Goal: Task Accomplishment & Management: Manage account settings

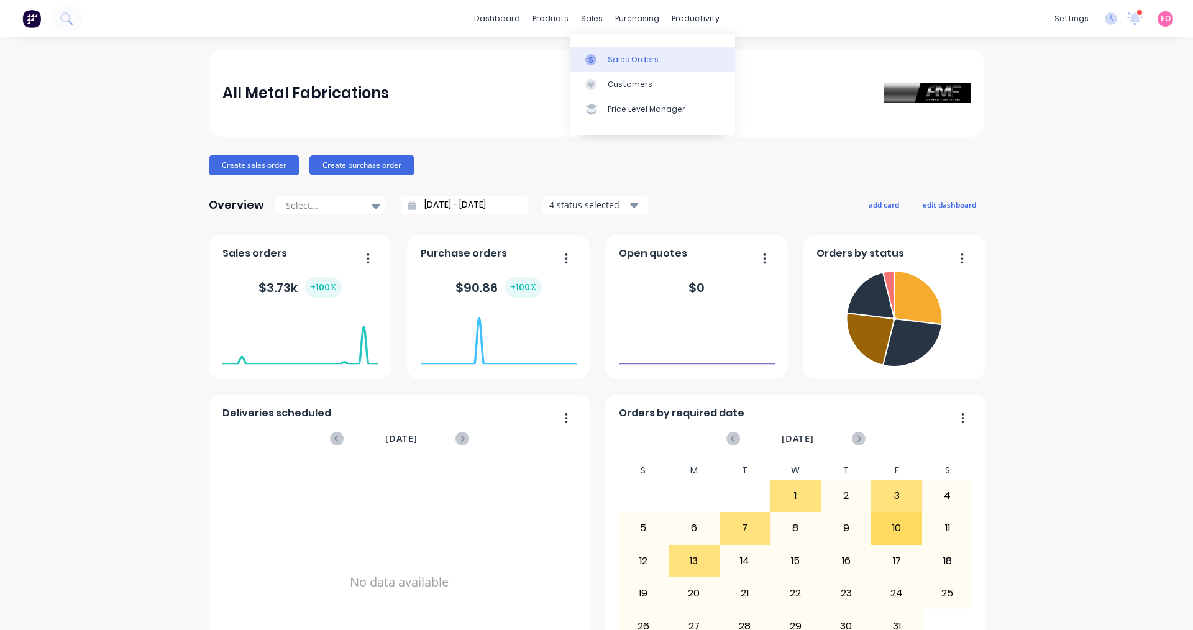
click at [576, 61] on div at bounding box center [594, 59] width 19 height 11
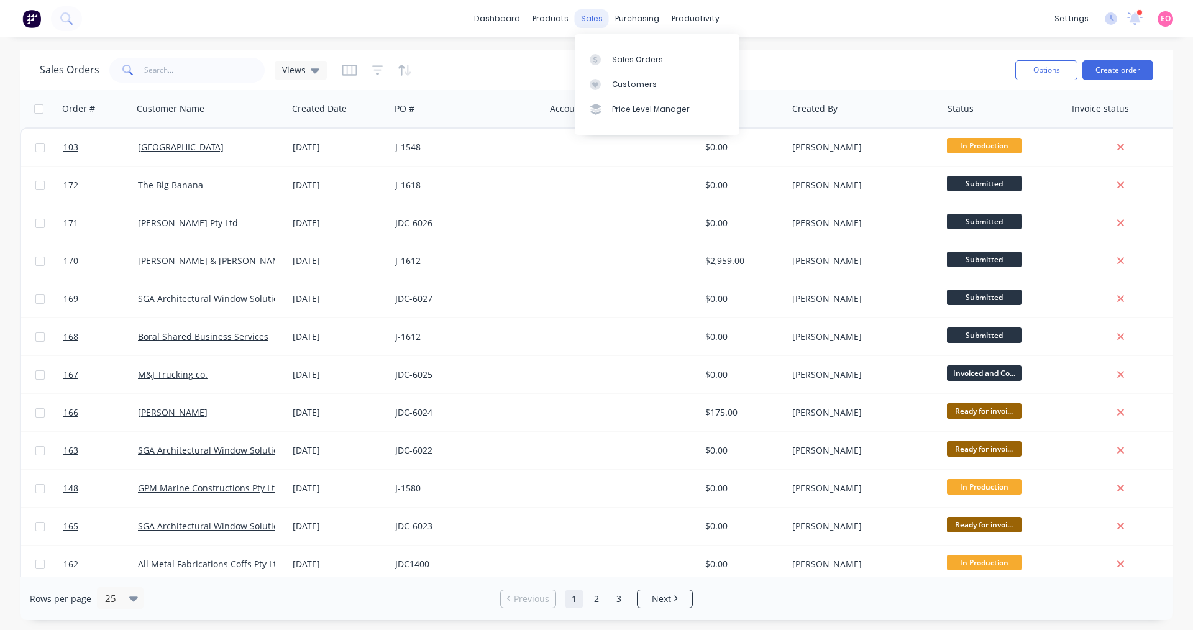
click at [576, 24] on div "sales" at bounding box center [592, 18] width 34 height 19
click at [576, 56] on div "Sales Orders" at bounding box center [637, 59] width 51 height 11
click at [576, 55] on div at bounding box center [599, 59] width 19 height 11
click at [576, 61] on div "Sales Orders" at bounding box center [637, 59] width 51 height 11
click at [576, 58] on div "Sales Orders" at bounding box center [637, 59] width 51 height 11
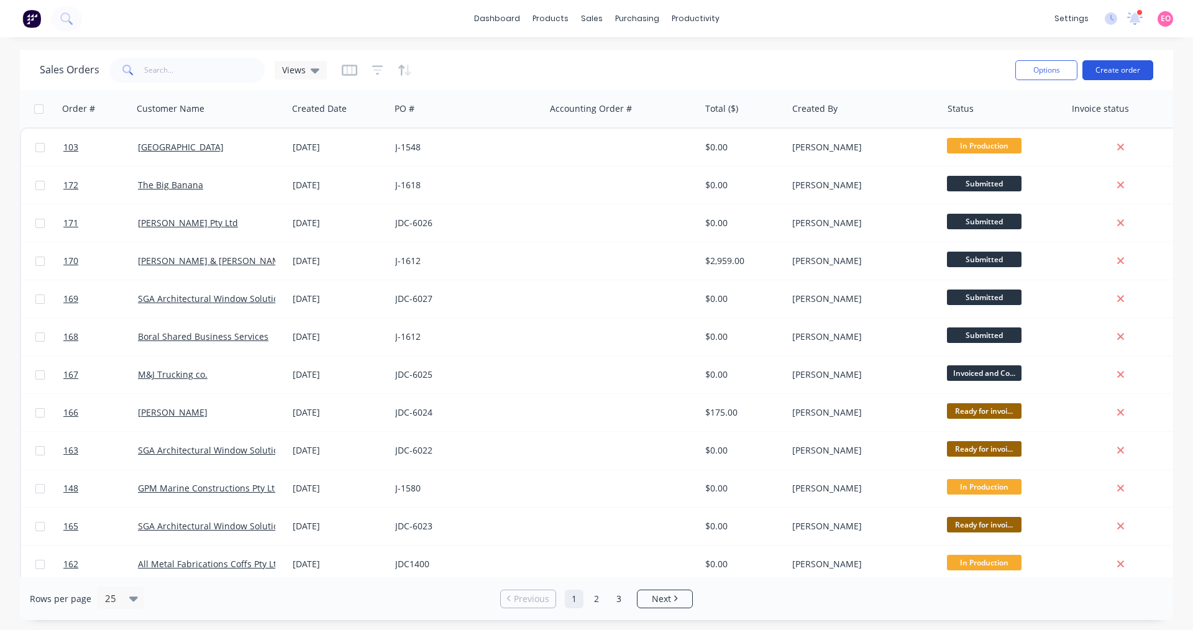
click at [576, 74] on button "Create order" at bounding box center [1117, 70] width 71 height 20
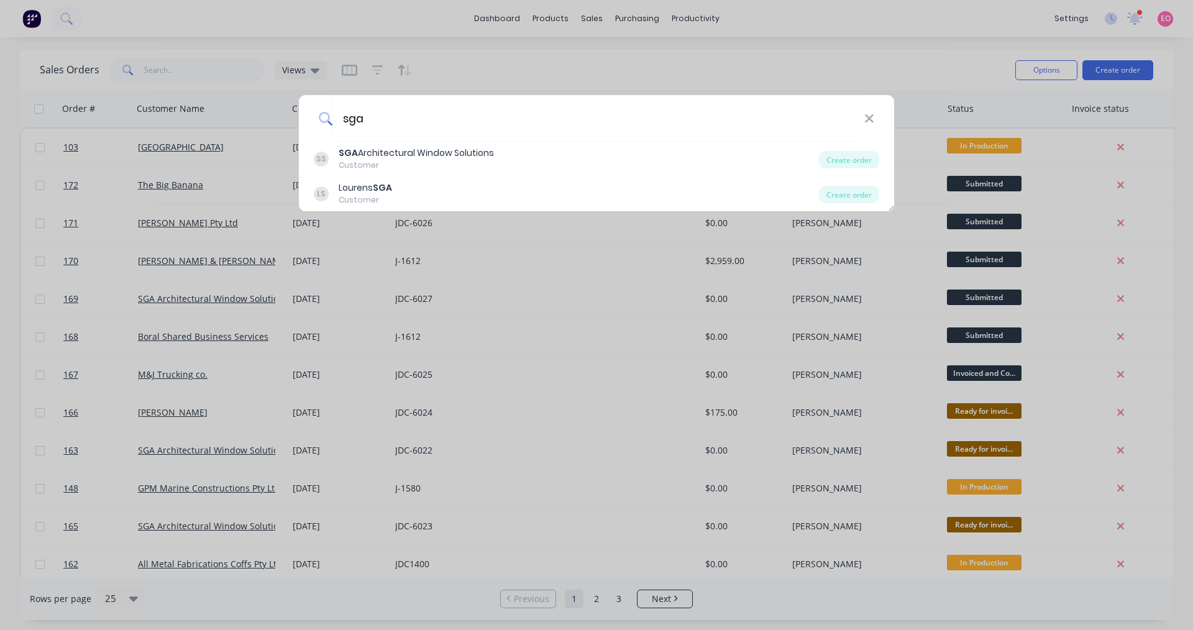
type input "sga"
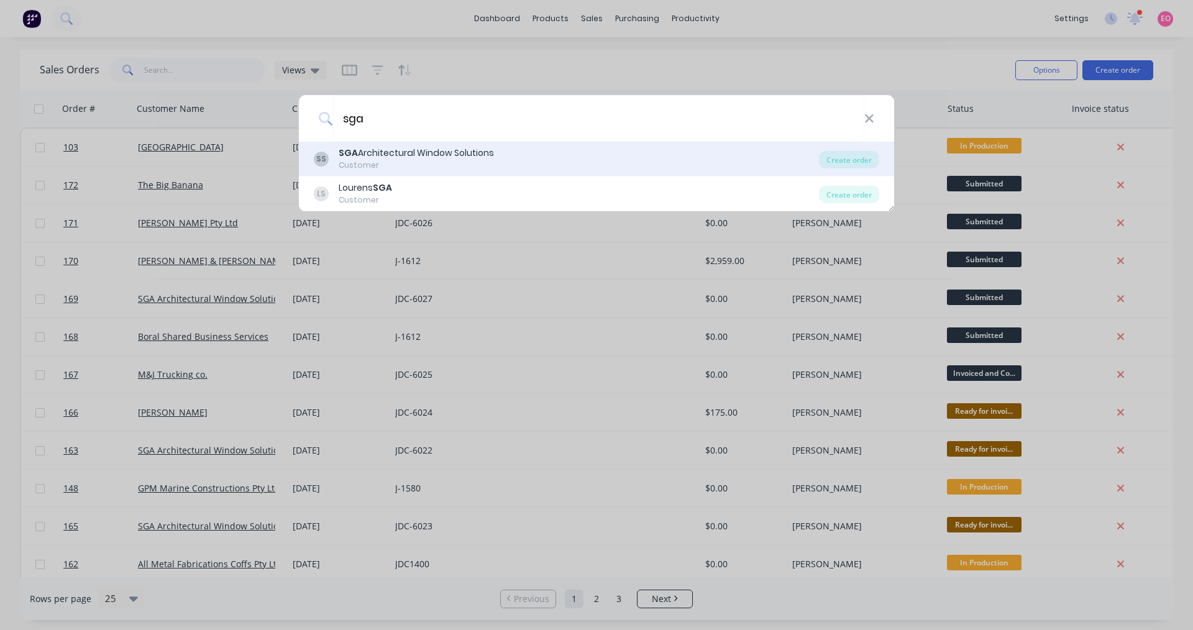
click at [389, 162] on div "Customer" at bounding box center [416, 165] width 155 height 11
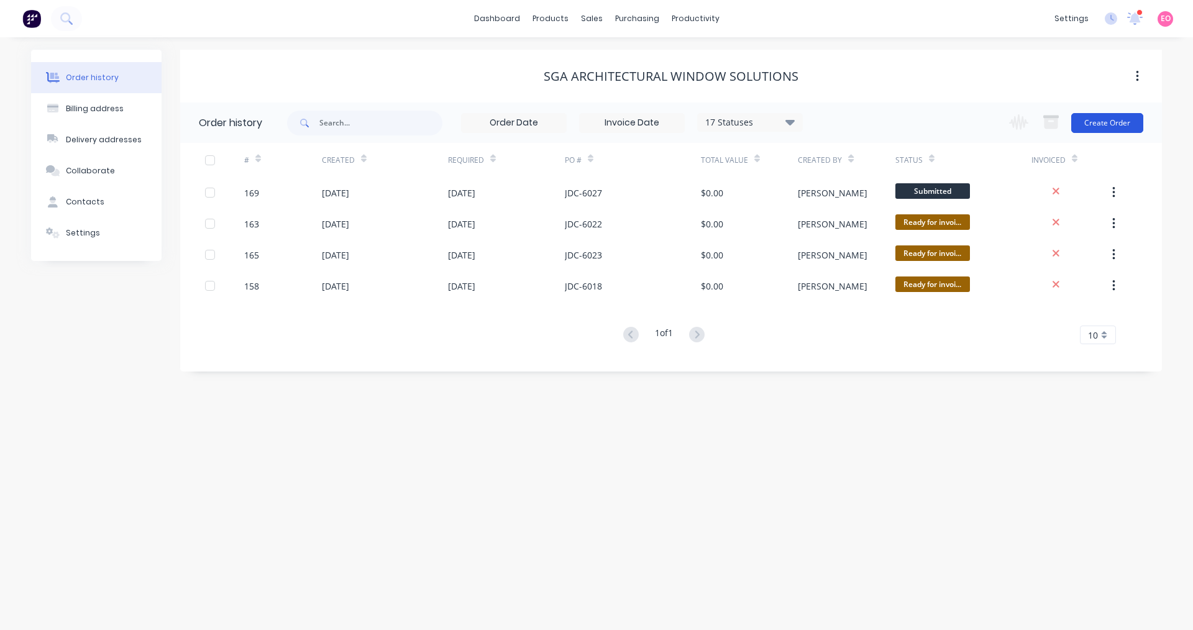
click at [576, 123] on button "Create Order" at bounding box center [1107, 123] width 72 height 20
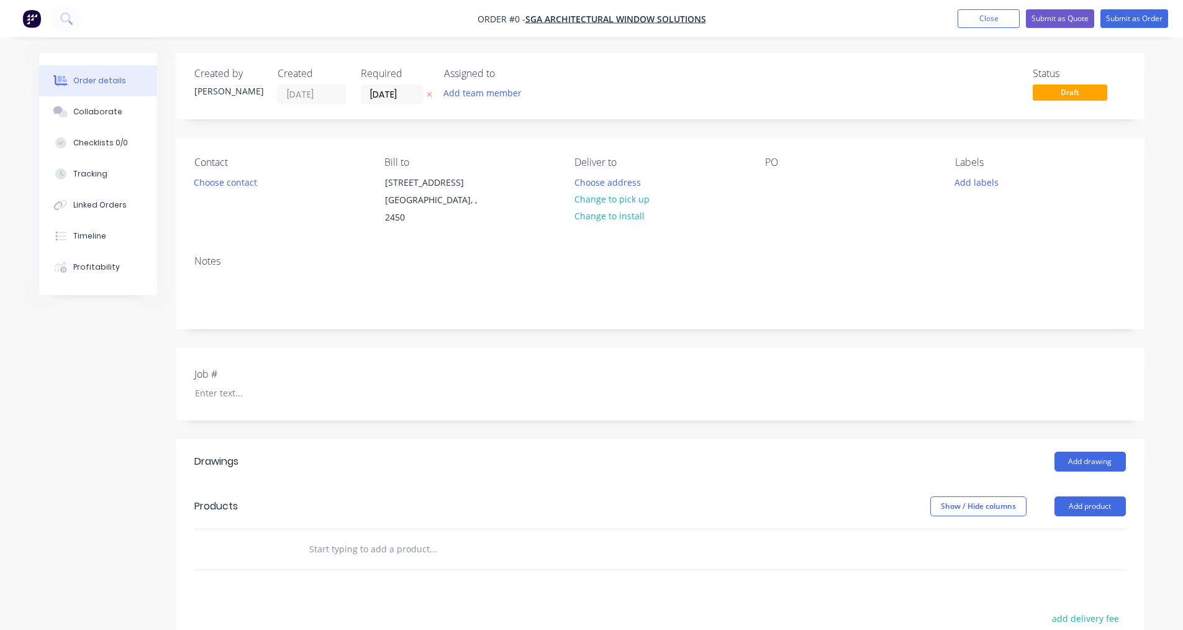
click at [576, 176] on div "PO" at bounding box center [850, 192] width 170 height 70
click at [576, 184] on div at bounding box center [775, 182] width 20 height 18
click at [481, 98] on button "Add team member" at bounding box center [482, 92] width 91 height 17
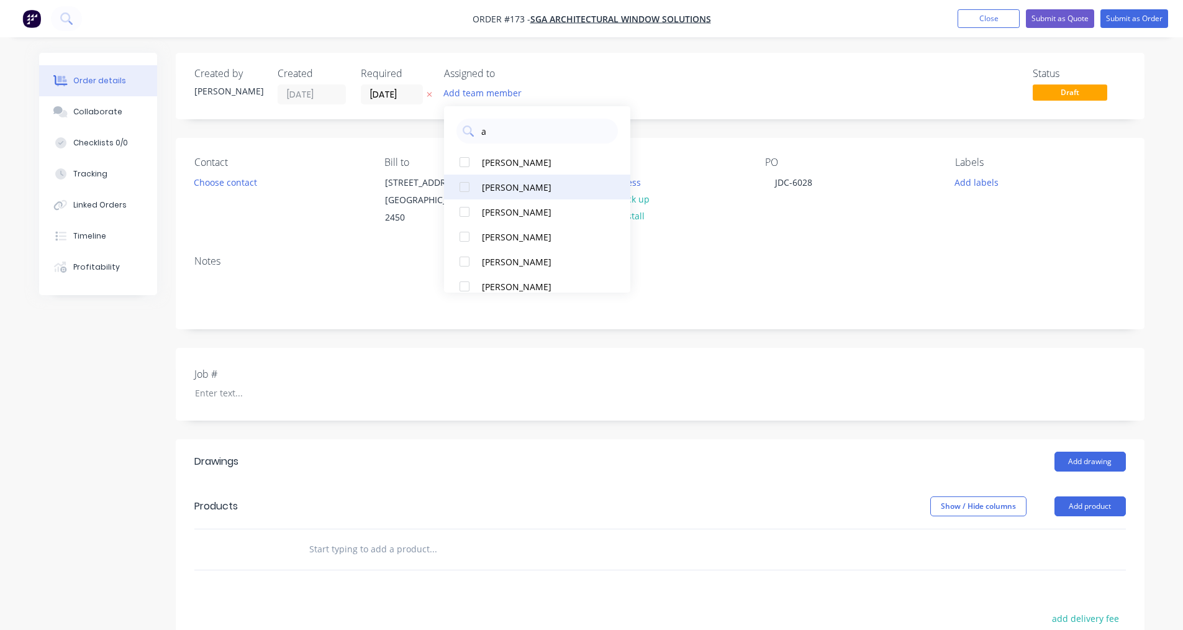
type input "a"
click at [501, 189] on div "[PERSON_NAME]" at bounding box center [544, 187] width 124 height 13
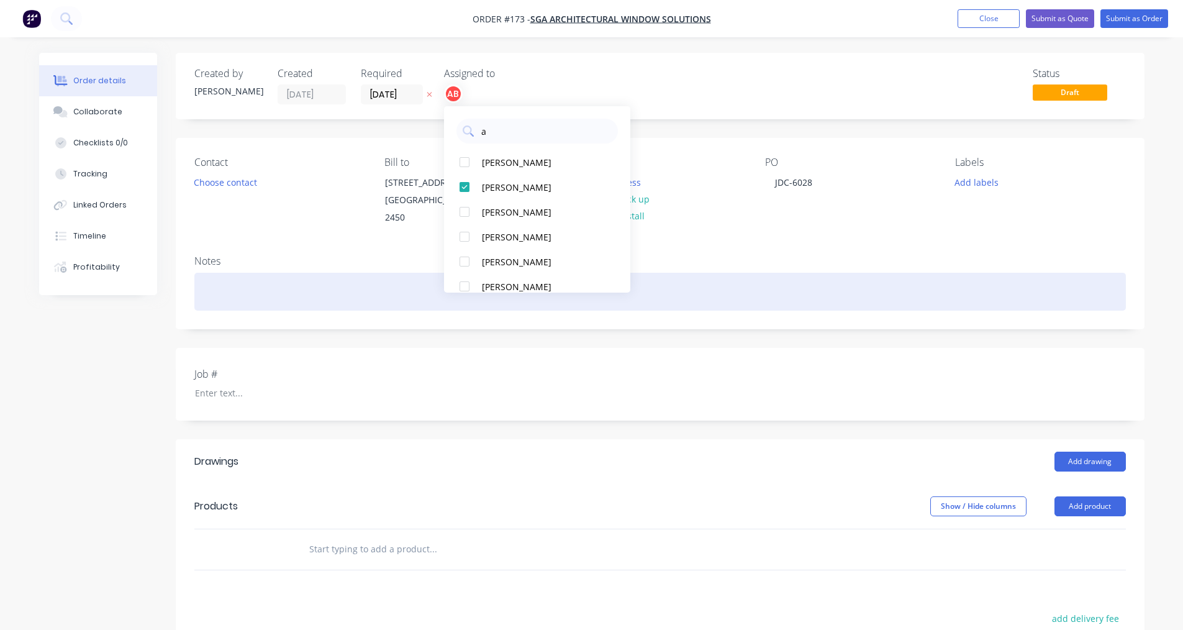
click at [576, 273] on div at bounding box center [660, 292] width 932 height 38
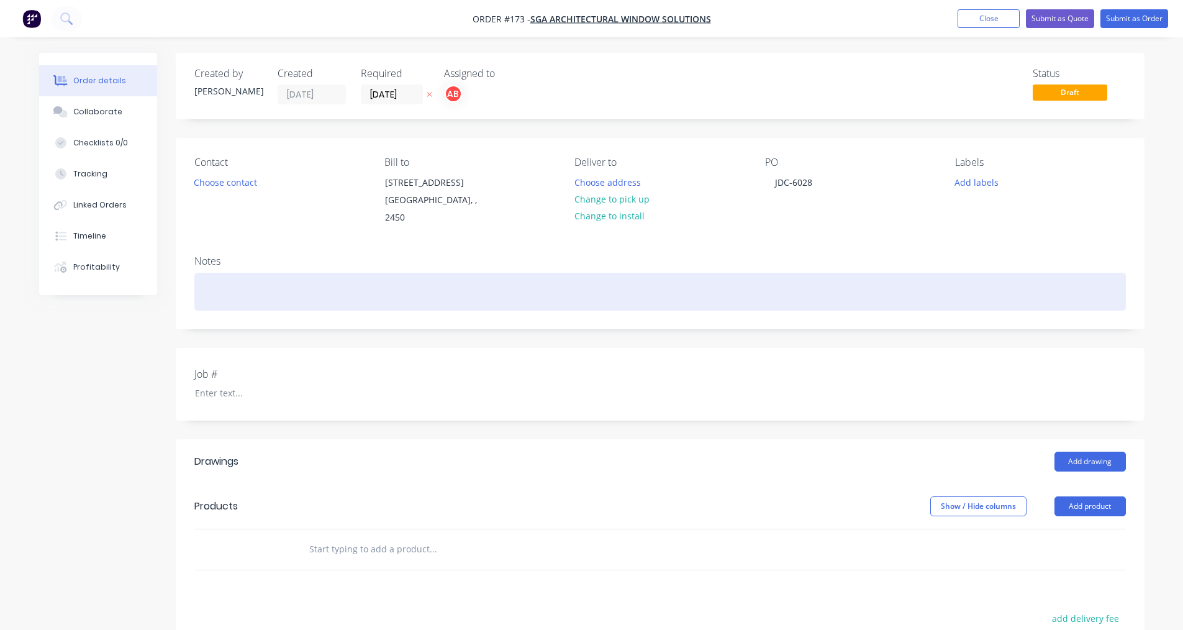
click at [229, 280] on div at bounding box center [660, 292] width 932 height 38
click at [201, 276] on div "S/S striker as per supplied example" at bounding box center [660, 292] width 932 height 38
drag, startPoint x: 256, startPoint y: 276, endPoint x: 278, endPoint y: 290, distance: 25.7
click at [256, 276] on div "2x S/S striker as per supplied example" at bounding box center [660, 292] width 932 height 38
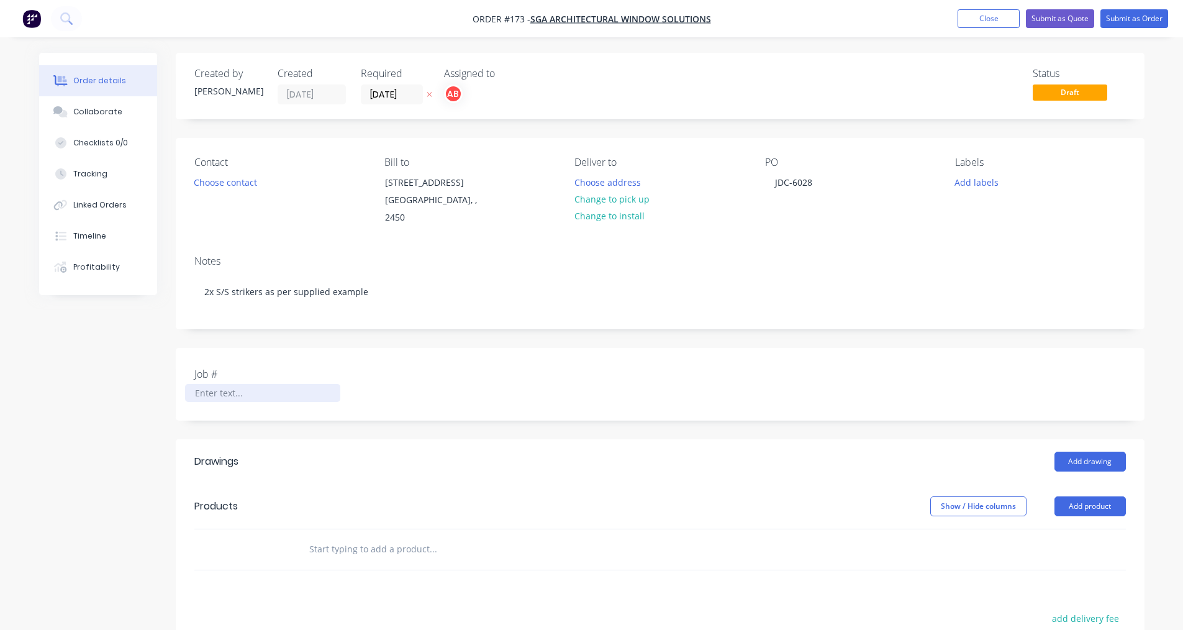
click at [300, 384] on div at bounding box center [262, 393] width 155 height 18
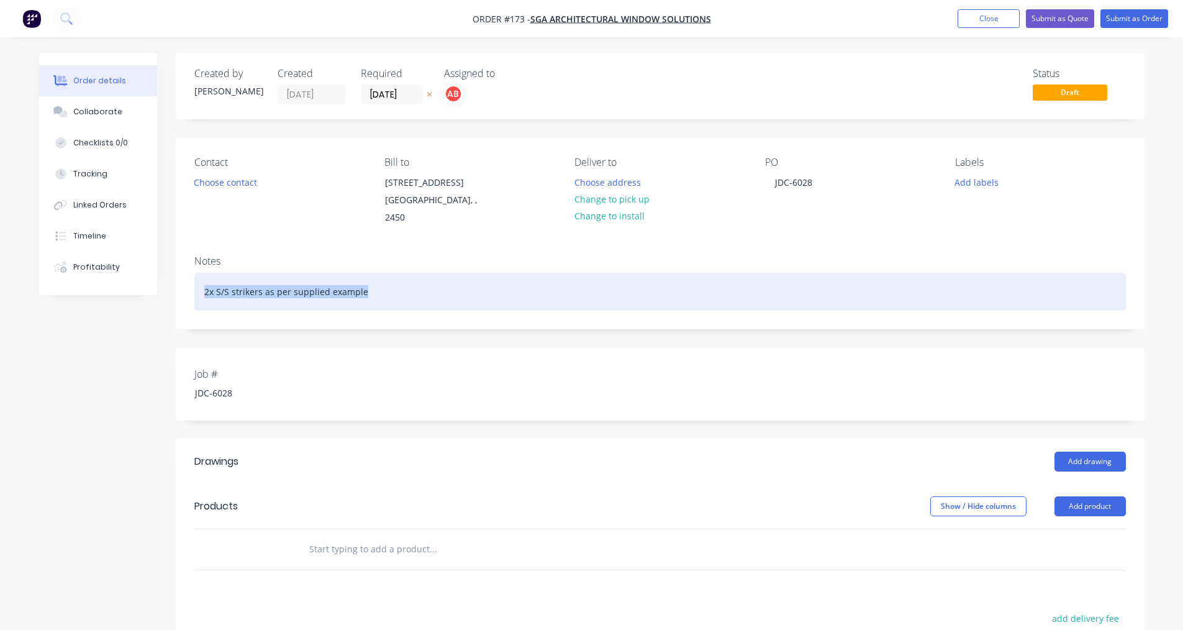
drag, startPoint x: 367, startPoint y: 277, endPoint x: 192, endPoint y: 257, distance: 176.3
click at [192, 257] on div "Notes 2x S/S strikers as per supplied example" at bounding box center [660, 286] width 969 height 83
copy div "2x S/S strikers as per supplied example"
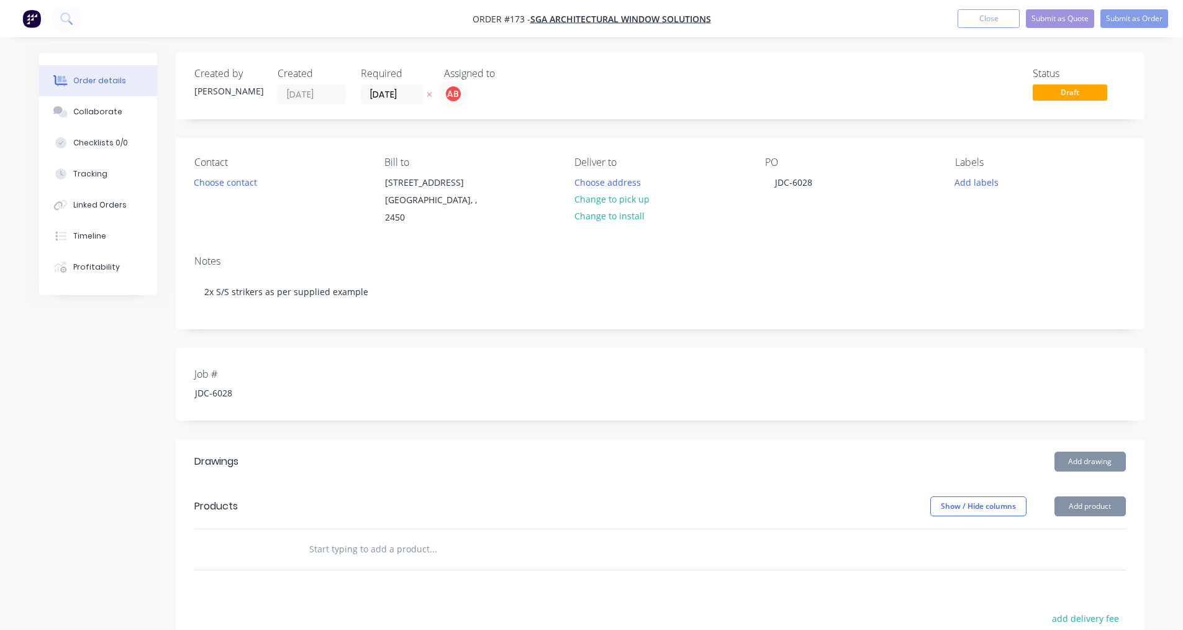
click at [329, 538] on input "text" at bounding box center [433, 549] width 248 height 25
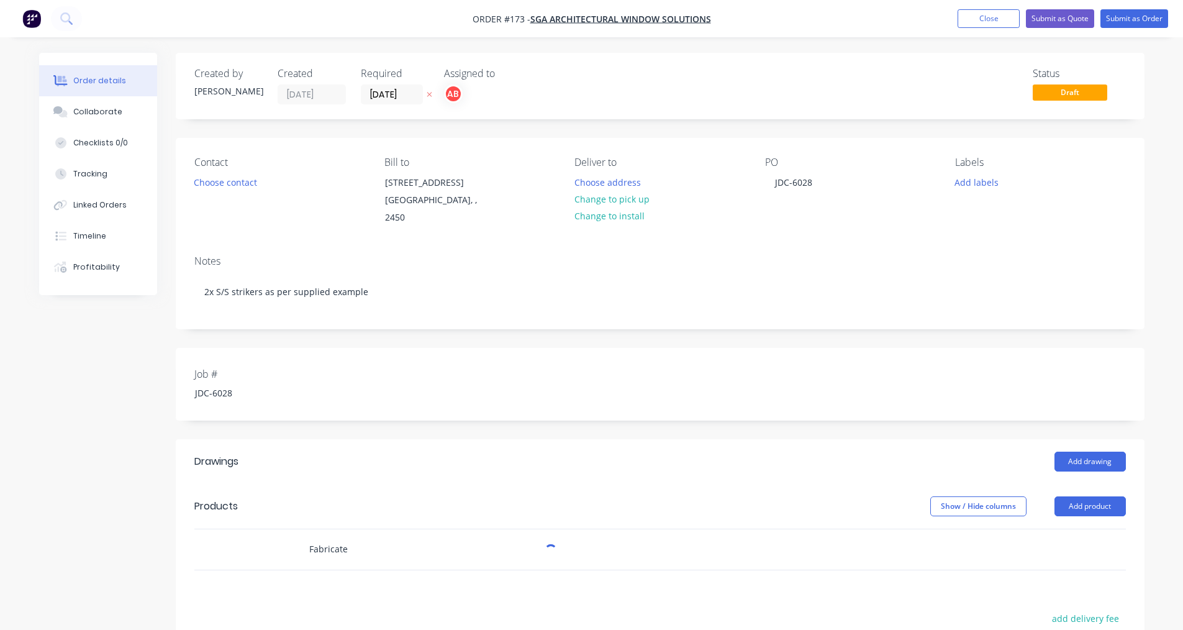
paste input "2x S/S strikers as per supplied example"
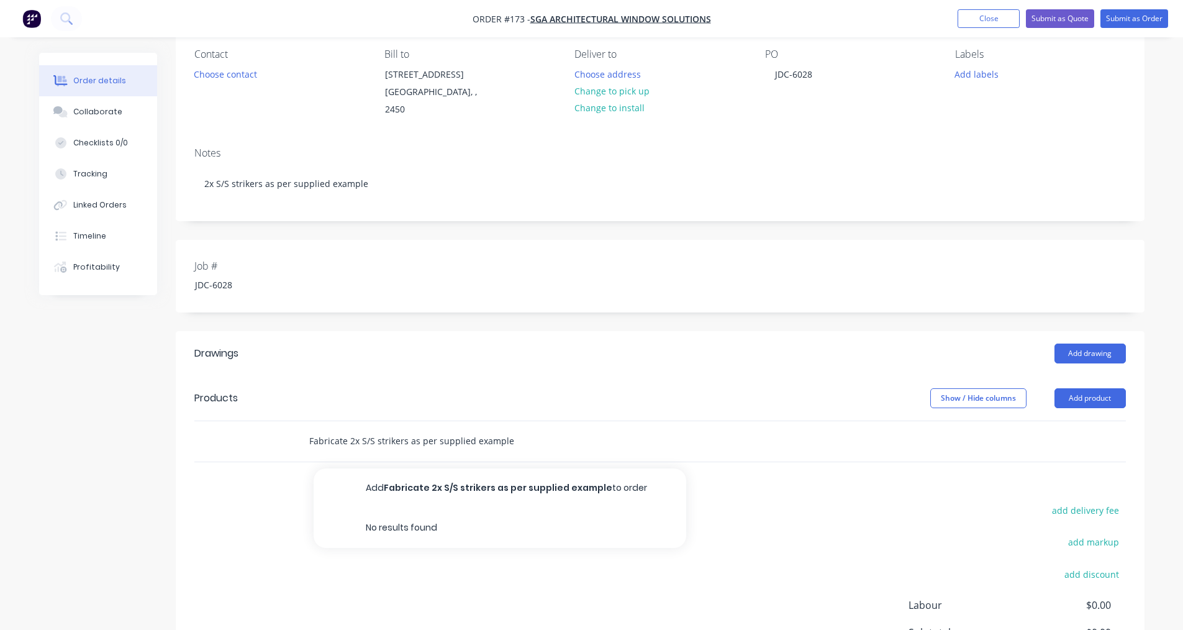
scroll to position [244, 0]
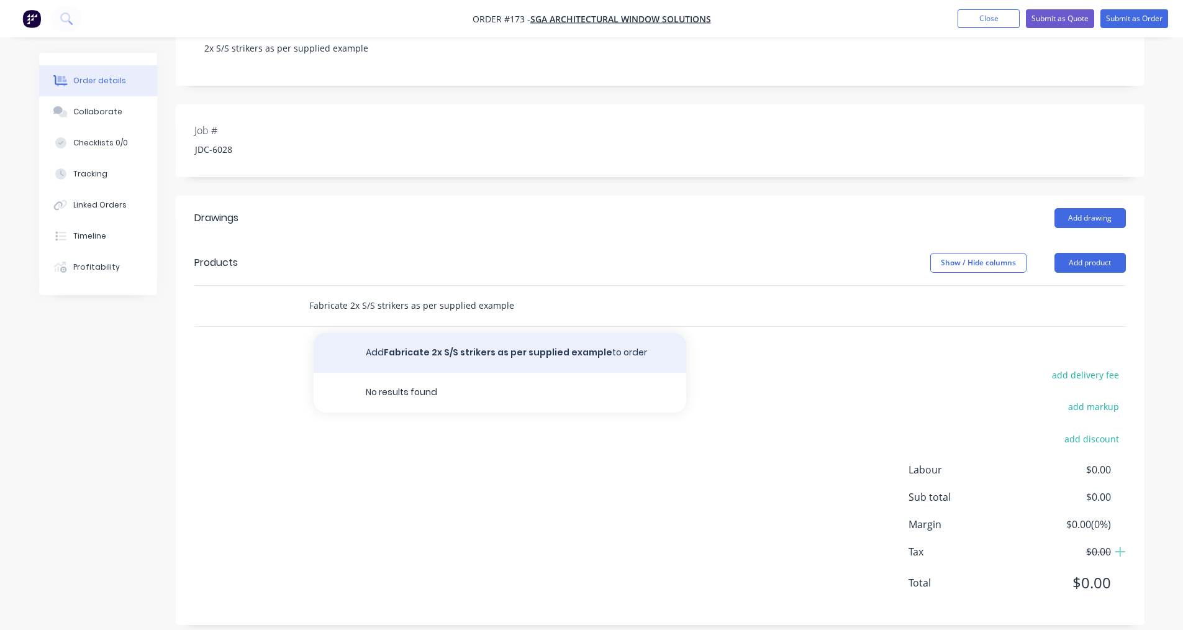
type input "Fabricate 2x S/S strikers as per supplied example"
click at [548, 334] on button "Add Fabricate 2x S/S strikers as per supplied example to order" at bounding box center [500, 353] width 373 height 40
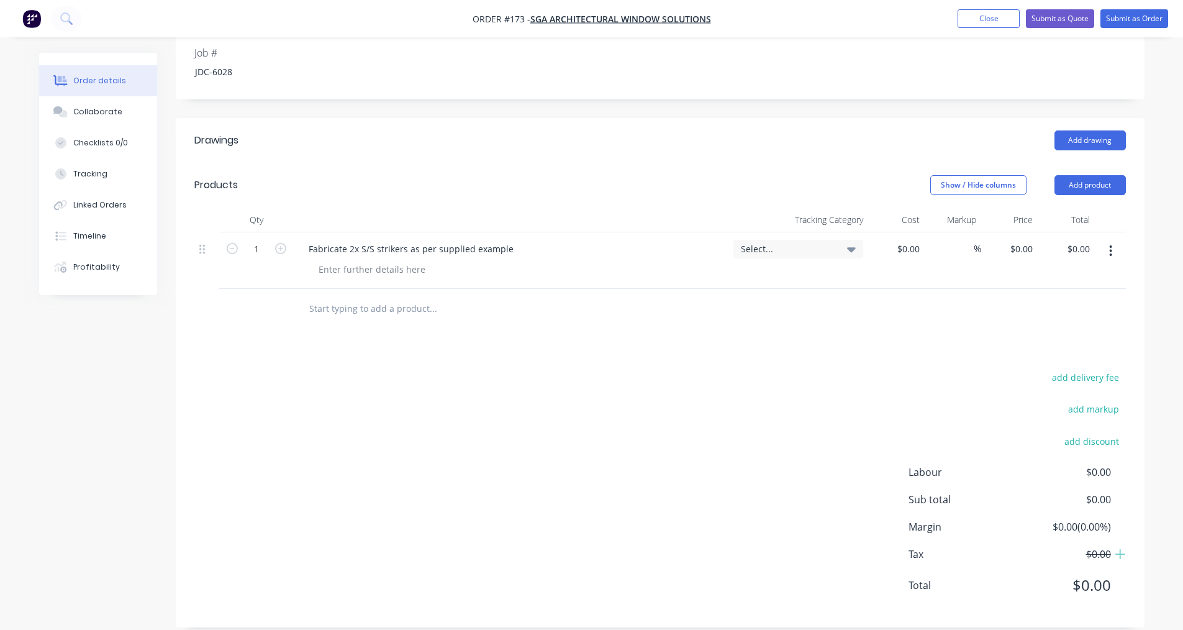
scroll to position [324, 0]
click at [576, 22] on button "Submit as Order" at bounding box center [1135, 18] width 68 height 19
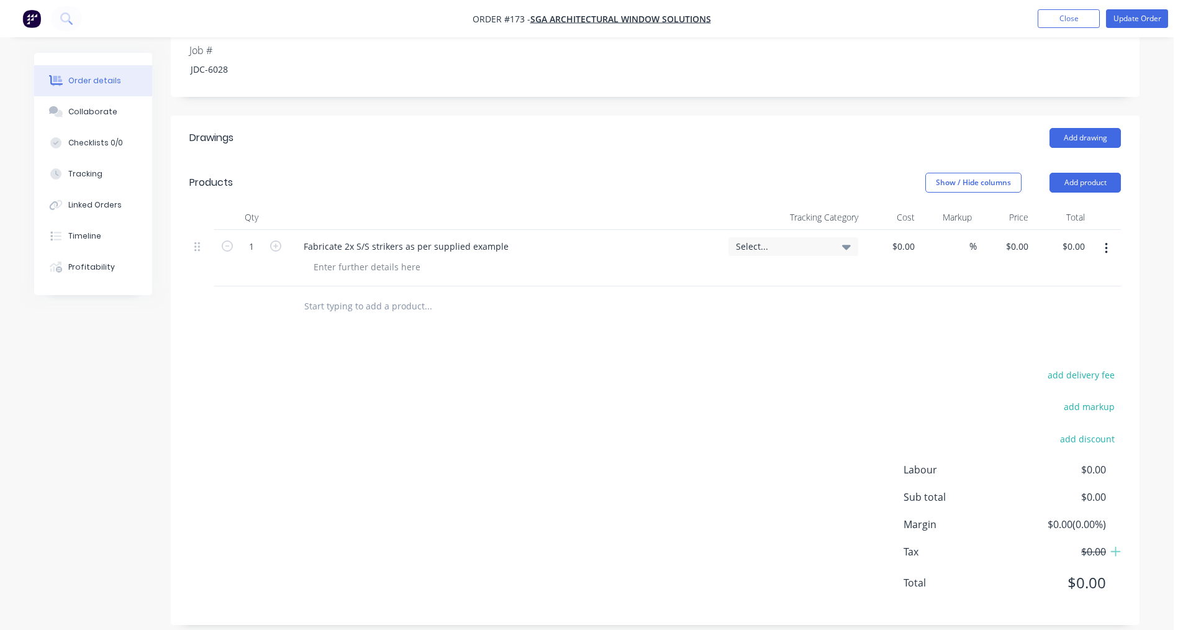
scroll to position [0, 0]
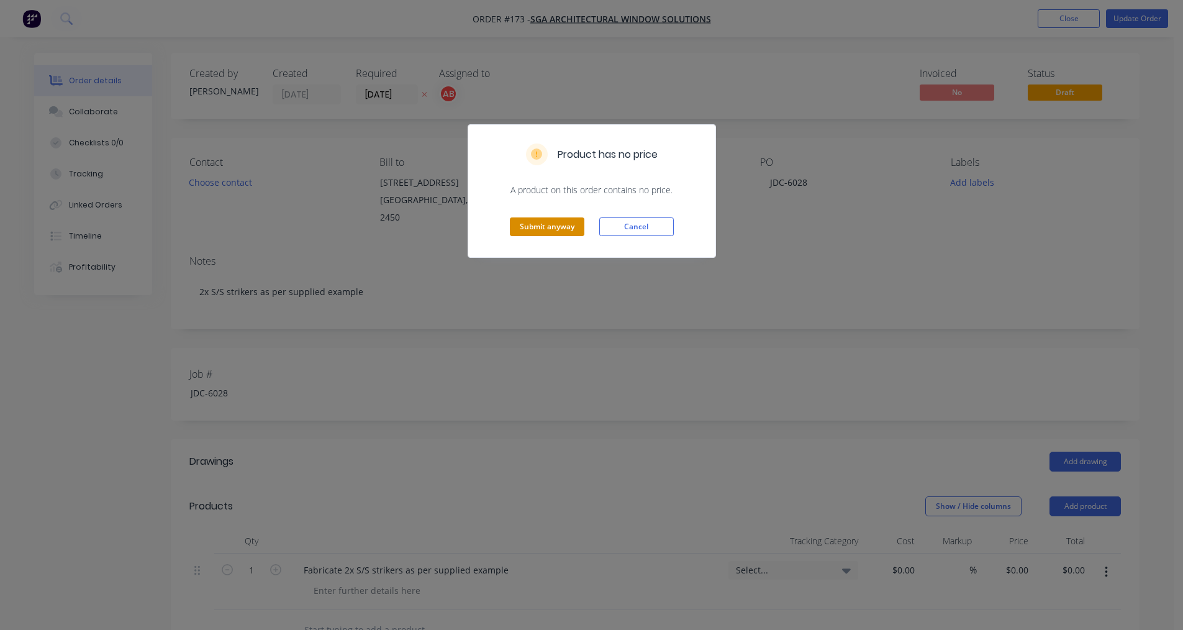
click at [576, 230] on button "Submit anyway" at bounding box center [547, 226] width 75 height 19
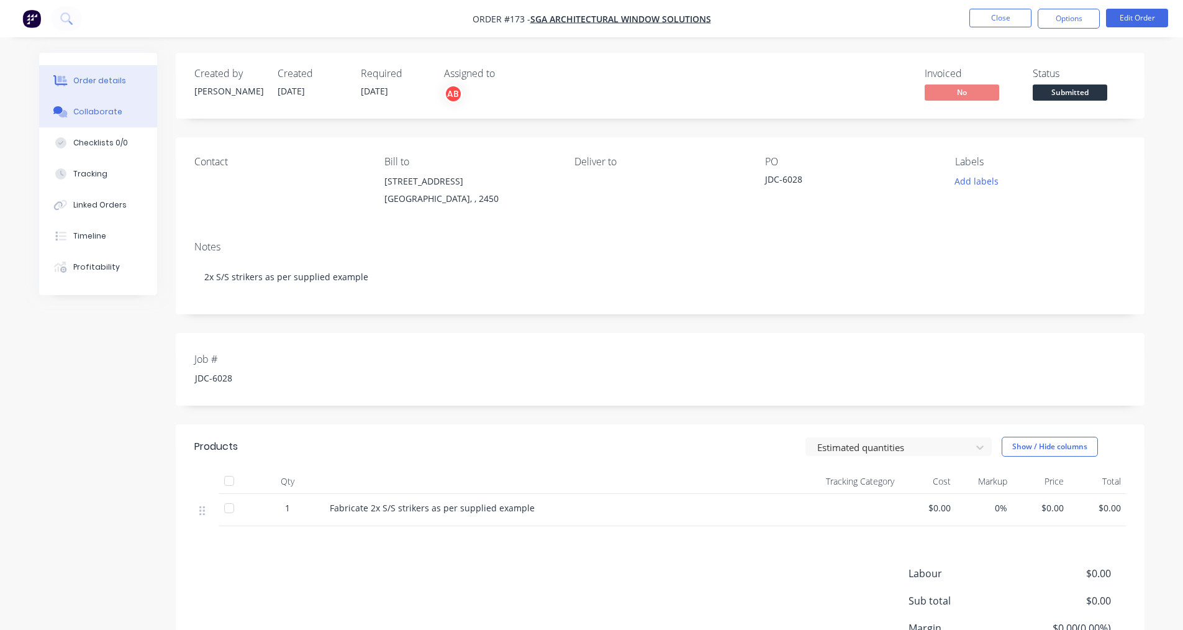
click at [100, 114] on div "Collaborate" at bounding box center [97, 111] width 49 height 11
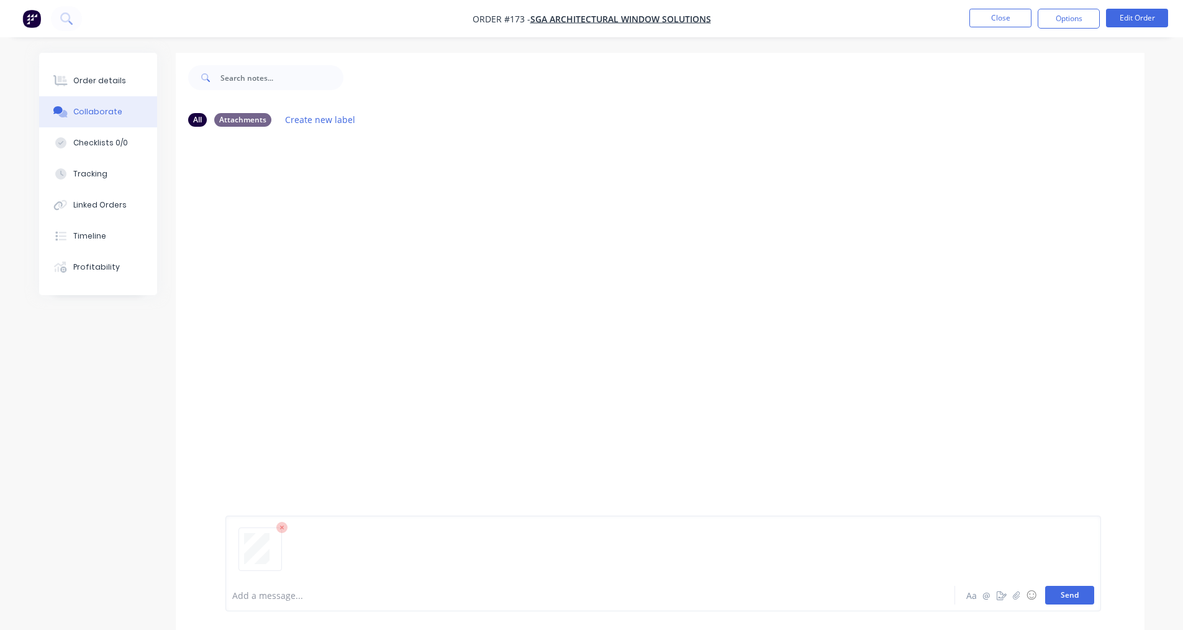
click at [576, 590] on button "Send" at bounding box center [1070, 595] width 49 height 19
click at [417, 397] on div "EO You 01:18pm 13/10/25 20251013_031246.pdf Labels Download Delete" at bounding box center [660, 358] width 969 height 442
click at [576, 17] on button "Close" at bounding box center [1001, 18] width 62 height 19
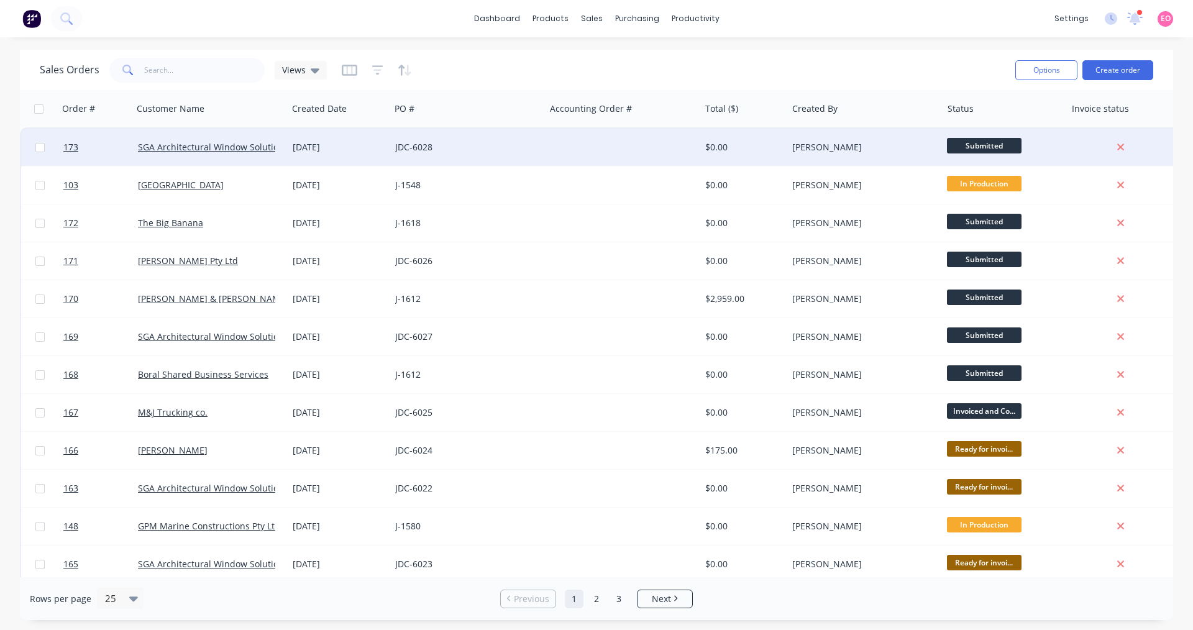
click at [497, 154] on div "JDC-6028" at bounding box center [467, 147] width 155 height 37
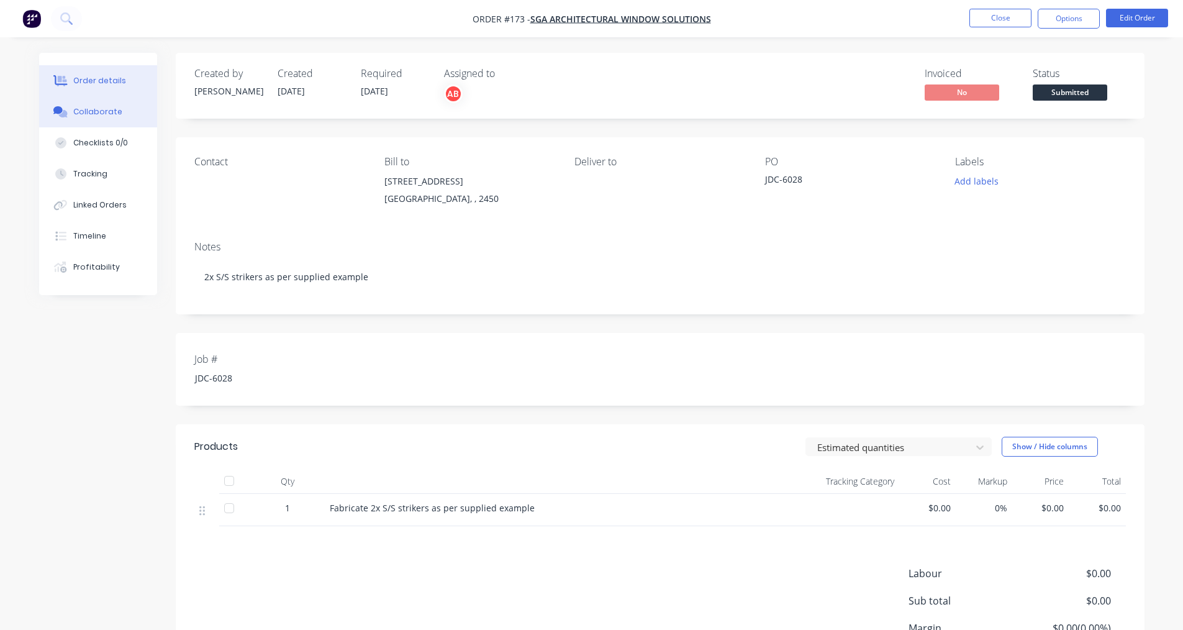
click at [95, 117] on button "Collaborate" at bounding box center [98, 111] width 118 height 31
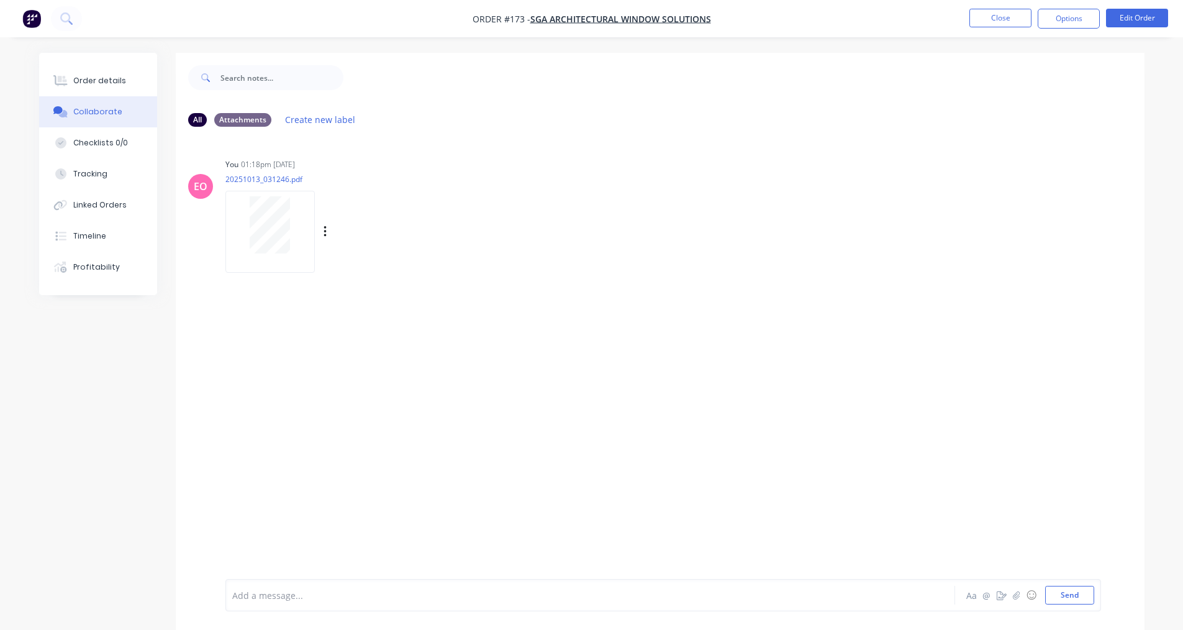
click at [294, 259] on div at bounding box center [270, 231] width 89 height 81
drag, startPoint x: 117, startPoint y: 88, endPoint x: 152, endPoint y: 86, distance: 34.8
click at [117, 88] on button "Order details" at bounding box center [98, 80] width 118 height 31
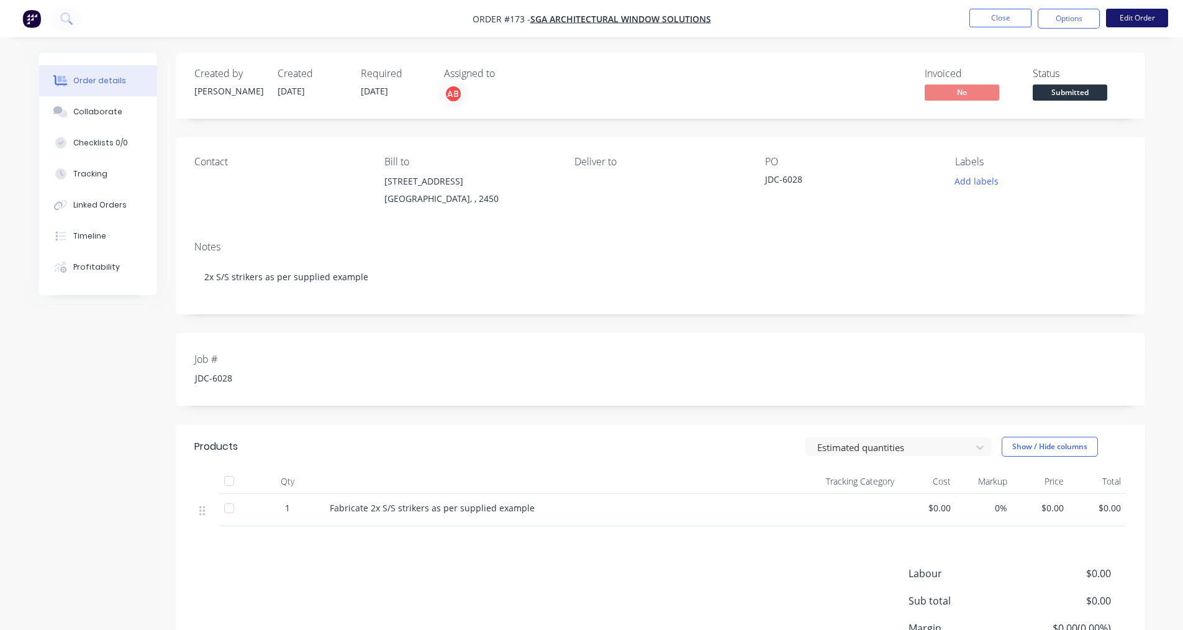
click at [576, 18] on button "Edit Order" at bounding box center [1137, 18] width 62 height 19
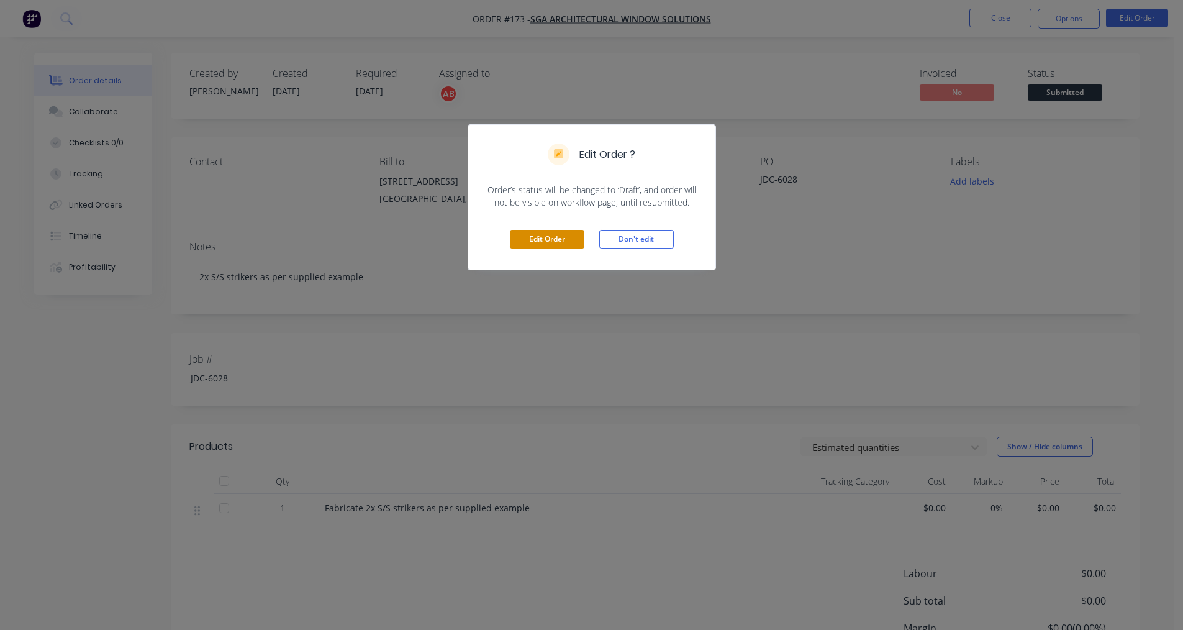
click at [538, 245] on button "Edit Order" at bounding box center [547, 239] width 75 height 19
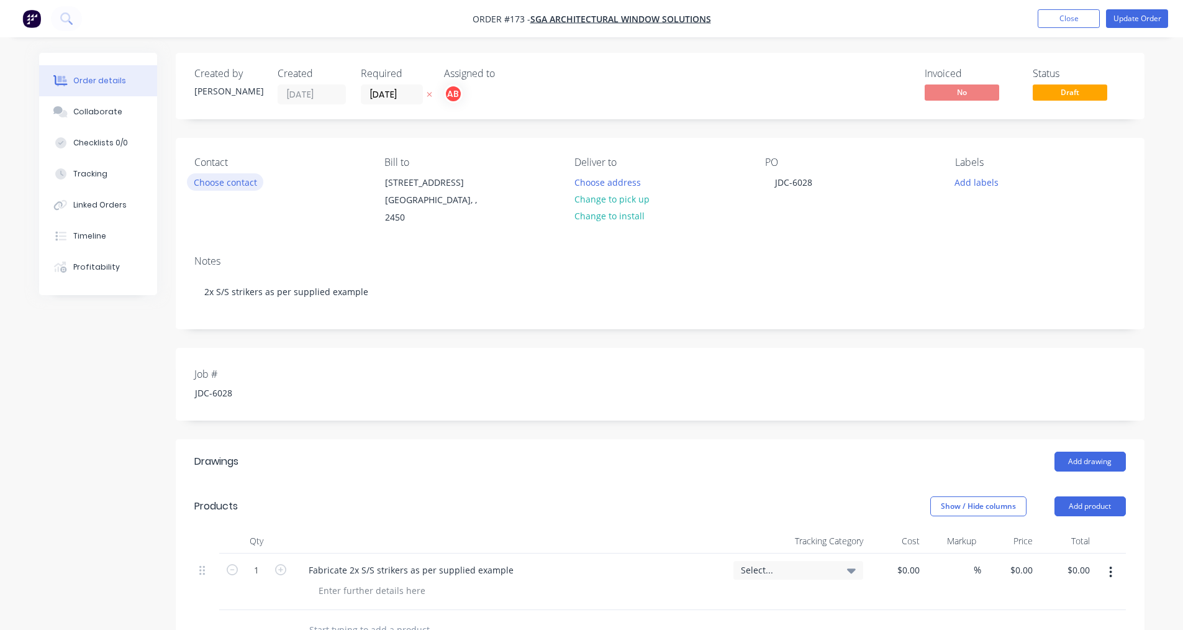
click at [238, 189] on button "Choose contact" at bounding box center [225, 181] width 76 height 17
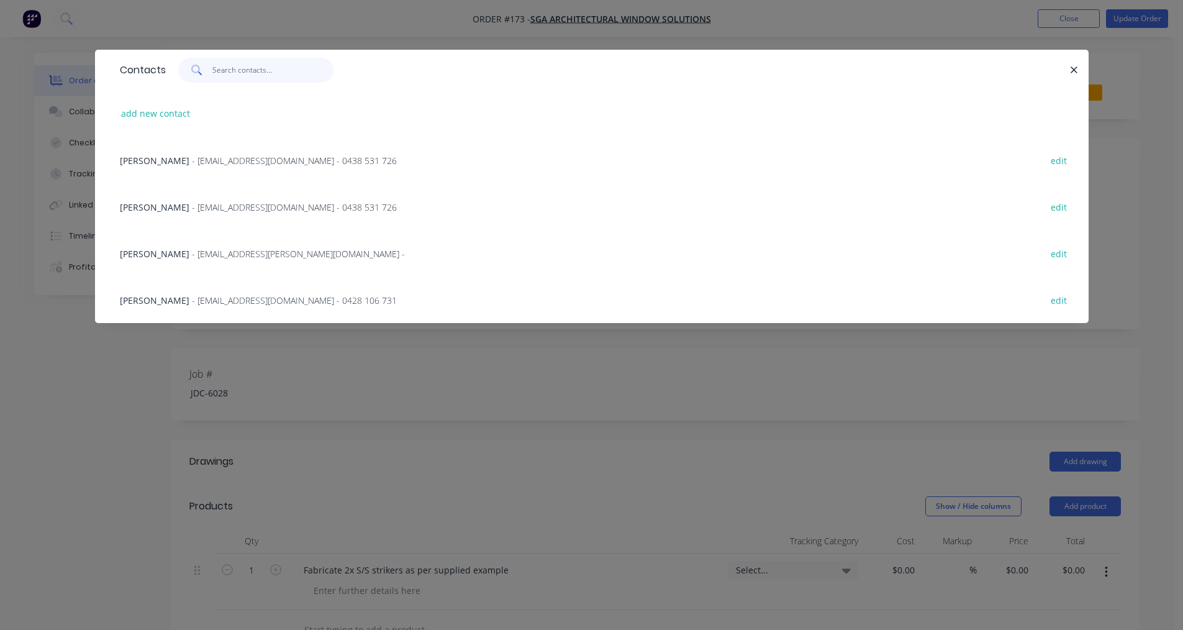
click at [238, 72] on input "text" at bounding box center [272, 70] width 121 height 25
click at [122, 109] on button "add new contact" at bounding box center [156, 113] width 82 height 17
select select "AU"
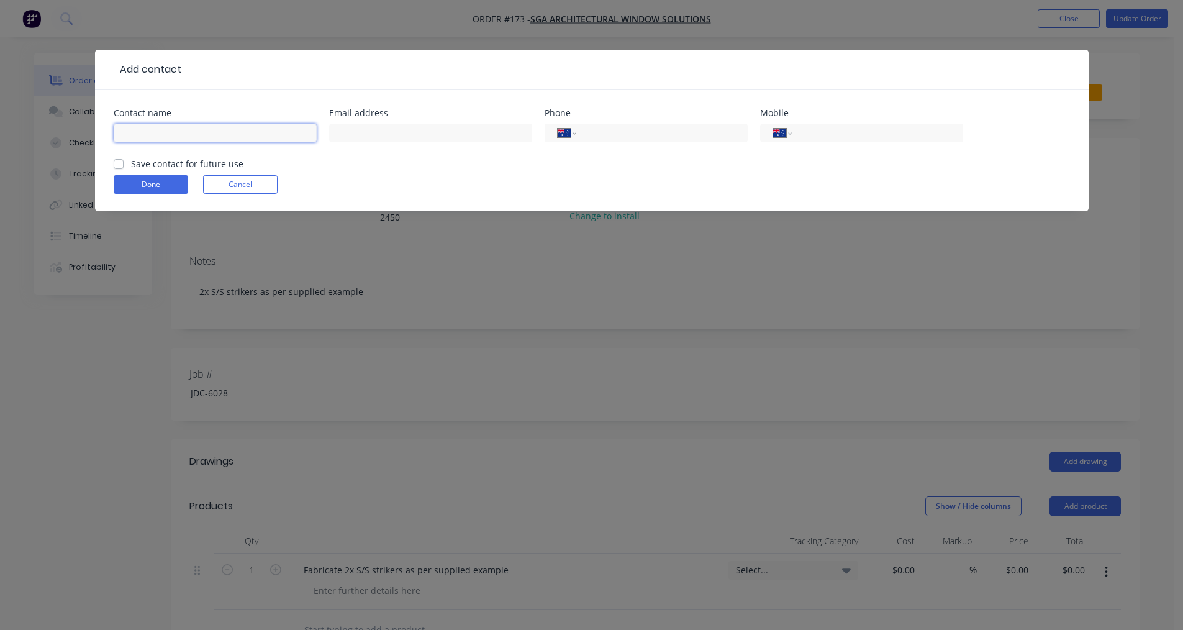
click at [206, 135] on input "text" at bounding box center [215, 133] width 203 height 19
type input "Kobe"
type input "0407 704 981"
drag, startPoint x: 114, startPoint y: 158, endPoint x: 120, endPoint y: 169, distance: 11.9
click at [131, 159] on label "Save contact for future use" at bounding box center [187, 163] width 112 height 13
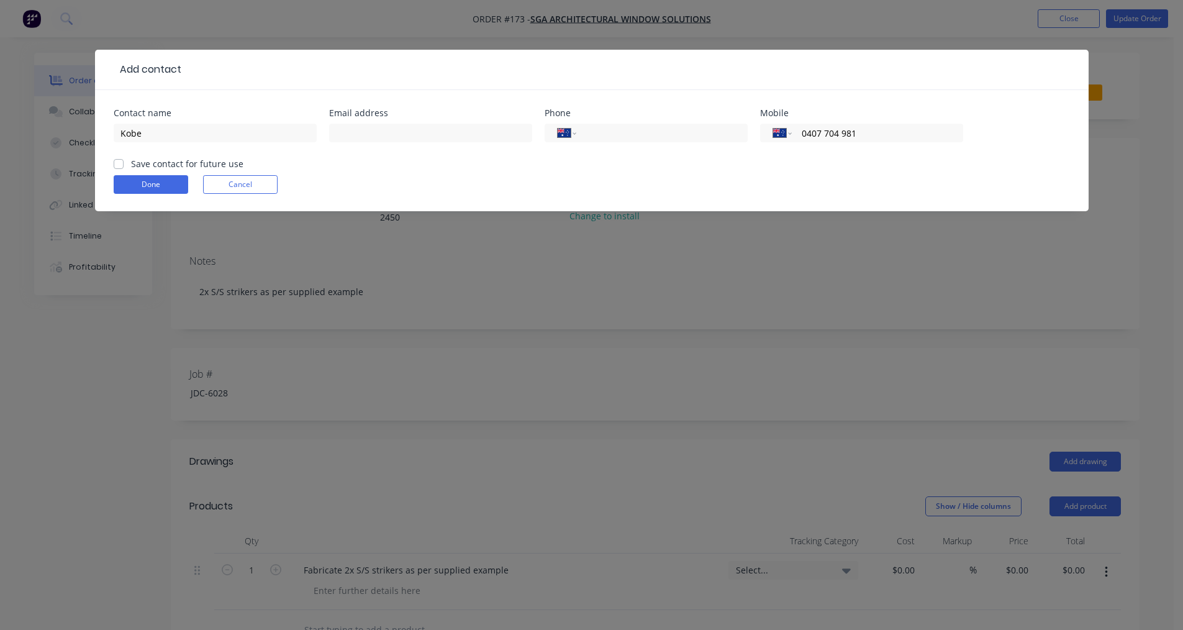
click at [115, 159] on input "Save contact for future use" at bounding box center [119, 163] width 10 height 12
checkbox input "true"
click at [132, 183] on button "Done" at bounding box center [151, 184] width 75 height 19
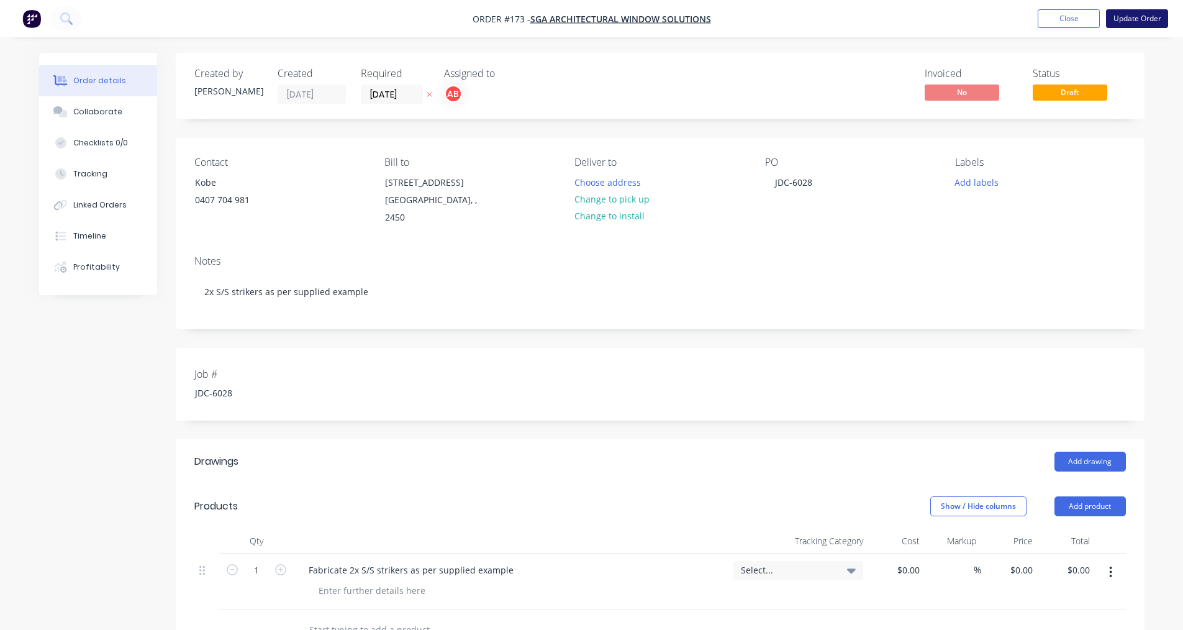
click at [576, 20] on button "Update Order" at bounding box center [1137, 18] width 62 height 19
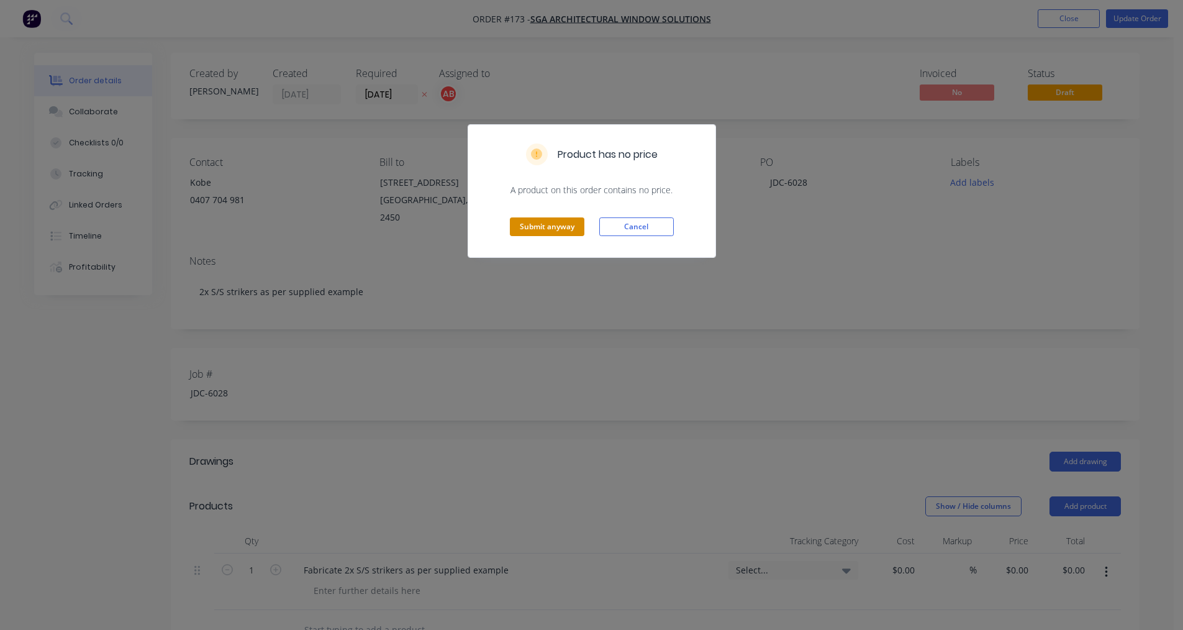
click at [559, 229] on button "Submit anyway" at bounding box center [547, 226] width 75 height 19
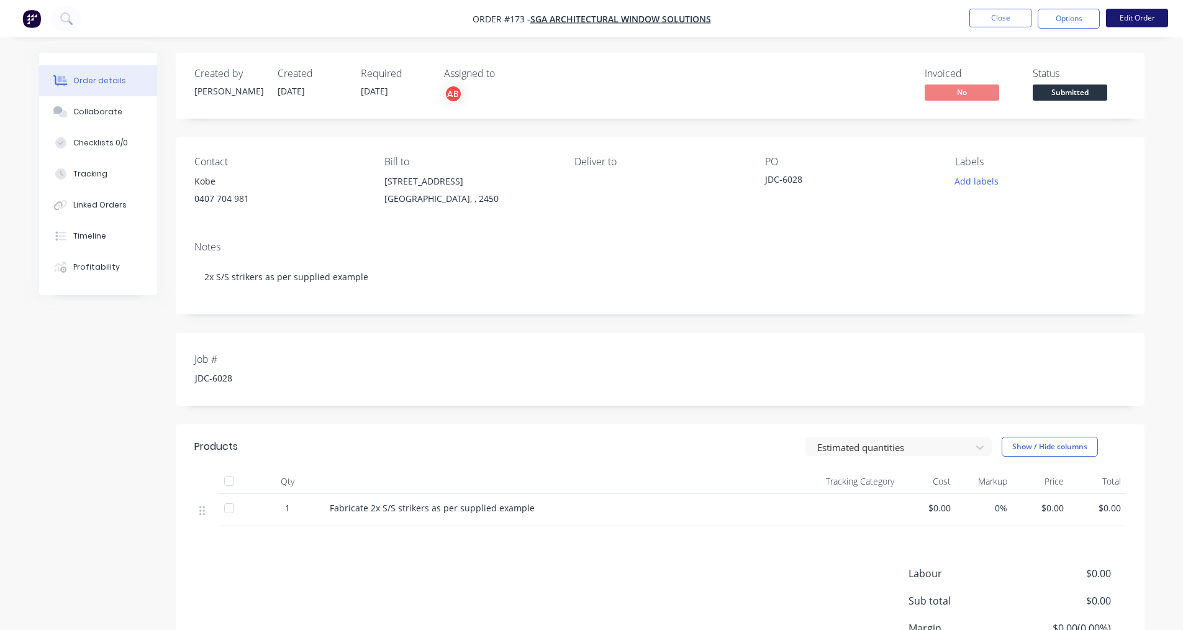
click at [576, 22] on button "Edit Order" at bounding box center [1137, 18] width 62 height 19
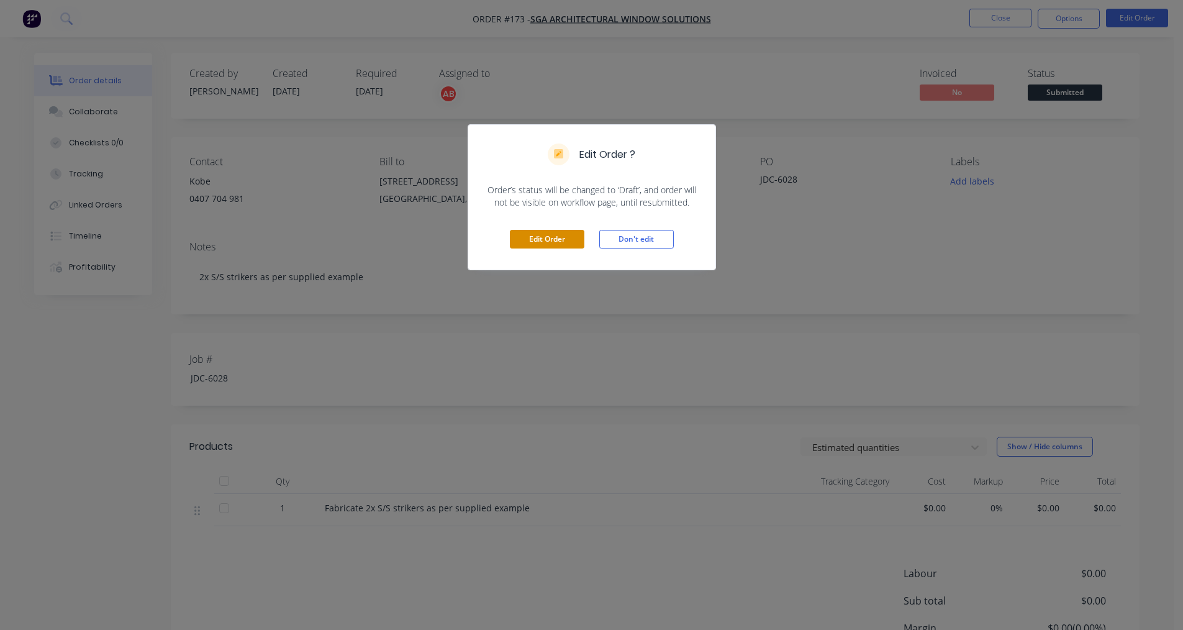
click at [552, 233] on button "Edit Order" at bounding box center [547, 239] width 75 height 19
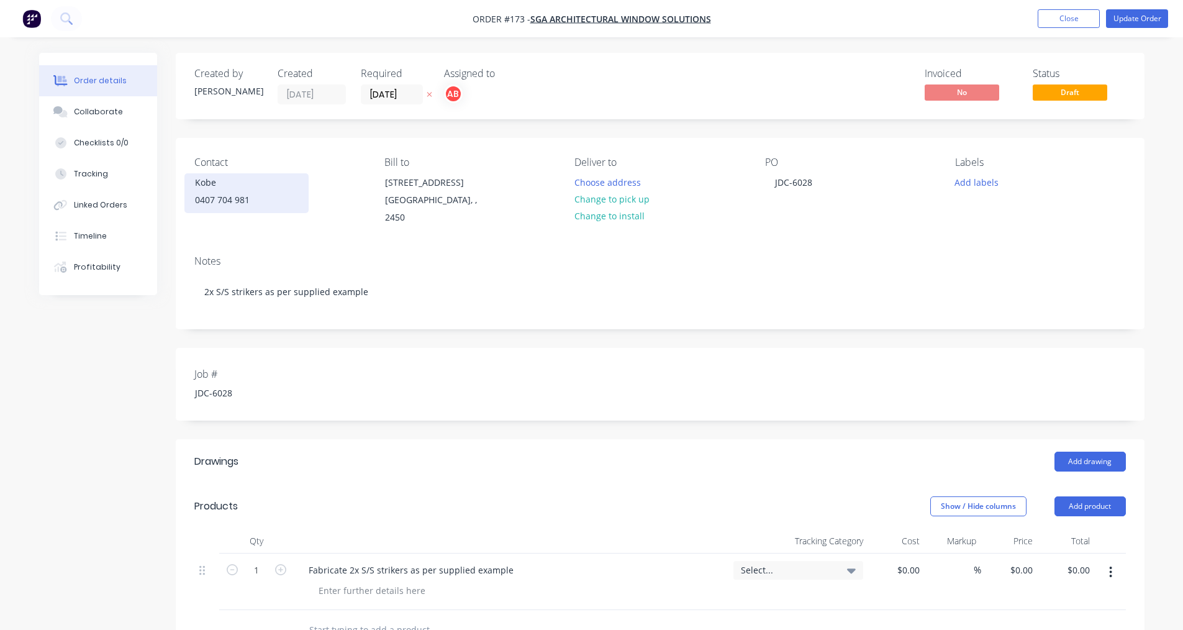
click at [222, 197] on div "0407 704 981" at bounding box center [246, 199] width 103 height 17
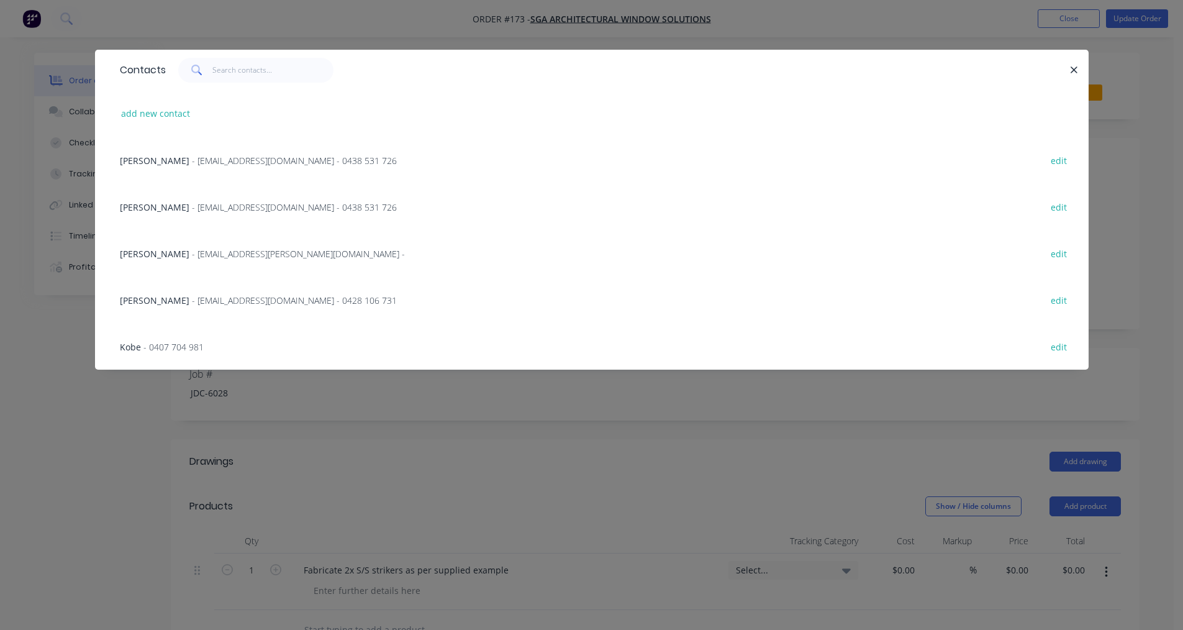
click at [152, 350] on span "- 0407 704 981" at bounding box center [174, 347] width 60 height 12
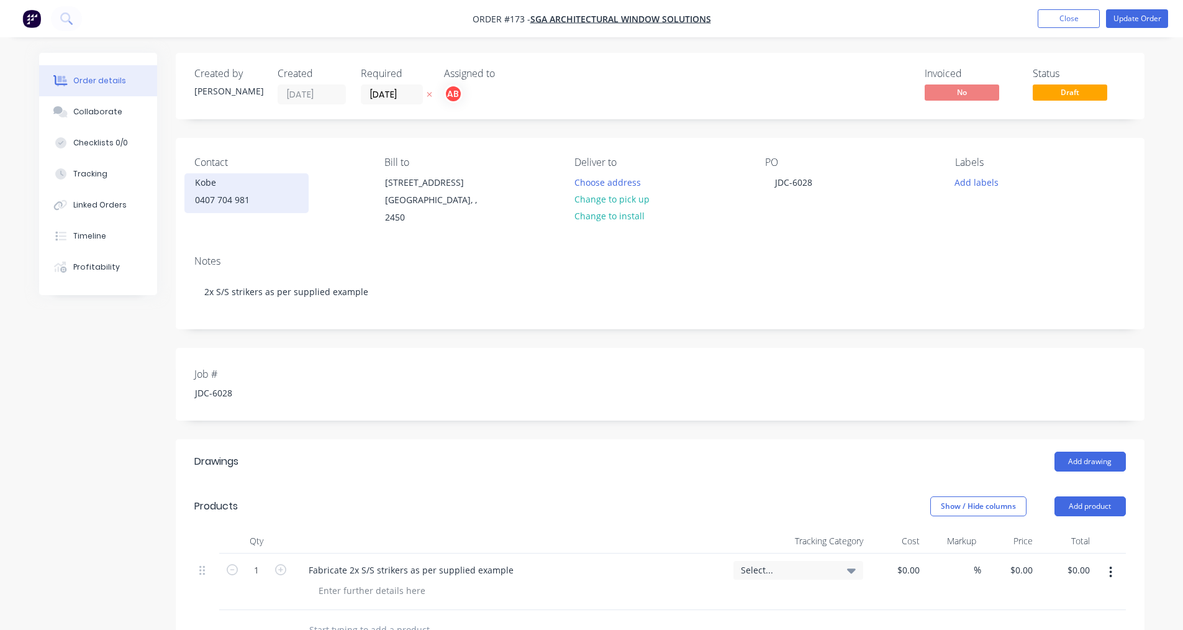
click at [216, 204] on div "0407 704 981" at bounding box center [246, 199] width 103 height 17
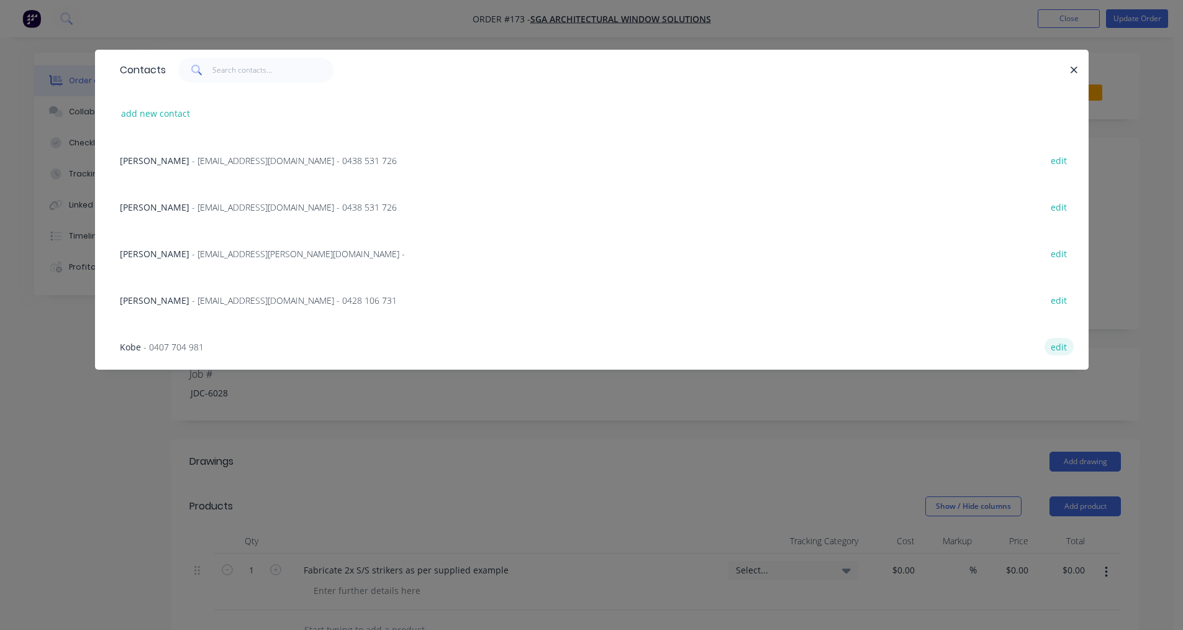
click at [576, 352] on button "edit" at bounding box center [1059, 346] width 29 height 17
select select "AU"
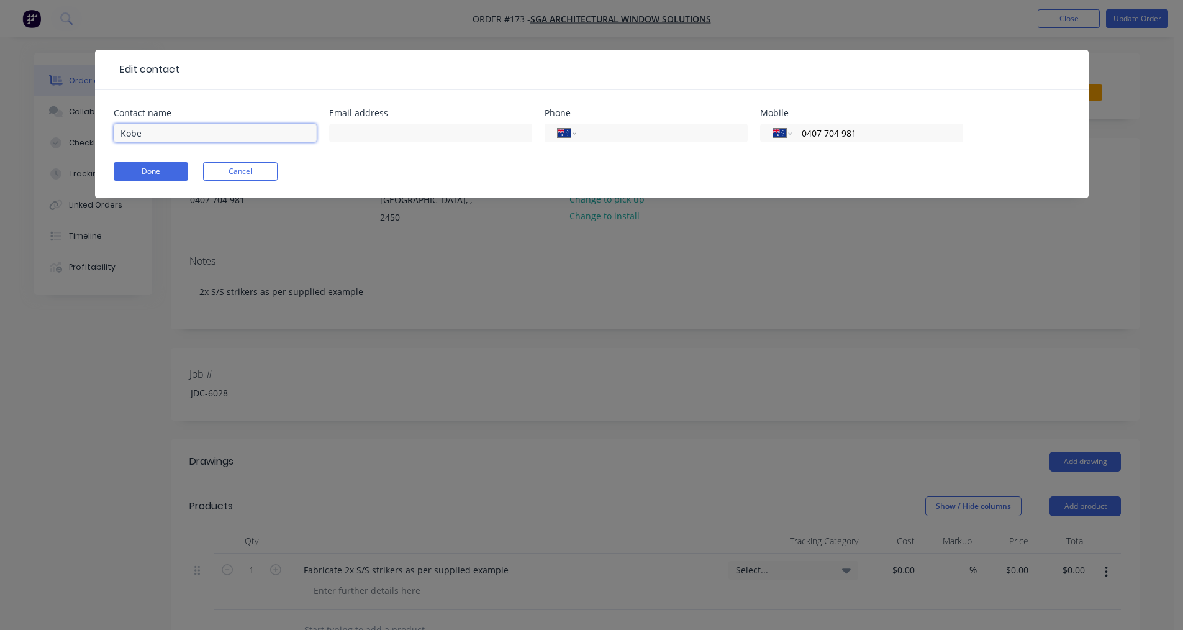
click at [139, 135] on input "Kobe" at bounding box center [215, 133] width 203 height 19
type input "Kobey"
click at [161, 167] on button "Done" at bounding box center [151, 171] width 75 height 19
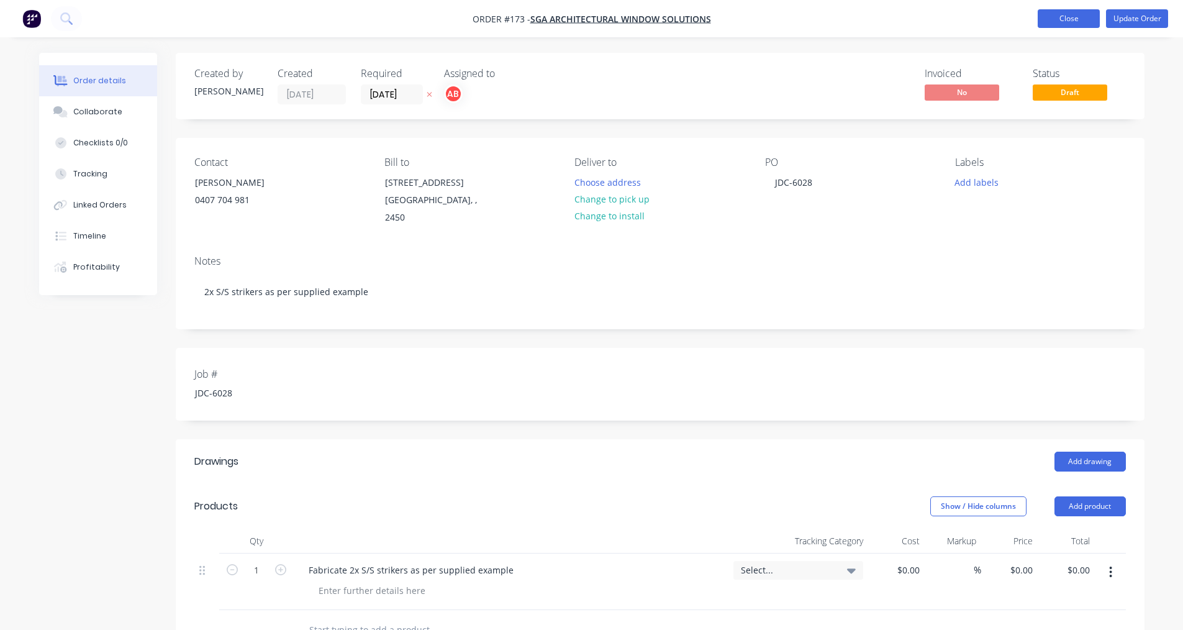
click at [576, 24] on button "Close" at bounding box center [1069, 18] width 62 height 19
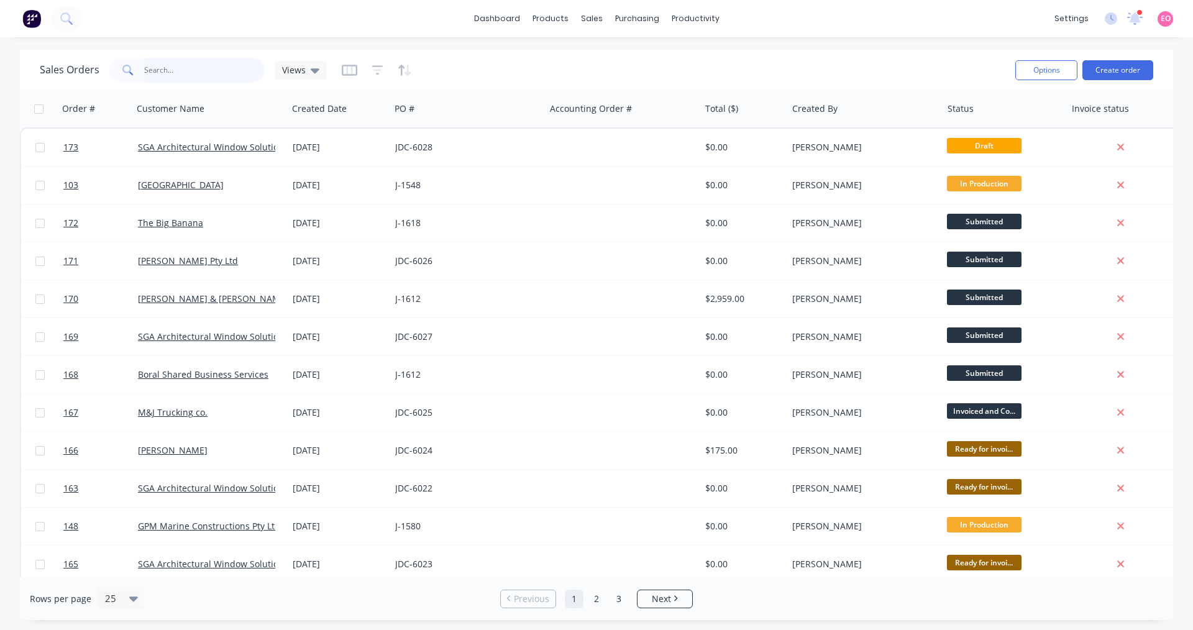
click at [217, 64] on input "text" at bounding box center [204, 70] width 121 height 25
type input "6023"
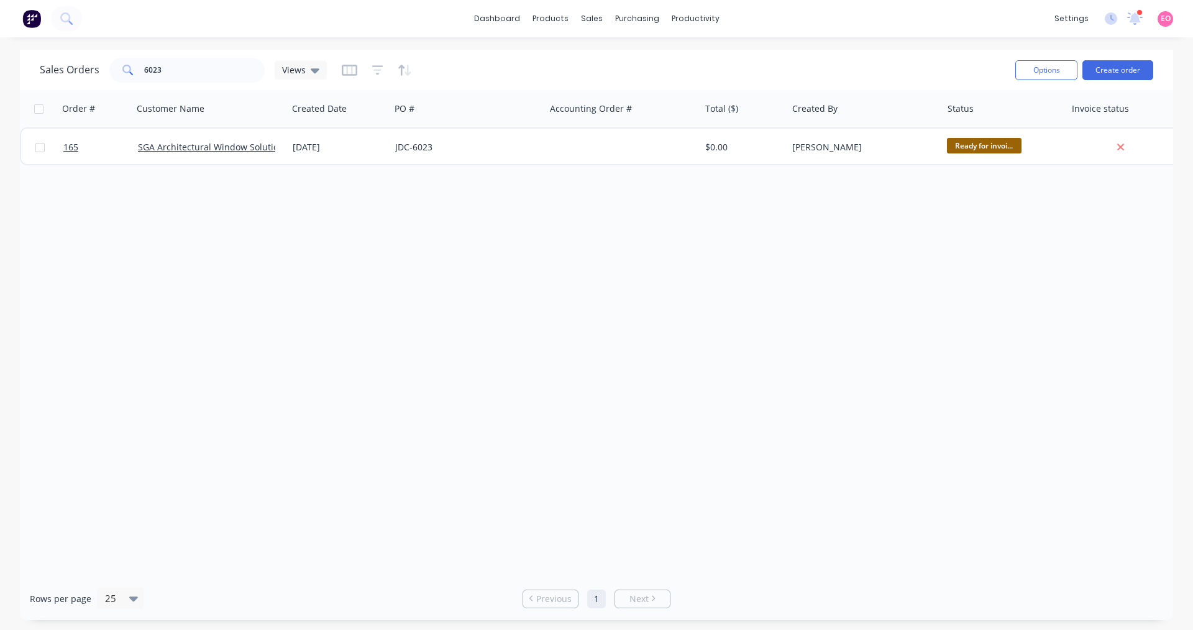
drag, startPoint x: 437, startPoint y: 261, endPoint x: 526, endPoint y: 208, distance: 103.3
click at [438, 260] on div "Order # Customer Name Created Date PO # Accounting Order # Total ($) Created By…" at bounding box center [596, 333] width 1153 height 487
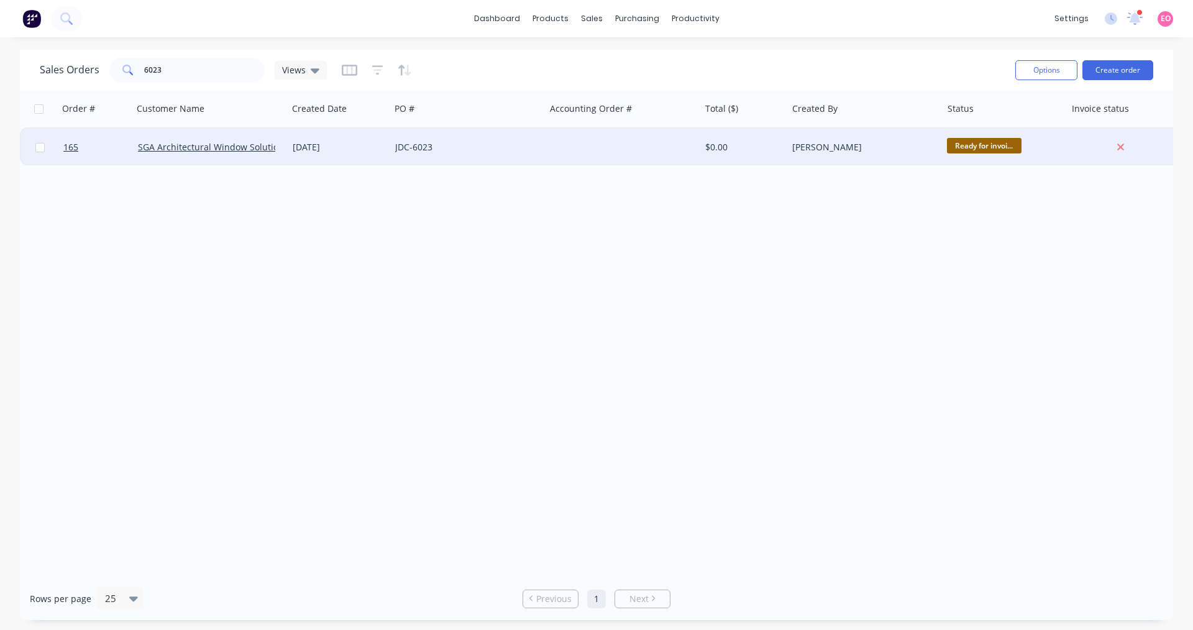
click at [459, 156] on div "JDC-6023" at bounding box center [467, 147] width 155 height 37
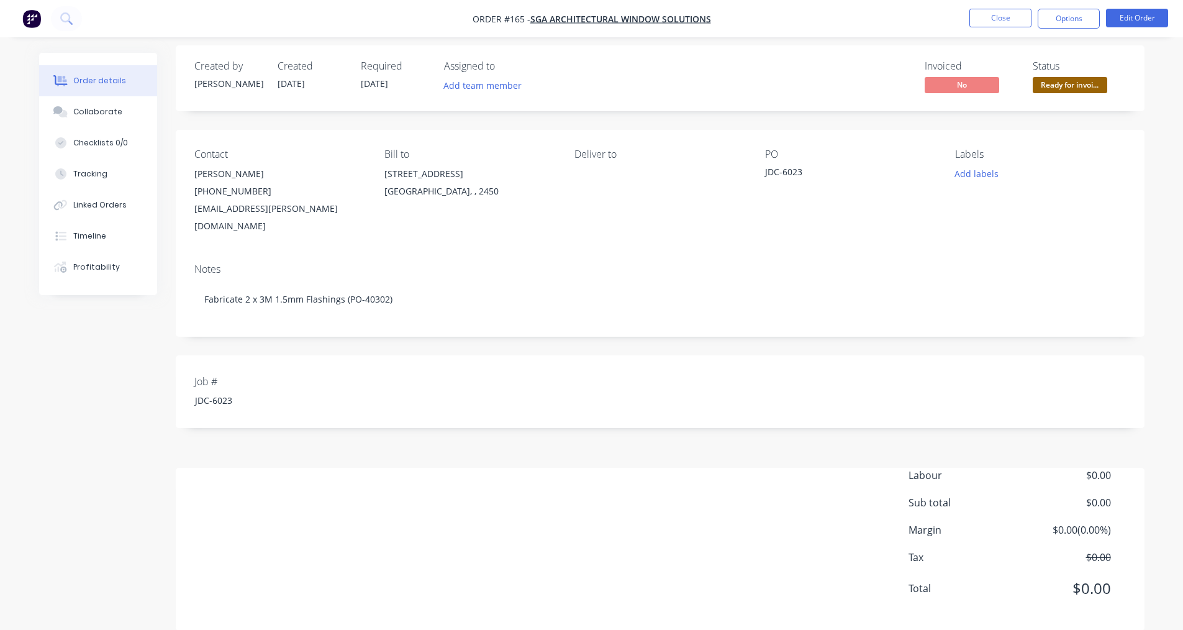
scroll to position [9, 0]
click at [576, 23] on ul "Close Options Edit Order" at bounding box center [1069, 19] width 229 height 20
click at [576, 19] on button "Options" at bounding box center [1069, 19] width 62 height 20
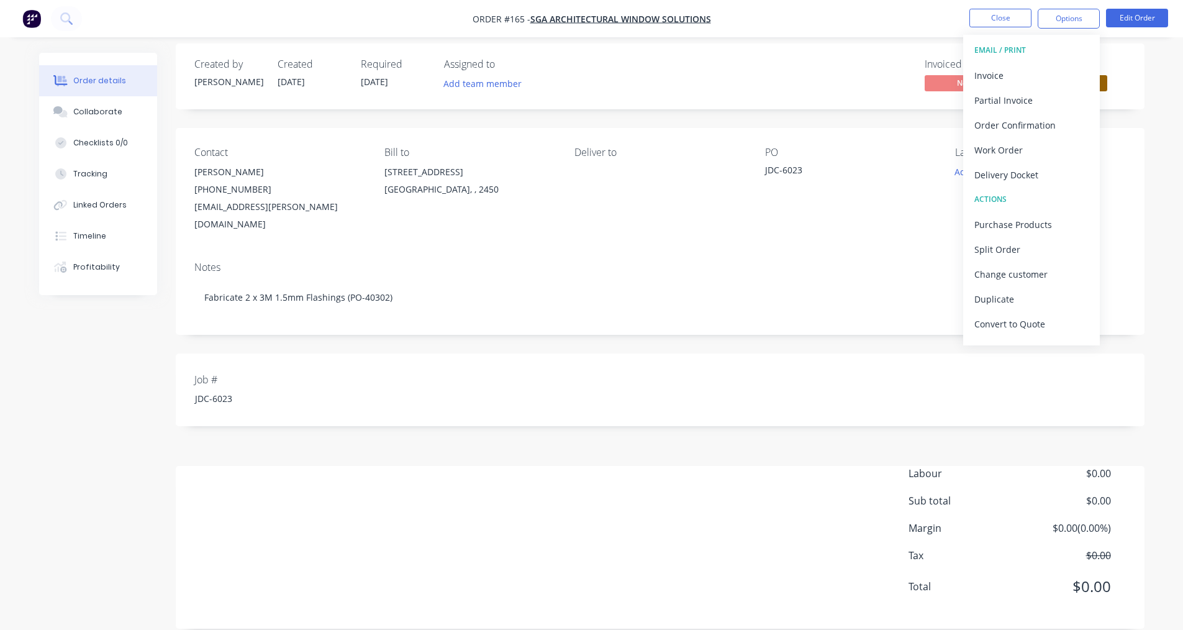
click at [576, 327] on div "Created by Elyse Created 03/10/25 Required 03/10/25 Assigned to Add team member…" at bounding box center [660, 335] width 969 height 585
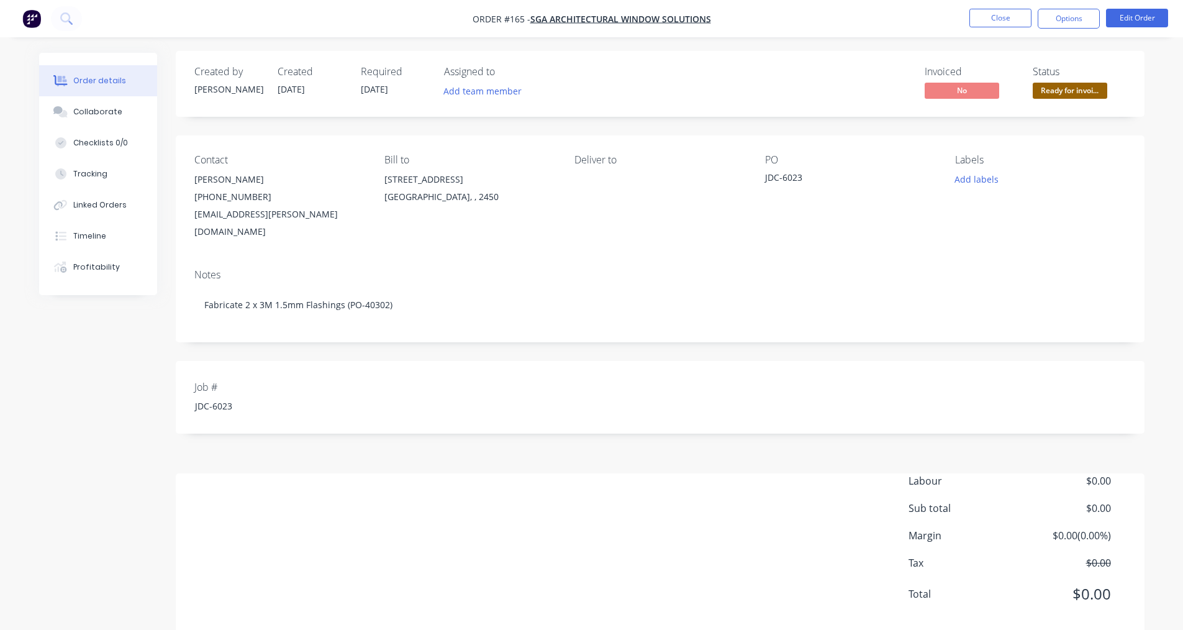
scroll to position [0, 0]
click at [576, 15] on button "Edit Order" at bounding box center [1137, 18] width 62 height 19
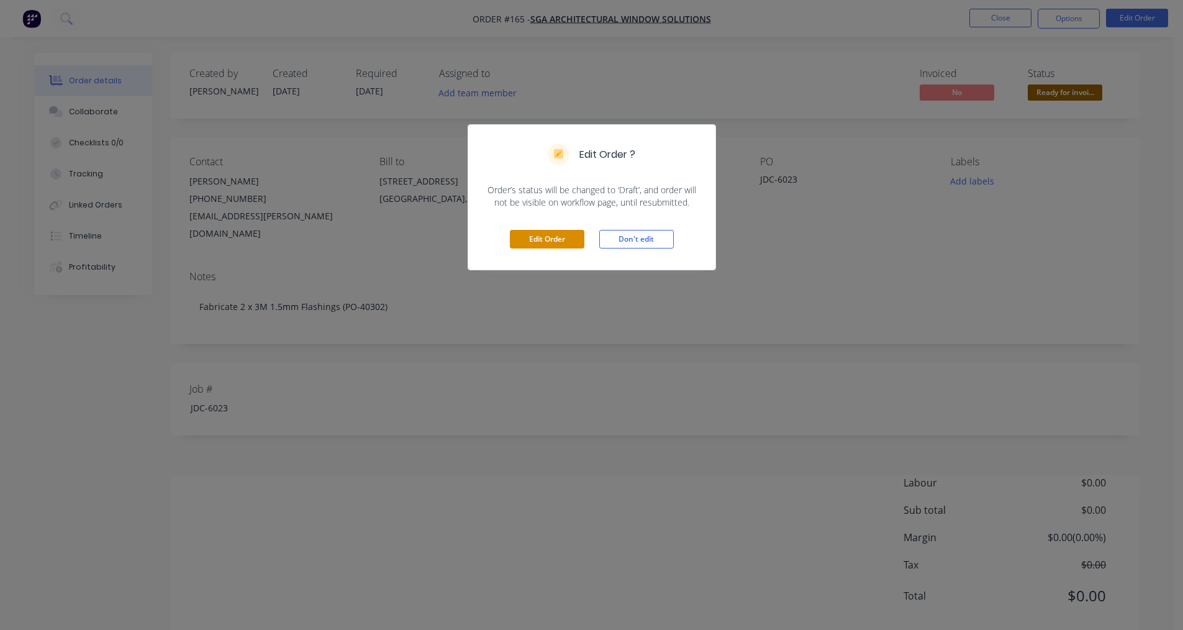
click at [548, 242] on button "Edit Order" at bounding box center [547, 239] width 75 height 19
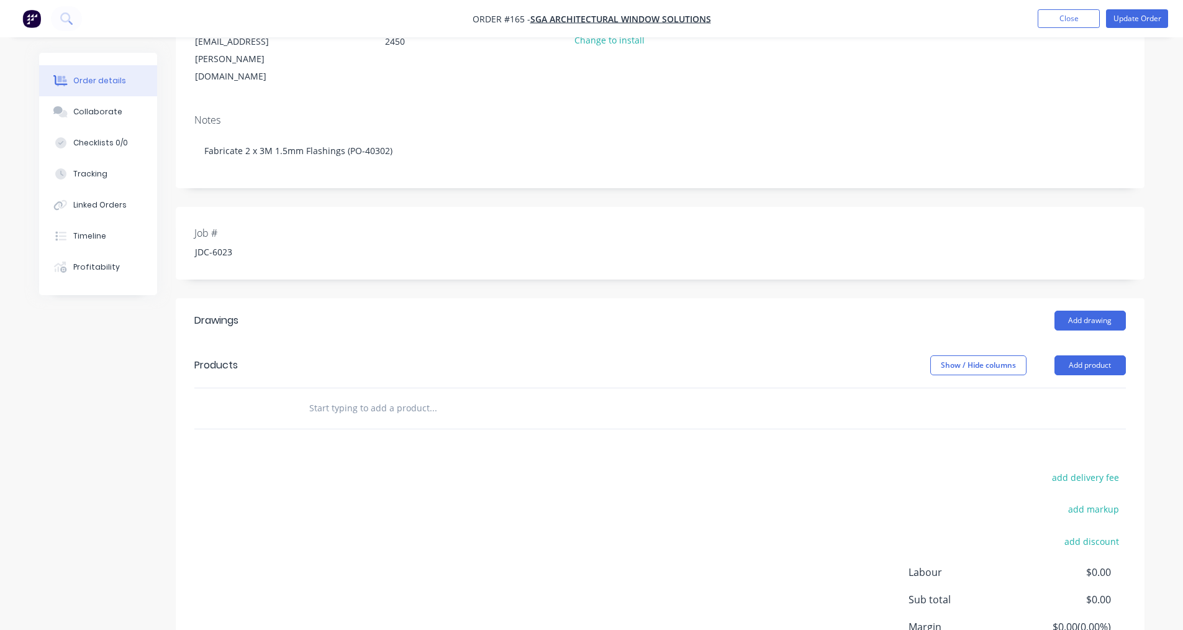
scroll to position [186, 0]
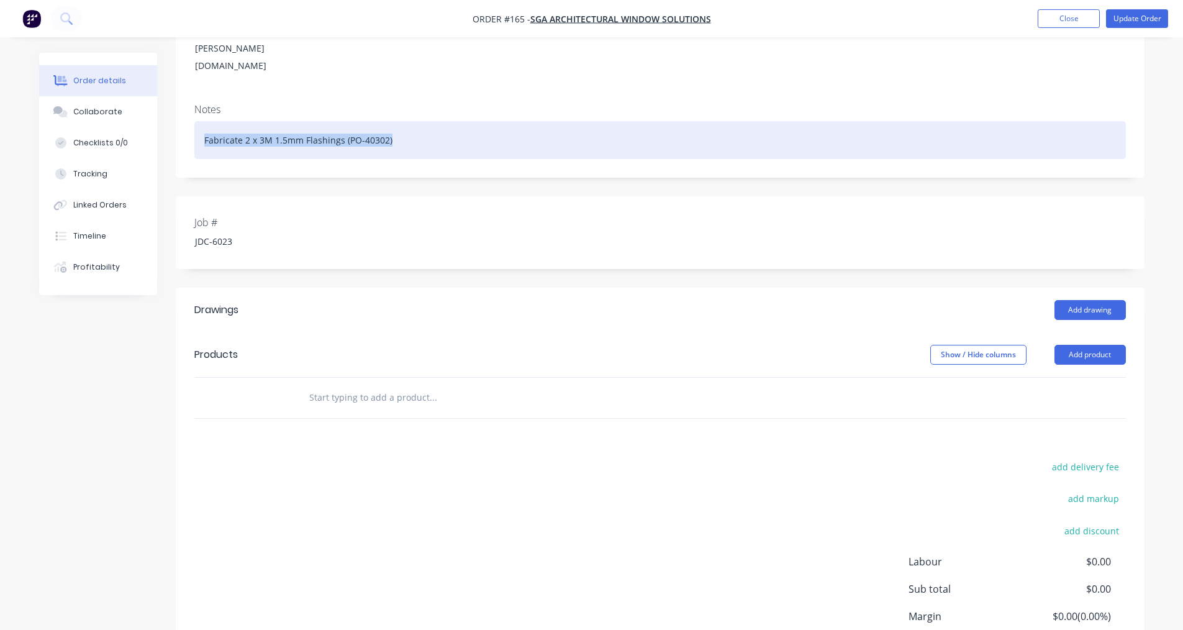
drag, startPoint x: 409, startPoint y: 116, endPoint x: 206, endPoint y: 121, distance: 203.2
click at [206, 121] on div "Fabricate 2 x 3M 1.5mm Flashings (PO-40302)" at bounding box center [660, 140] width 932 height 38
copy div "Fabricate 2 x 3M 1.5mm Flashings (PO-40302)"
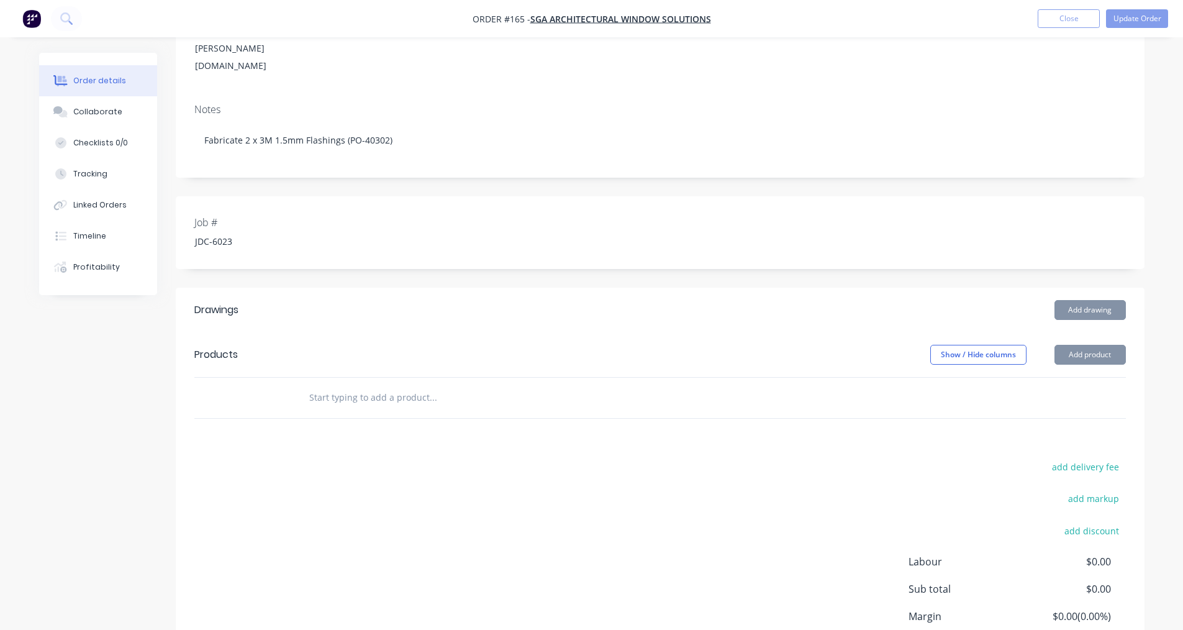
click at [410, 378] on div at bounding box center [517, 398] width 447 height 40
click at [442, 385] on input "text" at bounding box center [433, 397] width 248 height 25
paste input "Fabricate 2 x 3M 1.5mm Flashings (PO-40302)"
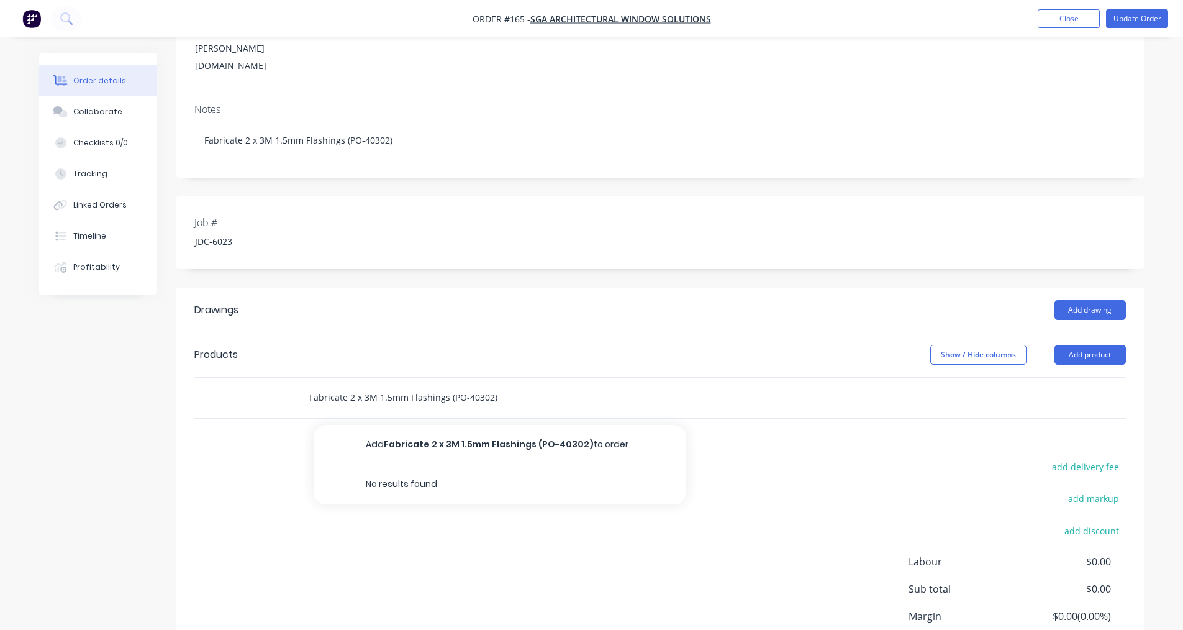
type input "Fabricate 2 x 3M 1.5mm Flashings (PO-40302)"
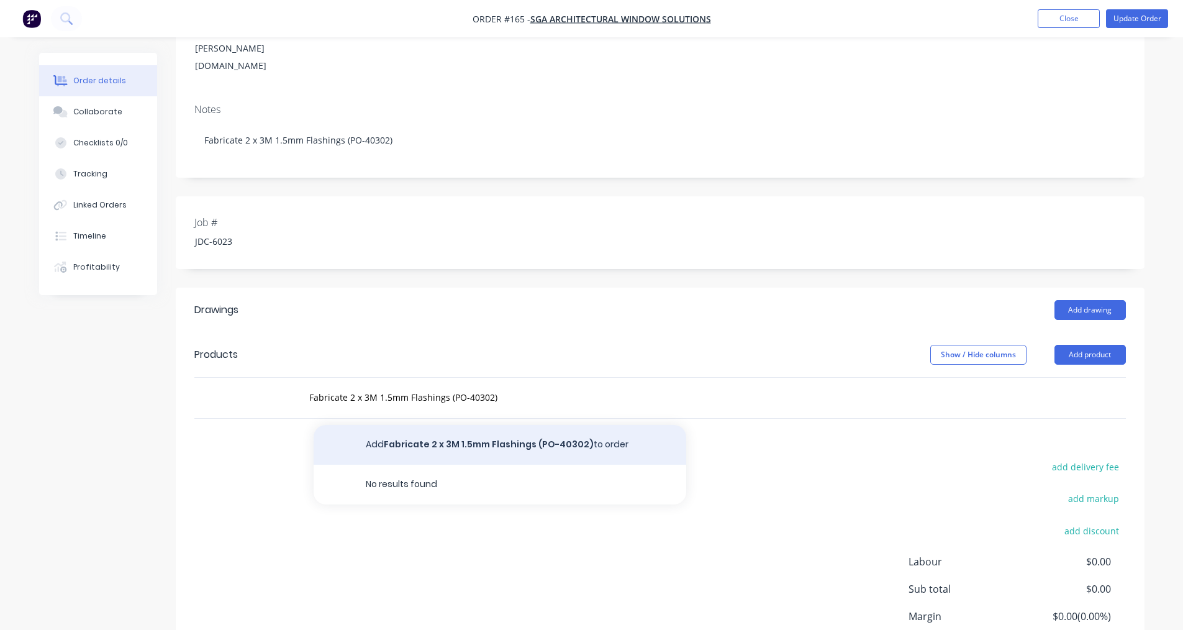
click at [525, 425] on button "Add Fabricate 2 x 3M 1.5mm Flashings (PO-40302) to order" at bounding box center [500, 445] width 373 height 40
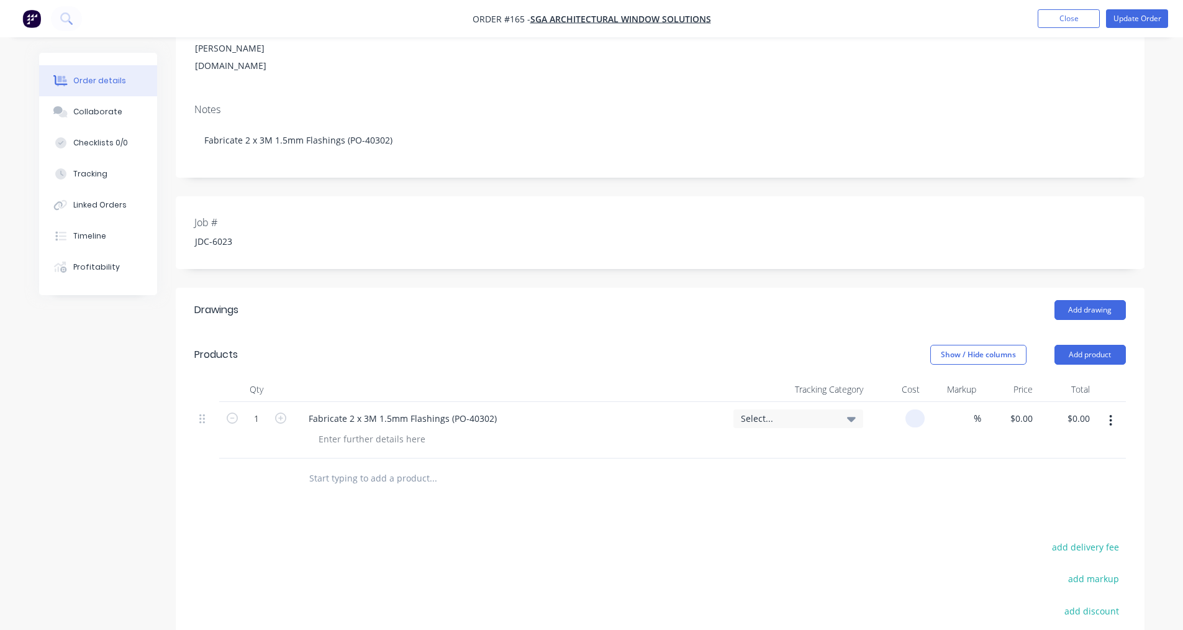
click at [576, 402] on div at bounding box center [896, 430] width 57 height 57
type input "$165.00"
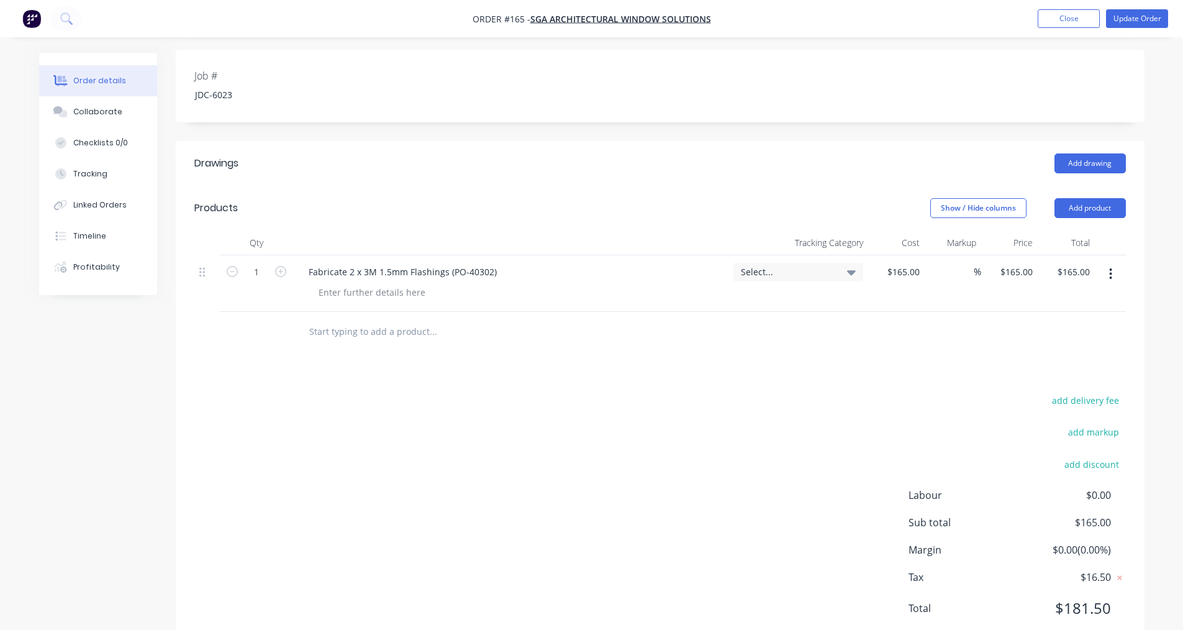
scroll to position [337, 0]
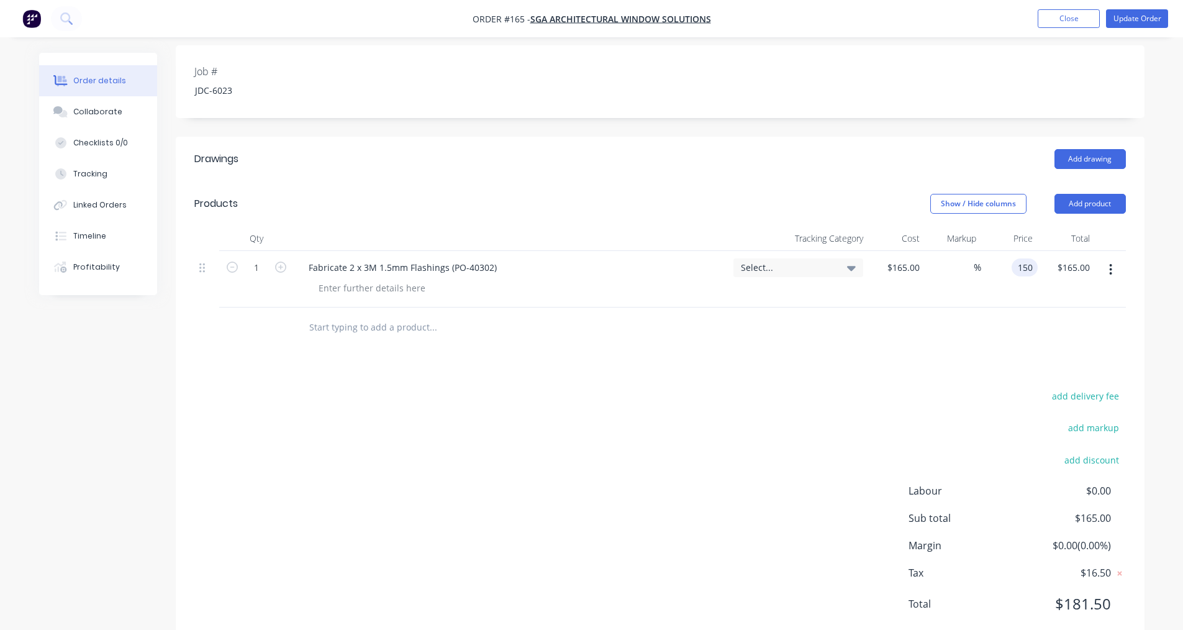
type input "150"
type input "-9.09"
type input "$150.00"
click at [576, 18] on button "Update Order" at bounding box center [1137, 18] width 62 height 19
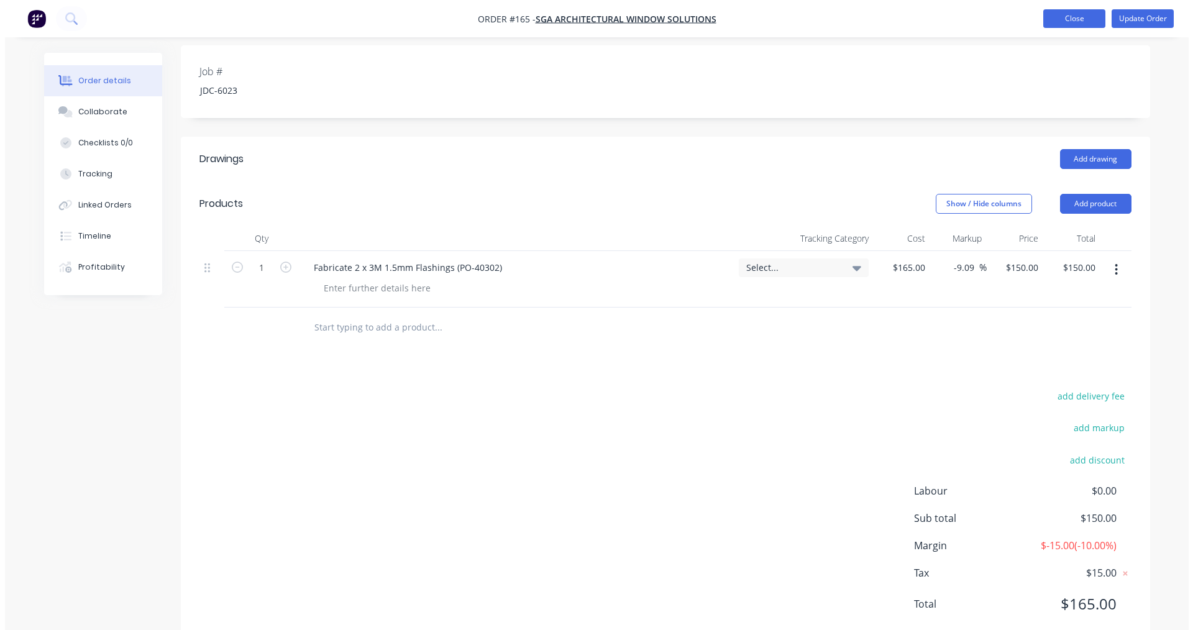
scroll to position [0, 0]
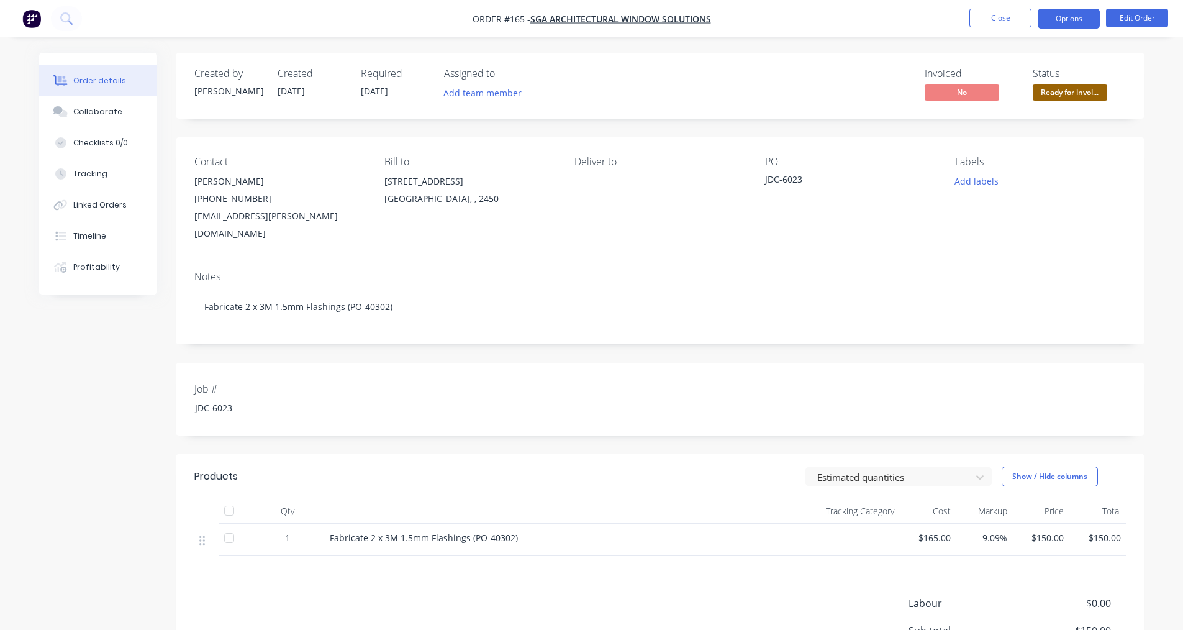
click at [576, 20] on button "Options" at bounding box center [1069, 19] width 62 height 20
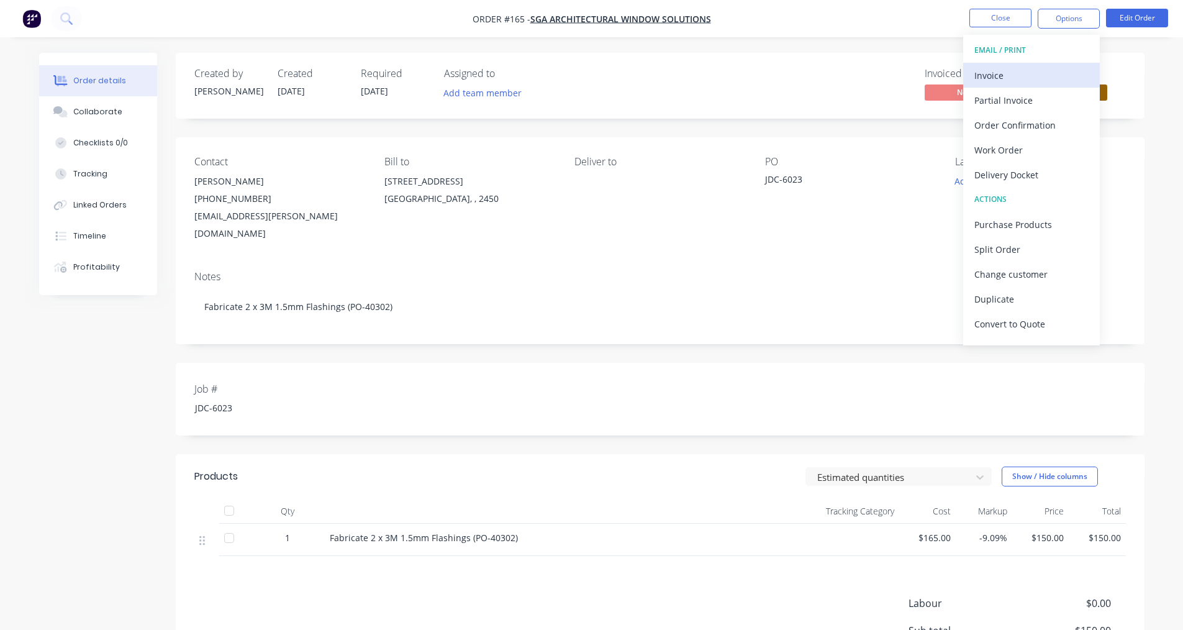
click at [576, 71] on div "Invoice" at bounding box center [1032, 75] width 114 height 18
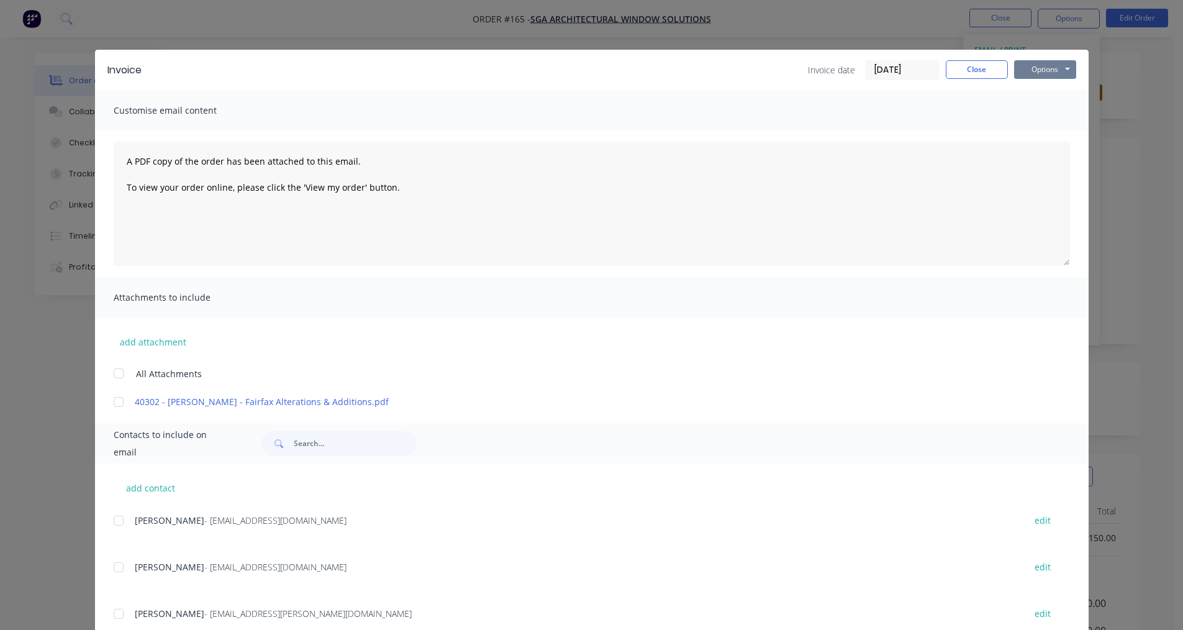
click at [576, 68] on button "Options" at bounding box center [1045, 69] width 62 height 19
click at [576, 115] on button "Print" at bounding box center [1054, 112] width 80 height 21
drag, startPoint x: 972, startPoint y: 65, endPoint x: 1019, endPoint y: 55, distance: 48.9
click at [576, 65] on button "Close" at bounding box center [977, 69] width 62 height 19
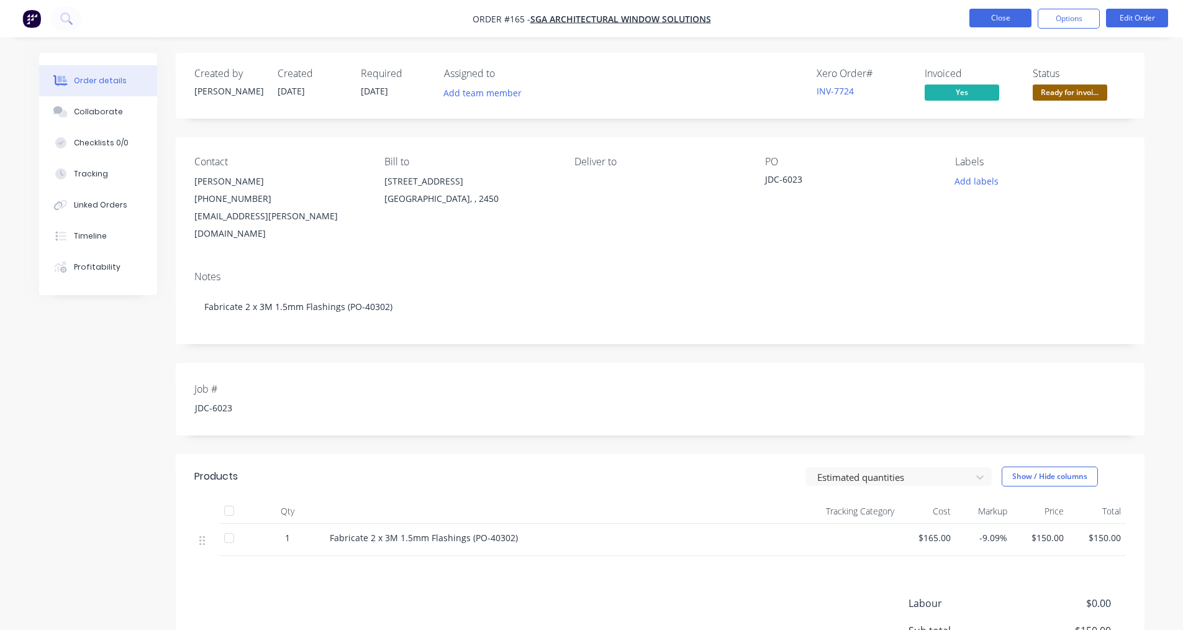
click at [576, 22] on button "Close" at bounding box center [1001, 18] width 62 height 19
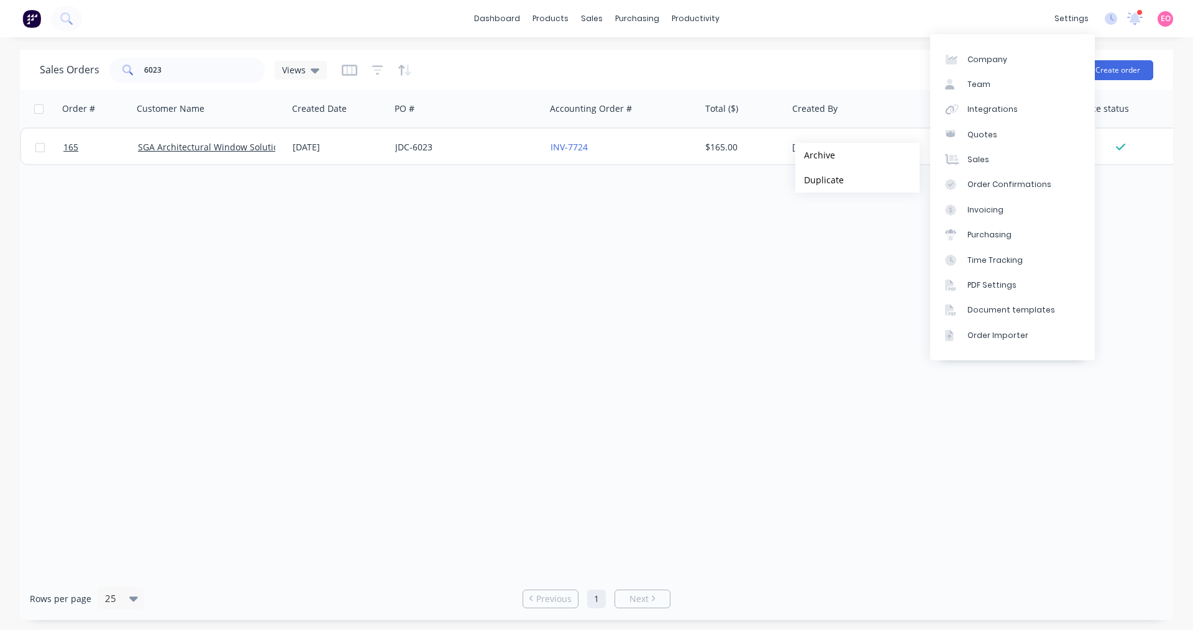
click at [576, 294] on div "Order # Customer Name Created Date PO # Accounting Order # Total ($) Created By…" at bounding box center [596, 333] width 1153 height 487
click at [576, 17] on div "settings" at bounding box center [1071, 18] width 47 height 19
click at [576, 214] on div "Invoicing" at bounding box center [985, 209] width 36 height 11
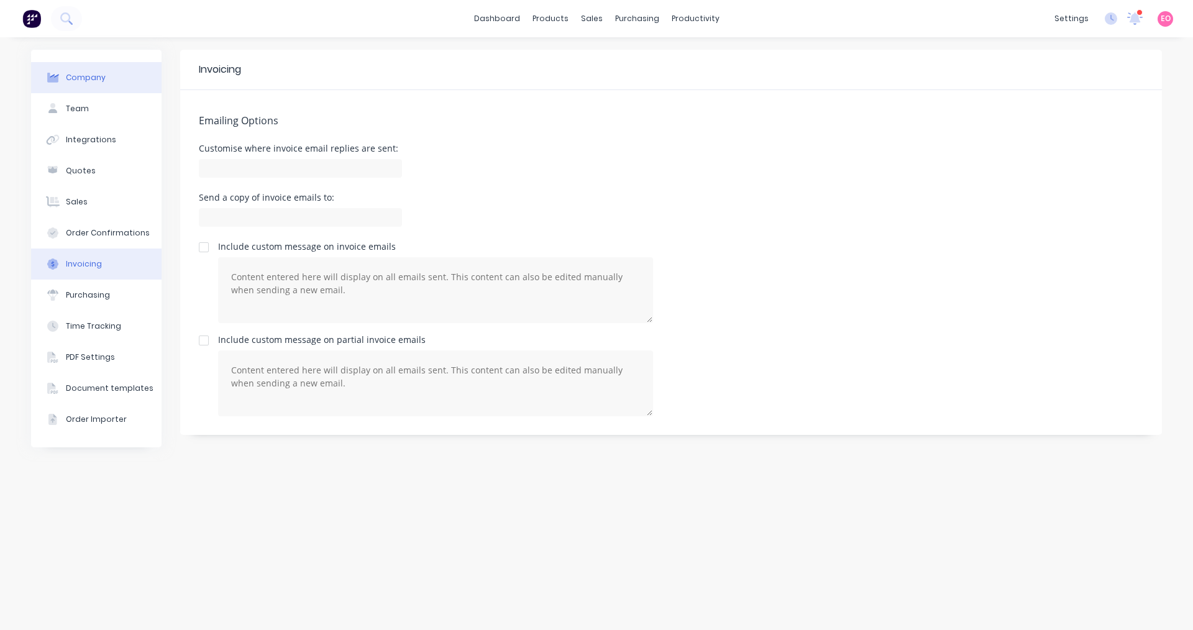
click at [98, 78] on div "Company" at bounding box center [86, 77] width 40 height 11
select select "AU"
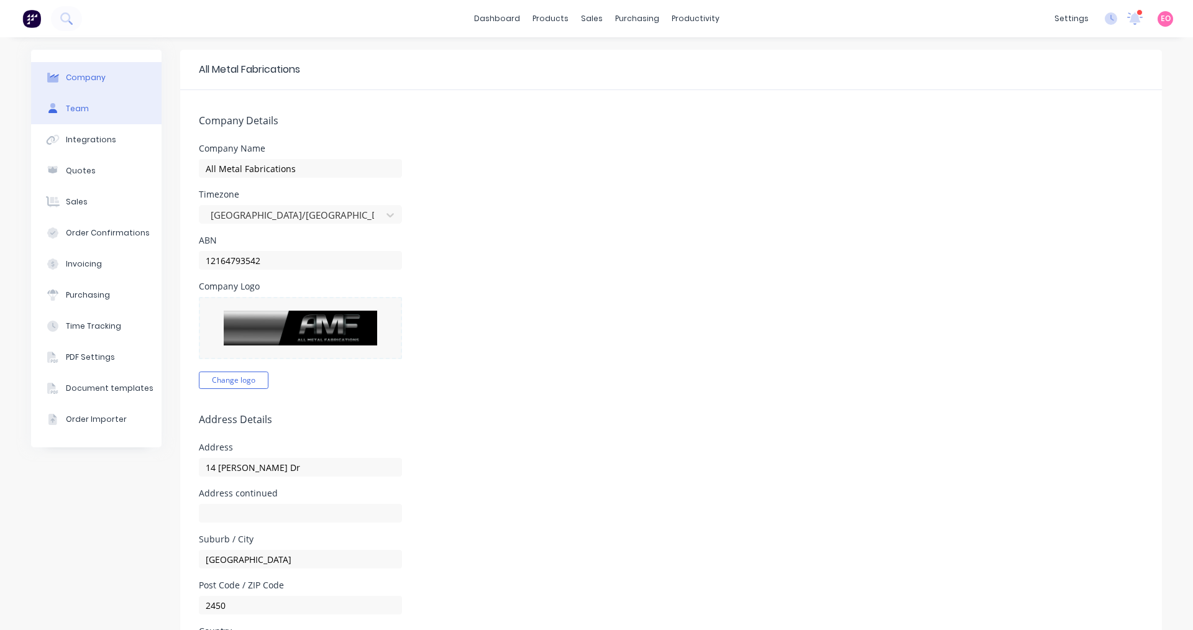
click at [71, 115] on button "Team" at bounding box center [96, 108] width 130 height 31
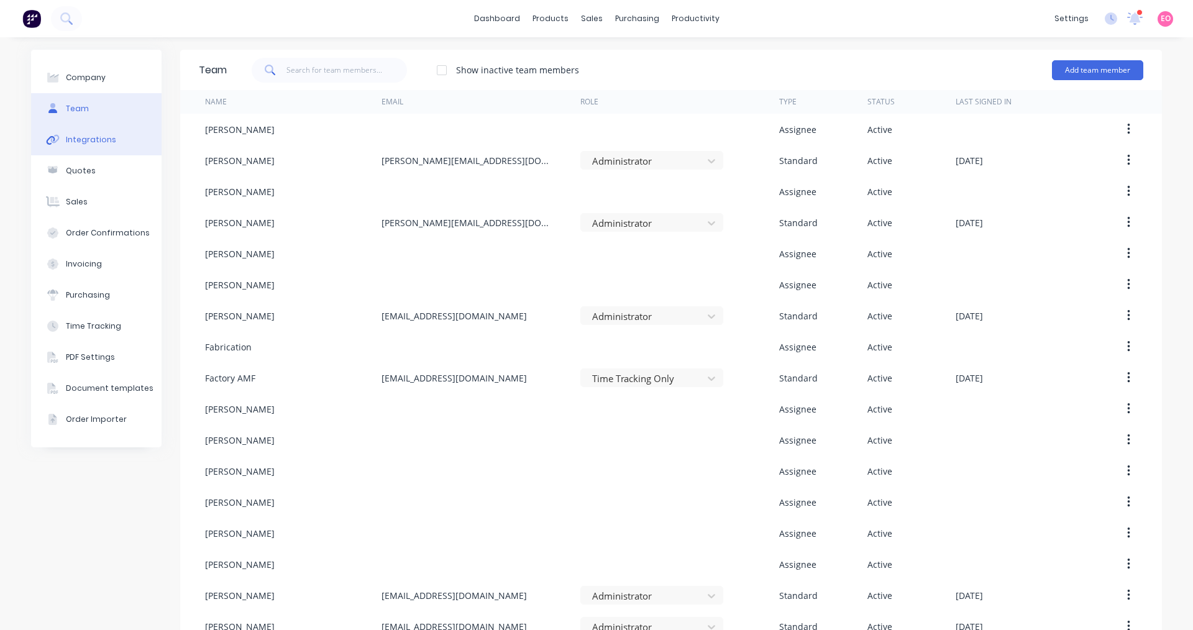
click at [91, 144] on div "Integrations" at bounding box center [91, 139] width 50 height 11
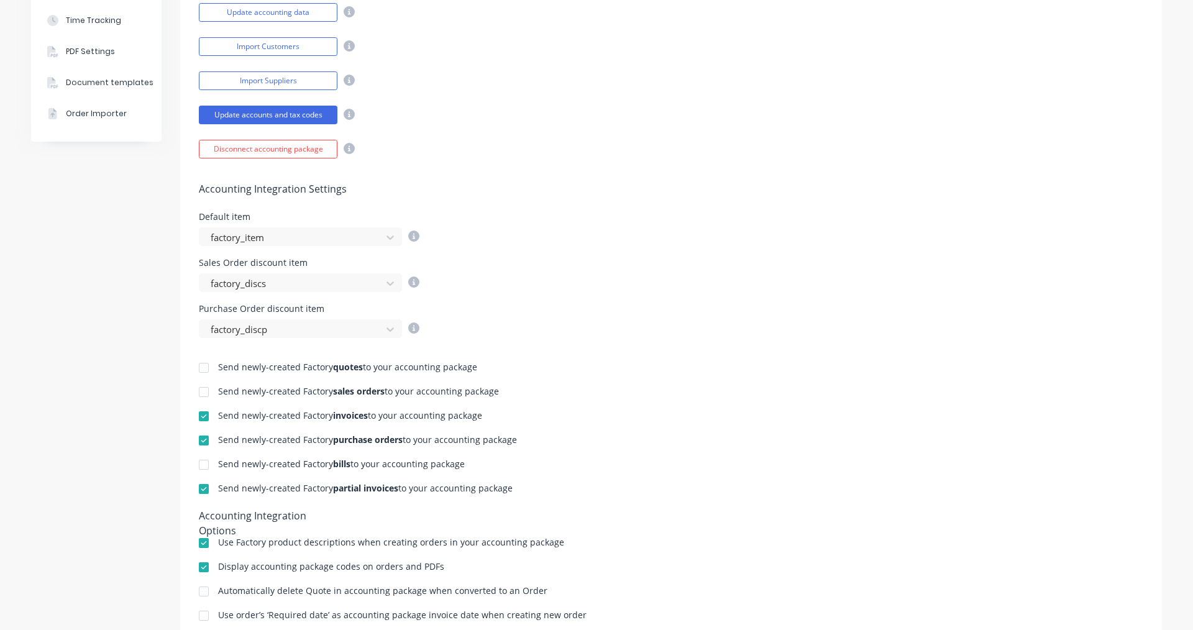
scroll to position [311, 0]
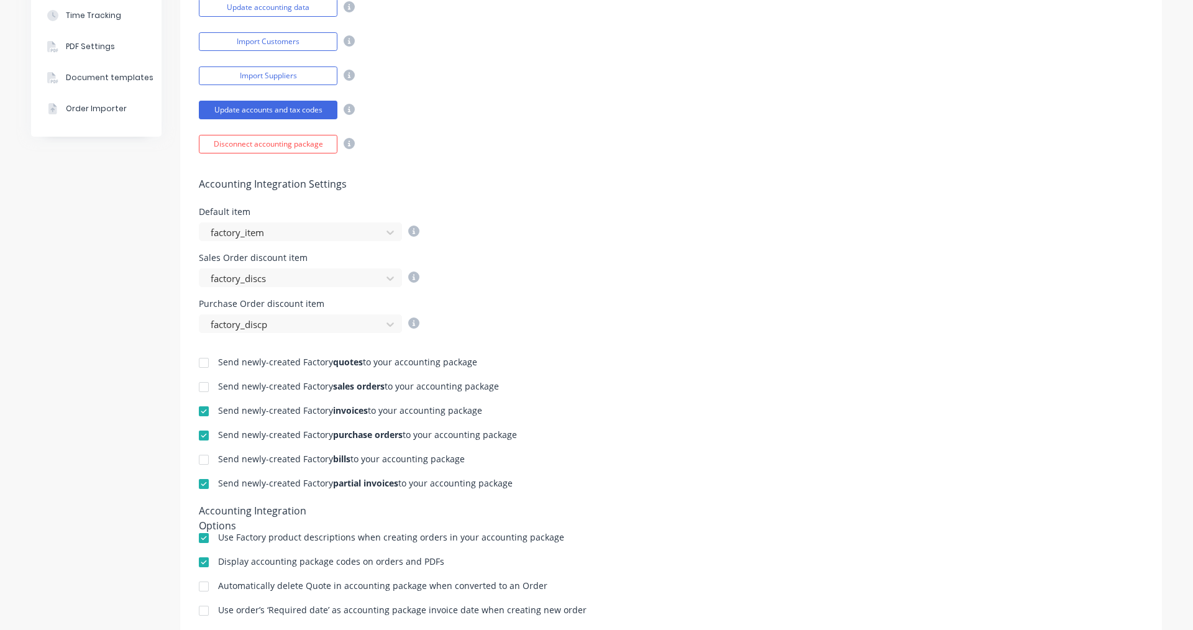
click at [196, 414] on div at bounding box center [203, 411] width 25 height 25
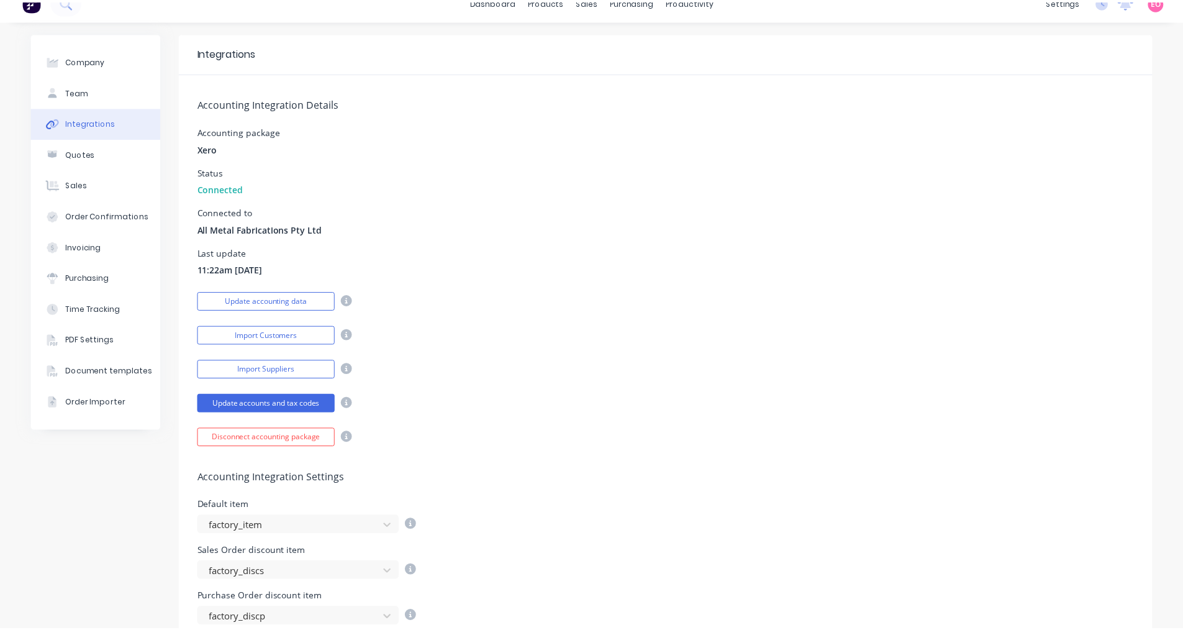
scroll to position [0, 0]
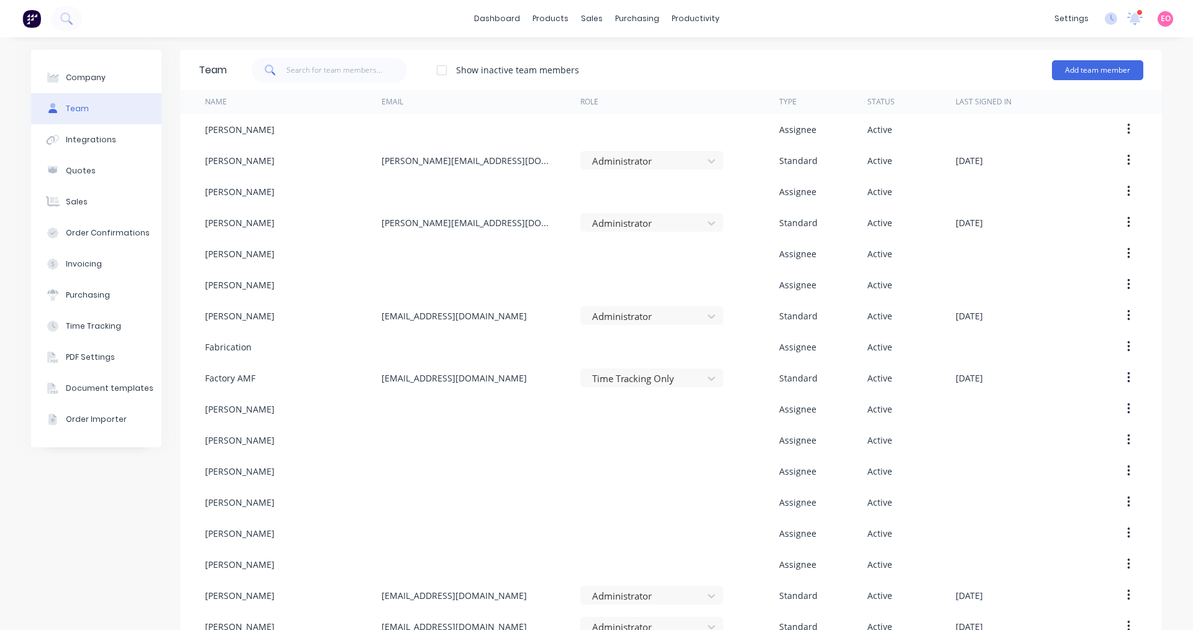
select select "AU"
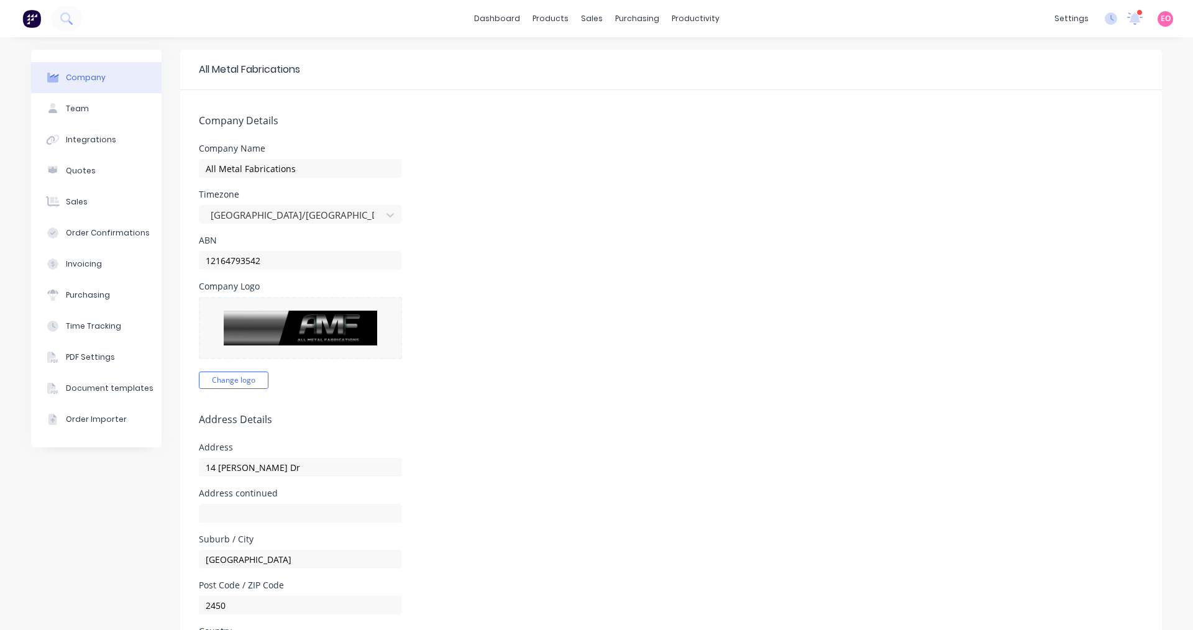
click at [25, 0] on div "dashboard products sales purchasing productivity dashboard products Product Cat…" at bounding box center [596, 18] width 1193 height 37
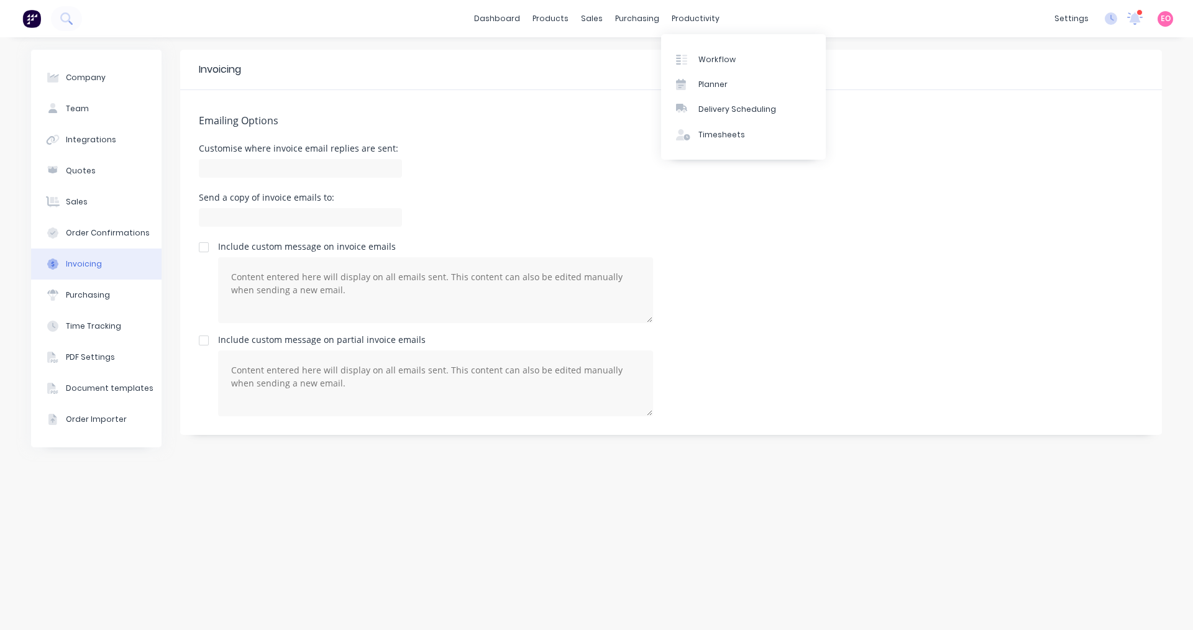
drag, startPoint x: 592, startPoint y: 21, endPoint x: 592, endPoint y: 29, distance: 8.1
click at [576, 21] on div "sales" at bounding box center [592, 18] width 34 height 19
click at [576, 58] on div "Sales Orders" at bounding box center [637, 59] width 51 height 11
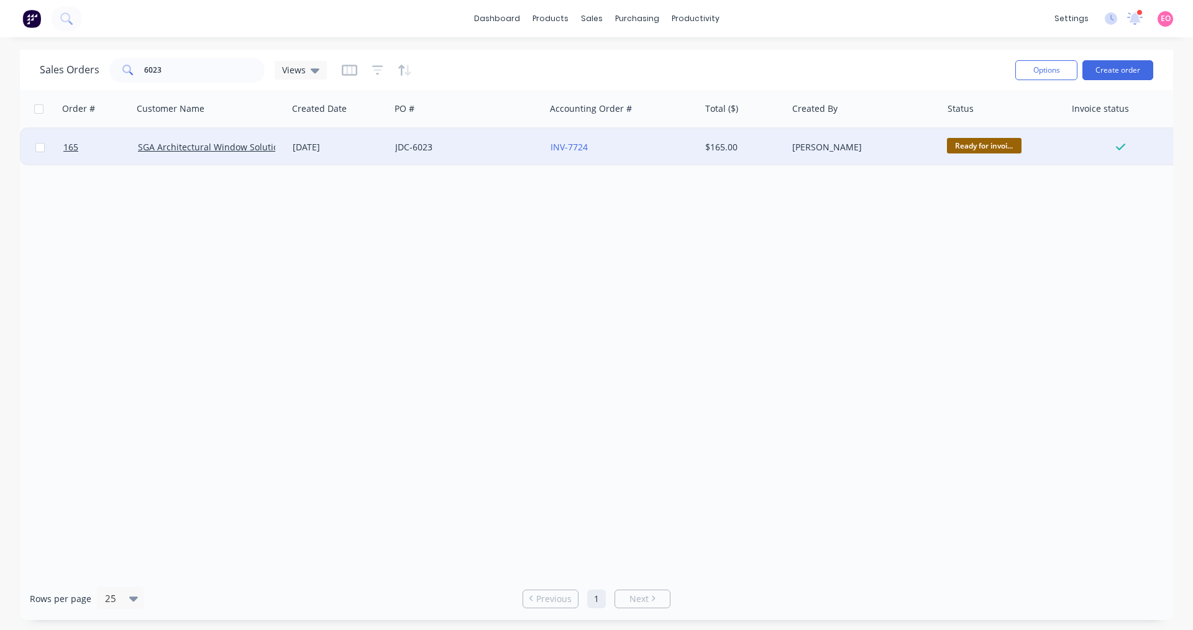
click at [576, 139] on div "[PERSON_NAME]" at bounding box center [864, 147] width 155 height 37
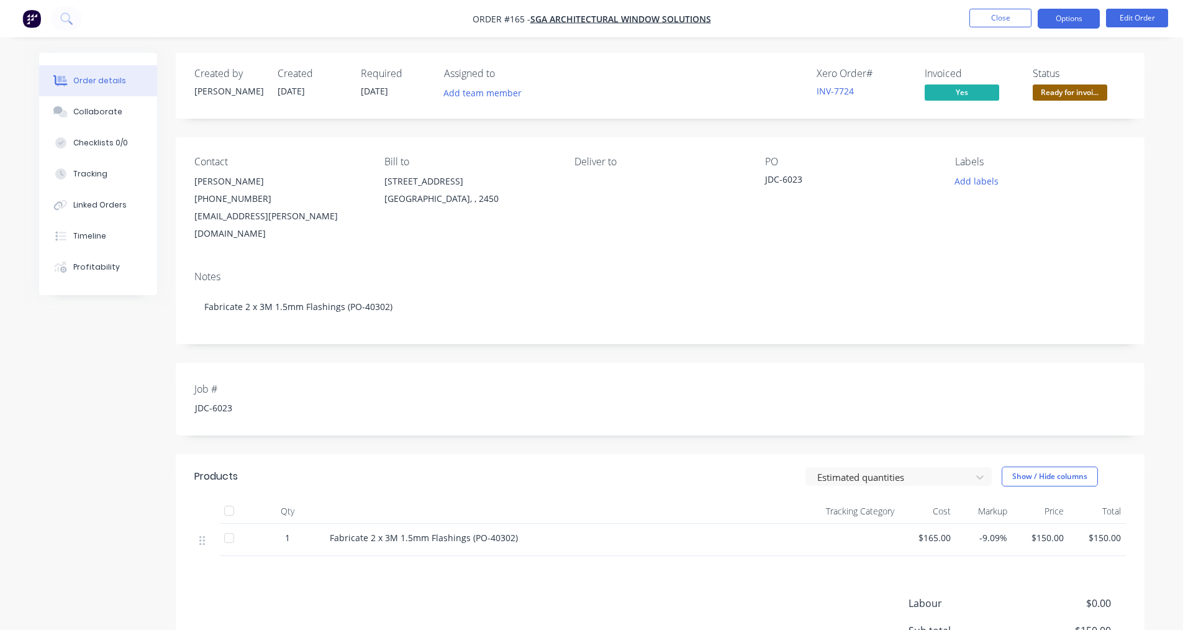
click at [576, 22] on button "Options" at bounding box center [1069, 19] width 62 height 20
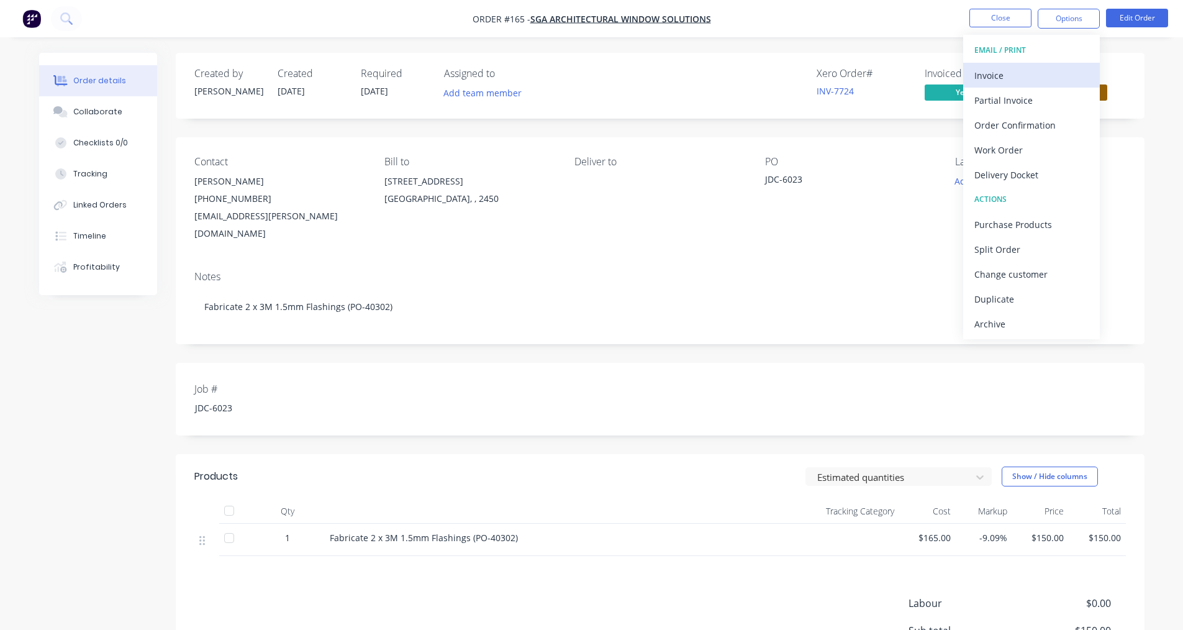
click at [576, 74] on div "Invoice" at bounding box center [1032, 75] width 114 height 18
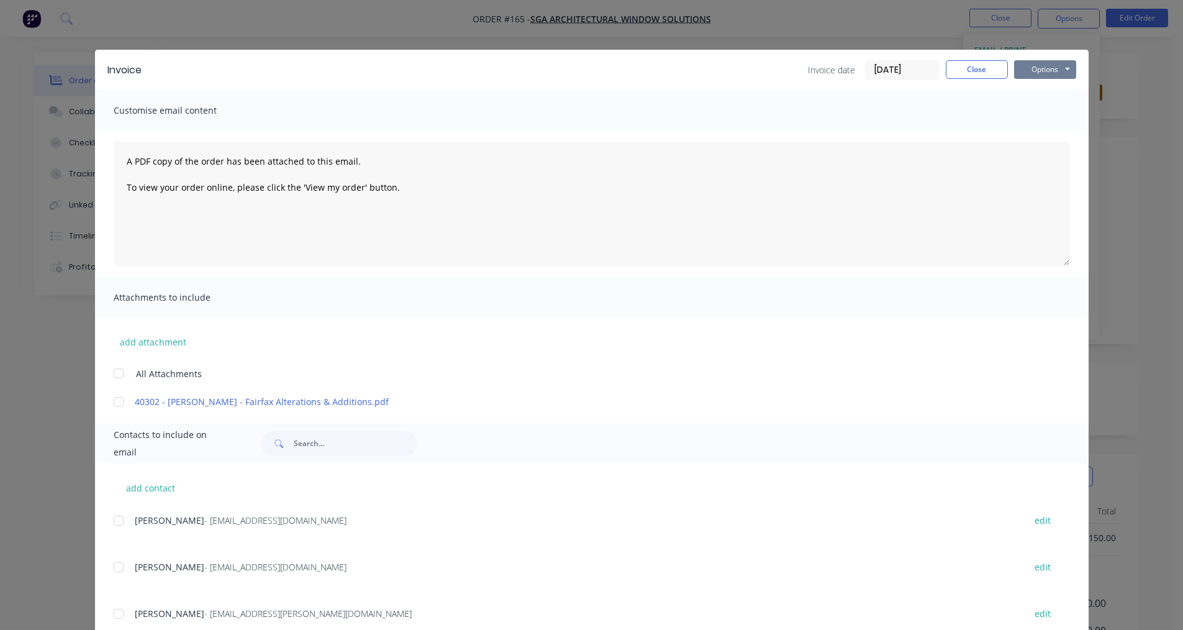
click at [576, 67] on button "Options" at bounding box center [1045, 69] width 62 height 19
click at [576, 109] on button "Print" at bounding box center [1054, 112] width 80 height 21
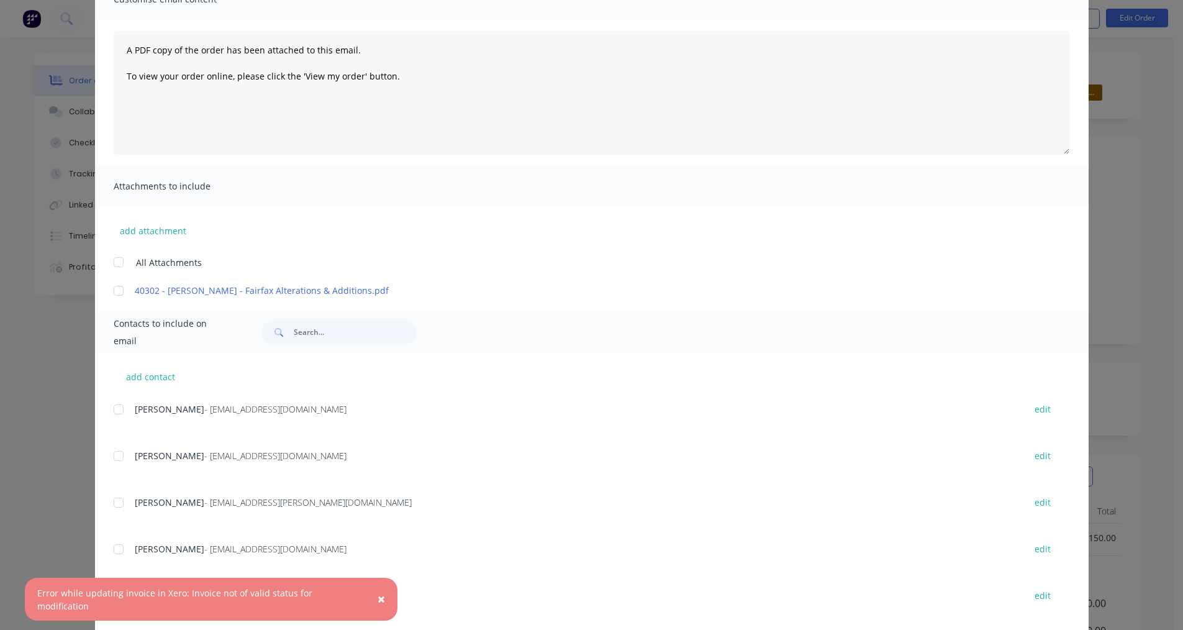
scroll to position [132, 0]
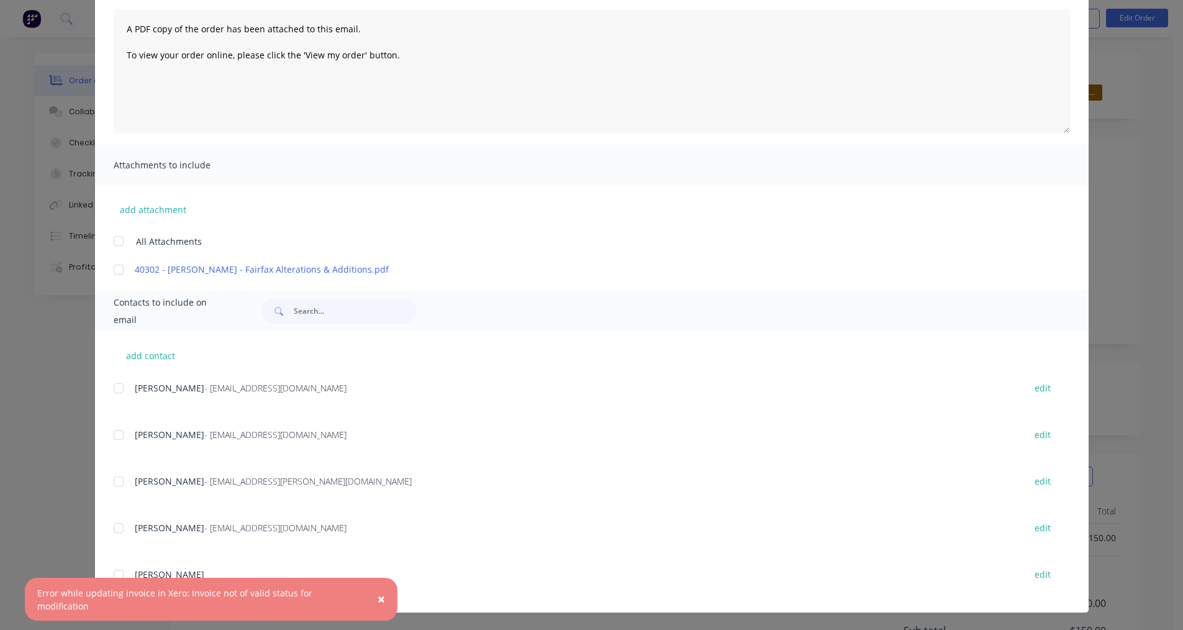
click at [378, 603] on span "×" at bounding box center [381, 598] width 7 height 17
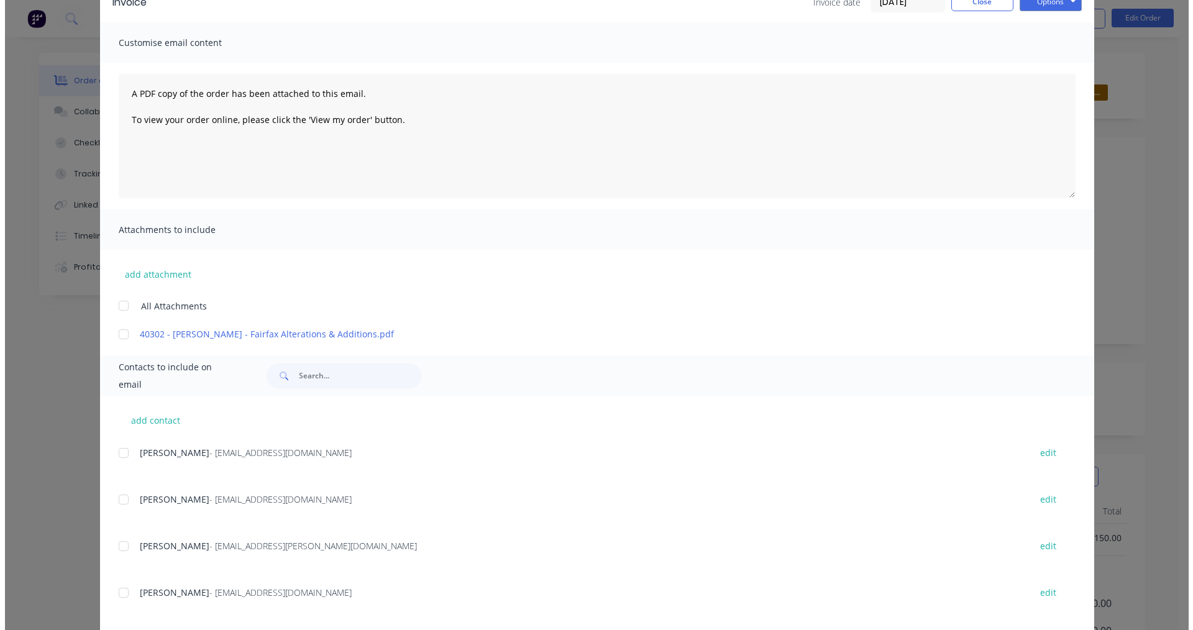
scroll to position [0, 0]
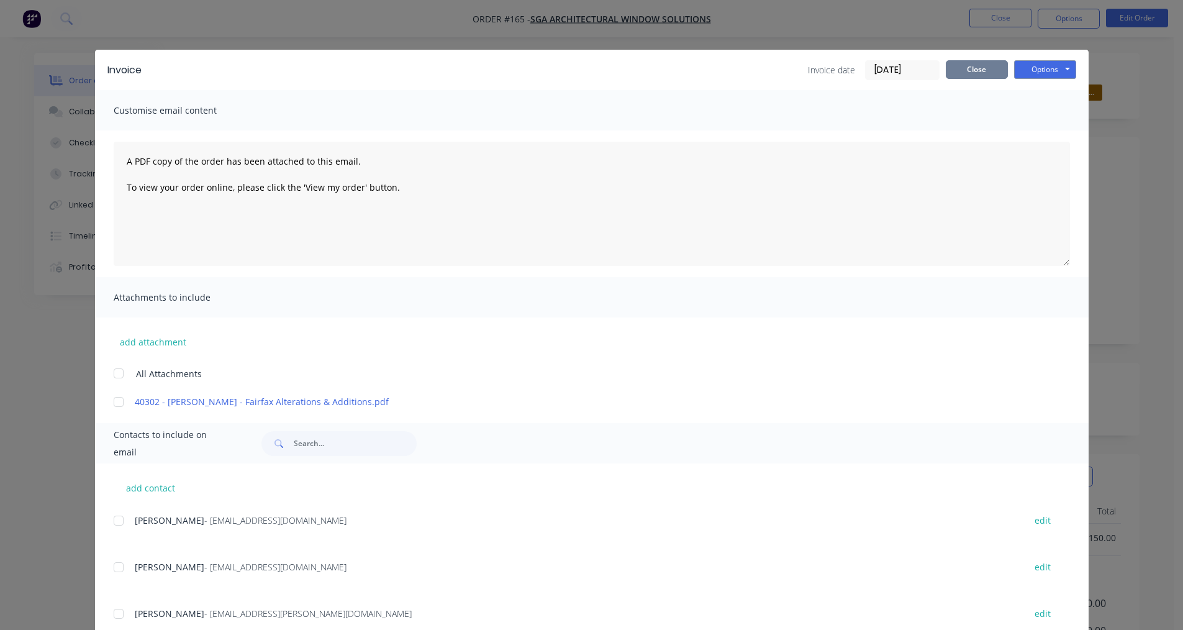
click at [576, 66] on button "Close" at bounding box center [977, 69] width 62 height 19
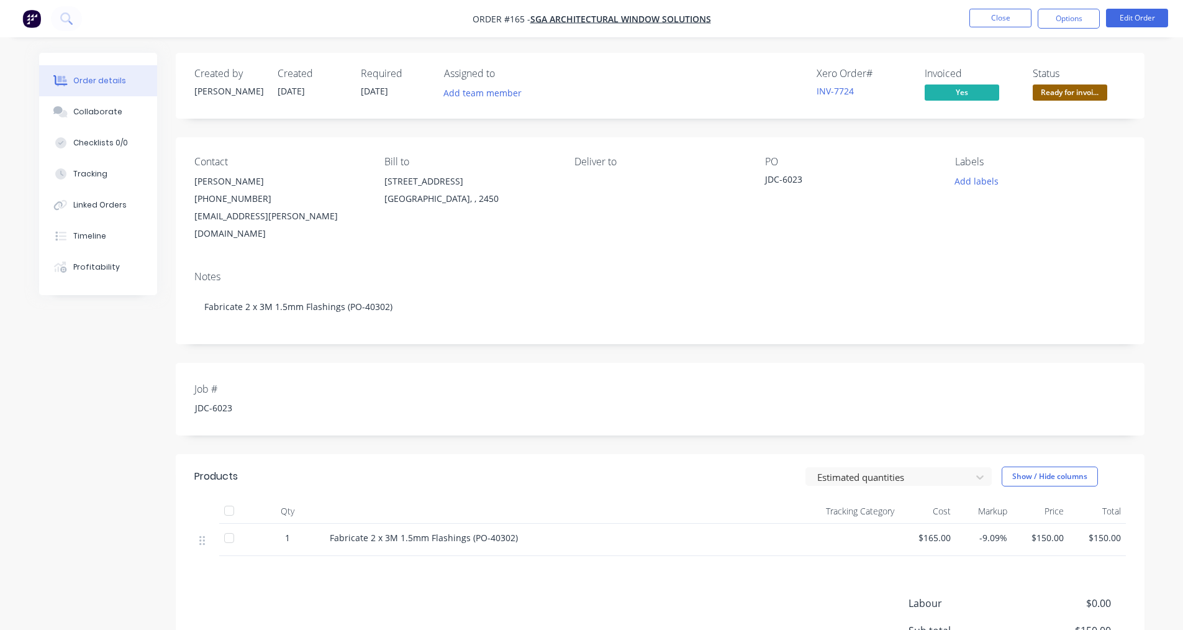
click at [576, 15] on ul "Close Options Edit Order" at bounding box center [1069, 19] width 229 height 20
click at [576, 16] on button "Close" at bounding box center [1001, 18] width 62 height 19
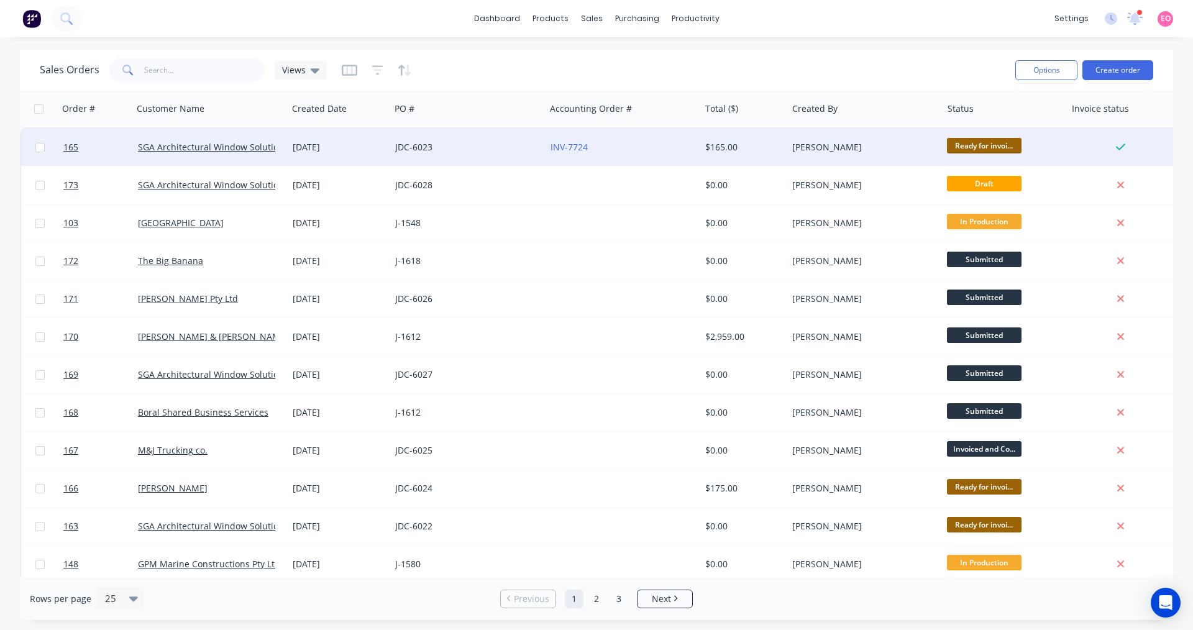
click at [786, 154] on div "$165.00" at bounding box center [743, 147] width 87 height 37
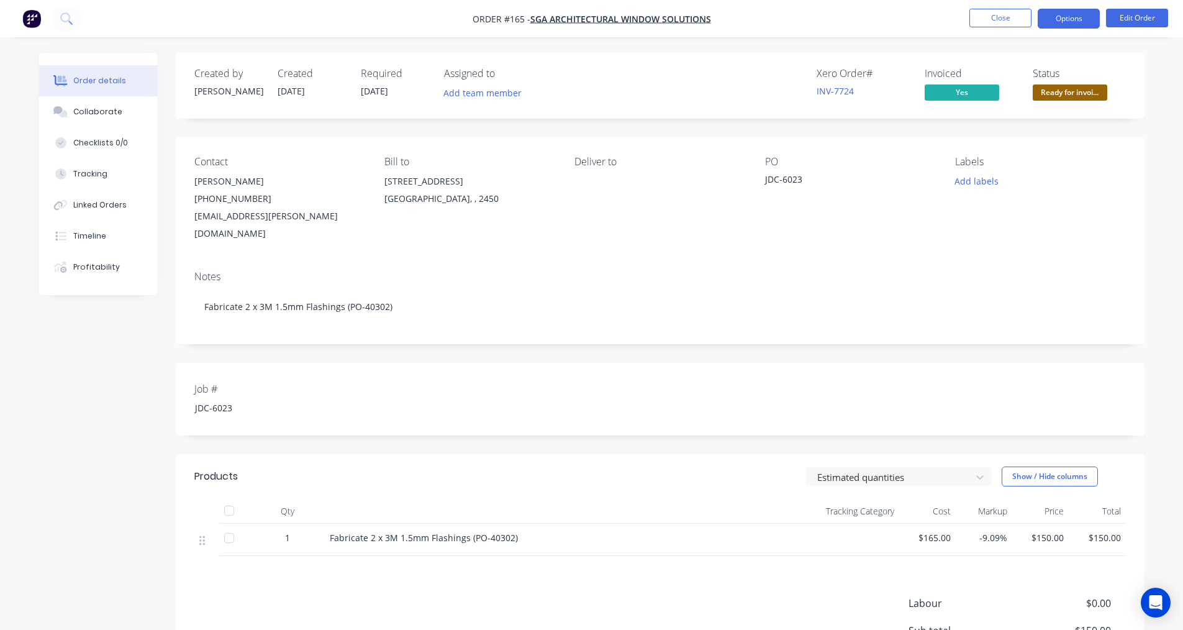
click at [1088, 18] on button "Options" at bounding box center [1069, 19] width 62 height 20
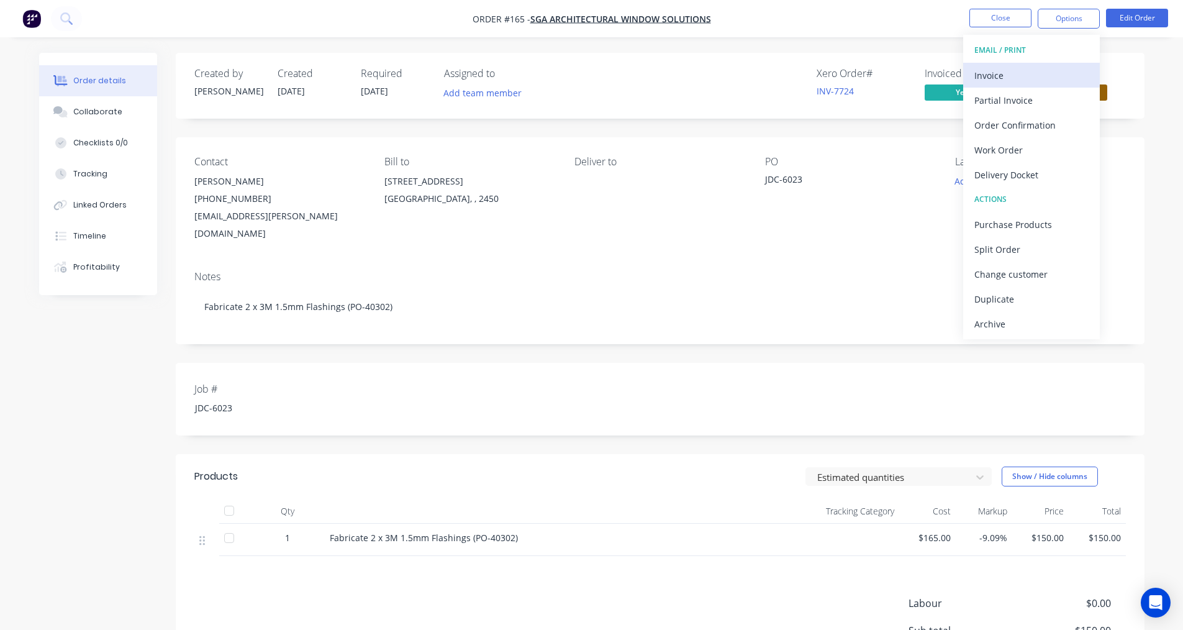
click at [1055, 71] on div "Invoice" at bounding box center [1032, 75] width 114 height 18
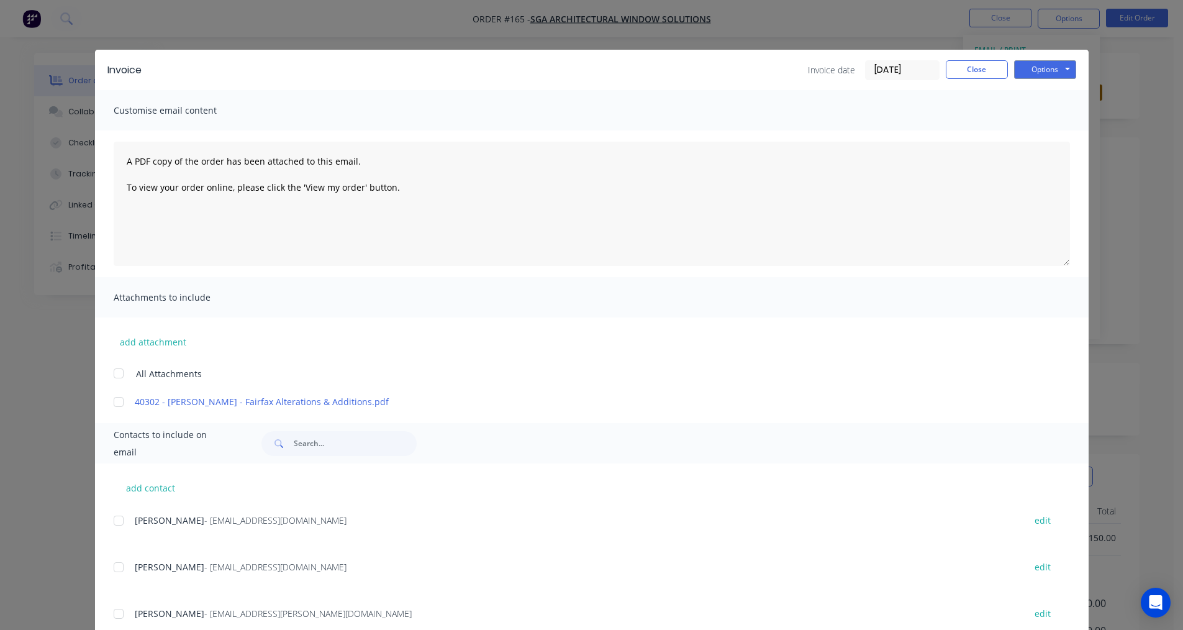
click at [1031, 58] on div "Invoice Invoice date 13/10/25 Close Options Preview Print Email" at bounding box center [592, 70] width 994 height 40
click at [1034, 69] on button "Options" at bounding box center [1045, 69] width 62 height 19
click at [1032, 111] on button "Print" at bounding box center [1054, 112] width 80 height 21
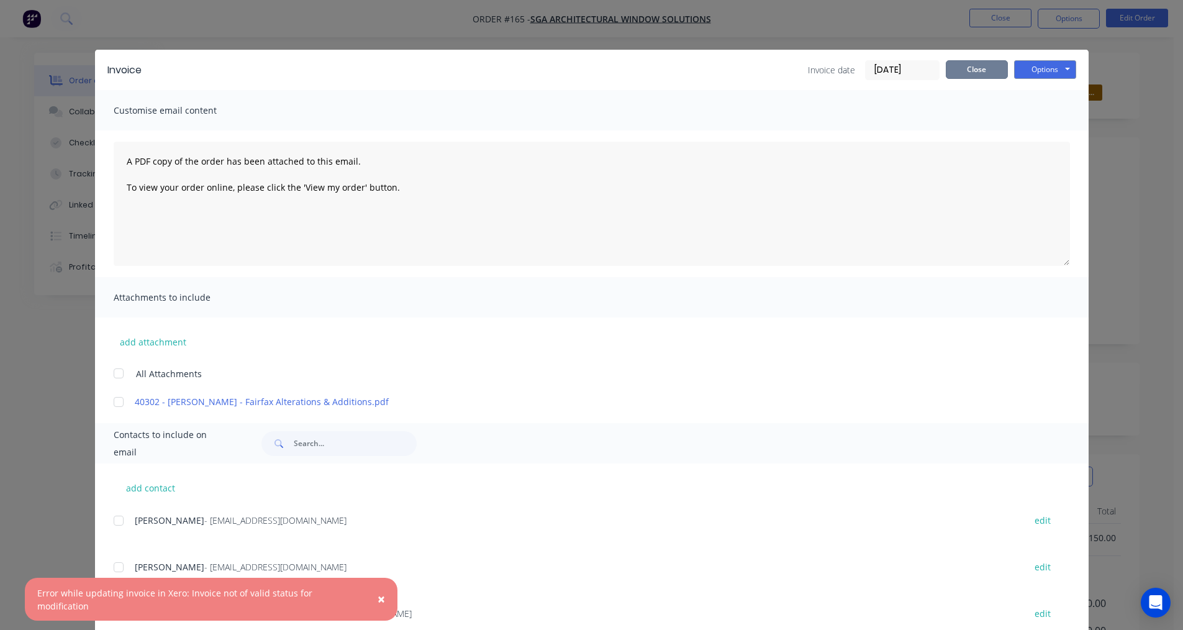
click at [957, 65] on button "Close" at bounding box center [977, 69] width 62 height 19
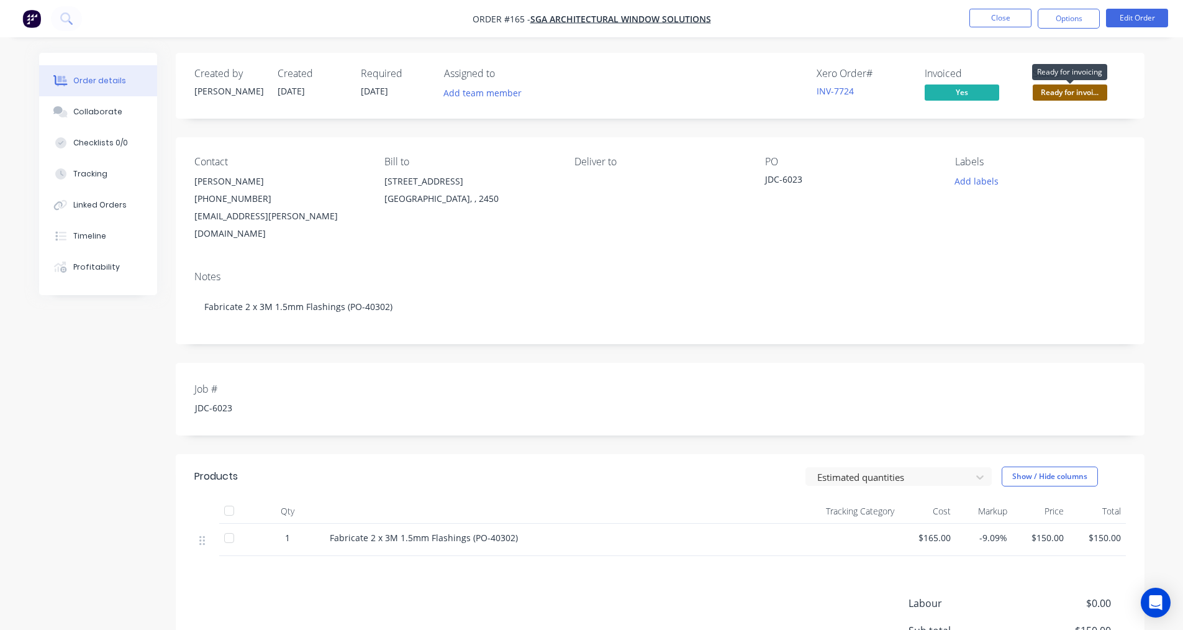
click at [1065, 91] on span "Ready for invoi..." at bounding box center [1070, 92] width 75 height 16
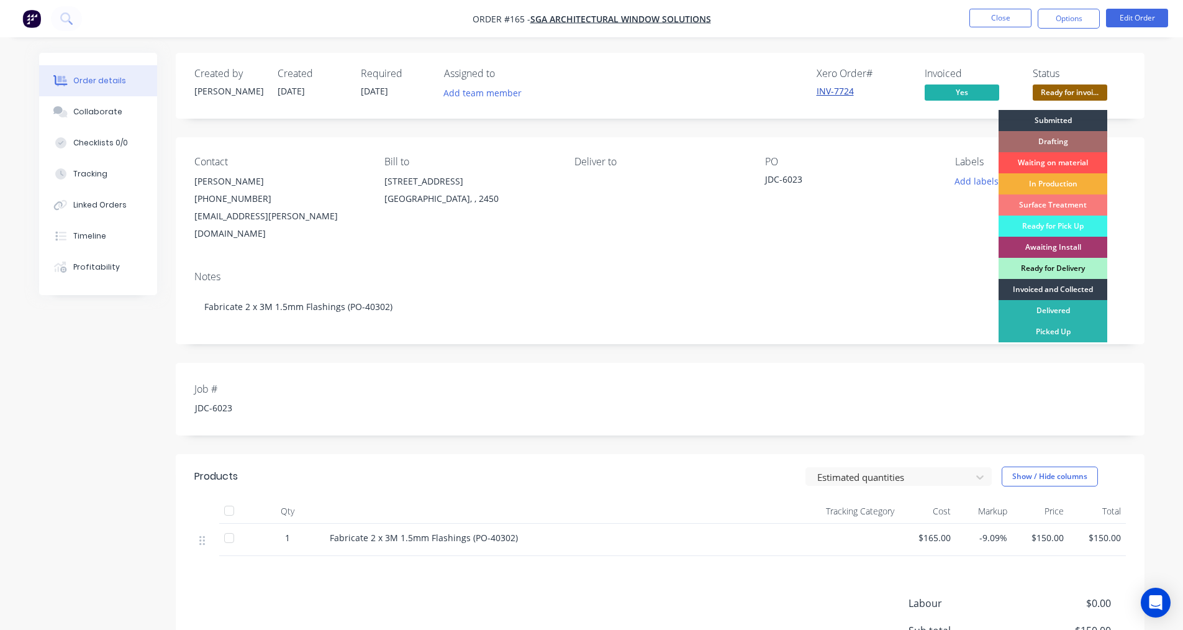
click at [846, 90] on link "INV-7724" at bounding box center [835, 91] width 37 height 12
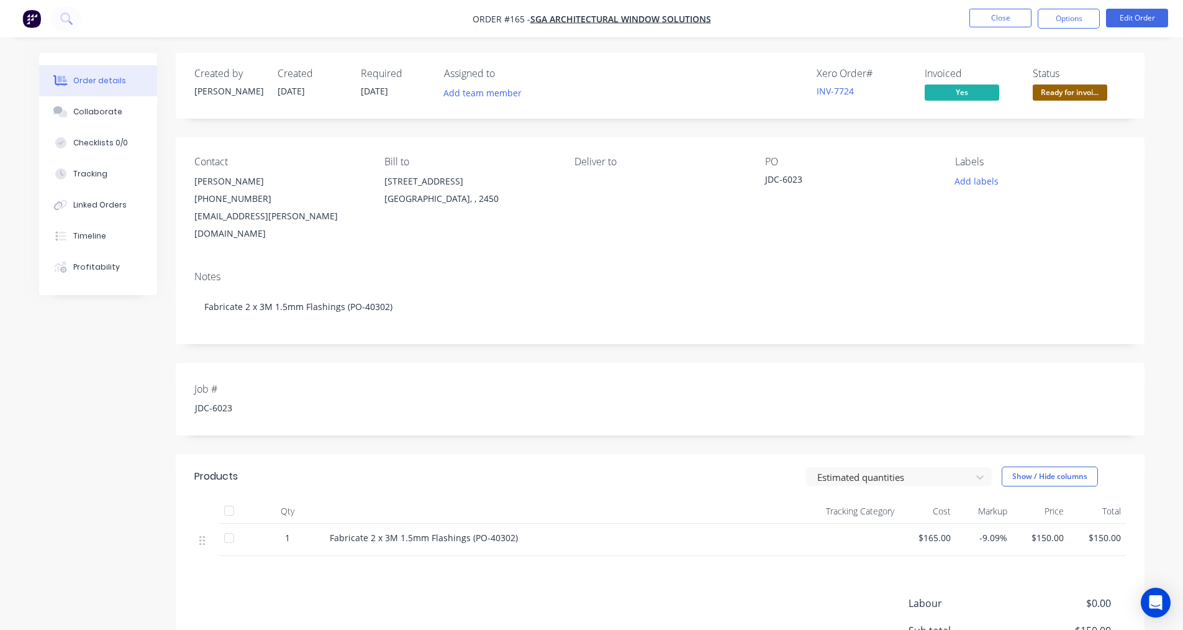
click at [1073, 93] on span "Ready for invoi..." at bounding box center [1070, 92] width 75 height 16
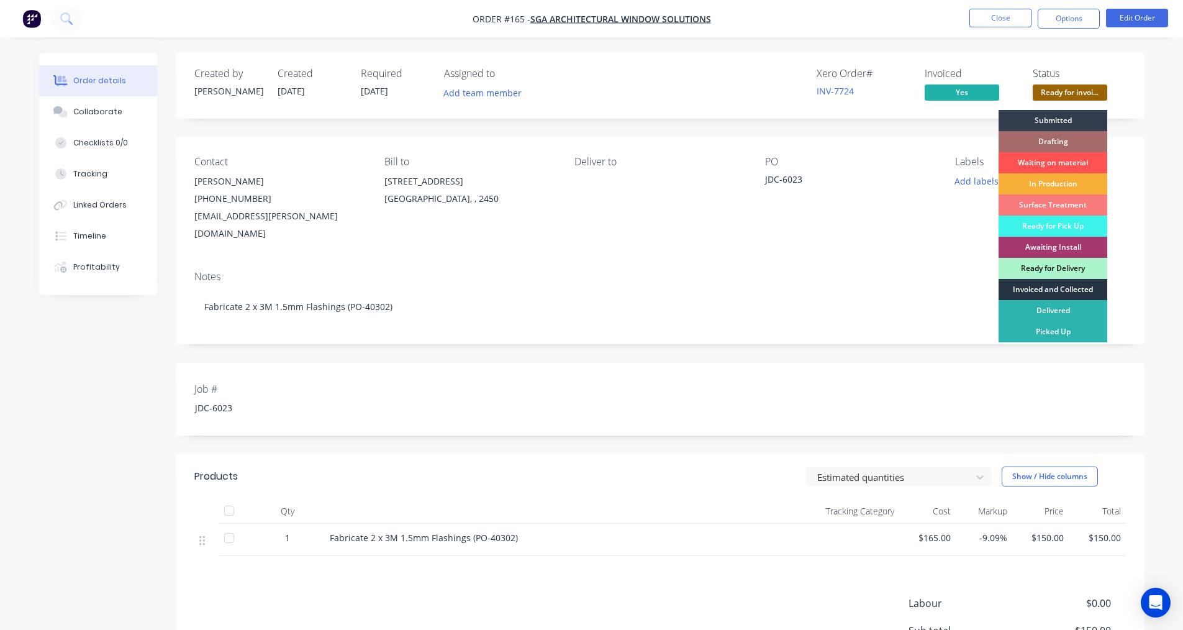
click at [1027, 288] on div "Invoiced and Collected" at bounding box center [1053, 289] width 109 height 21
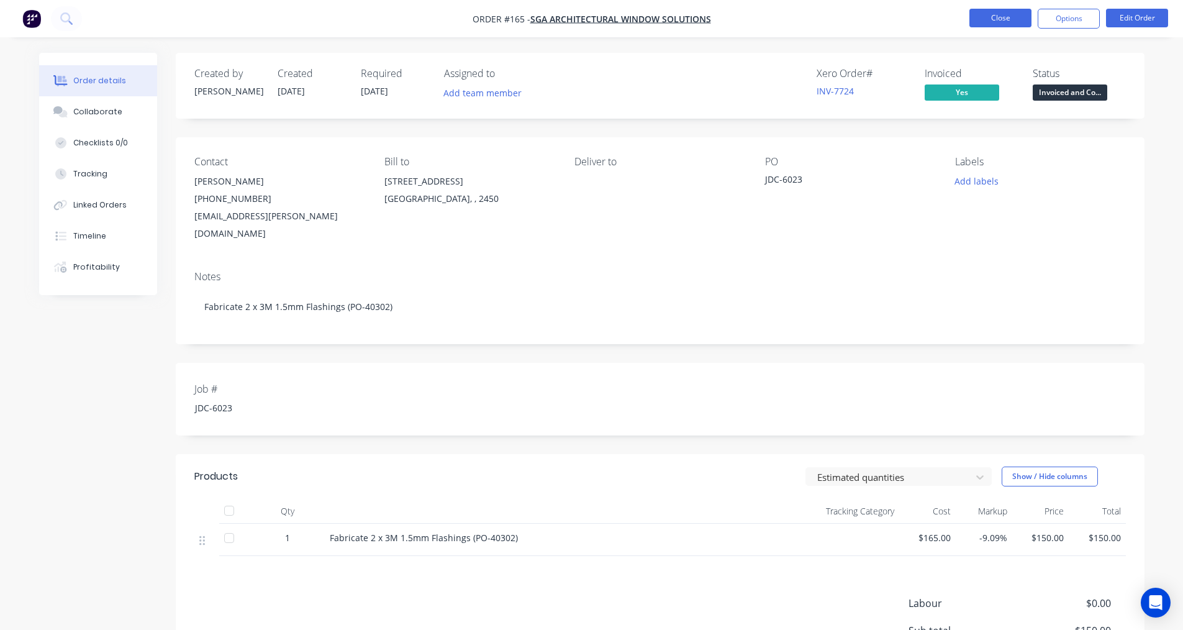
click at [1006, 14] on button "Close" at bounding box center [1001, 18] width 62 height 19
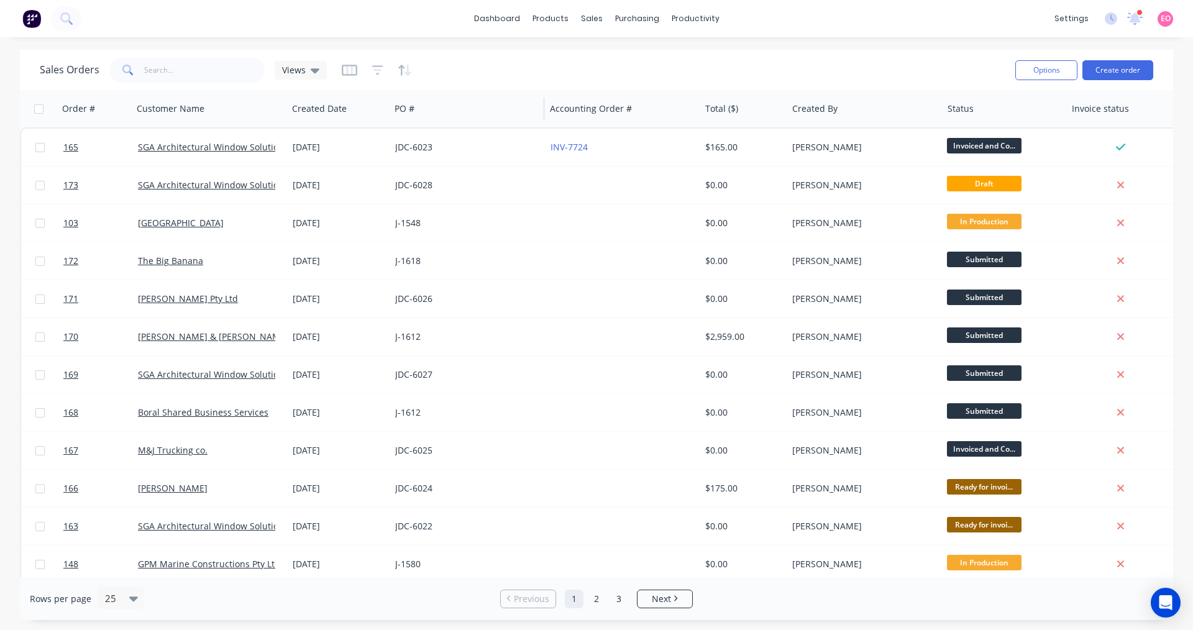
drag, startPoint x: 527, startPoint y: 209, endPoint x: 516, endPoint y: 91, distance: 118.6
click at [516, 91] on div "PO #" at bounding box center [467, 108] width 155 height 37
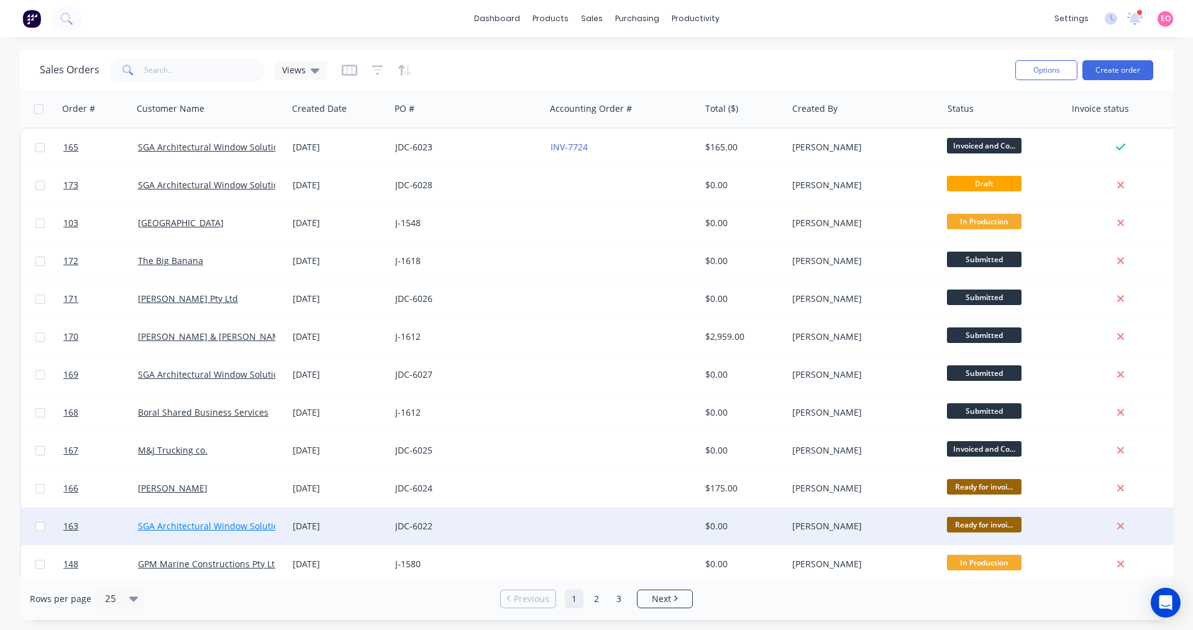
click at [231, 531] on link "SGA Architectural Window Solutions" at bounding box center [213, 526] width 150 height 12
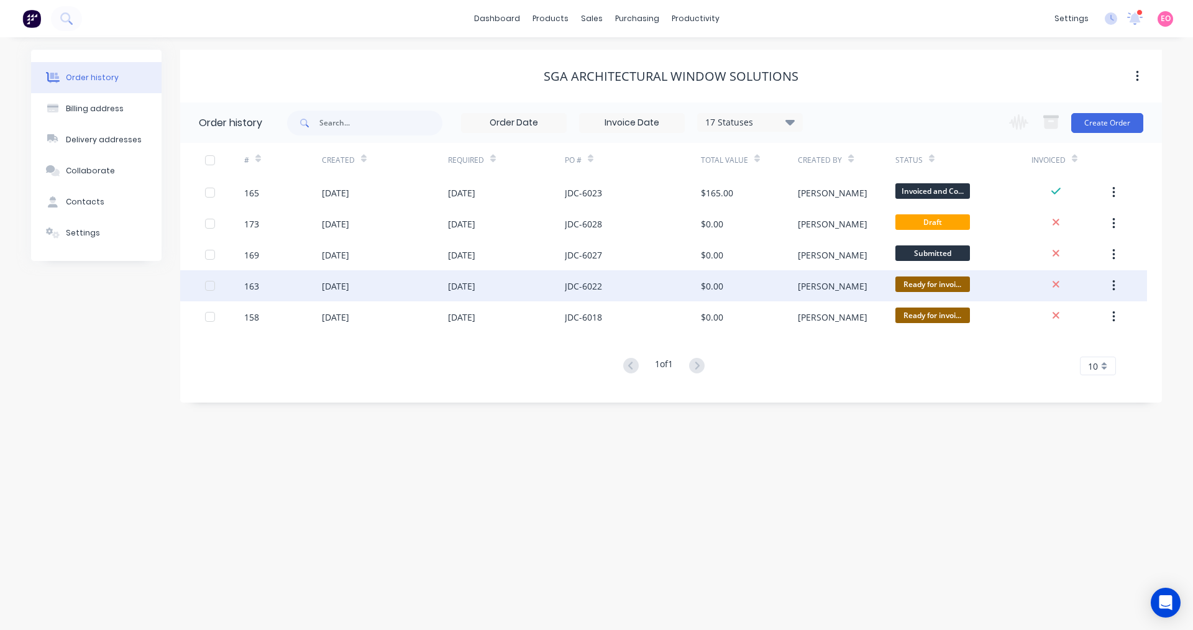
click at [503, 288] on div "01 Oct 2025" at bounding box center [506, 285] width 117 height 31
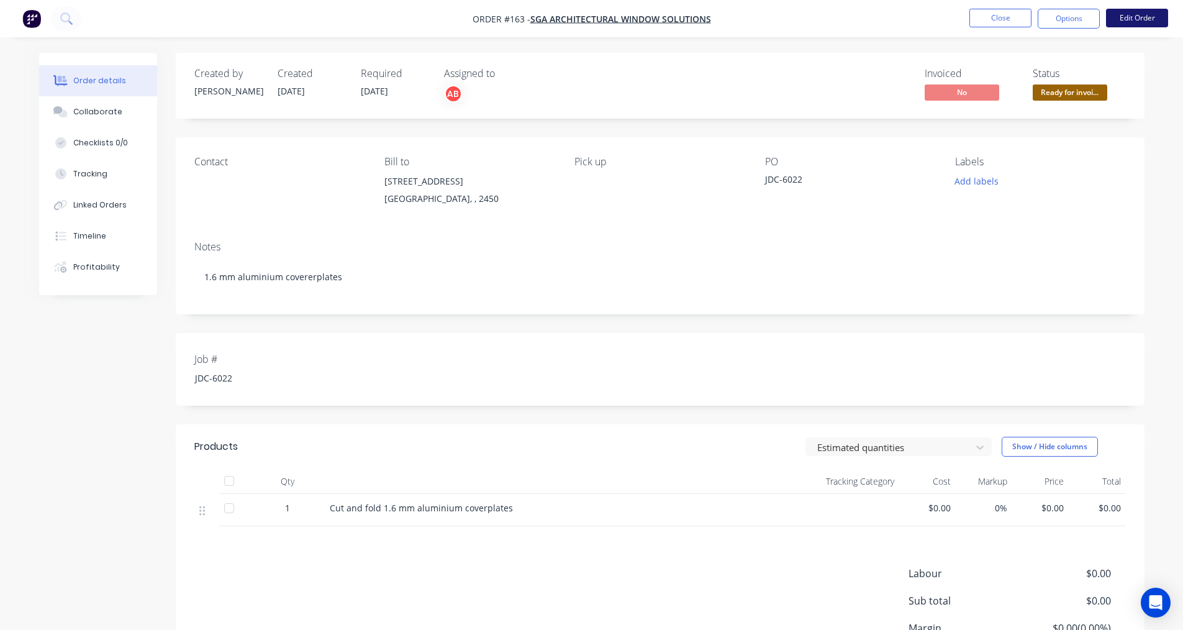
click at [1124, 22] on button "Edit Order" at bounding box center [1137, 18] width 62 height 19
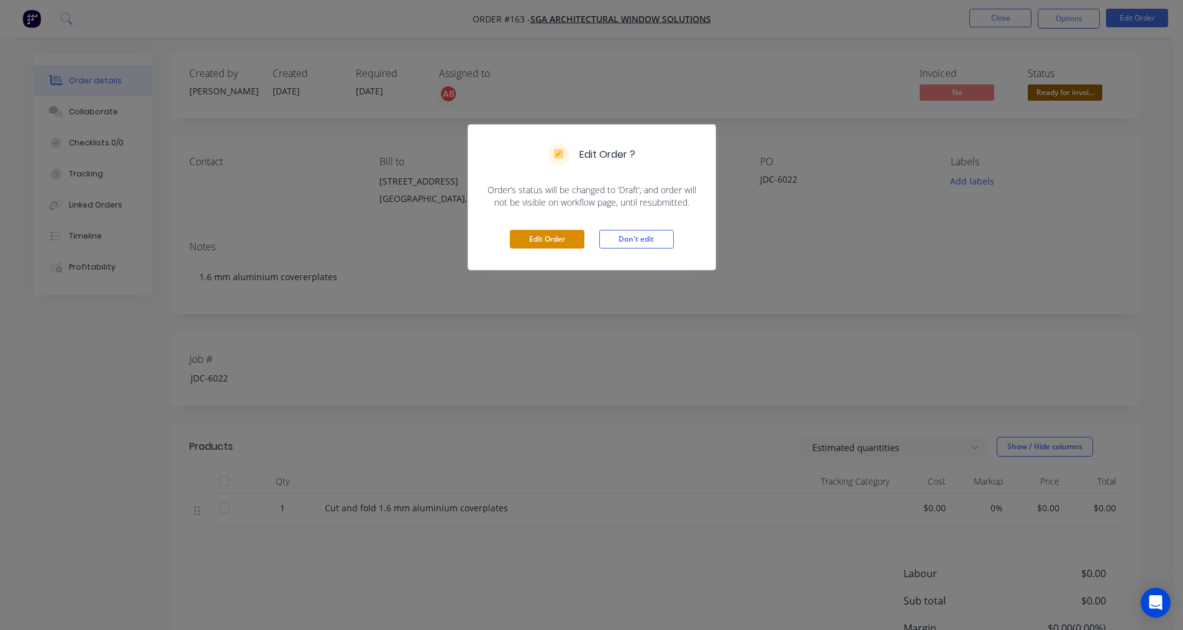
click at [563, 246] on button "Edit Order" at bounding box center [547, 239] width 75 height 19
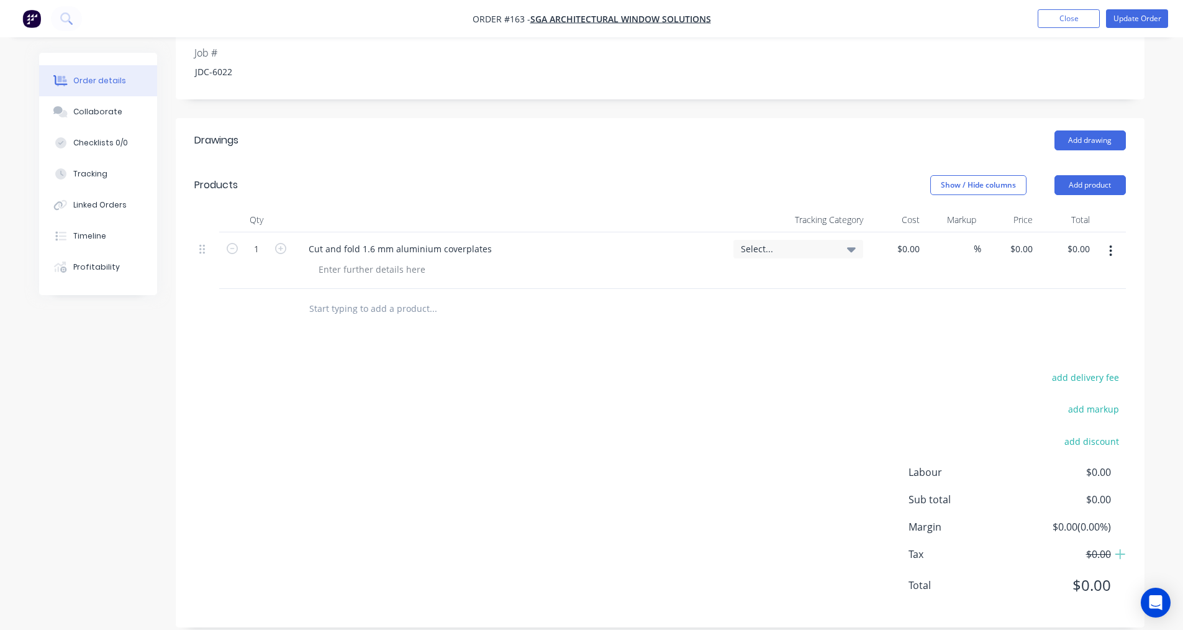
scroll to position [324, 0]
click at [911, 237] on input "0" at bounding box center [910, 246] width 29 height 18
type input "$574.00"
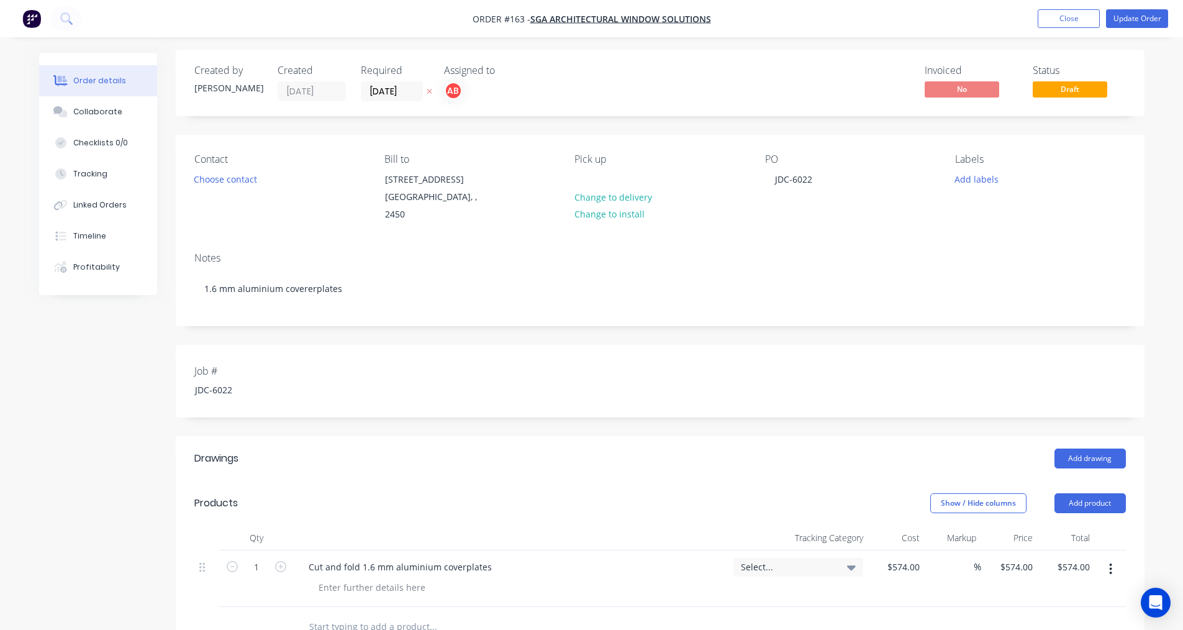
scroll to position [0, 0]
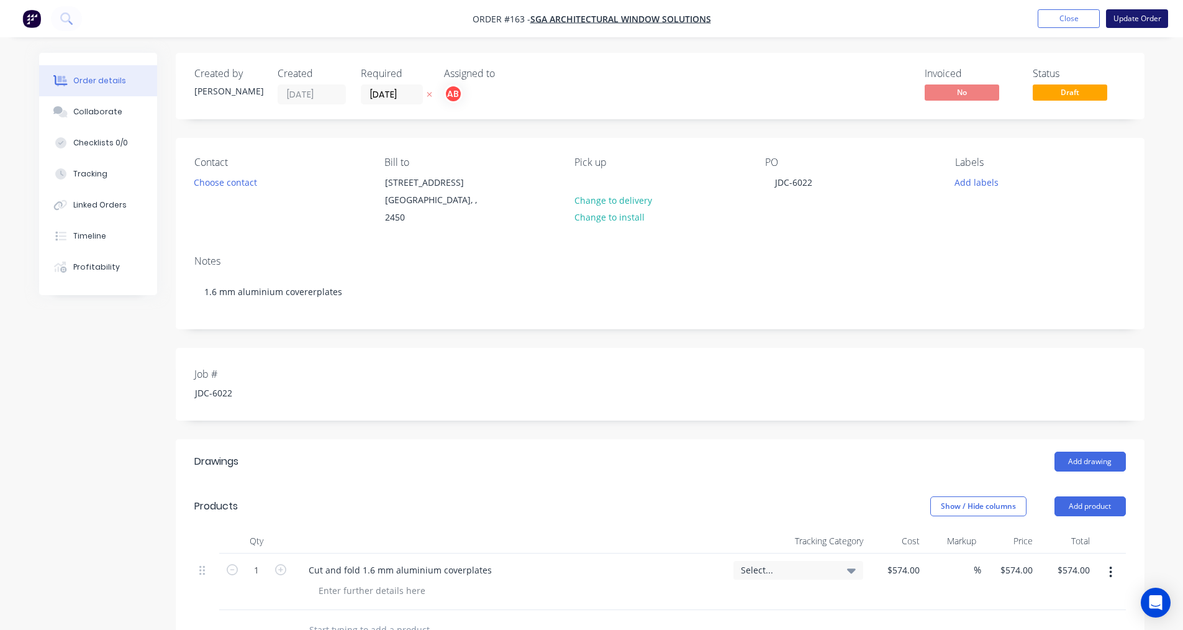
click at [1123, 14] on button "Update Order" at bounding box center [1137, 18] width 62 height 19
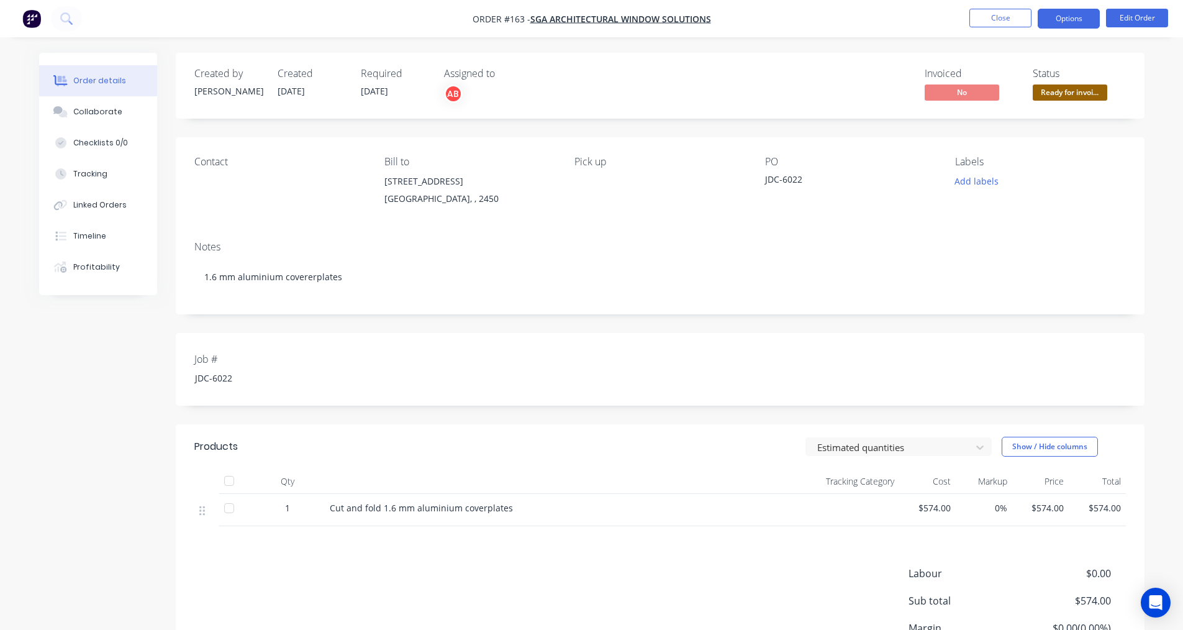
click at [1093, 16] on button "Options" at bounding box center [1069, 19] width 62 height 20
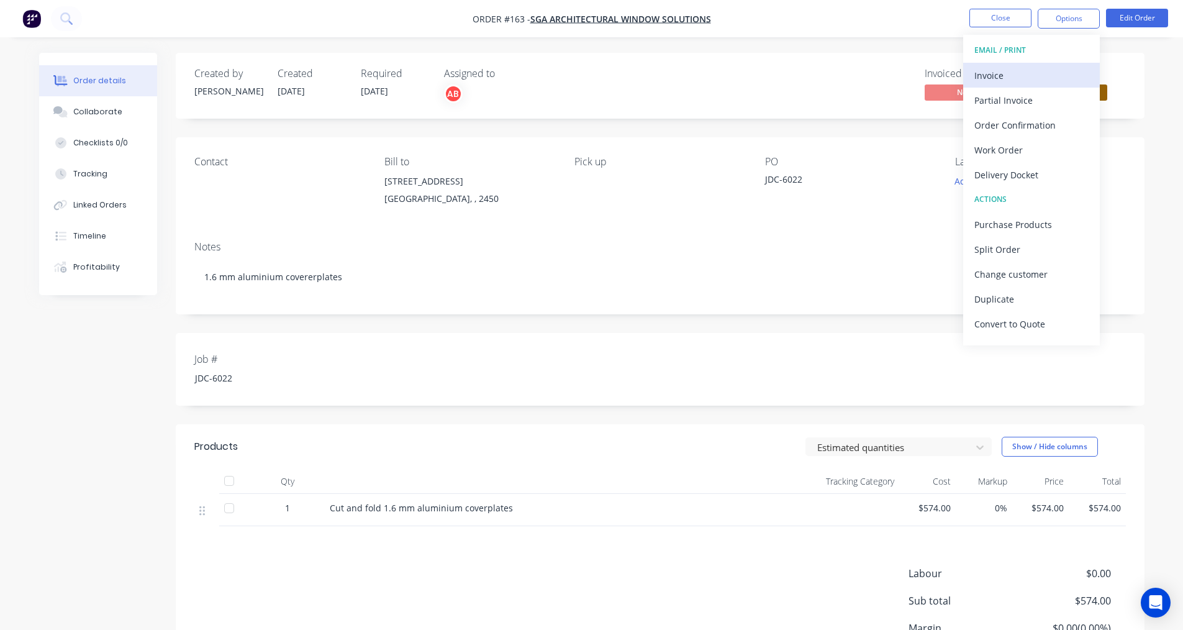
click at [1046, 78] on div "Invoice" at bounding box center [1032, 75] width 114 height 18
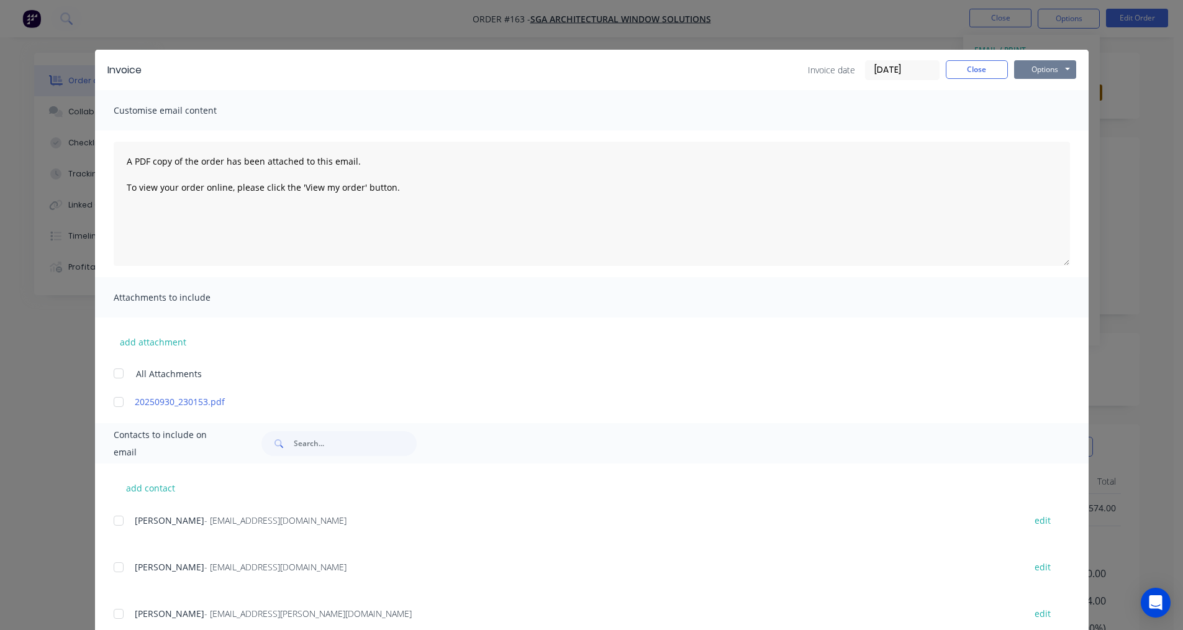
click at [1042, 70] on button "Options" at bounding box center [1045, 69] width 62 height 19
click at [1044, 116] on button "Print" at bounding box center [1054, 112] width 80 height 21
click at [967, 71] on button "Close" at bounding box center [977, 69] width 62 height 19
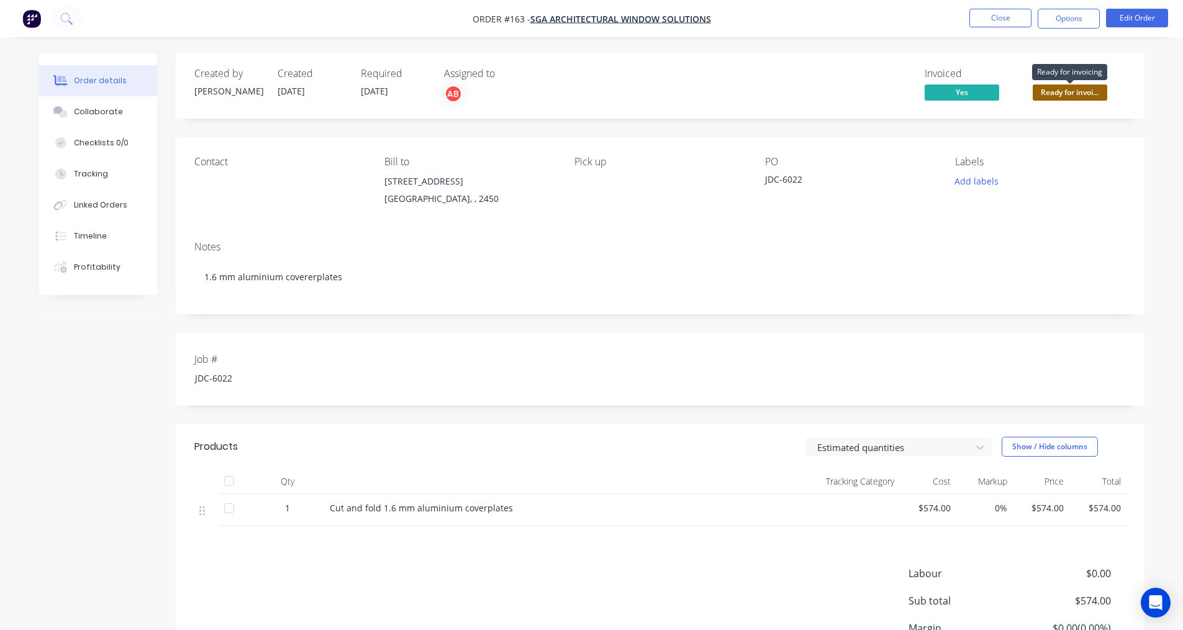
click at [1047, 88] on span "Ready for invoi..." at bounding box center [1070, 92] width 75 height 16
click at [1083, 15] on button "Options" at bounding box center [1069, 19] width 62 height 20
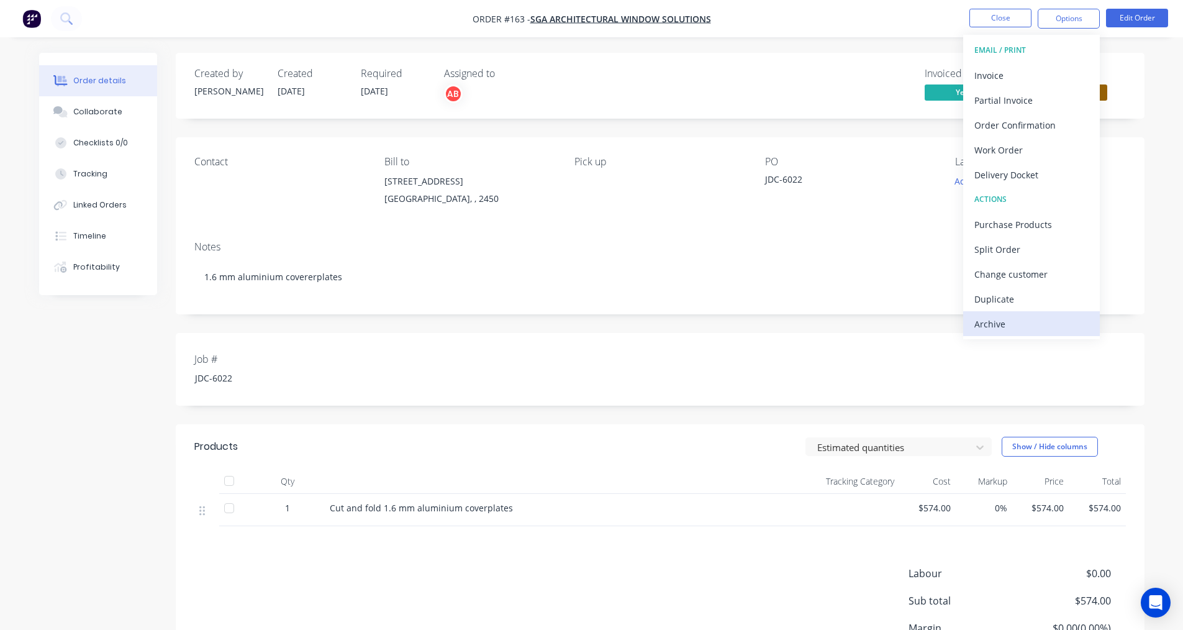
click at [998, 317] on div "Archive" at bounding box center [1032, 324] width 114 height 18
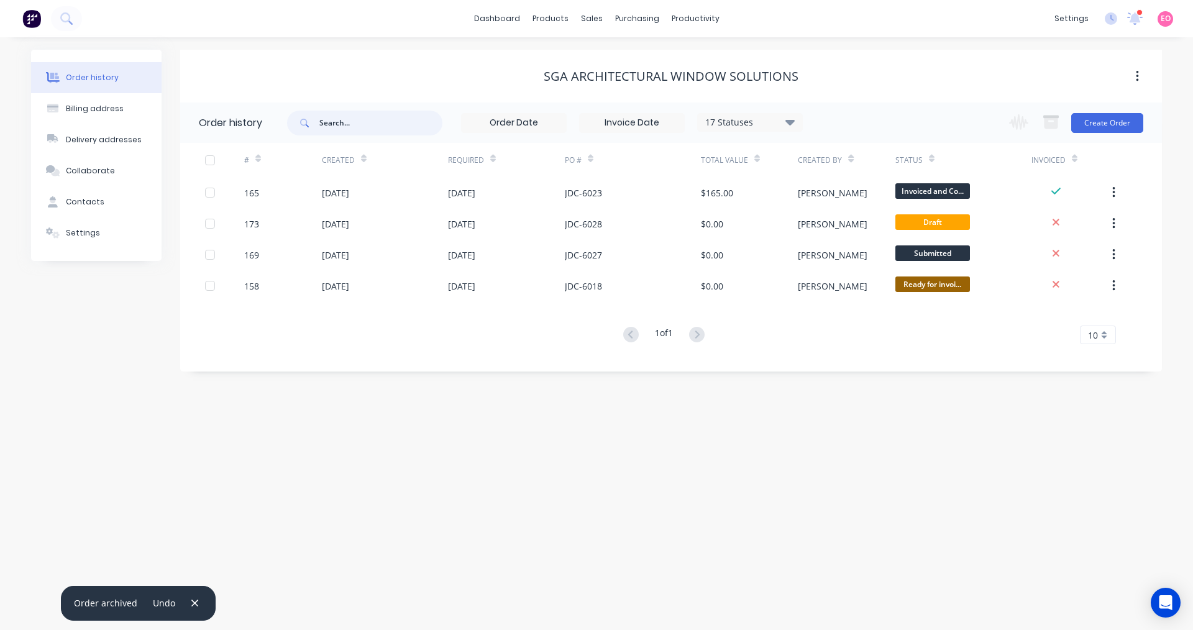
click at [338, 123] on input "text" at bounding box center [380, 123] width 123 height 25
type input "1562"
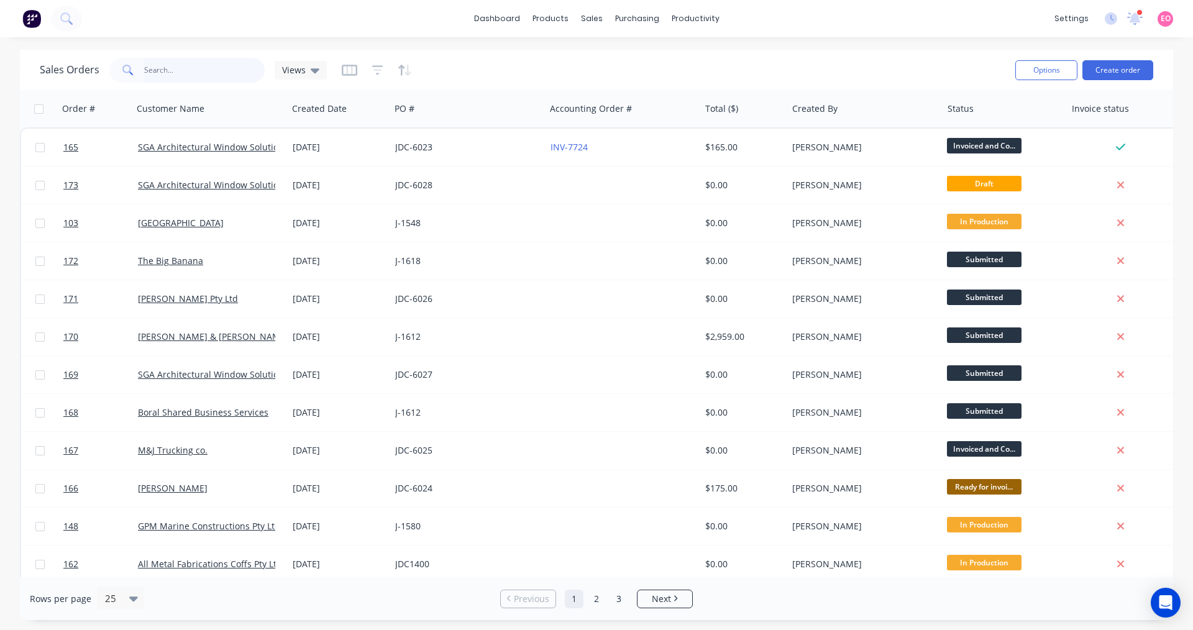
click at [155, 69] on input "text" at bounding box center [204, 70] width 121 height 25
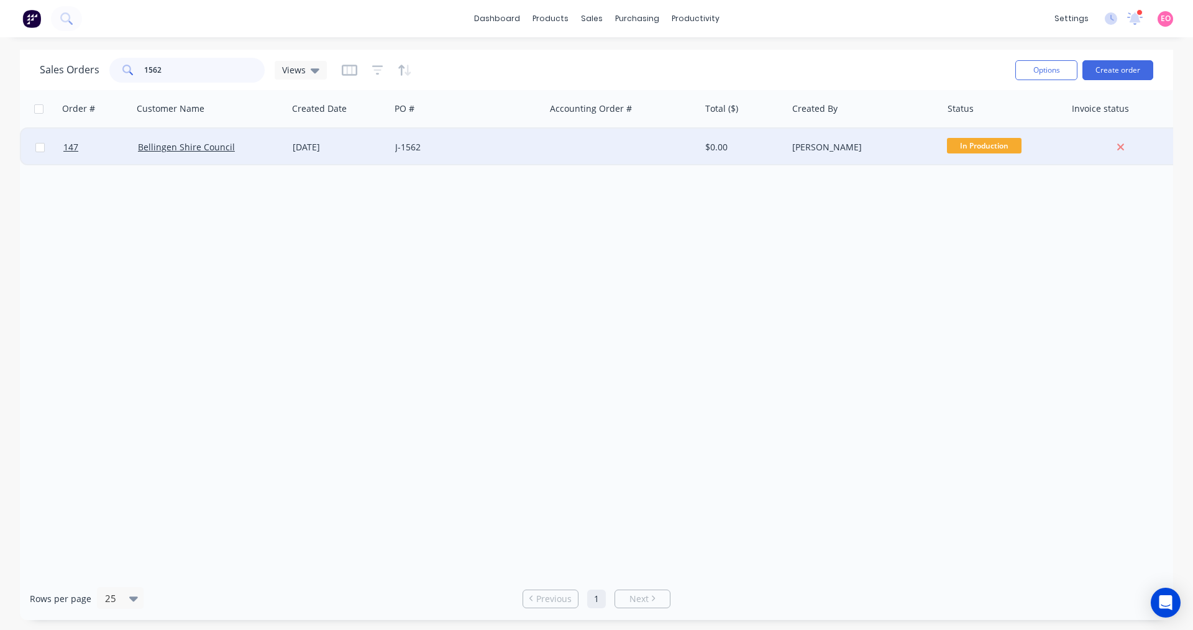
type input "1562"
click at [498, 138] on div "J-1562" at bounding box center [467, 147] width 155 height 37
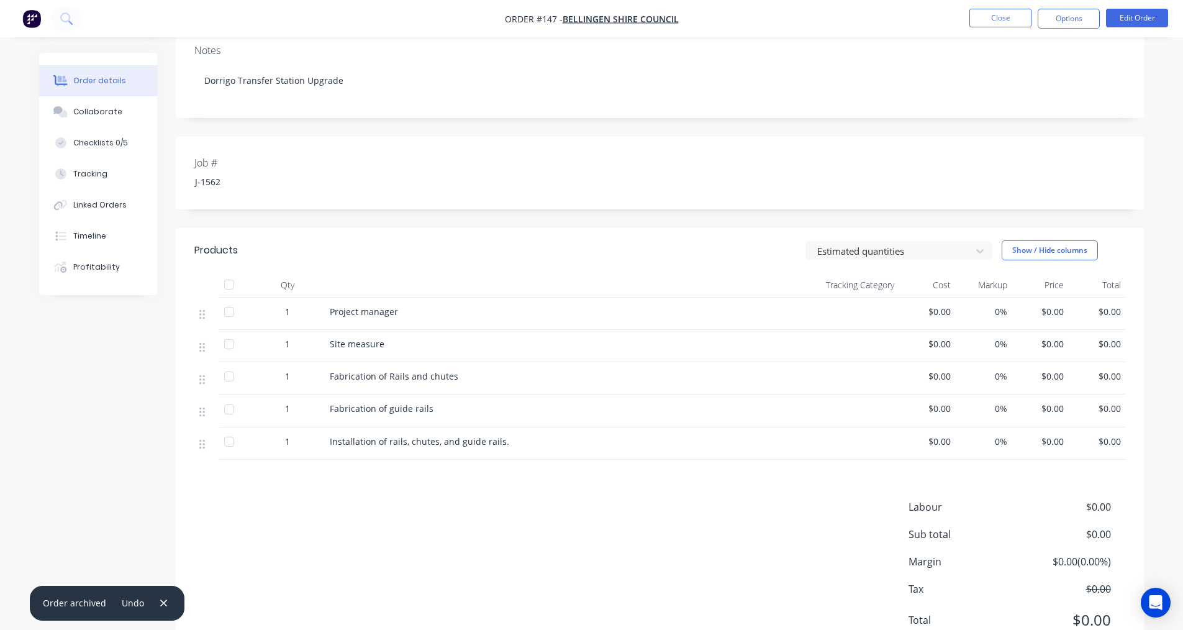
scroll to position [248, 0]
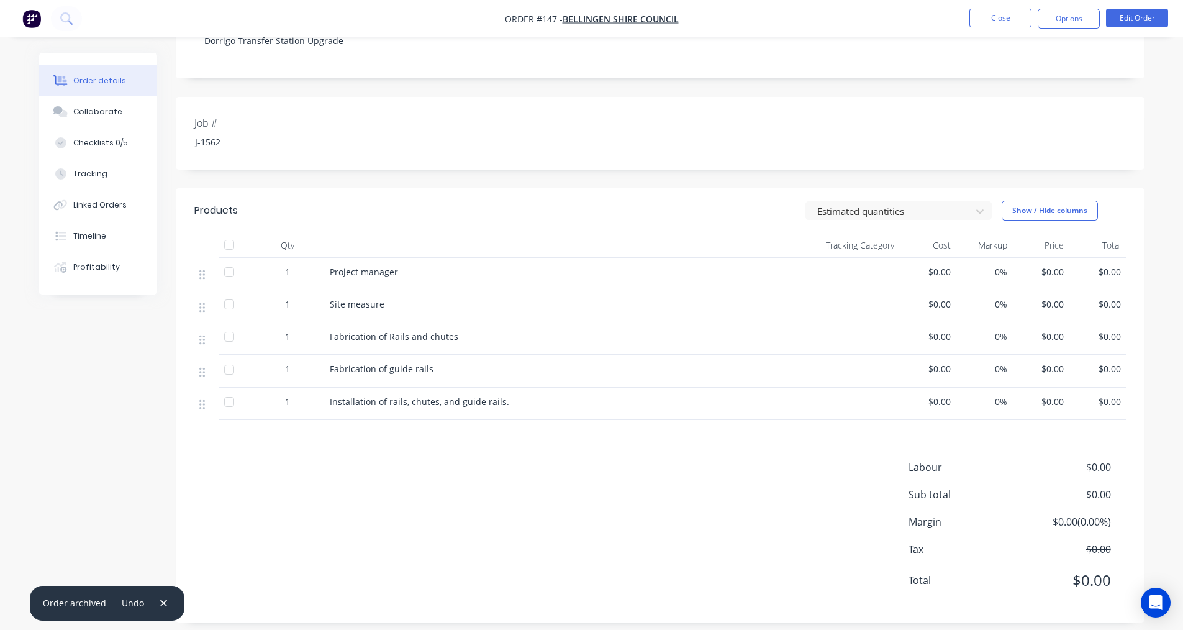
drag, startPoint x: 493, startPoint y: 281, endPoint x: 448, endPoint y: 276, distance: 44.9
click at [449, 276] on div "Project manager" at bounding box center [542, 274] width 435 height 32
click at [433, 278] on div "Project manager" at bounding box center [542, 274] width 435 height 32
click at [409, 278] on div "Project manager" at bounding box center [542, 274] width 435 height 32
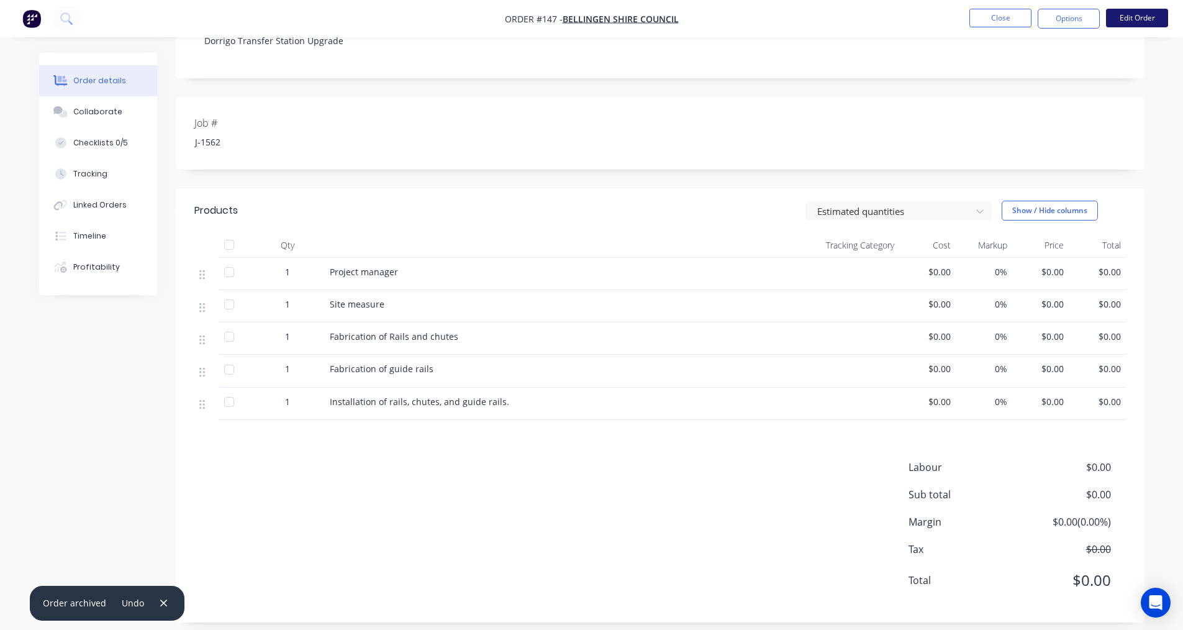
click at [1142, 14] on button "Edit Order" at bounding box center [1137, 18] width 62 height 19
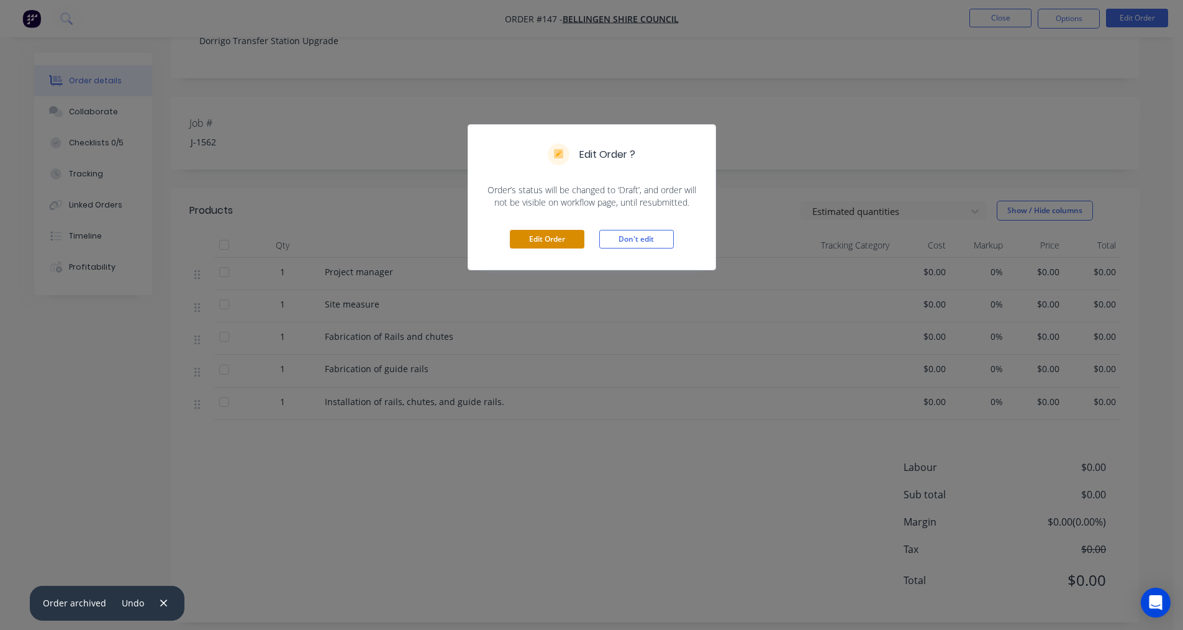
click at [563, 242] on button "Edit Order" at bounding box center [547, 239] width 75 height 19
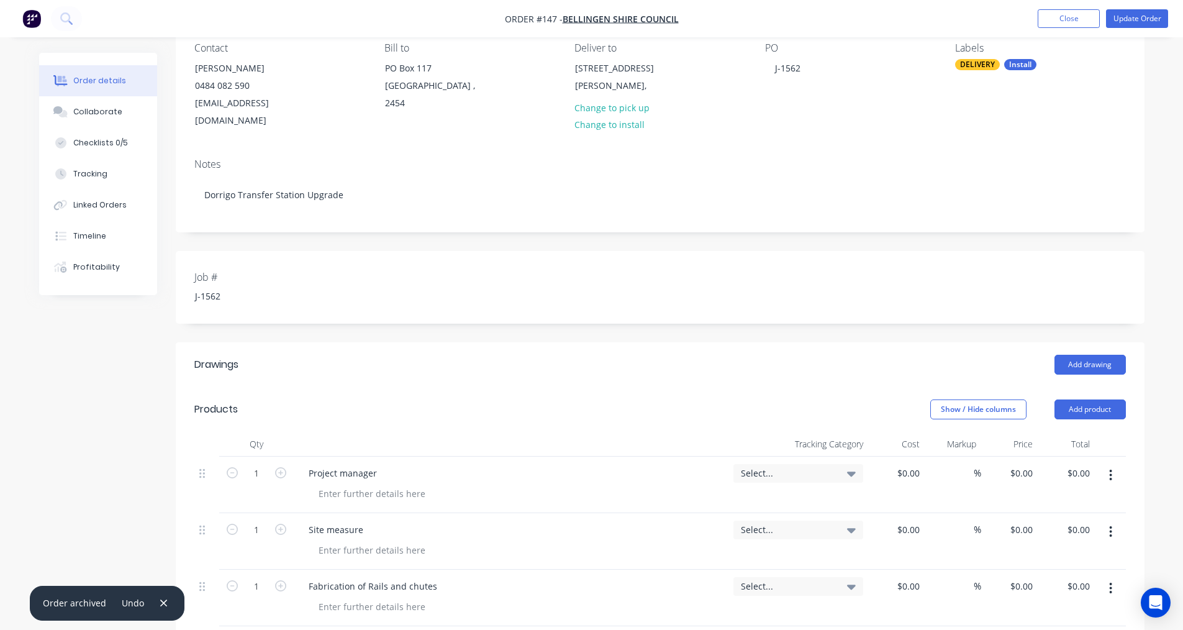
scroll to position [311, 0]
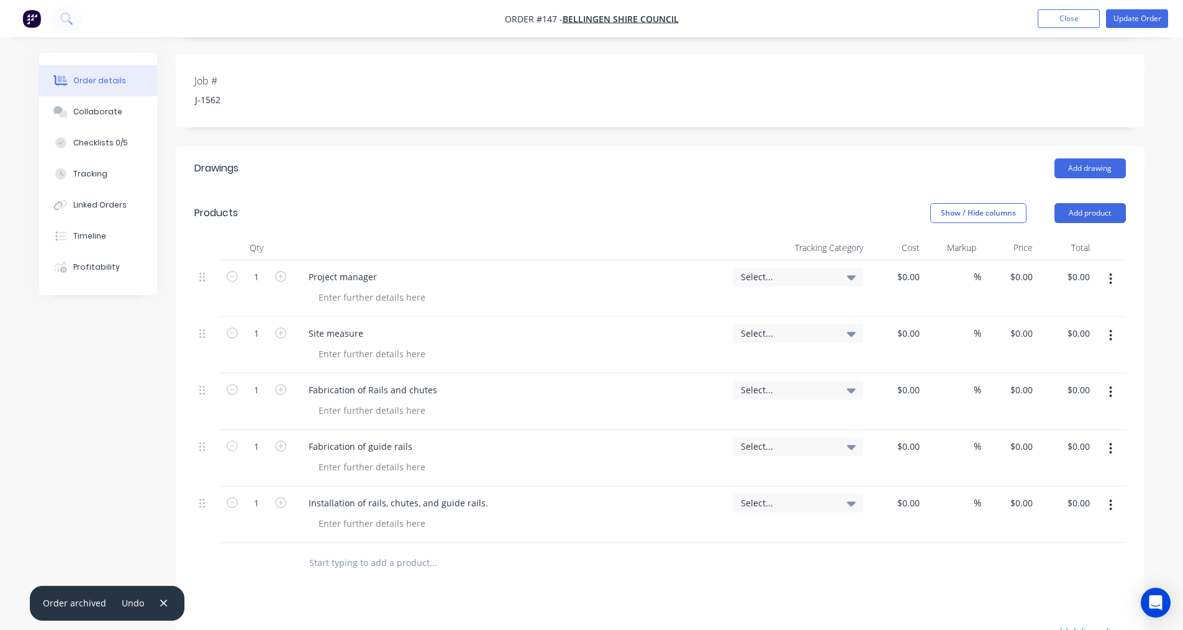
click at [391, 268] on div "Project manager" at bounding box center [511, 277] width 425 height 18
drag, startPoint x: 379, startPoint y: 257, endPoint x: 222, endPoint y: 257, distance: 156.5
click at [224, 260] on div "1 Project manager Select... $0.00 $0.00 % $0.00 $0.00 $0.00 $0.00" at bounding box center [660, 288] width 932 height 57
paste div
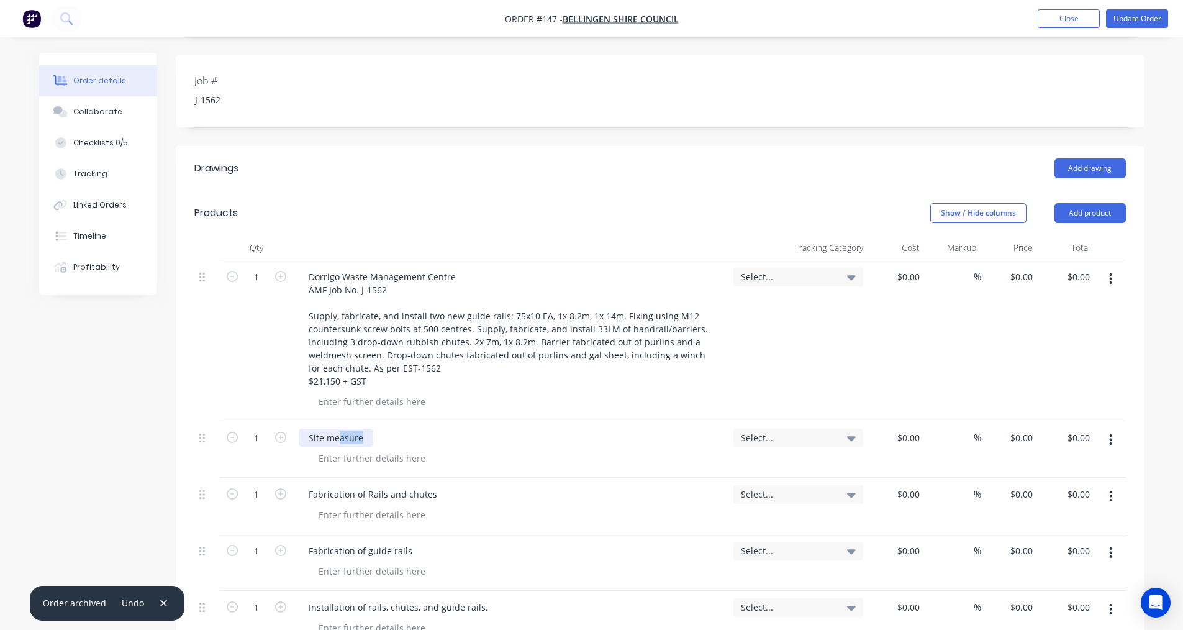
drag, startPoint x: 394, startPoint y: 415, endPoint x: 335, endPoint y: 415, distance: 59.0
click at [336, 429] on div "Site measure" at bounding box center [511, 438] width 425 height 18
drag, startPoint x: 378, startPoint y: 419, endPoint x: 248, endPoint y: 414, distance: 129.3
click at [248, 421] on div "1 Site measure Select... $0.00 $0.00 % $0.00 $0.00 $0.00 $0.00" at bounding box center [660, 449] width 932 height 57
click at [357, 429] on div "Site measure" at bounding box center [336, 438] width 75 height 18
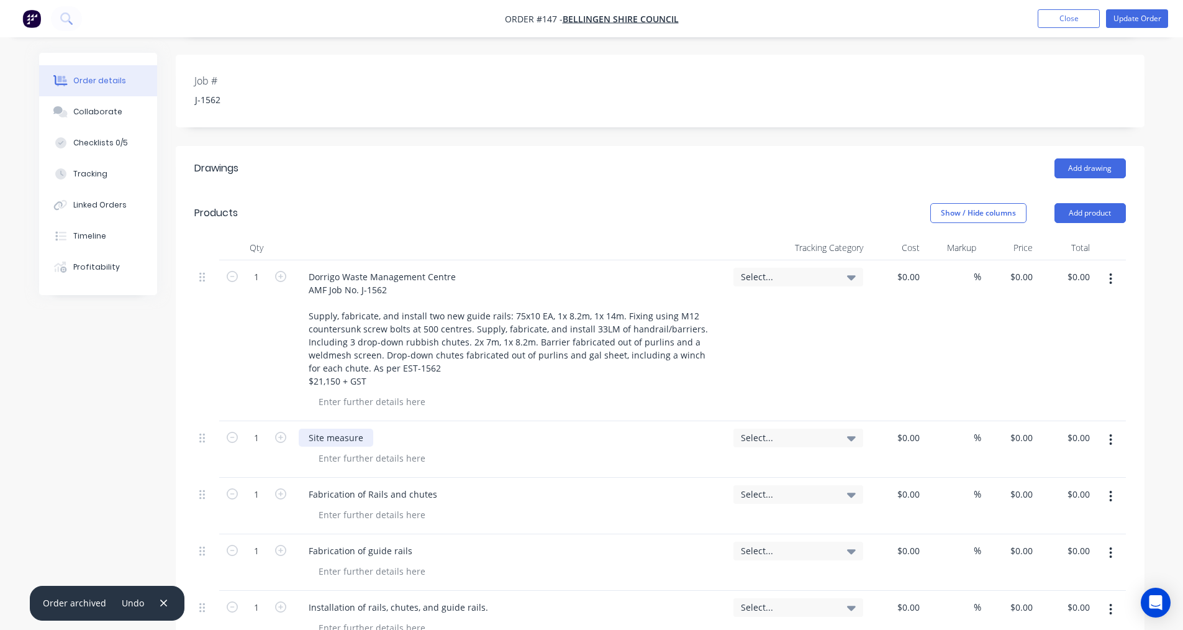
click at [367, 429] on div "Site measure" at bounding box center [336, 438] width 75 height 18
drag, startPoint x: 367, startPoint y: 418, endPoint x: 235, endPoint y: 417, distance: 131.7
click at [237, 421] on div "1 Site measure Select... $0.00 $0.00 % $0.00 $0.00 $0.00 $0.00" at bounding box center [660, 449] width 932 height 57
paste div
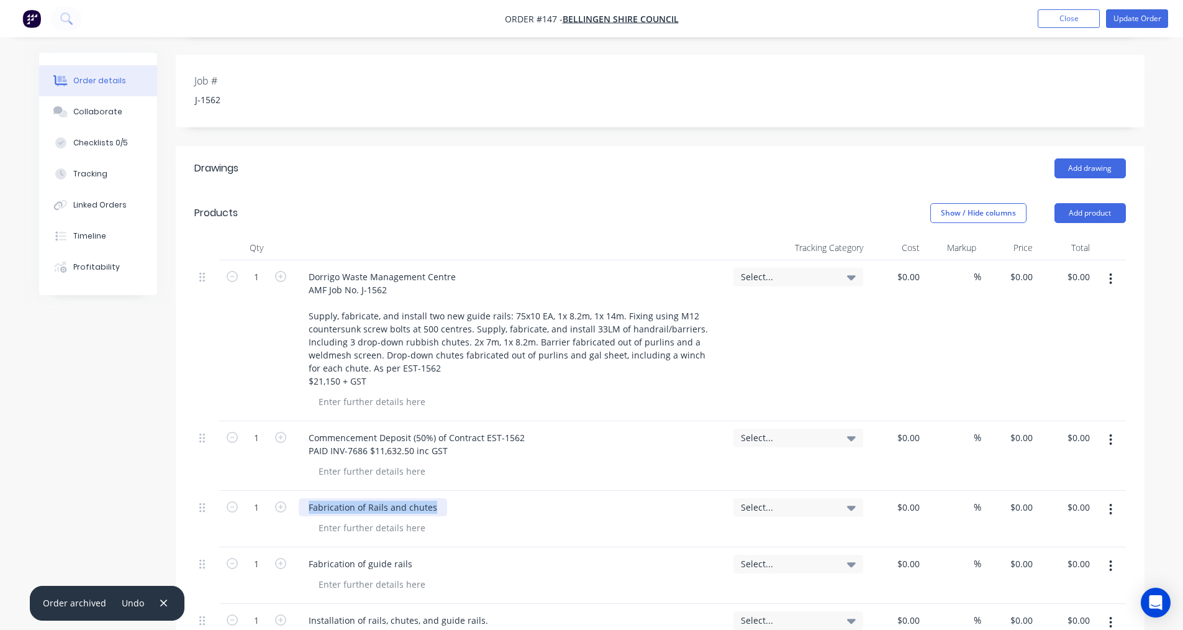
drag, startPoint x: 438, startPoint y: 491, endPoint x: 273, endPoint y: 492, distance: 165.2
click at [273, 492] on div "1 Fabrication of Rails and chutes Select... $0.00 $0.00 % $0.00 $0.00 $0.00 $0.…" at bounding box center [660, 519] width 932 height 57
paste div
click at [911, 498] on input "0" at bounding box center [910, 507] width 29 height 18
type input "$10,575.00"
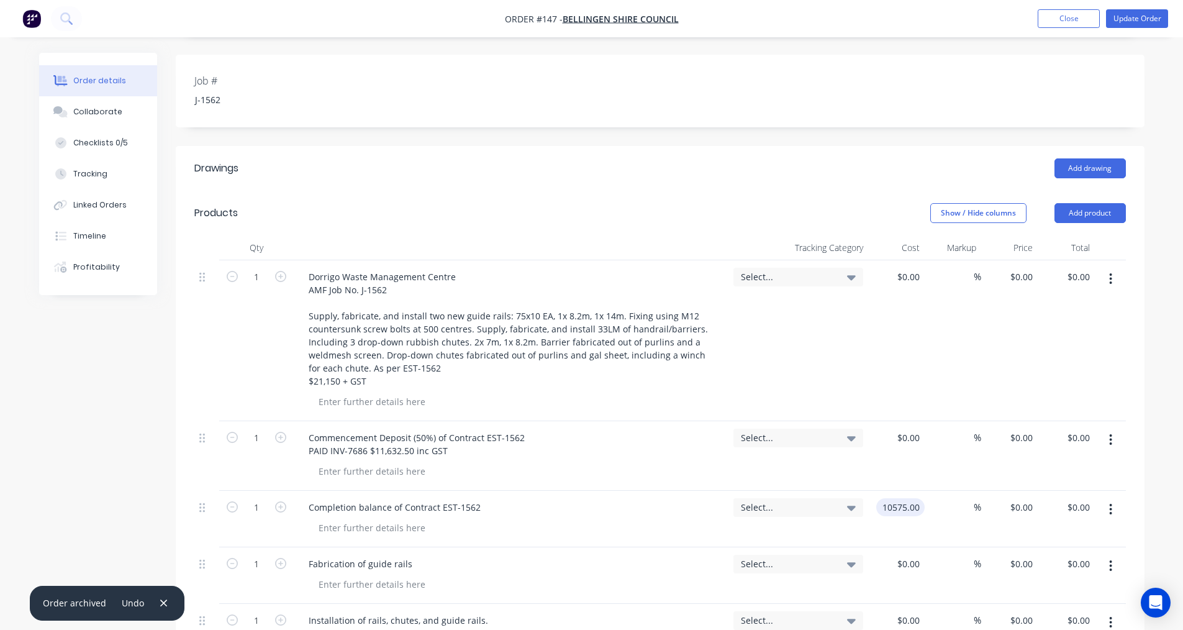
type input "$10,575.00"
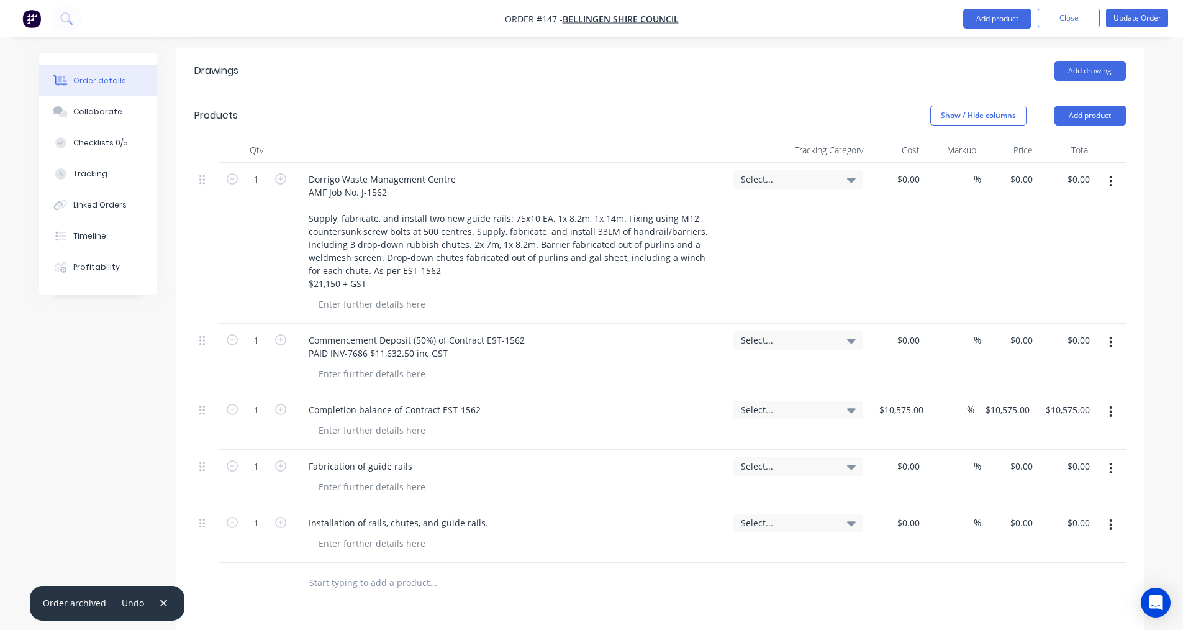
scroll to position [559, 0]
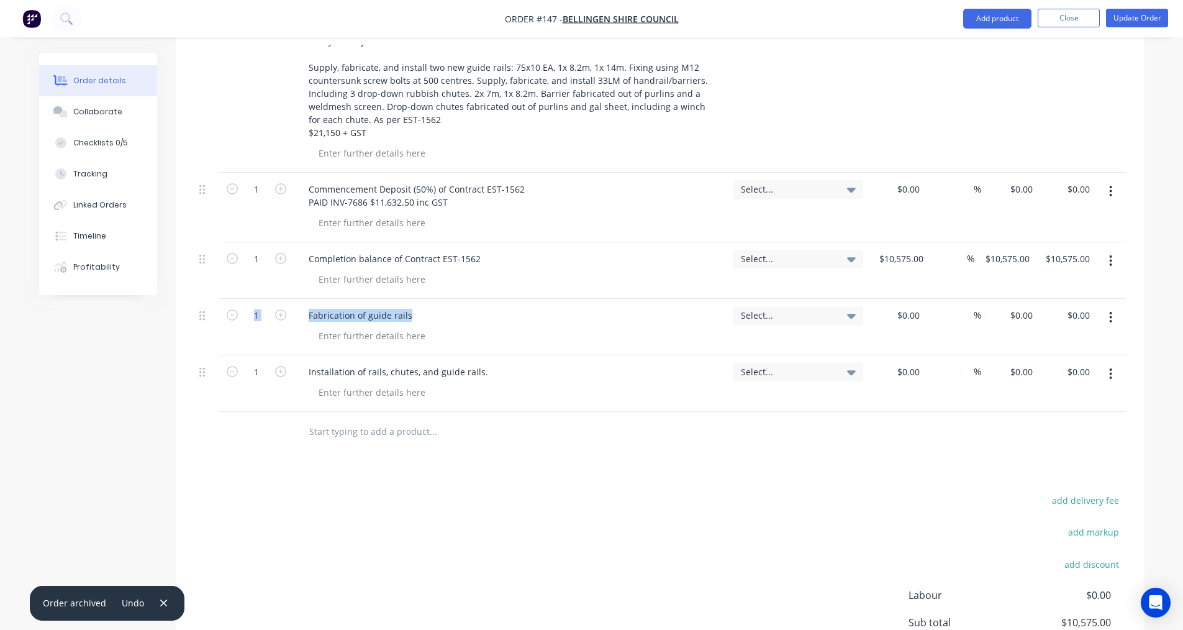
drag, startPoint x: 434, startPoint y: 298, endPoint x: 248, endPoint y: 309, distance: 185.5
click at [248, 309] on div "1 Fabrication of guide rails Select... $0.00 $0.00 % $0.00 $0.00 $0.00 $0.00" at bounding box center [660, 327] width 932 height 57
paste div
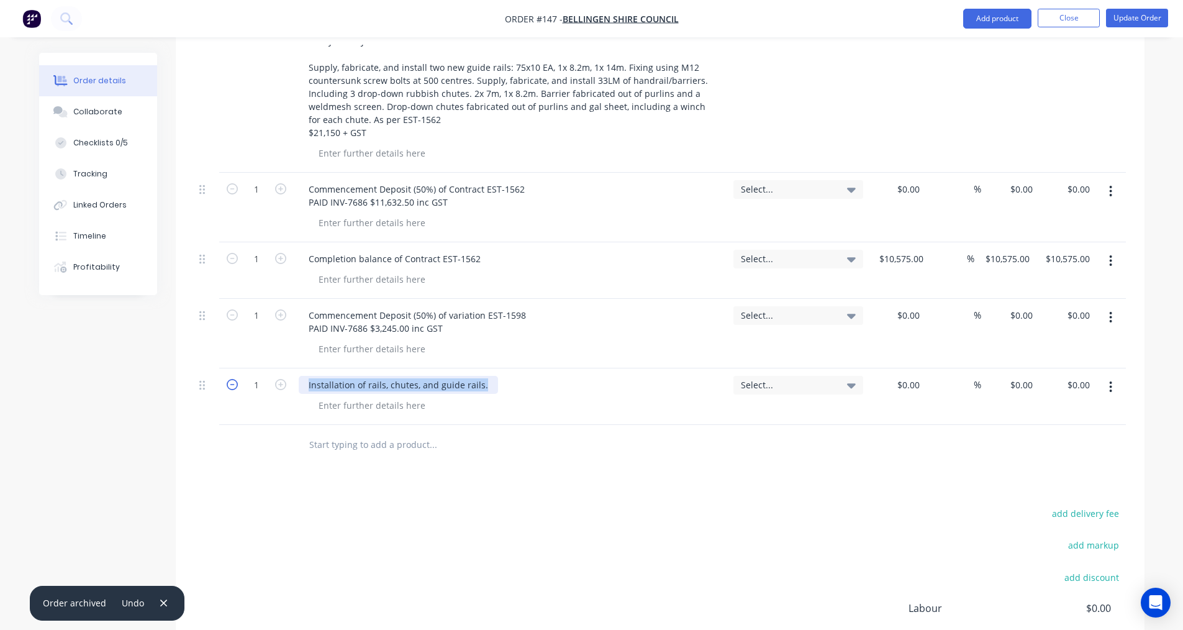
drag, startPoint x: 491, startPoint y: 370, endPoint x: 227, endPoint y: 370, distance: 264.6
click at [227, 370] on div "1 Installation of rails, chutes, and guide rails. Select... $0.00 $0.00 % $0.00…" at bounding box center [660, 396] width 932 height 57
paste div
click at [918, 376] on input "0" at bounding box center [910, 385] width 29 height 18
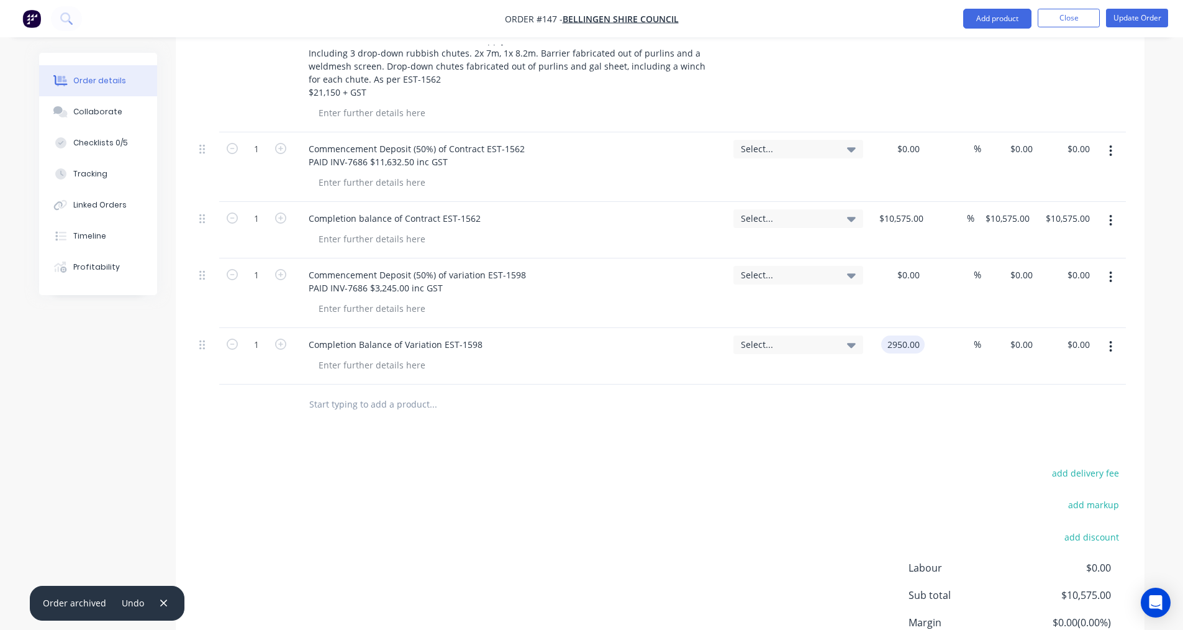
scroll to position [694, 0]
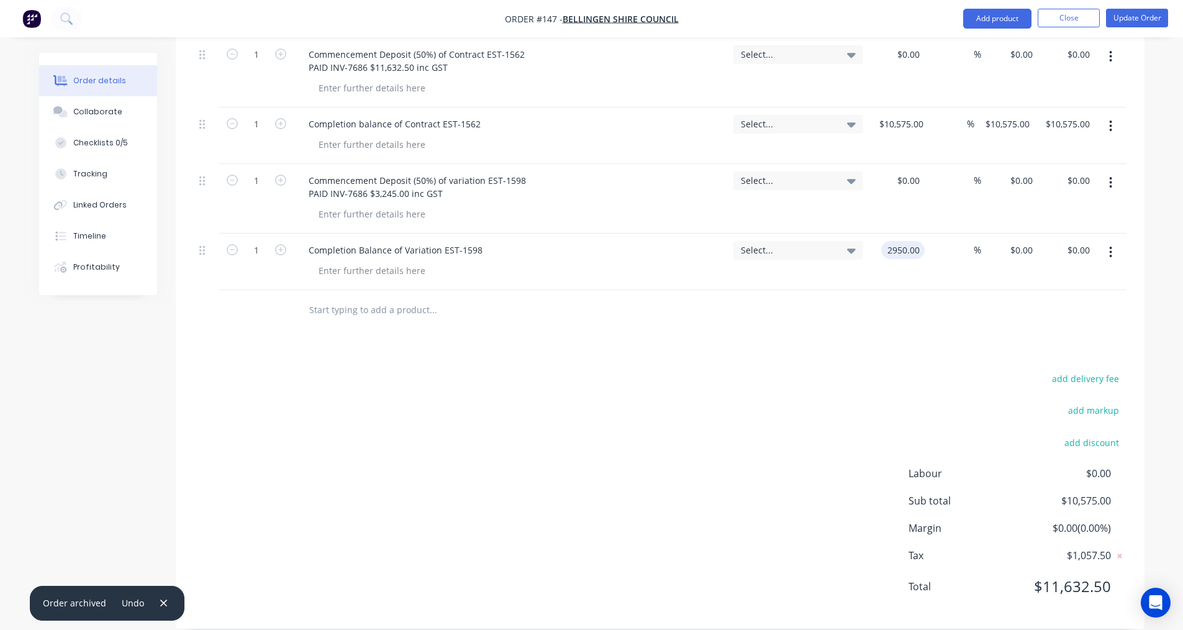
type input "$2,950.00"
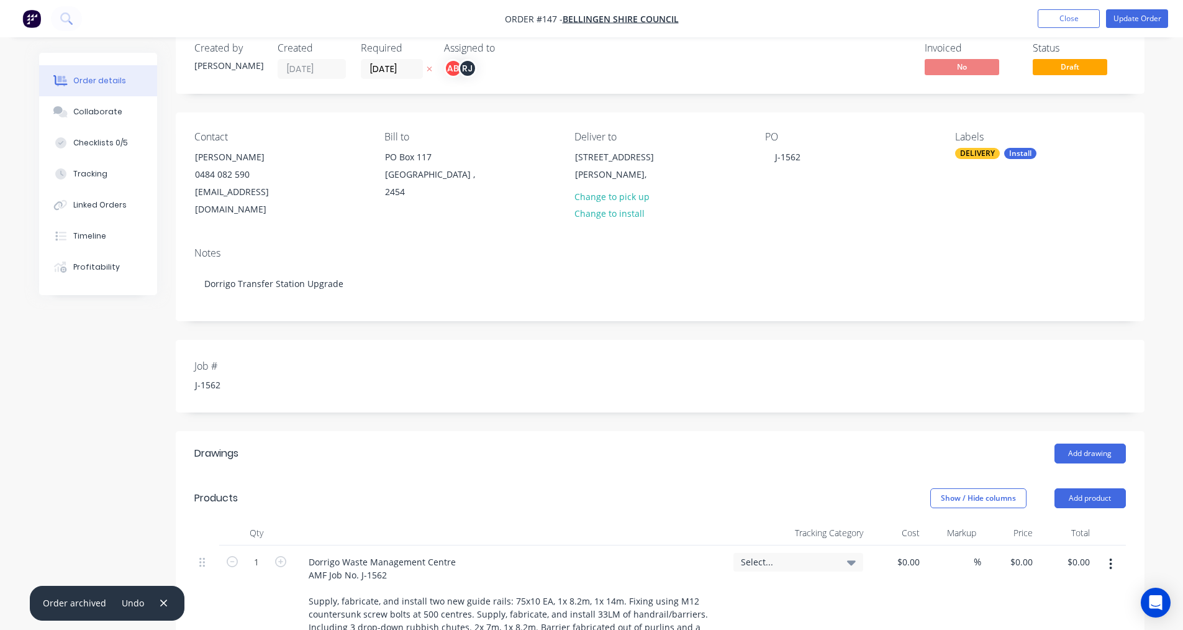
scroll to position [0, 0]
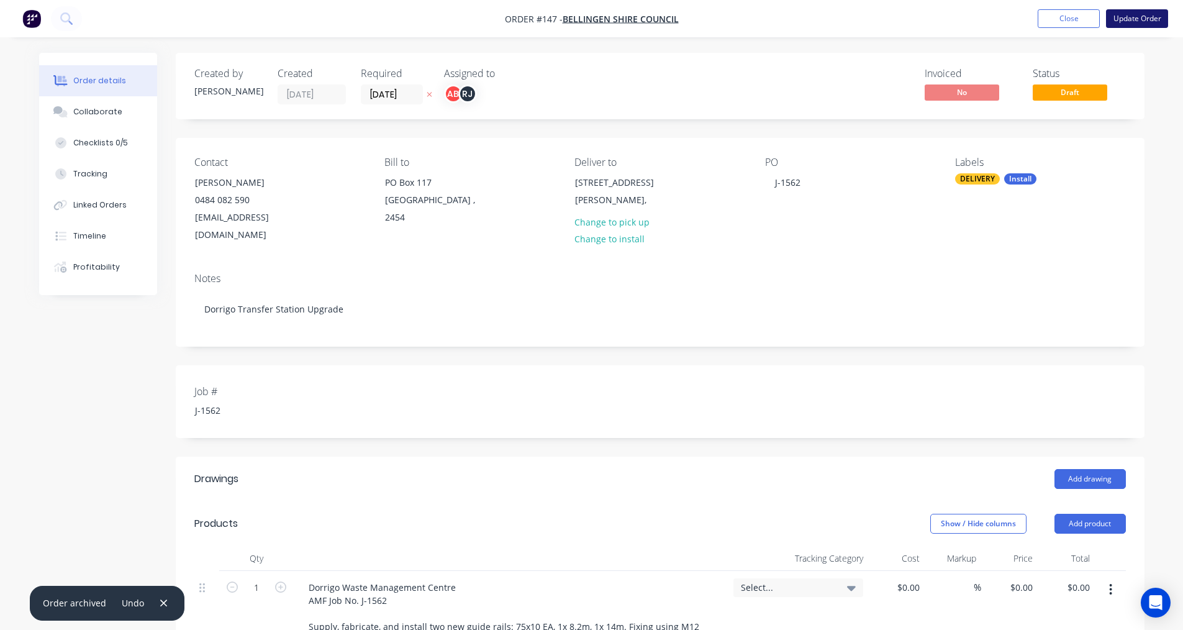
click at [1134, 17] on button "Update Order" at bounding box center [1137, 18] width 62 height 19
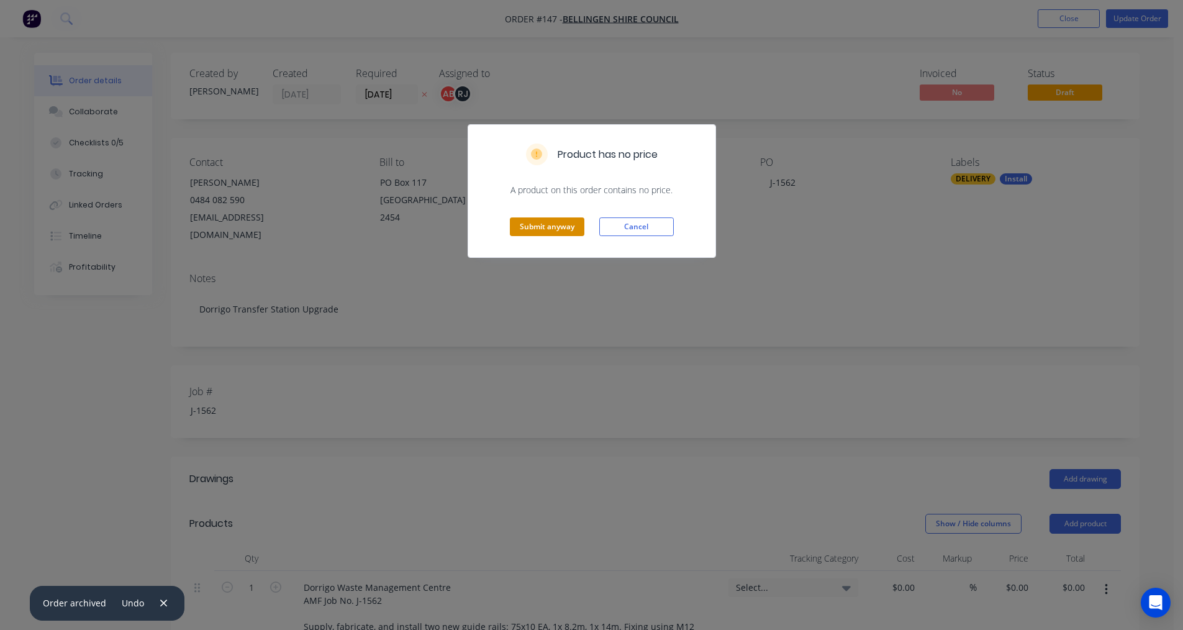
click at [560, 230] on button "Submit anyway" at bounding box center [547, 226] width 75 height 19
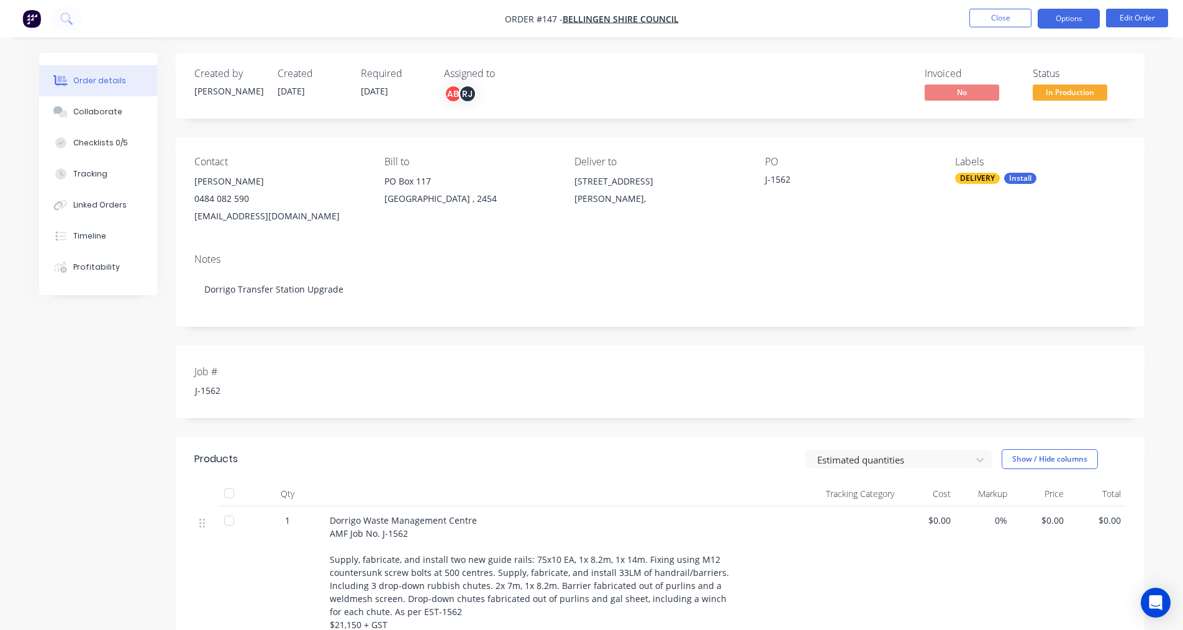
click at [1058, 25] on button "Options" at bounding box center [1069, 19] width 62 height 20
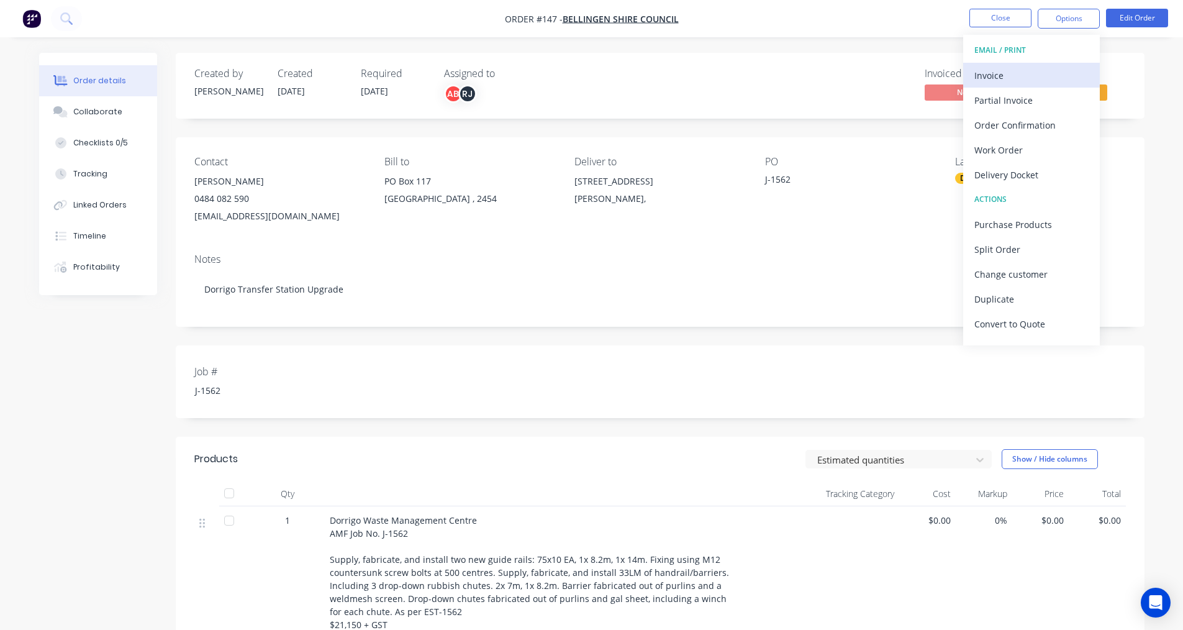
click at [984, 78] on div "Invoice" at bounding box center [1032, 75] width 114 height 18
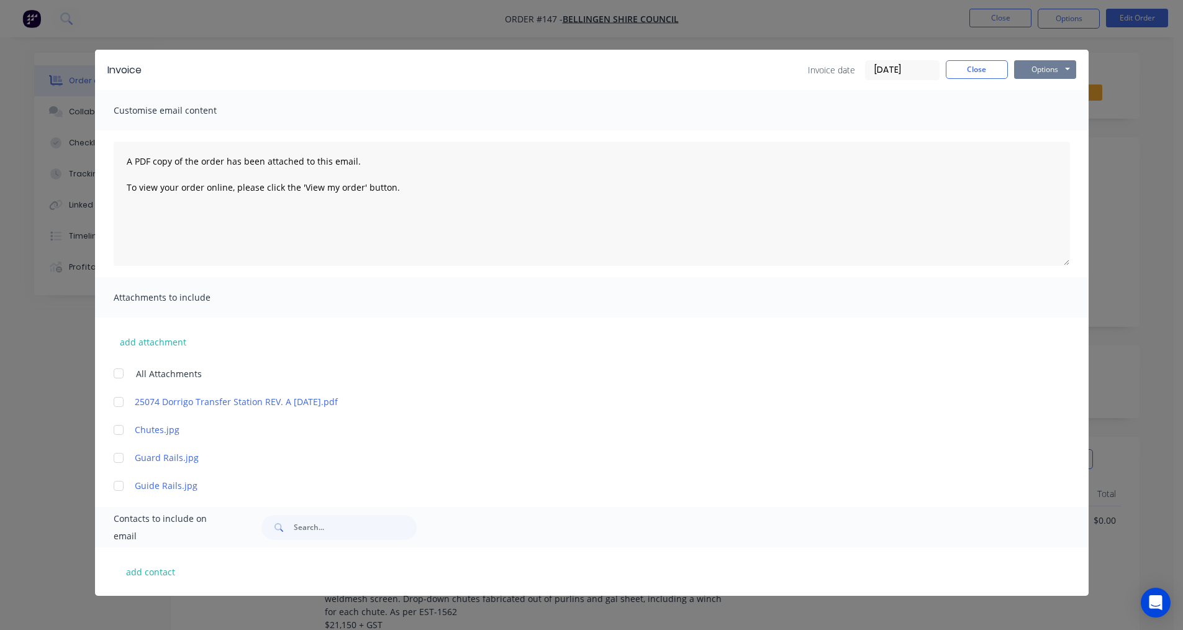
click at [1065, 69] on button "Options" at bounding box center [1045, 69] width 62 height 19
click at [1054, 110] on button "Print" at bounding box center [1054, 112] width 80 height 21
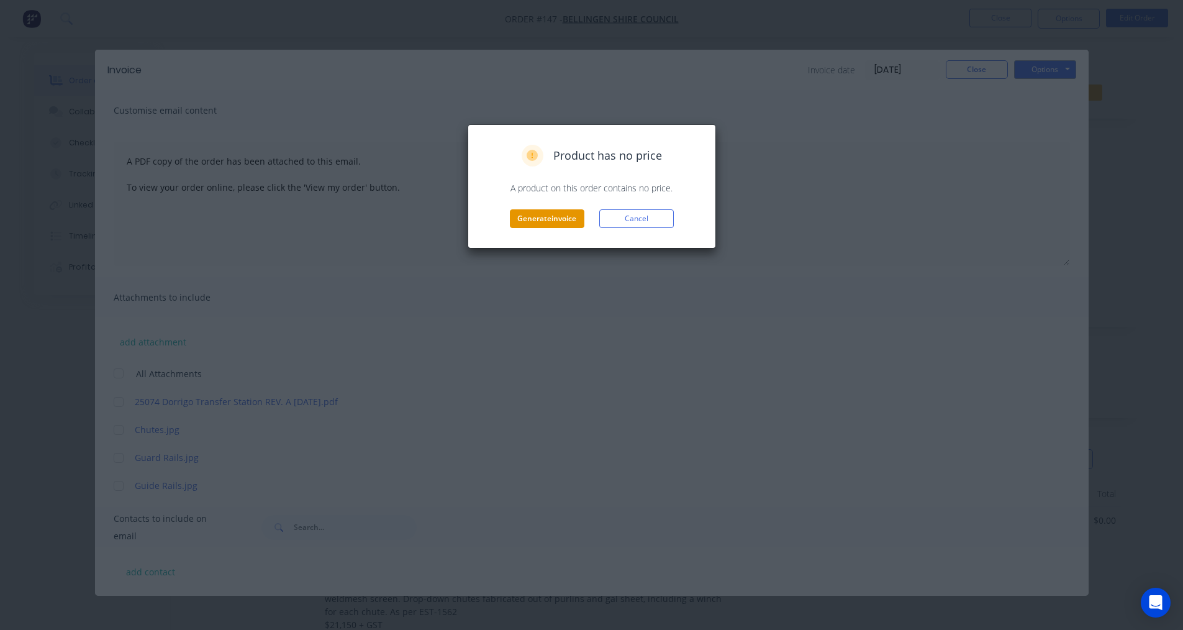
click at [529, 218] on button "Generate invoice" at bounding box center [547, 218] width 75 height 19
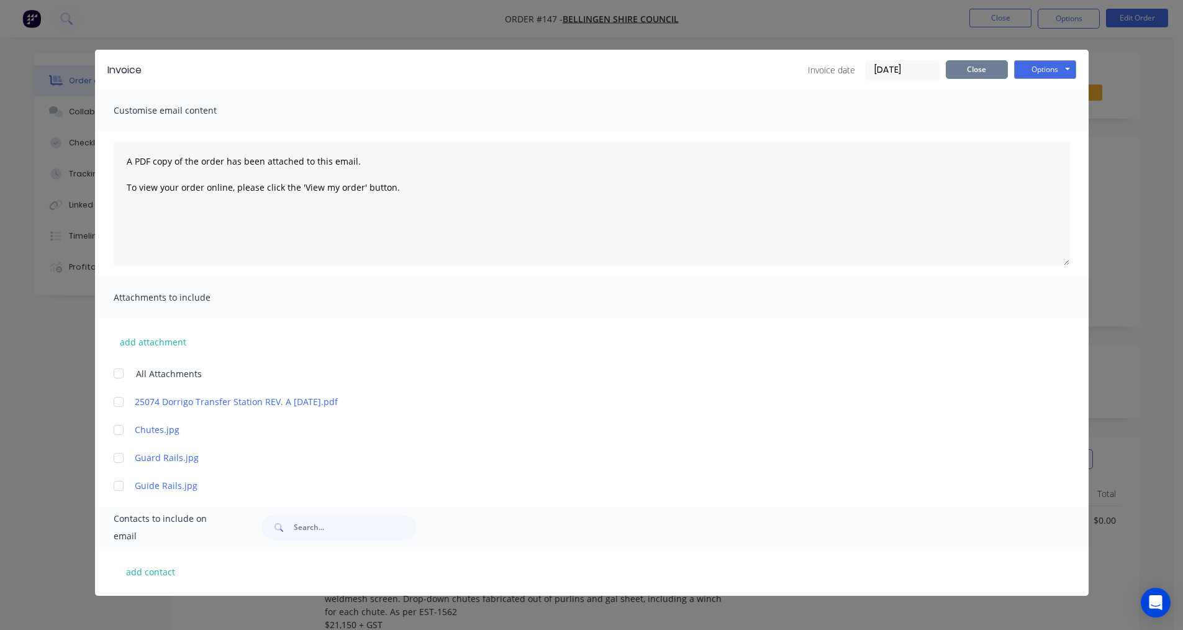
click at [982, 76] on button "Close" at bounding box center [977, 69] width 62 height 19
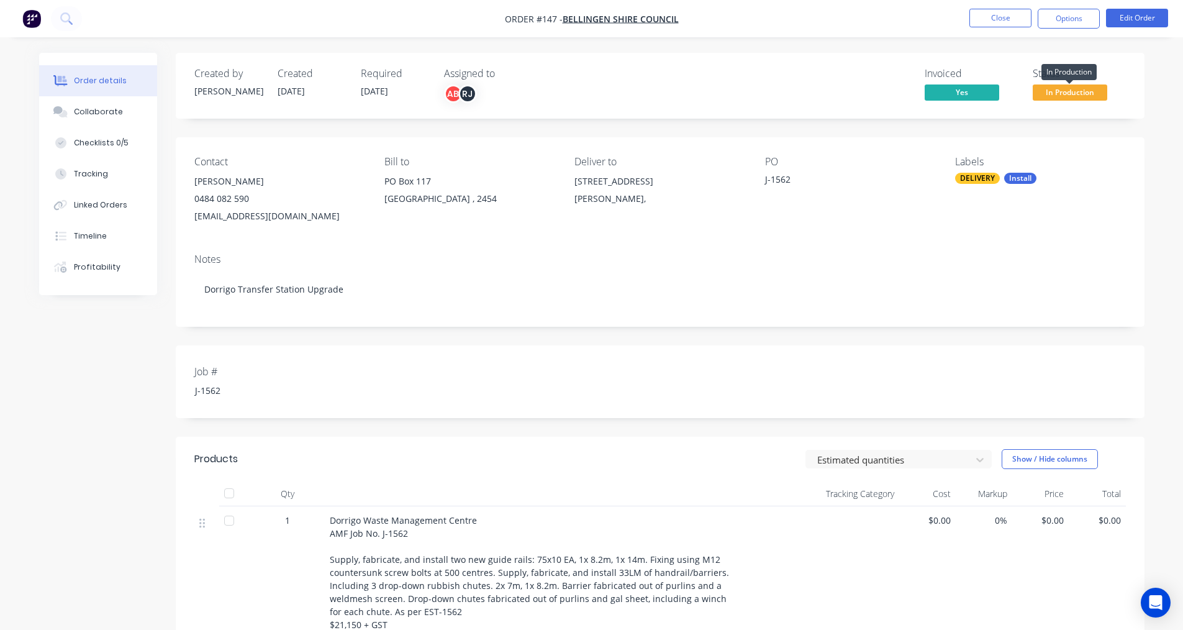
click at [1098, 91] on span "In Production" at bounding box center [1070, 92] width 75 height 16
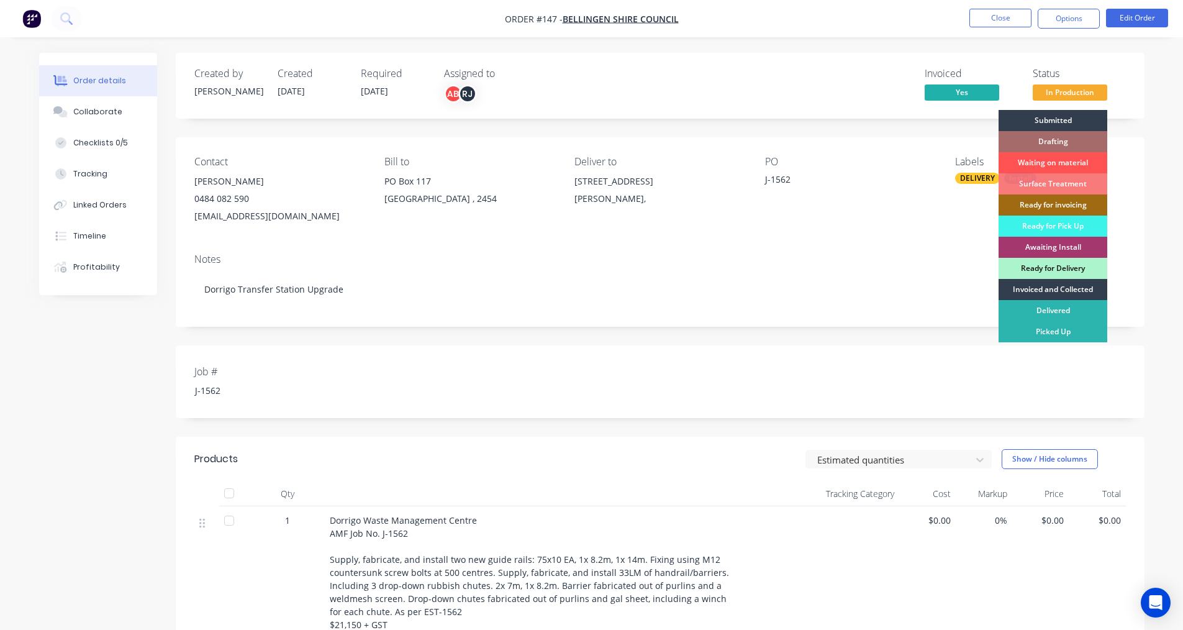
click at [1121, 148] on div "Contact Jeremiah Strevens 0484 082 590 jstrevens@bellingen.nsw.gov.au Bill to P…" at bounding box center [660, 190] width 969 height 106
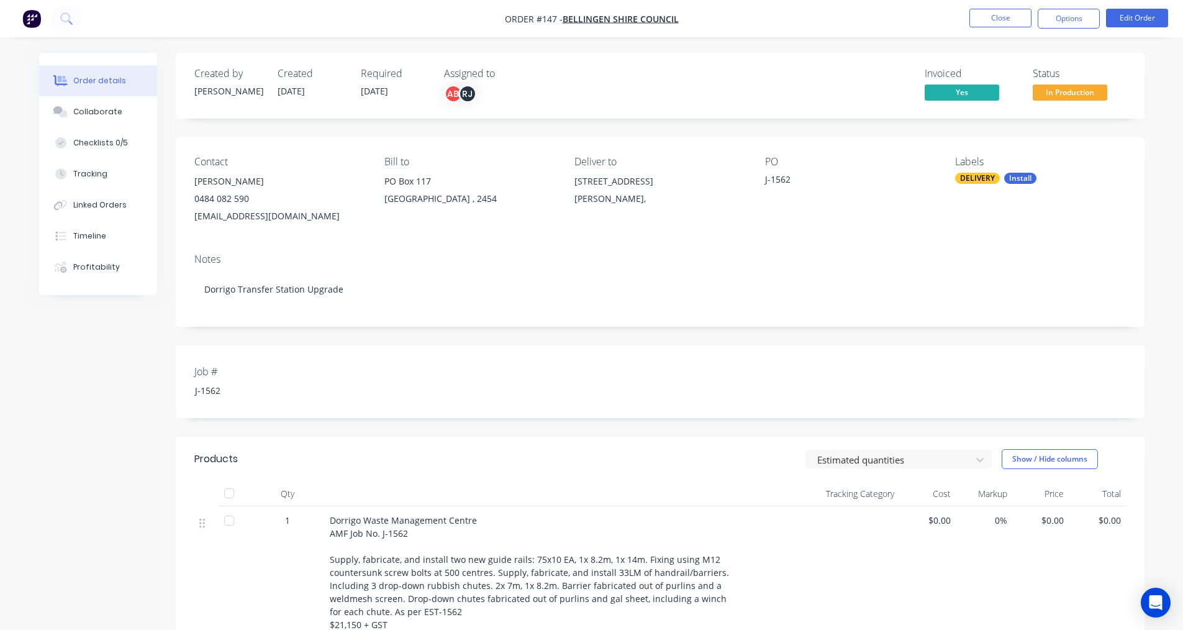
drag, startPoint x: 1065, startPoint y: 22, endPoint x: 1067, endPoint y: 32, distance: 10.8
click at [1065, 24] on button "Options" at bounding box center [1069, 19] width 62 height 20
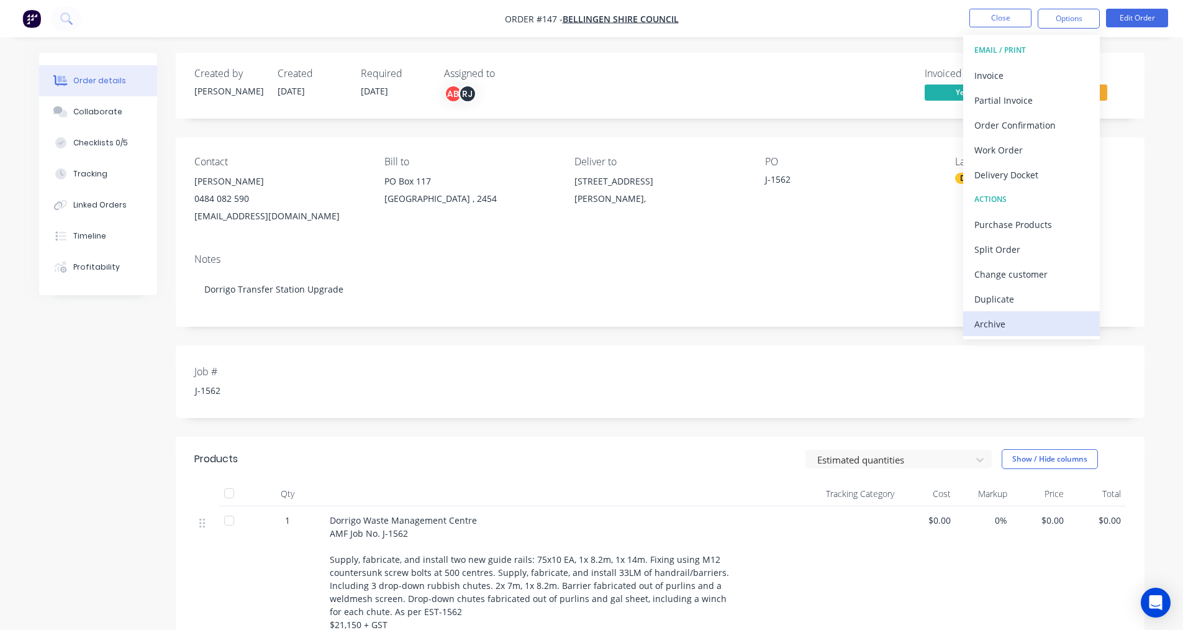
click at [1040, 317] on div "Archive" at bounding box center [1032, 324] width 114 height 18
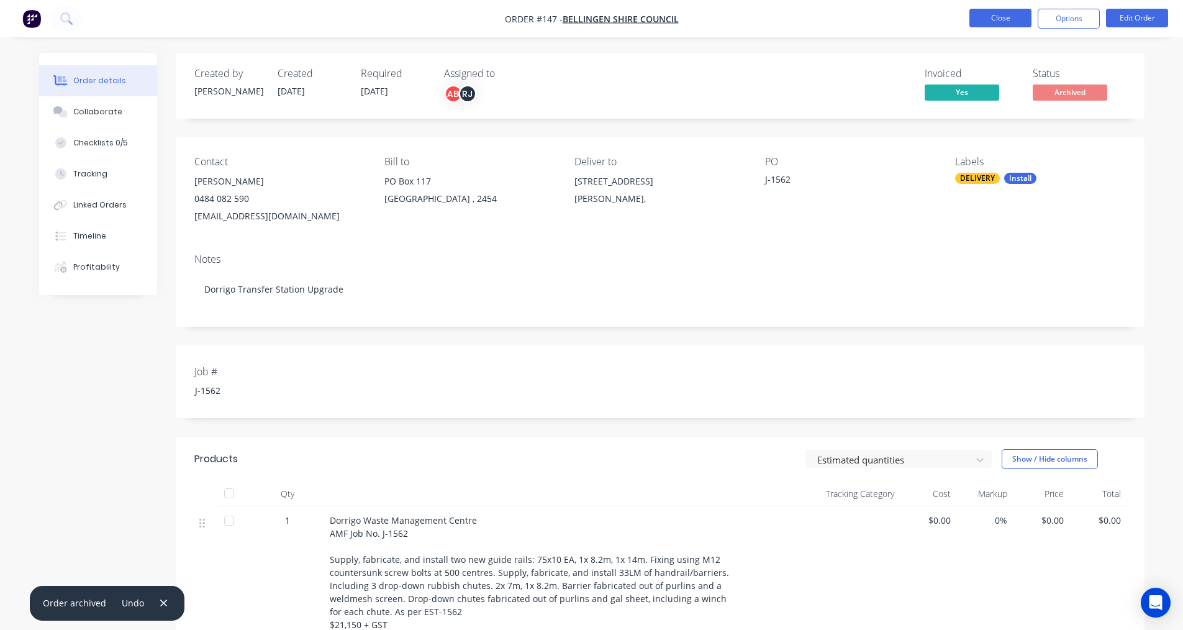
click at [1011, 24] on button "Close" at bounding box center [1001, 18] width 62 height 19
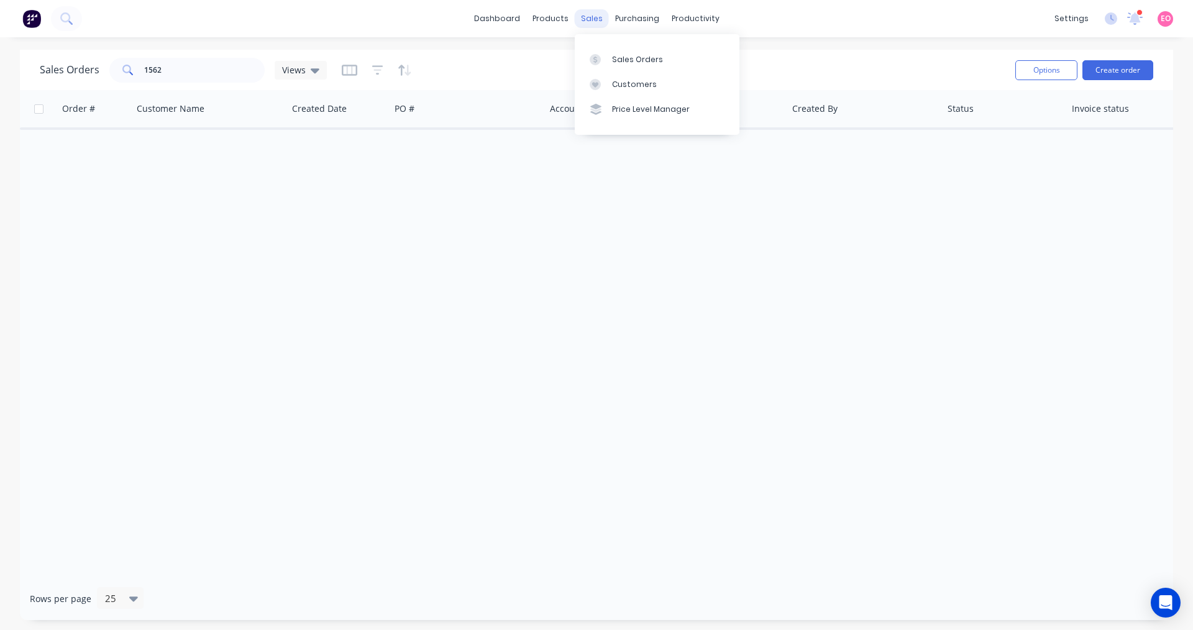
click at [586, 22] on div "sales" at bounding box center [592, 18] width 34 height 19
click at [657, 55] on div "Sales Orders" at bounding box center [637, 59] width 51 height 11
click at [590, 24] on div "sales" at bounding box center [592, 18] width 34 height 19
click at [614, 63] on div "Sales Orders" at bounding box center [637, 59] width 51 height 11
drag, startPoint x: 174, startPoint y: 69, endPoint x: -10, endPoint y: 69, distance: 183.9
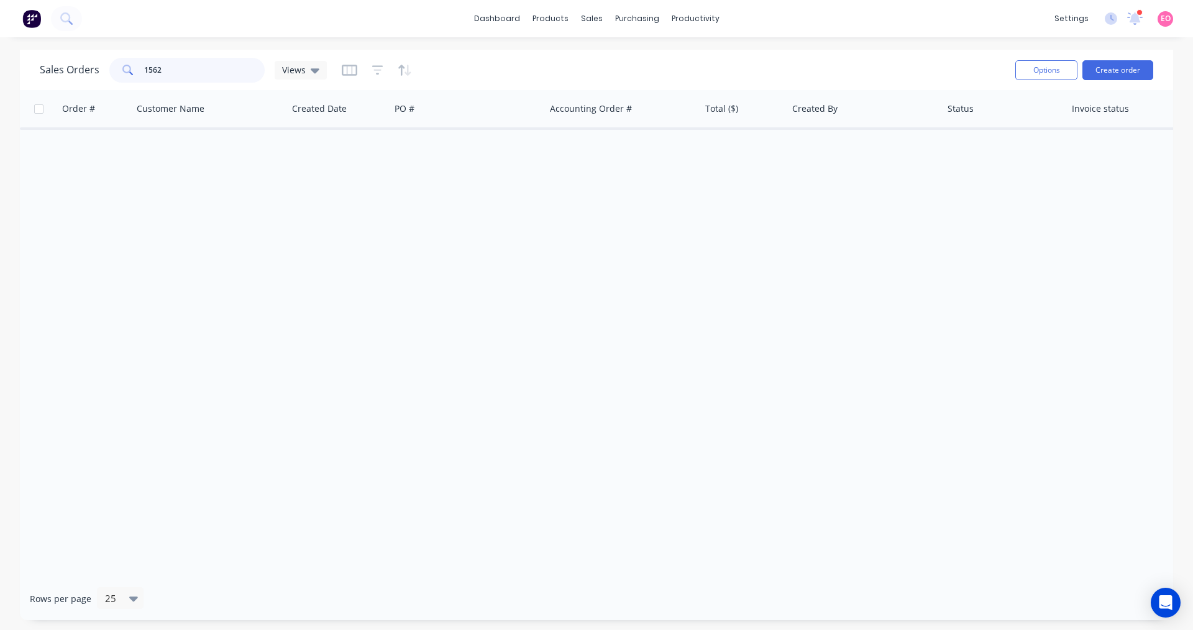
click at [0, 69] on html "dashboard products sales purchasing productivity dashboard products Product Cat…" at bounding box center [596, 315] width 1193 height 630
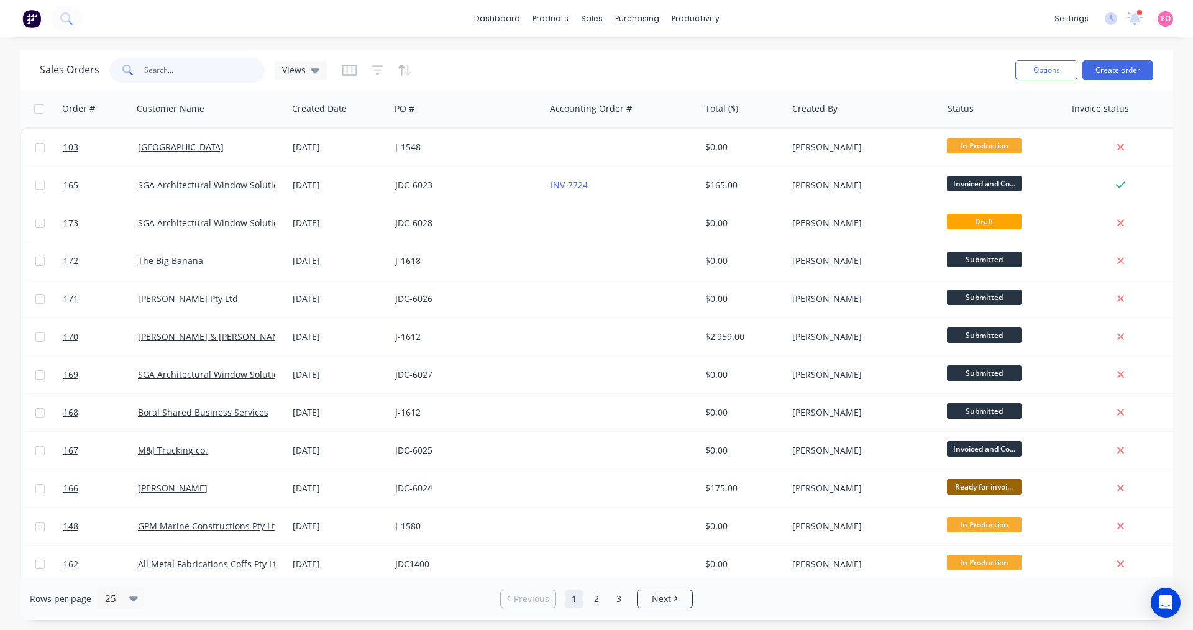
click at [217, 66] on input "text" at bounding box center [204, 70] width 121 height 25
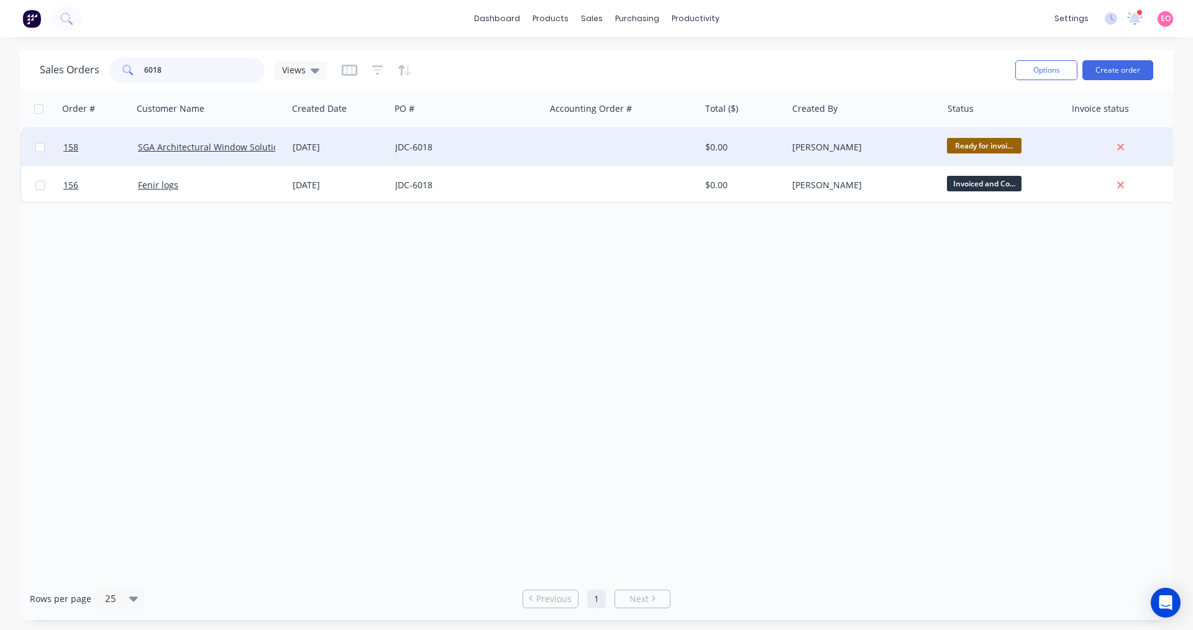
type input "6018"
click at [439, 154] on div "JDC-6018" at bounding box center [467, 147] width 155 height 37
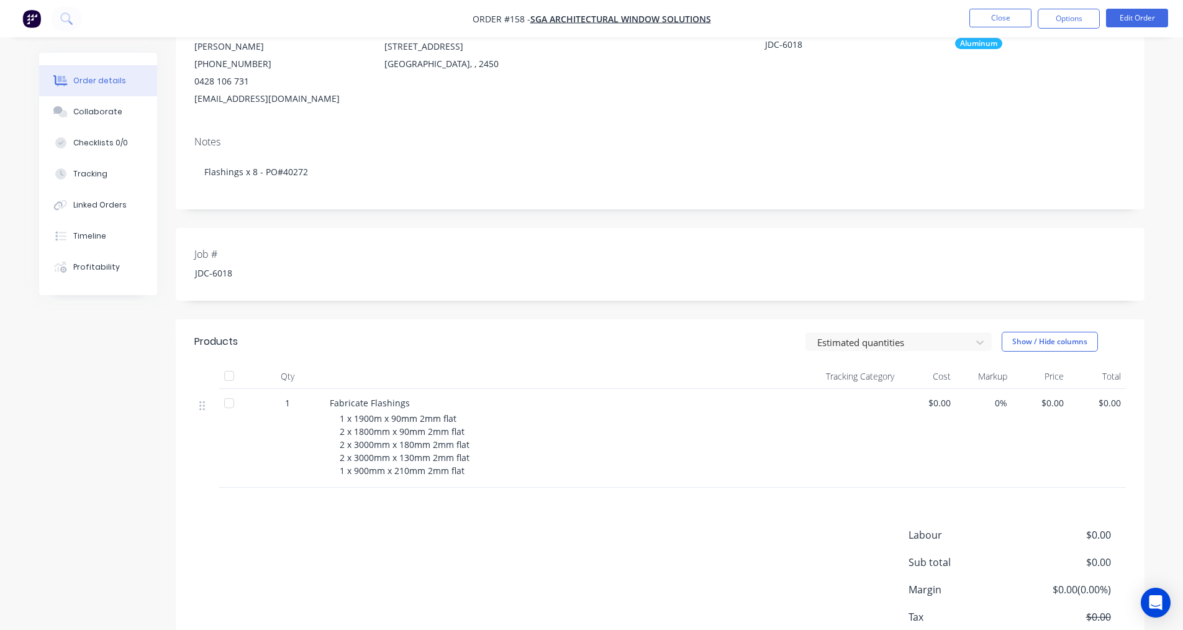
scroll to position [214, 0]
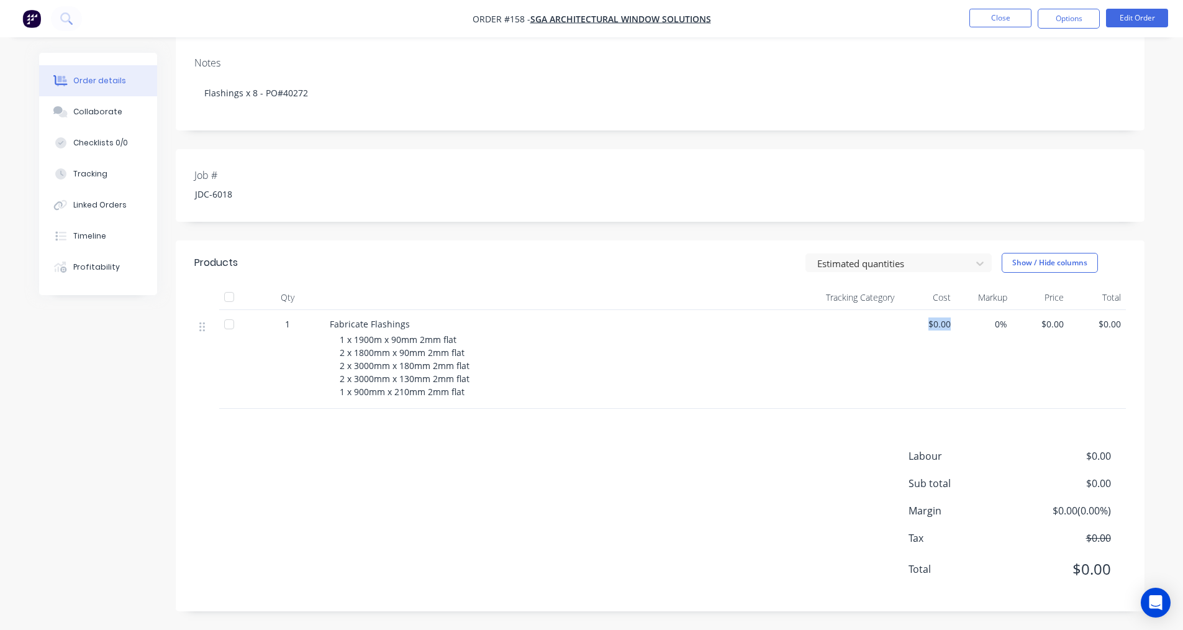
drag, startPoint x: 952, startPoint y: 323, endPoint x: 910, endPoint y: 322, distance: 41.6
click at [910, 322] on div "$0.00" at bounding box center [928, 359] width 57 height 99
click at [1073, 19] on button "Options" at bounding box center [1069, 19] width 62 height 20
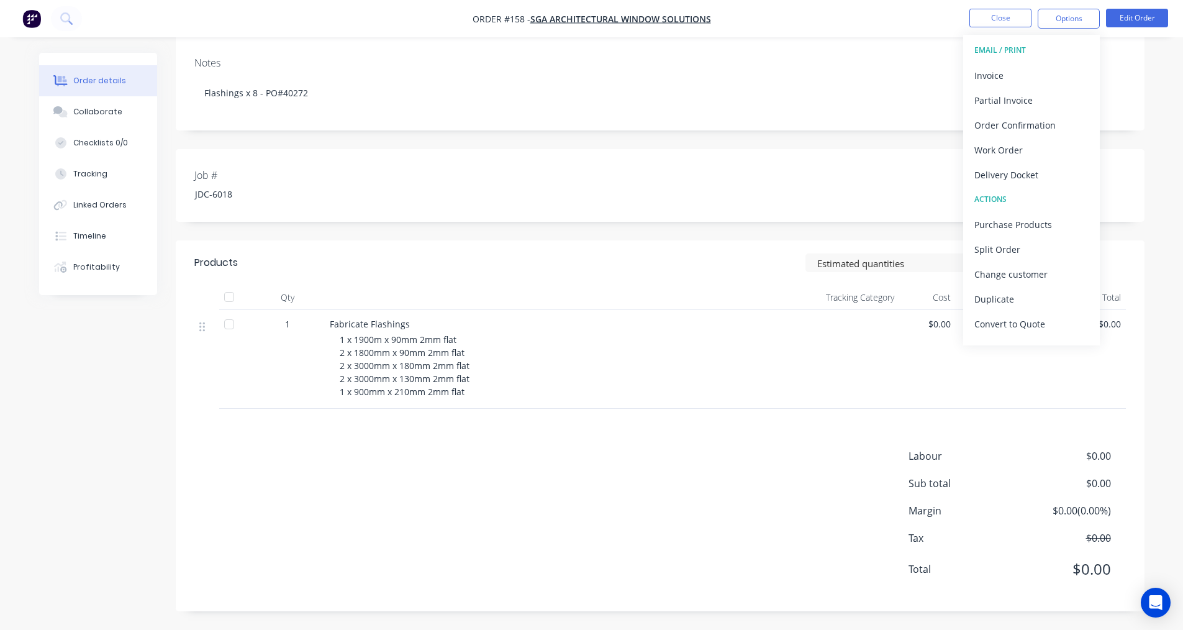
click at [929, 189] on div "Job # JDC-6018" at bounding box center [660, 185] width 969 height 73
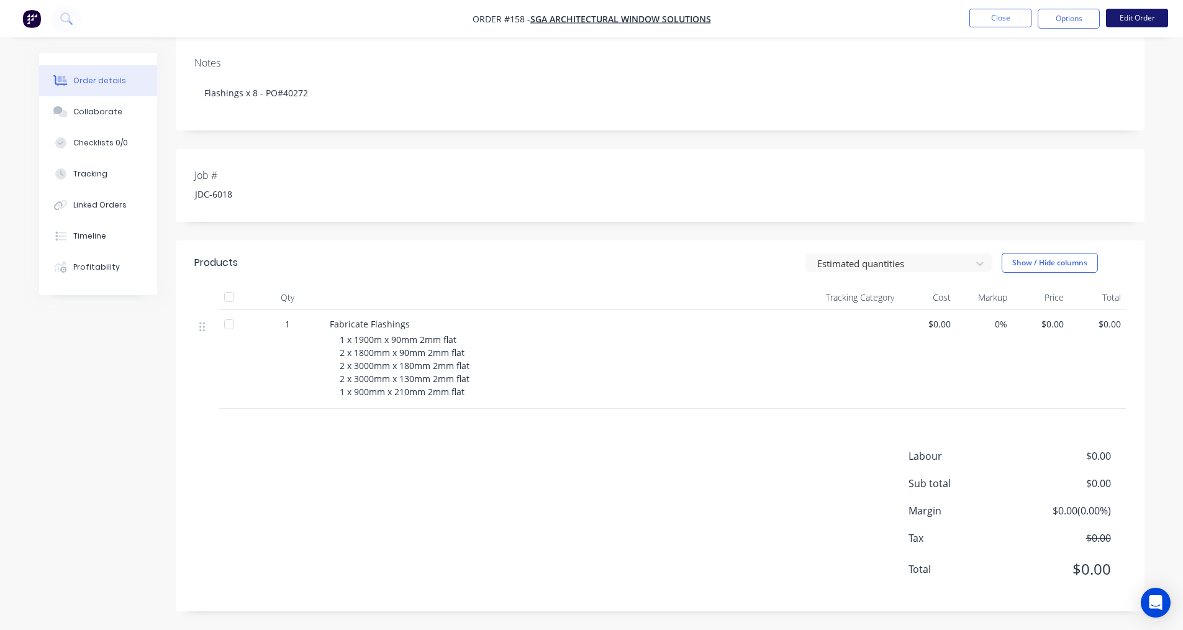
click at [1135, 24] on button "Edit Order" at bounding box center [1137, 18] width 62 height 19
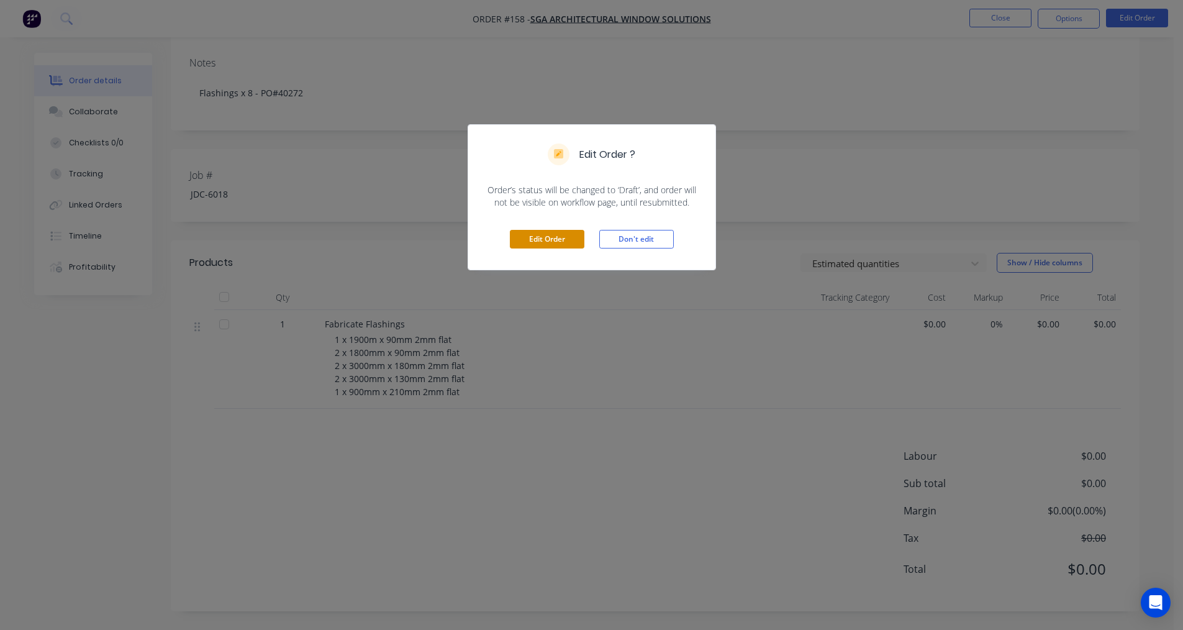
click at [515, 241] on button "Edit Order" at bounding box center [547, 239] width 75 height 19
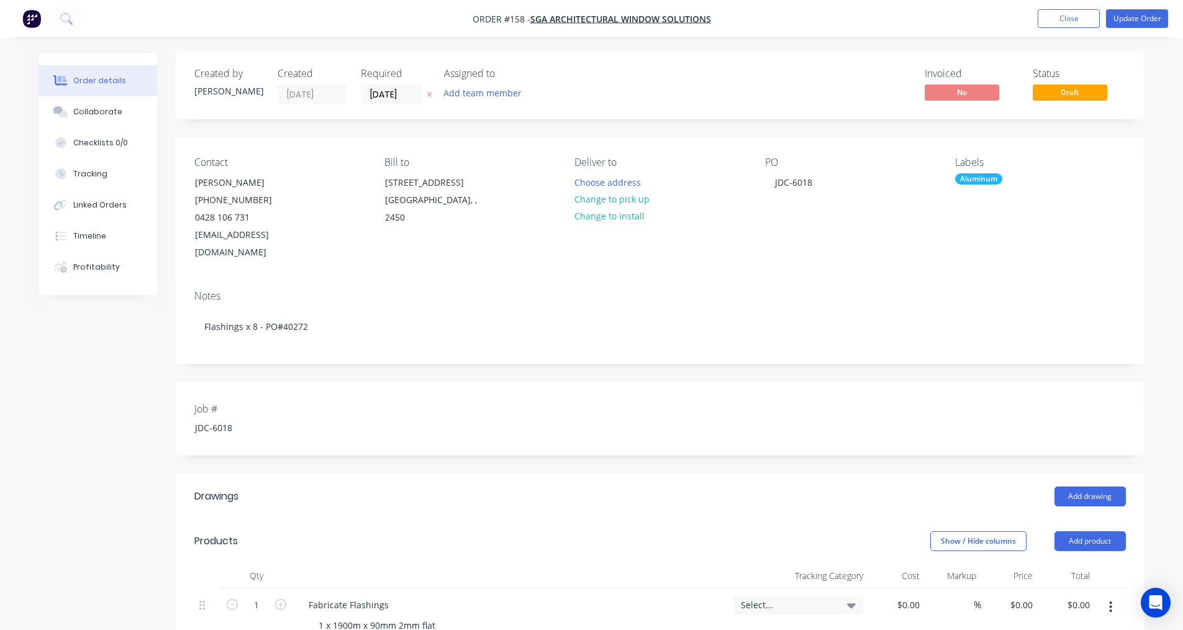
scroll to position [248, 0]
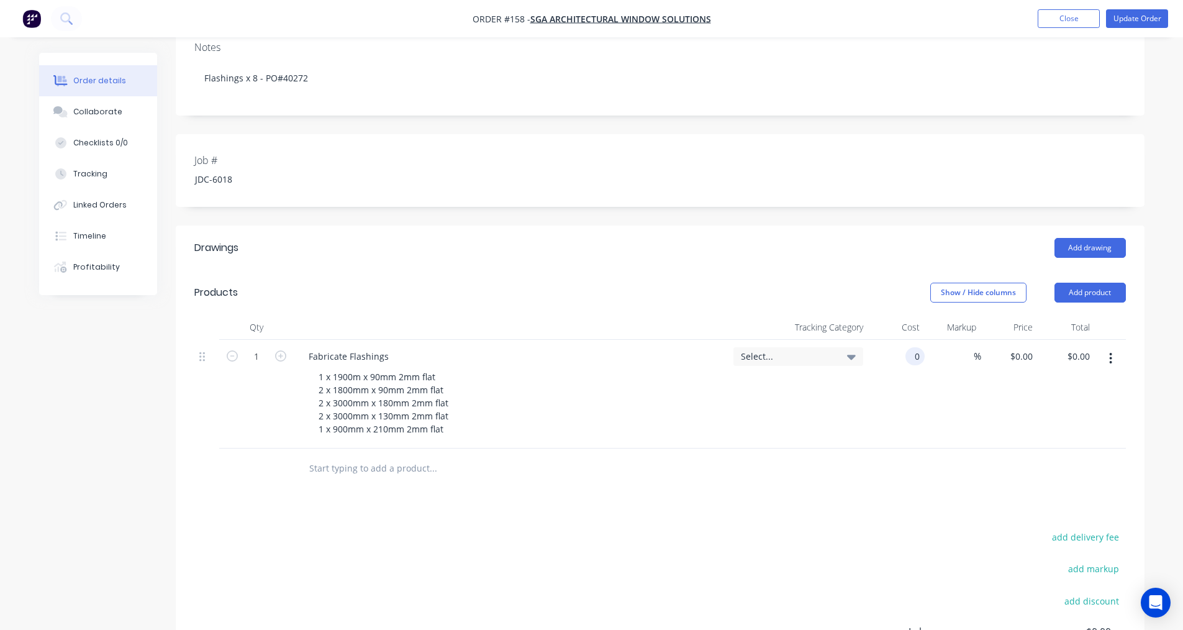
click at [913, 347] on input "0" at bounding box center [918, 356] width 14 height 18
type input "$465.00"
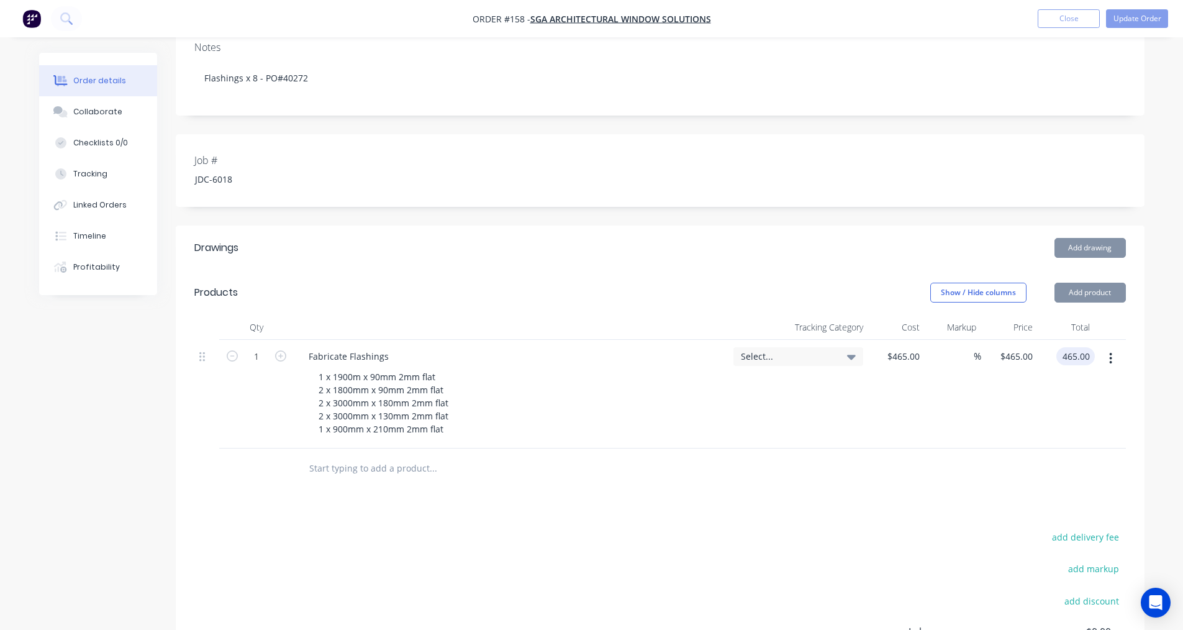
type input "$465.00"
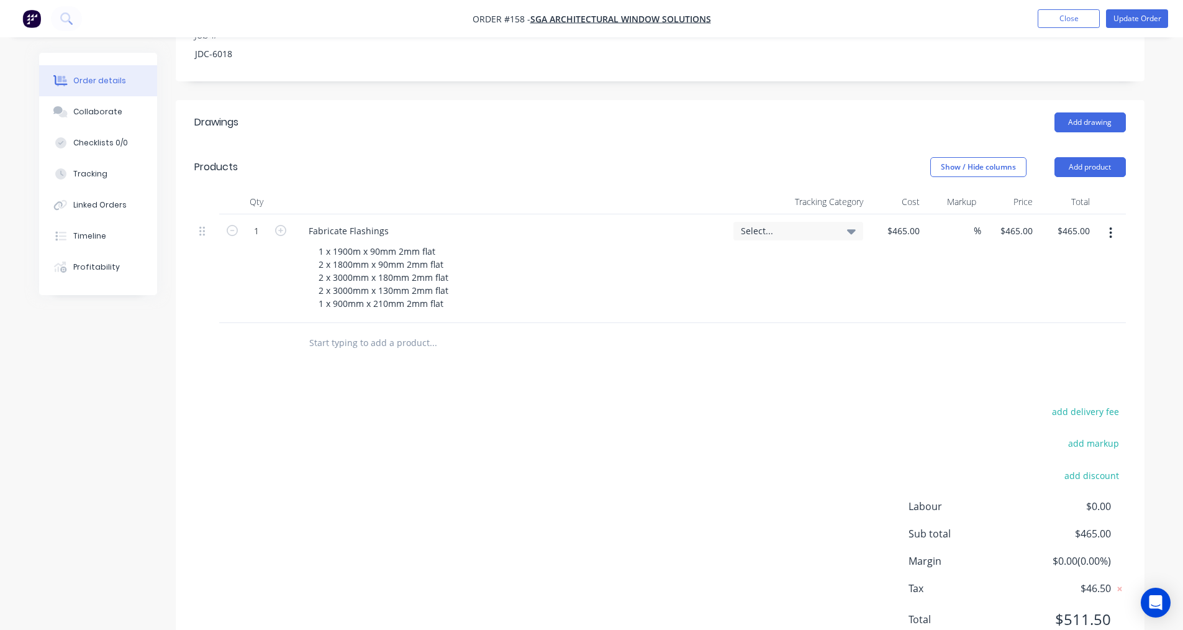
scroll to position [345, 0]
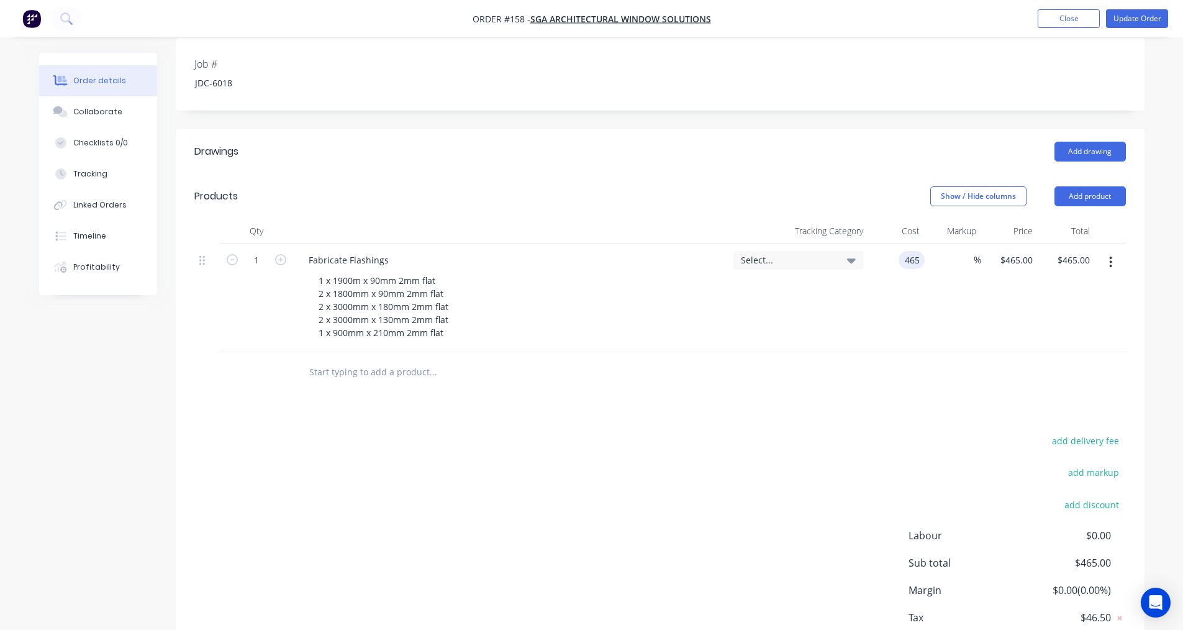
click at [908, 251] on input "465" at bounding box center [914, 260] width 21 height 18
click at [922, 251] on input "465" at bounding box center [914, 260] width 21 height 18
type input "$465.55"
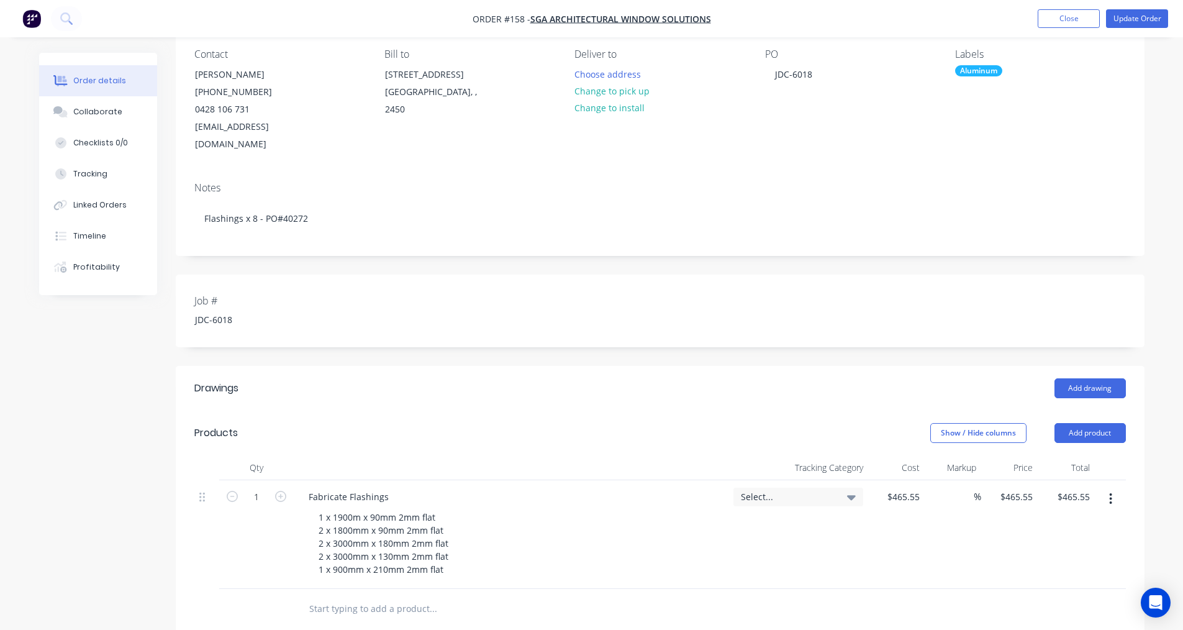
scroll to position [0, 0]
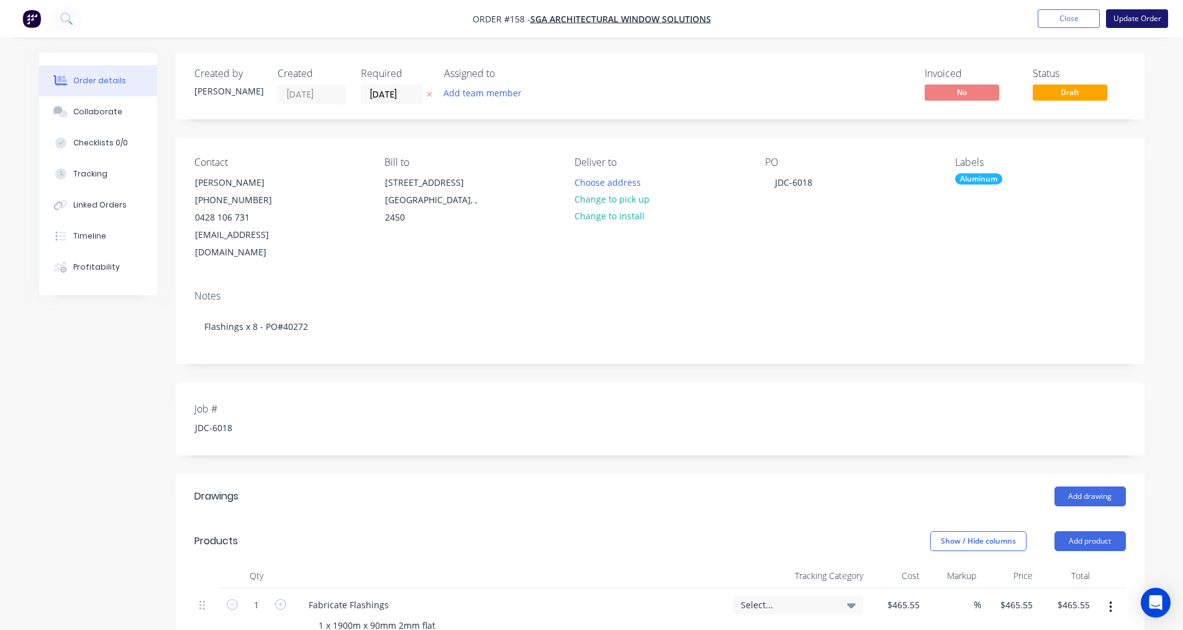
click at [1122, 21] on button "Update Order" at bounding box center [1137, 18] width 62 height 19
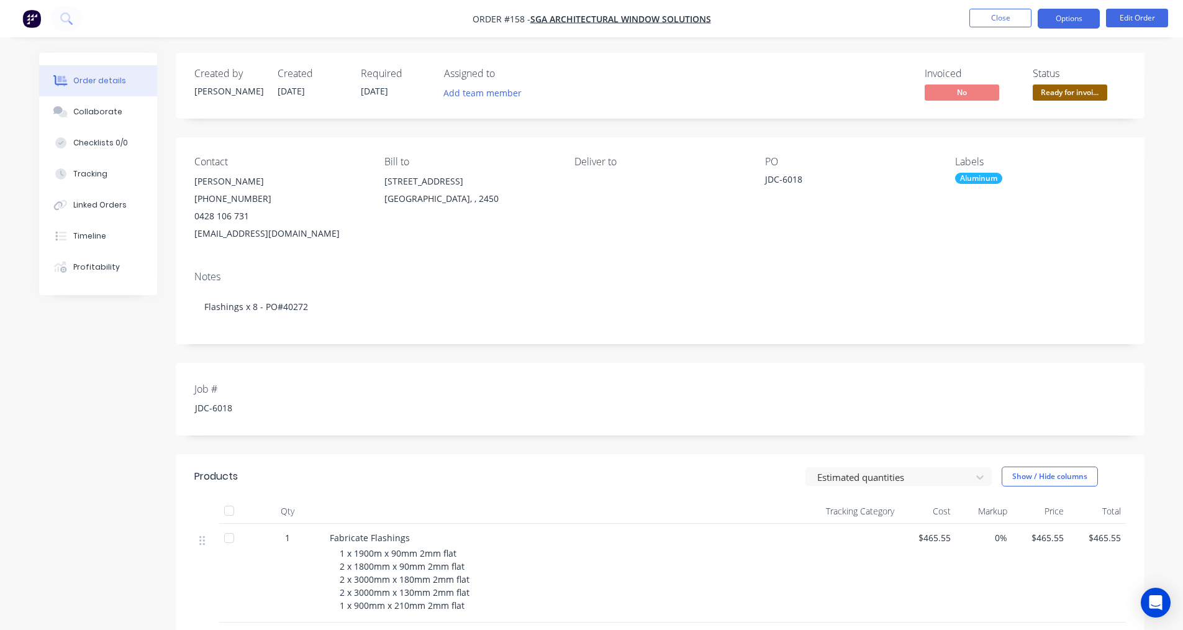
click at [1080, 18] on button "Options" at bounding box center [1069, 19] width 62 height 20
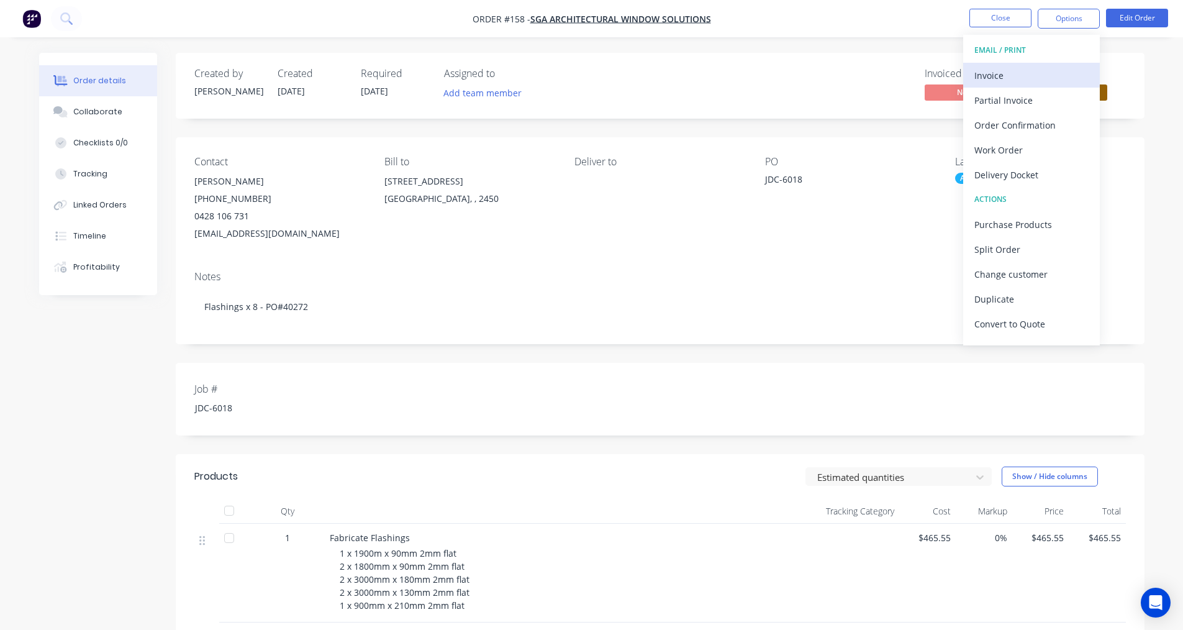
click at [1031, 63] on button "Invoice" at bounding box center [1032, 75] width 137 height 25
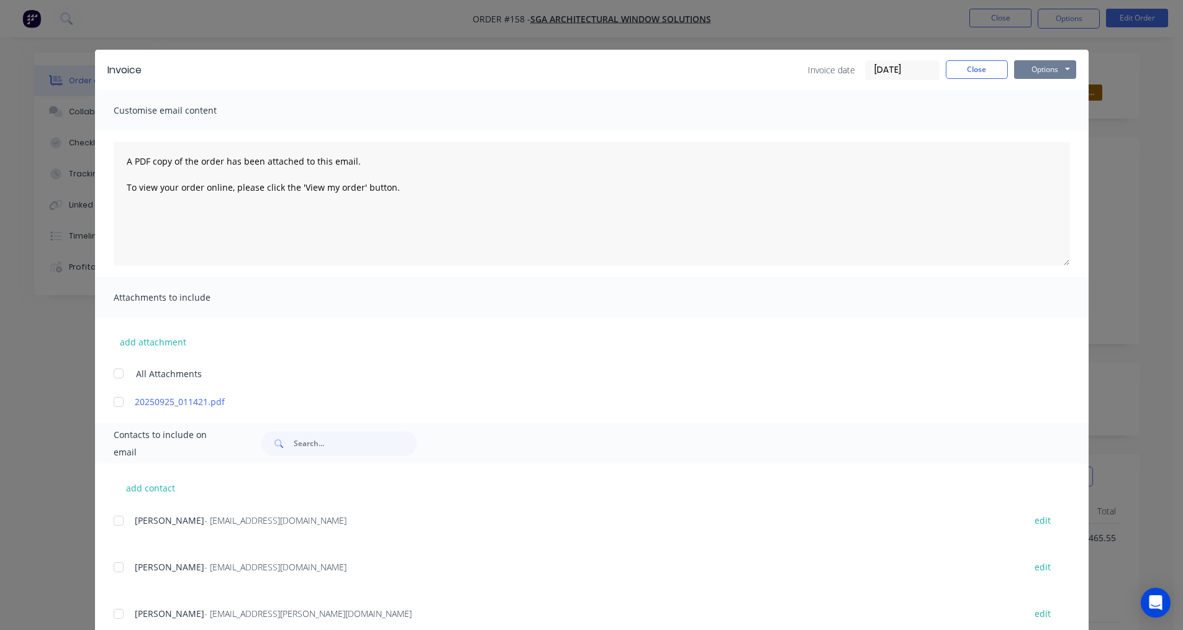
click at [1050, 66] on button "Options" at bounding box center [1045, 69] width 62 height 19
click at [1044, 115] on button "Print" at bounding box center [1054, 112] width 80 height 21
click at [967, 76] on button "Close" at bounding box center [977, 69] width 62 height 19
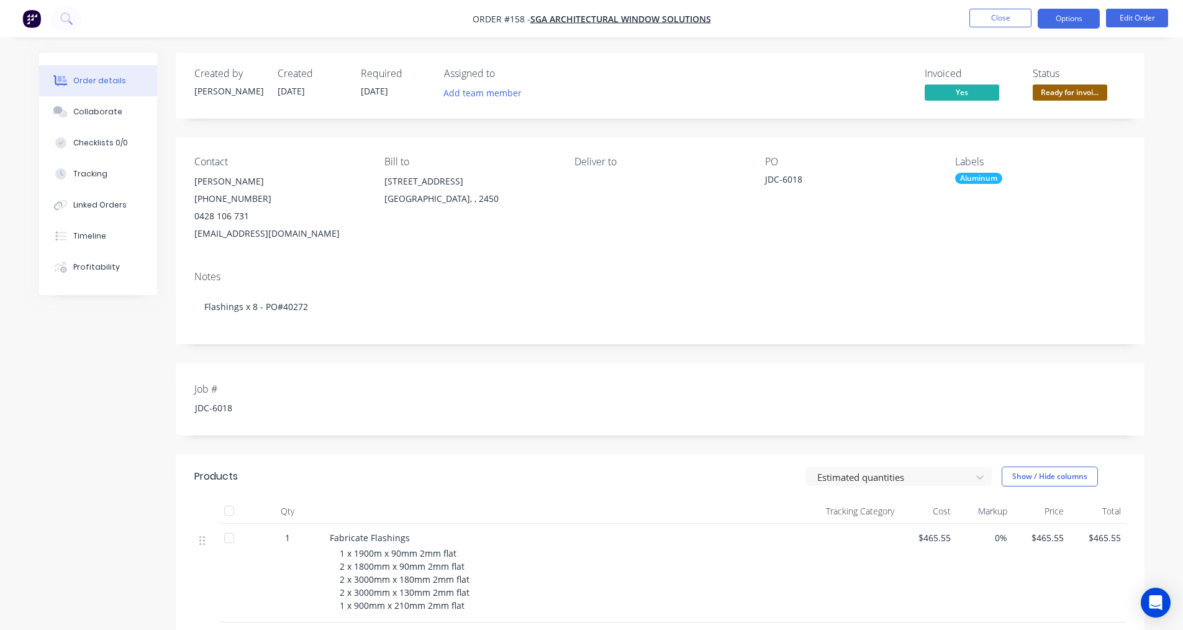
click at [1059, 18] on button "Options" at bounding box center [1069, 19] width 62 height 20
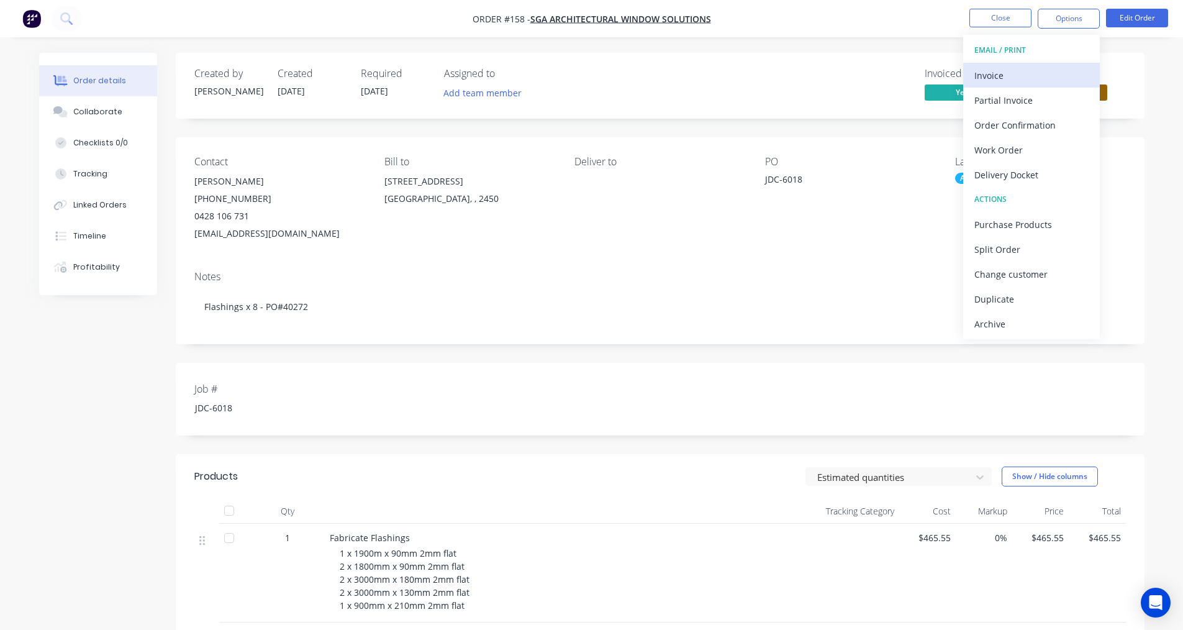
click at [986, 77] on div "Invoice" at bounding box center [1032, 75] width 114 height 18
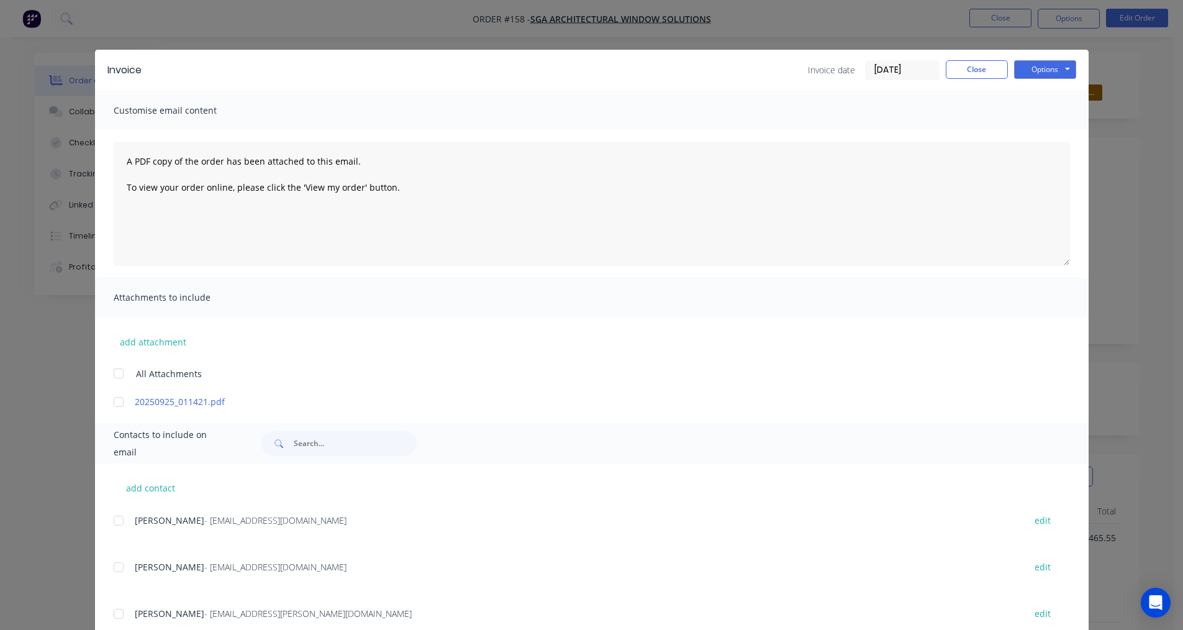
click at [985, 80] on div "Invoice date 13/10/25 Close Options Preview Print Email" at bounding box center [942, 70] width 268 height 20
click at [948, 74] on button "Close" at bounding box center [977, 69] width 62 height 19
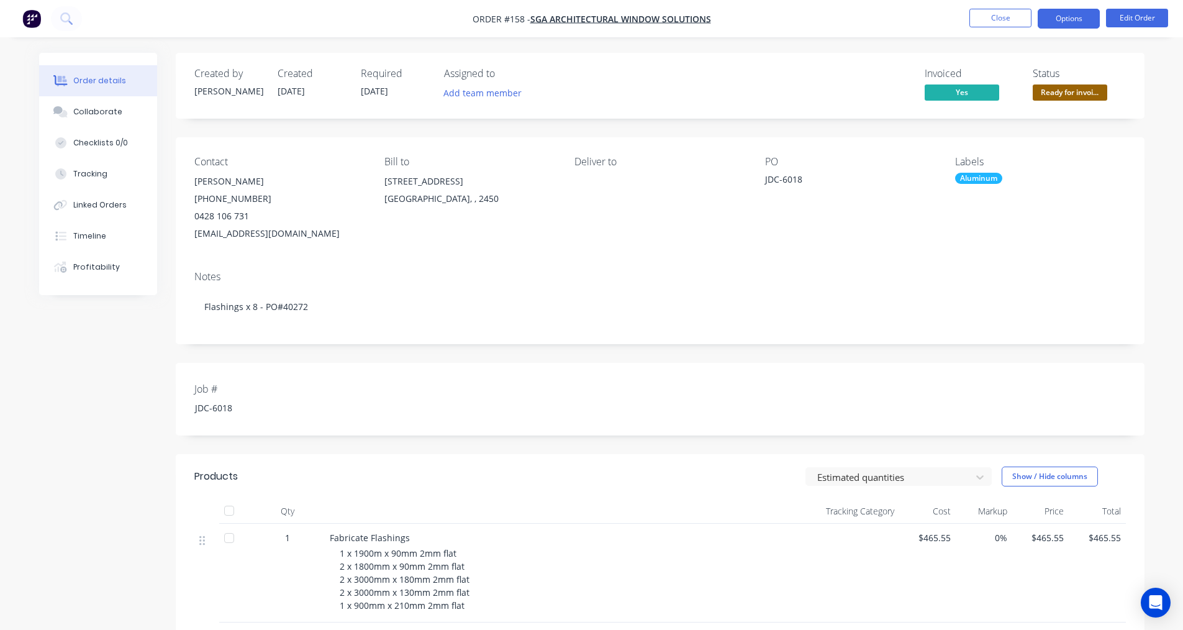
drag, startPoint x: 1080, startPoint y: 14, endPoint x: 1080, endPoint y: 21, distance: 6.9
click at [1080, 16] on button "Options" at bounding box center [1069, 19] width 62 height 20
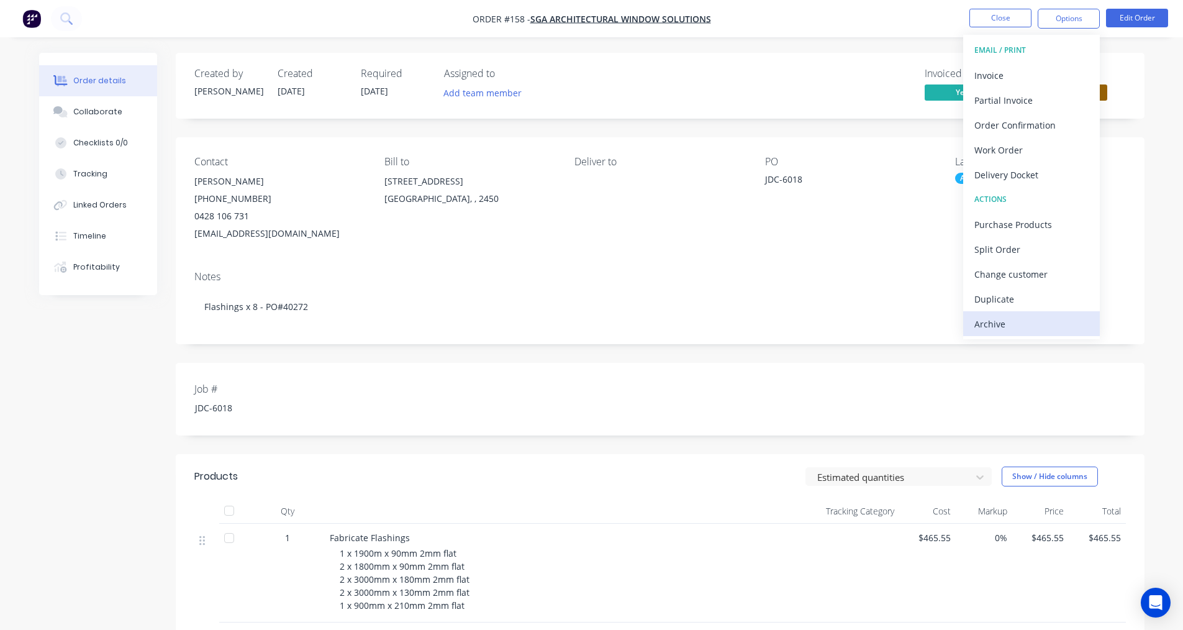
click at [984, 330] on div "Archive" at bounding box center [1032, 324] width 114 height 18
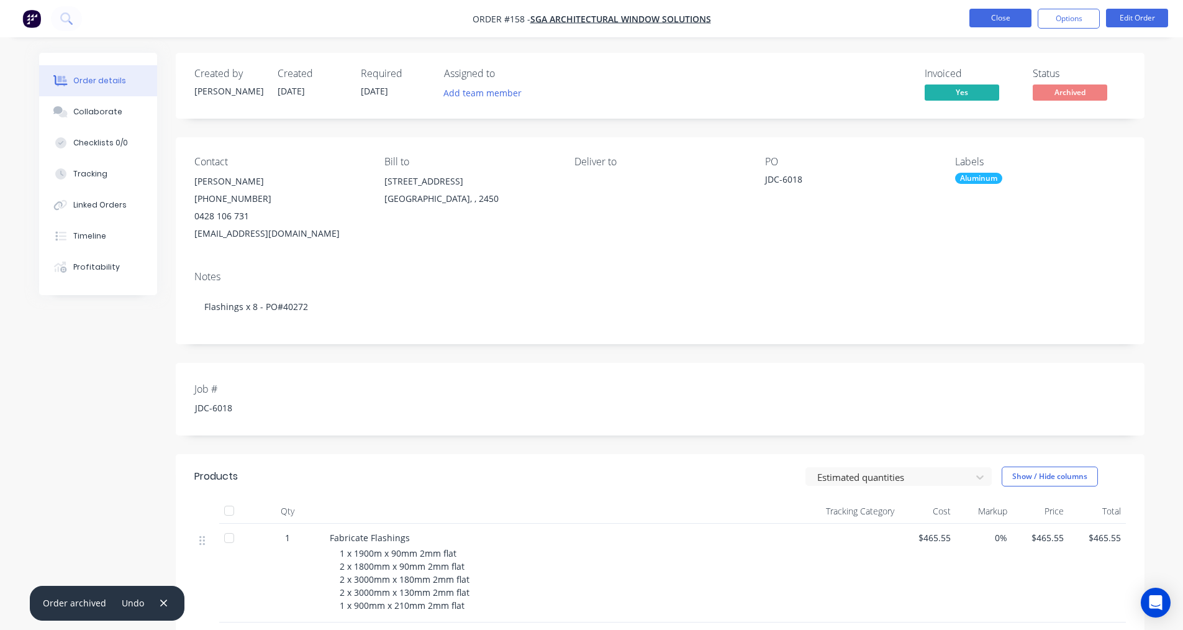
click at [1013, 16] on button "Close" at bounding box center [1001, 18] width 62 height 19
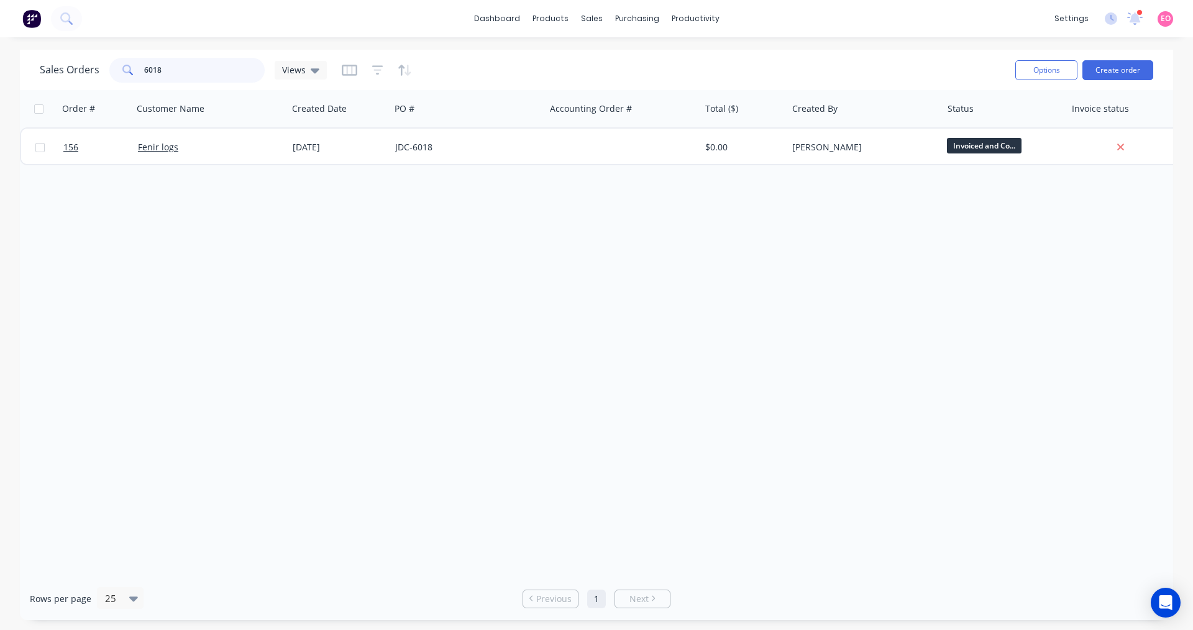
drag, startPoint x: 165, startPoint y: 76, endPoint x: 60, endPoint y: 83, distance: 105.2
click at [60, 83] on div "Sales Orders 6018 Views" at bounding box center [522, 70] width 965 height 30
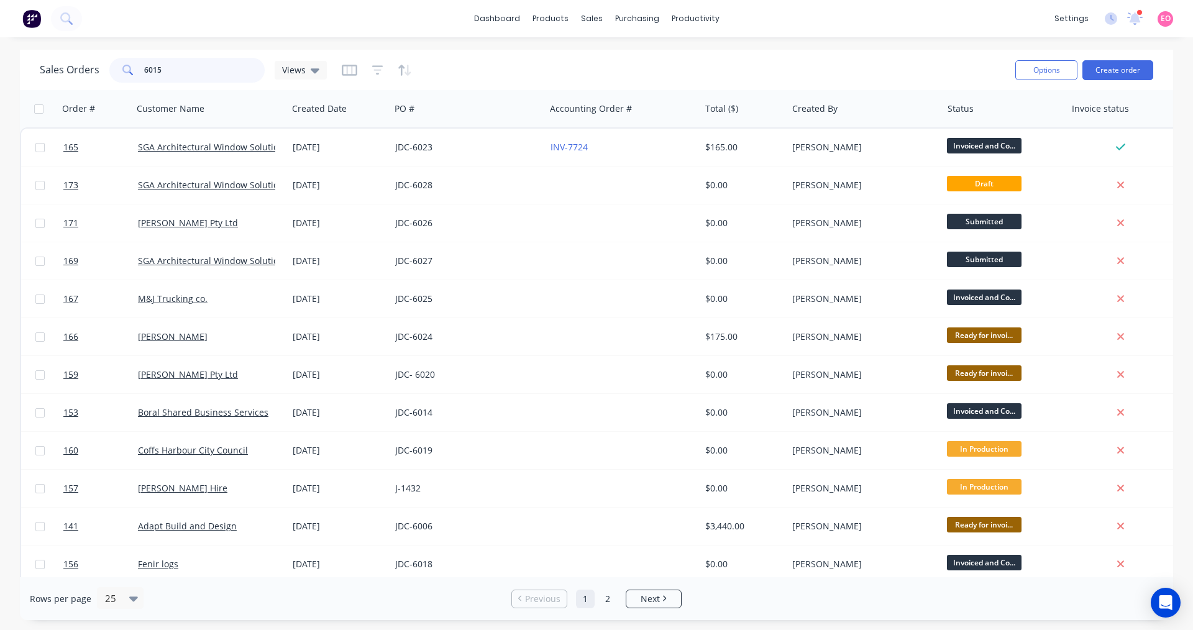
type input "6015"
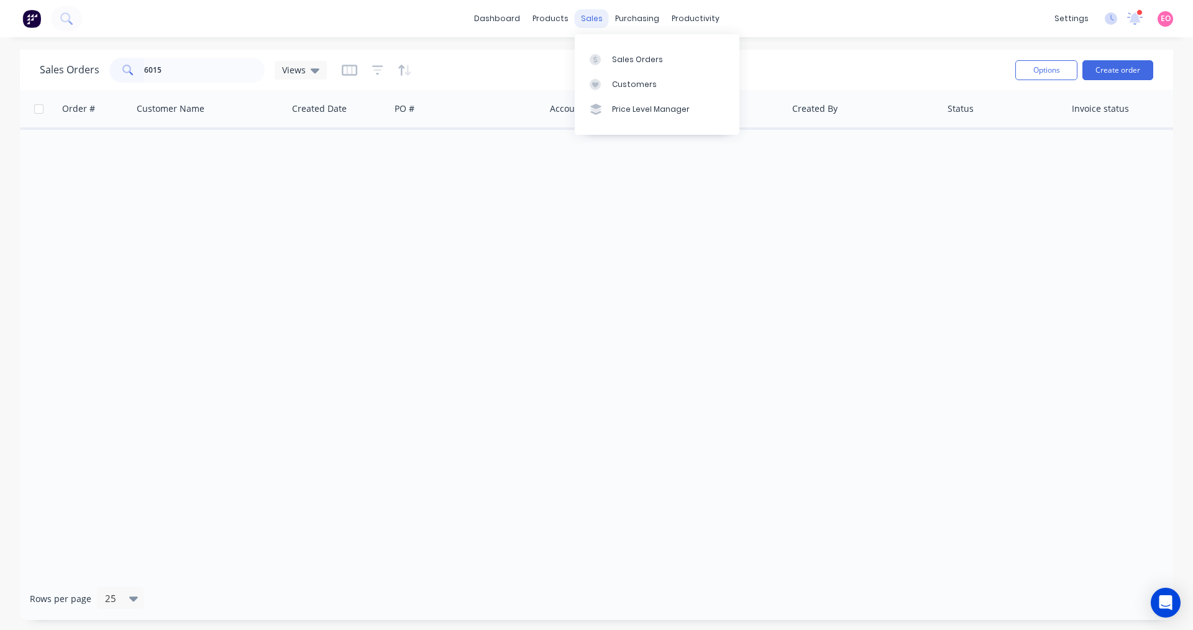
click at [601, 21] on div "sales" at bounding box center [592, 18] width 34 height 19
click at [611, 70] on link "Sales Orders" at bounding box center [657, 59] width 165 height 25
drag, startPoint x: 204, startPoint y: 68, endPoint x: -42, endPoint y: 66, distance: 246.6
click at [0, 66] on html "dashboard products sales purchasing productivity dashboard products Product Cat…" at bounding box center [596, 315] width 1193 height 630
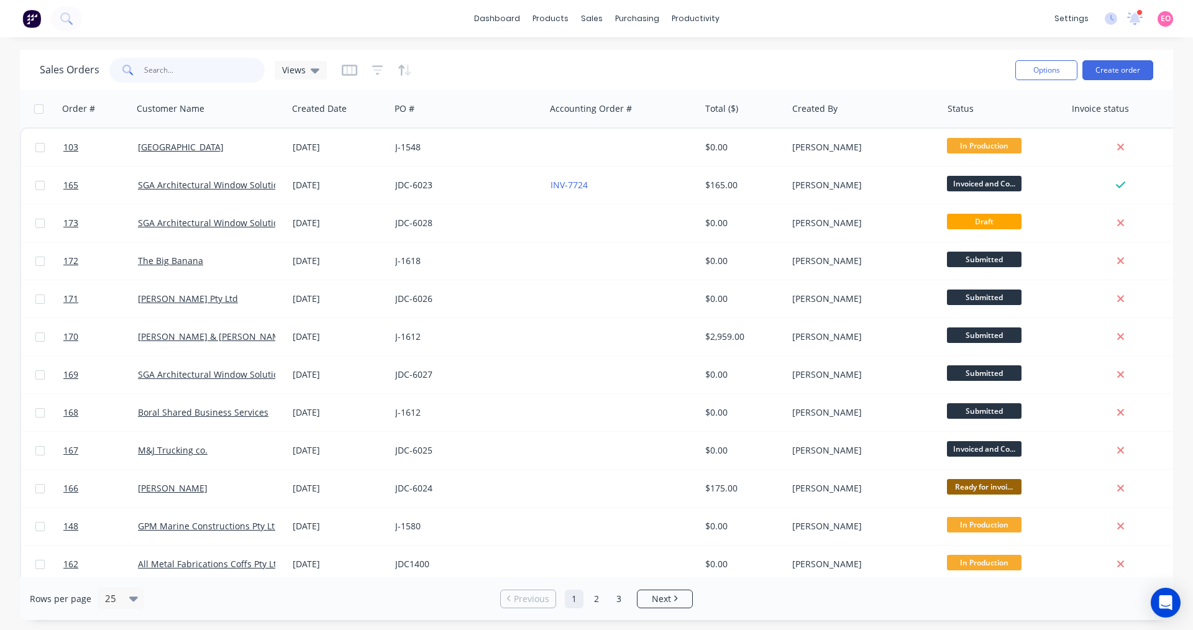
click at [146, 70] on input "text" at bounding box center [204, 70] width 121 height 25
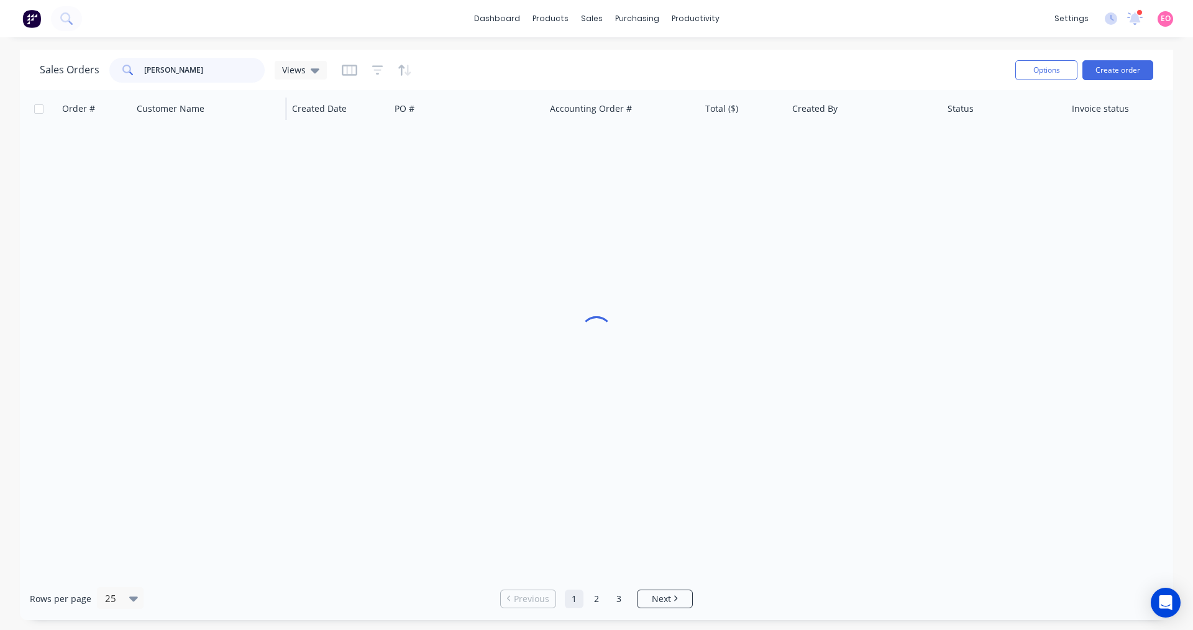
type input "coates"
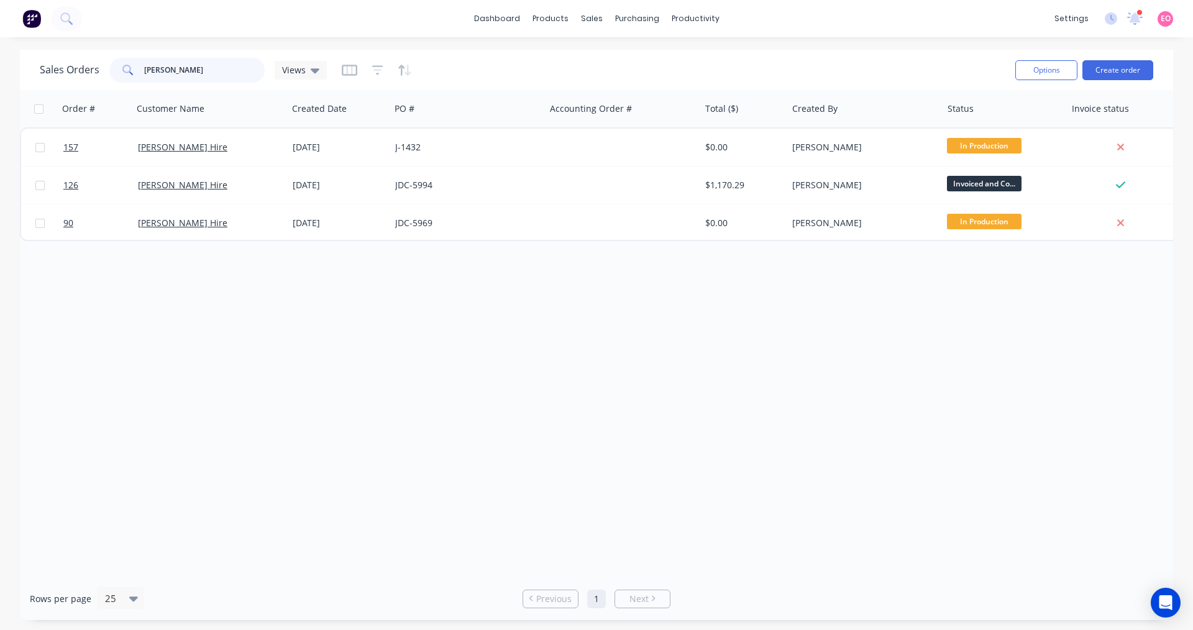
click at [186, 68] on input "coates" at bounding box center [204, 70] width 121 height 25
drag, startPoint x: 188, startPoint y: 73, endPoint x: 4, endPoint y: 66, distance: 183.4
click at [75, 75] on div "Sales Orders coates Views" at bounding box center [183, 70] width 287 height 25
type input "6019"
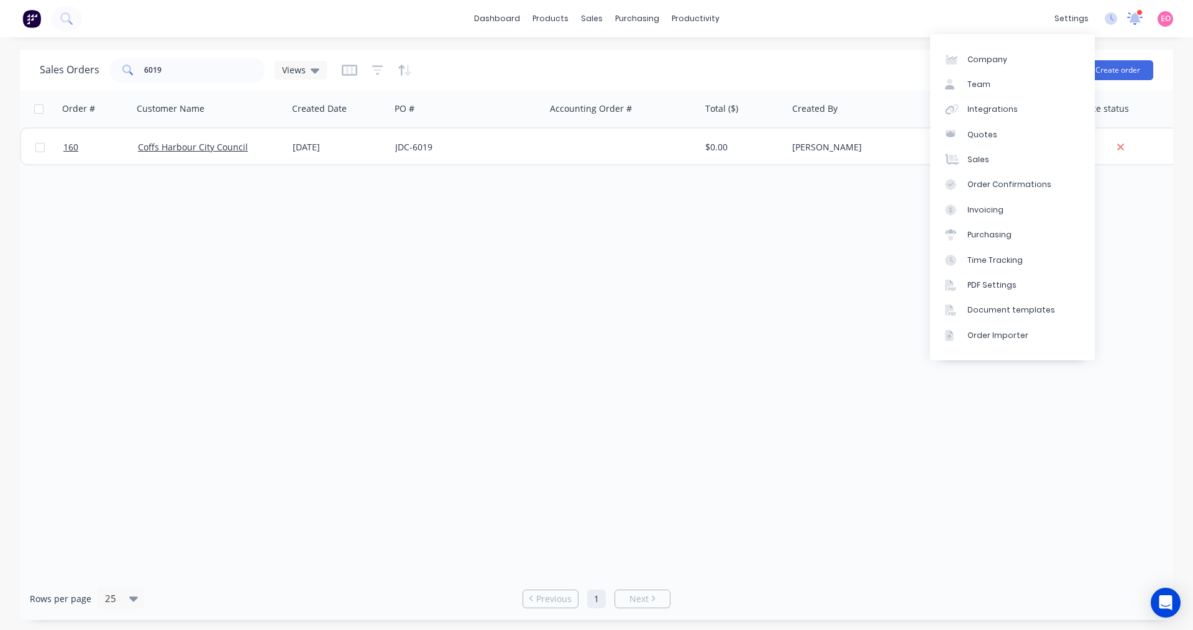
click at [1137, 21] on icon at bounding box center [1134, 17] width 11 height 11
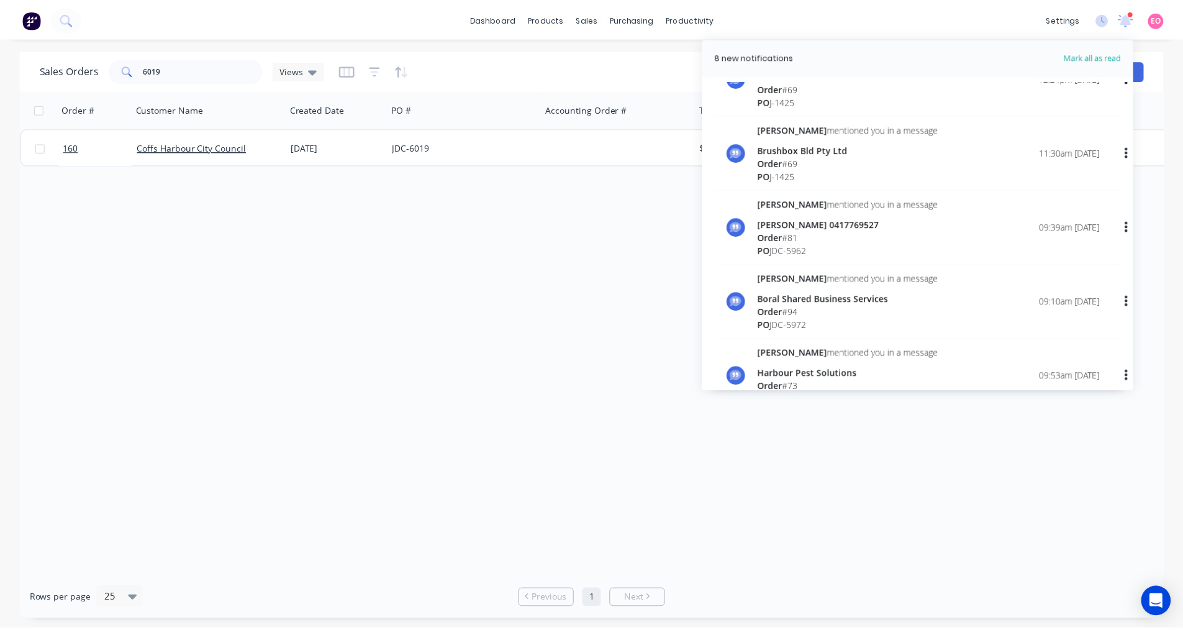
scroll to position [1926, 0]
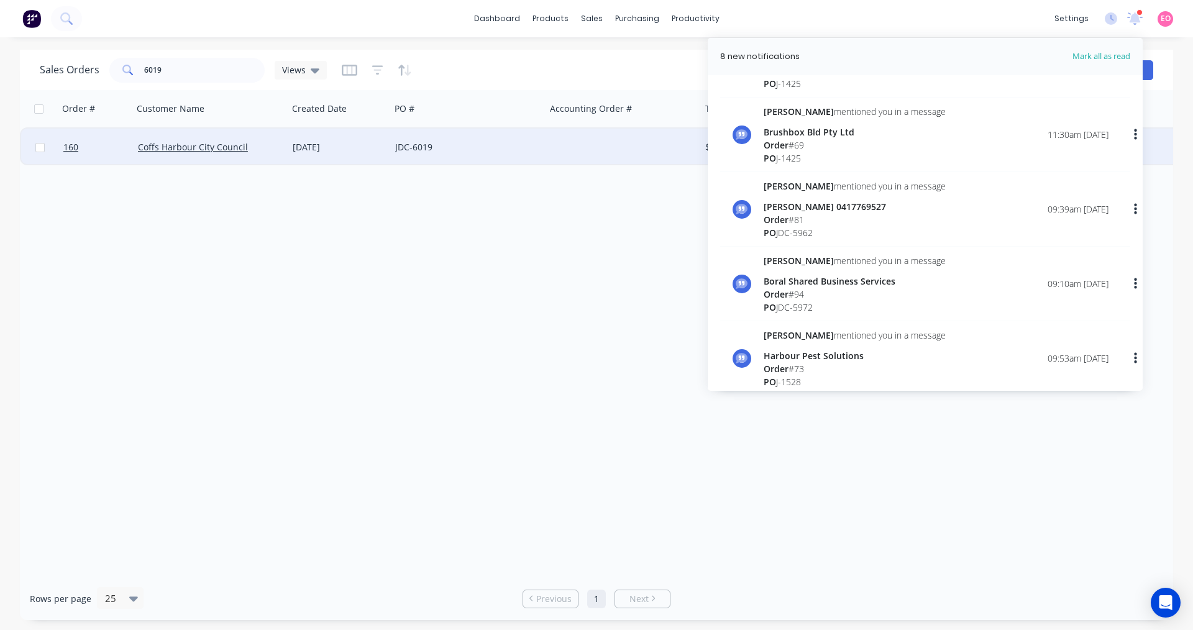
drag, startPoint x: 565, startPoint y: 297, endPoint x: 271, endPoint y: 154, distance: 326.7
click at [563, 298] on div "Order # Customer Name Created Date PO # Accounting Order # Total ($) Created By…" at bounding box center [596, 333] width 1153 height 487
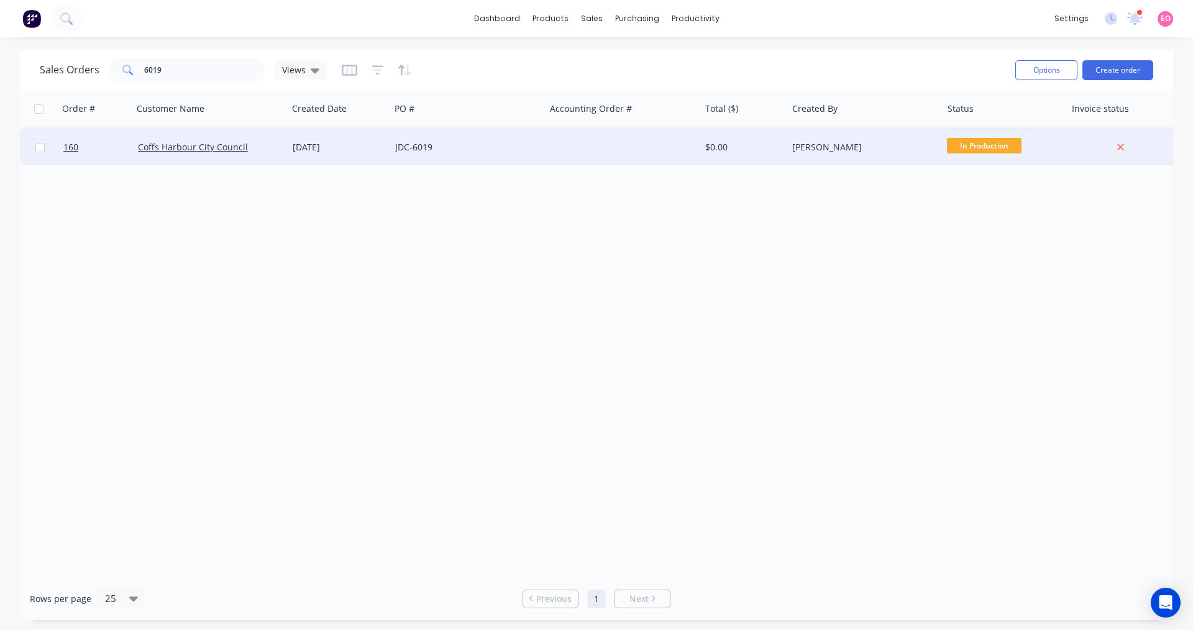
click at [476, 147] on div "JDC-6019" at bounding box center [464, 147] width 138 height 12
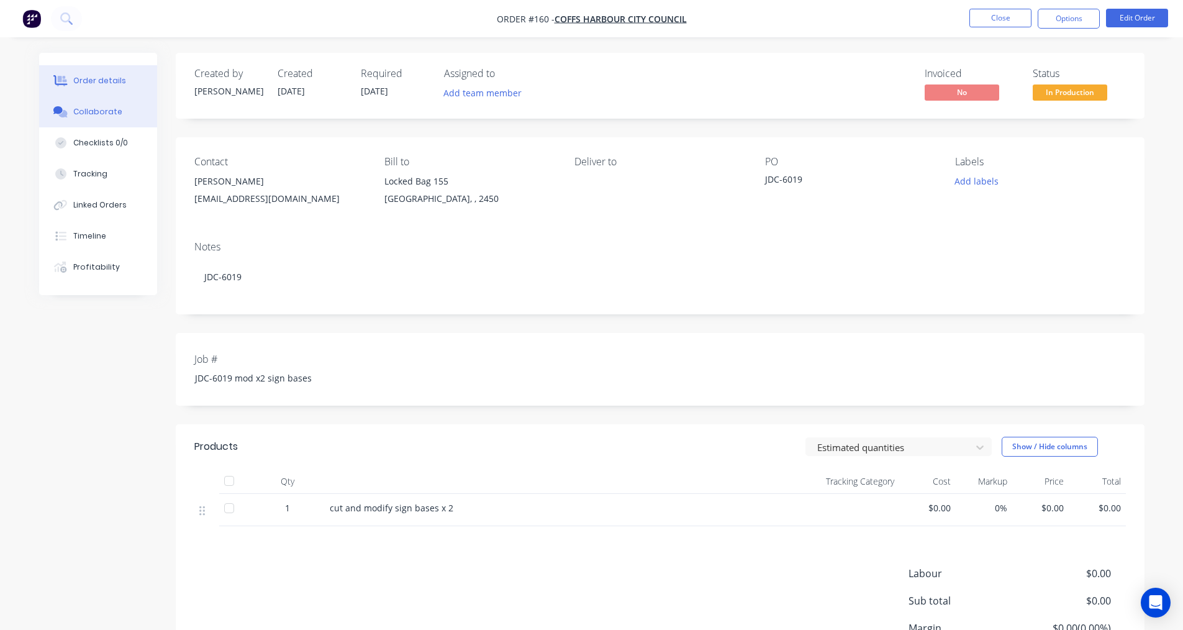
click at [106, 114] on div "Collaborate" at bounding box center [97, 111] width 49 height 11
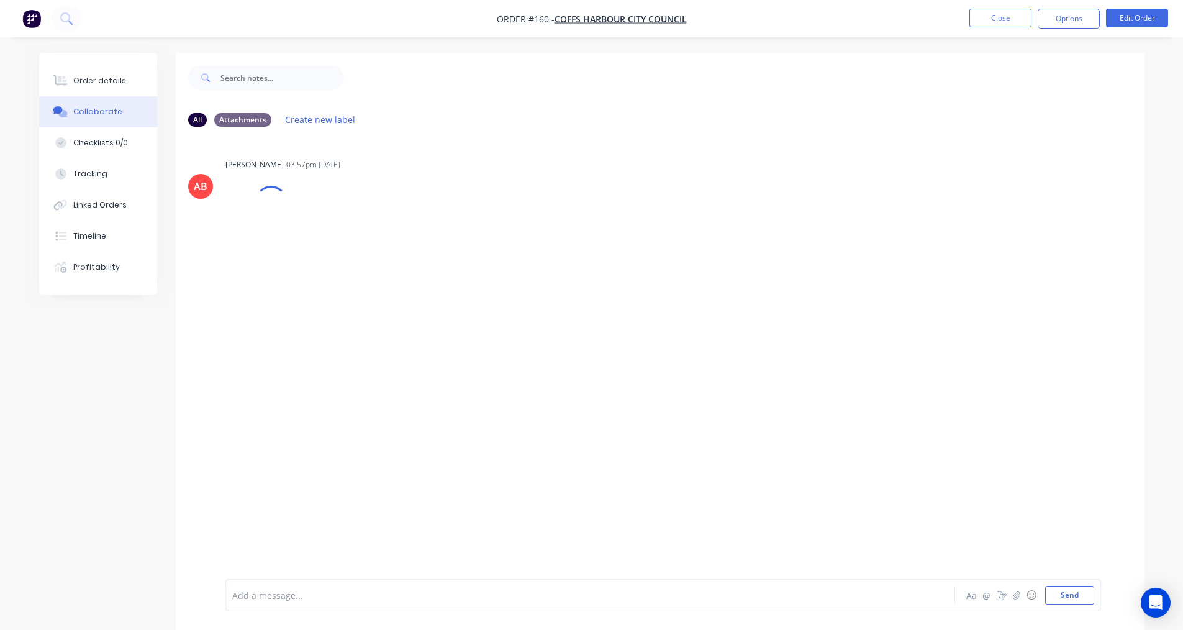
click at [529, 601] on div at bounding box center [556, 595] width 646 height 13
click at [371, 311] on div "AB [PERSON_NAME] 03:57pm [DATE] IMG_0FJDRSCIVBU_1.png Labels Download Delete" at bounding box center [660, 358] width 969 height 442
click at [270, 208] on div at bounding box center [271, 202] width 40 height 40
click at [114, 76] on div "Order details" at bounding box center [99, 80] width 53 height 11
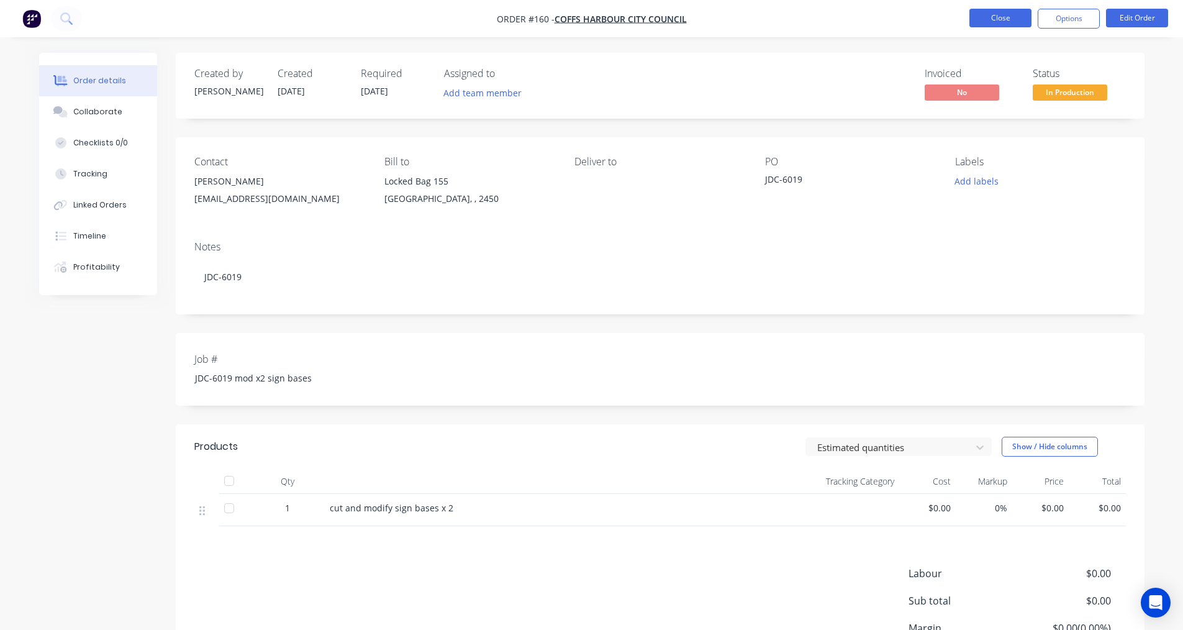
click at [1008, 21] on button "Close" at bounding box center [1001, 18] width 62 height 19
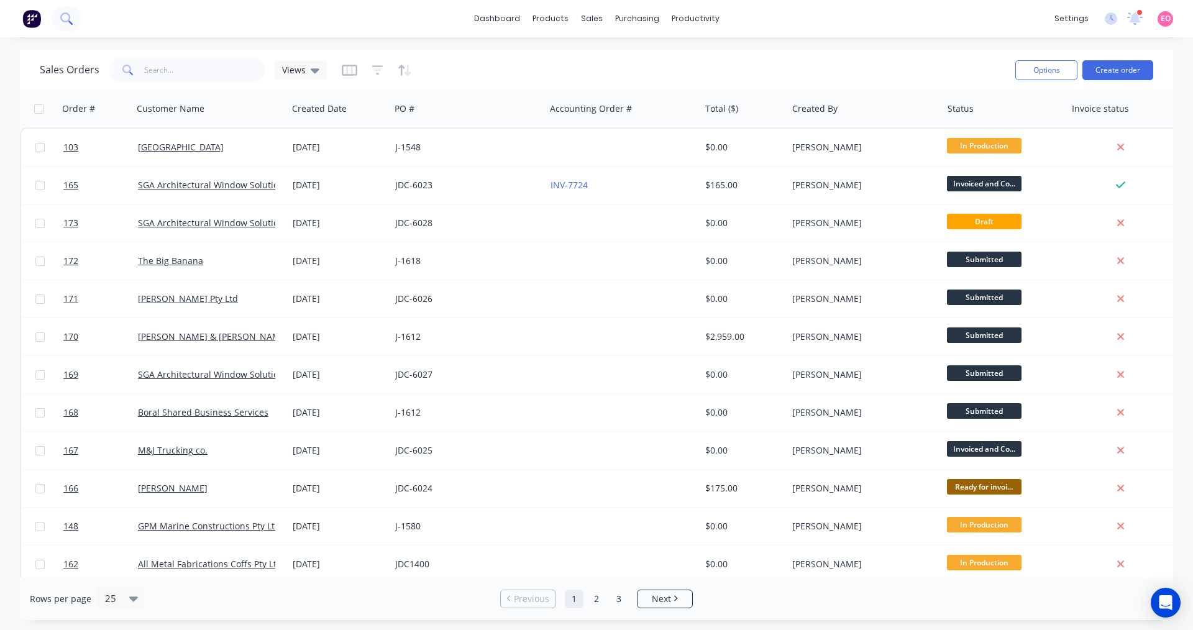
click at [65, 21] on icon at bounding box center [65, 17] width 10 height 10
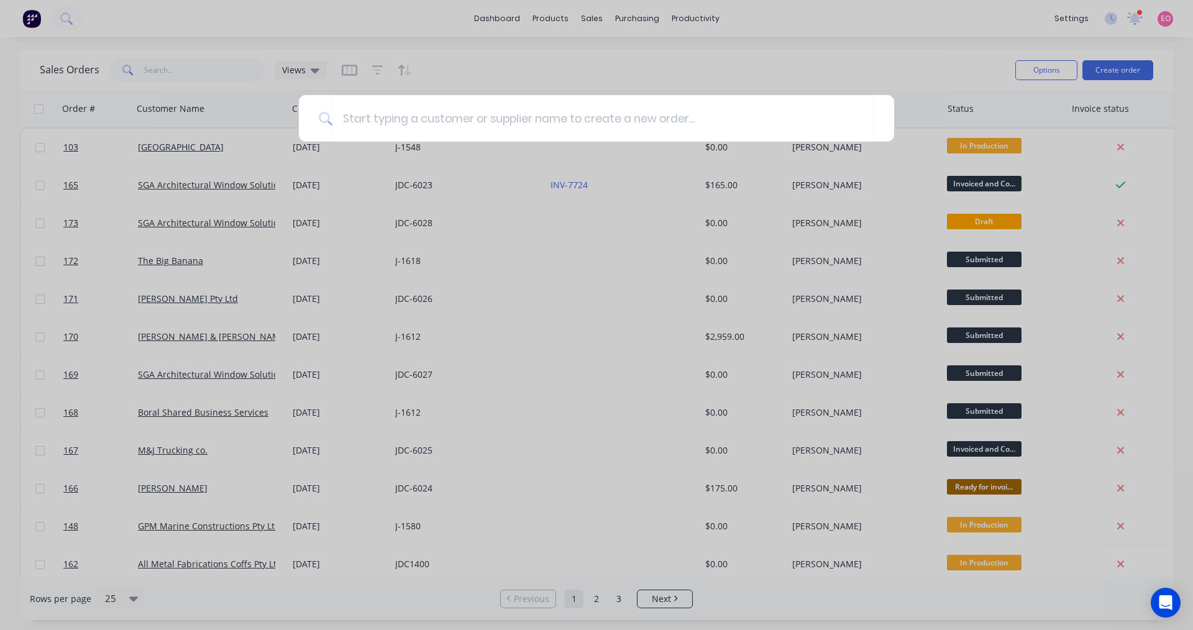
click at [373, 12] on div at bounding box center [596, 315] width 1193 height 630
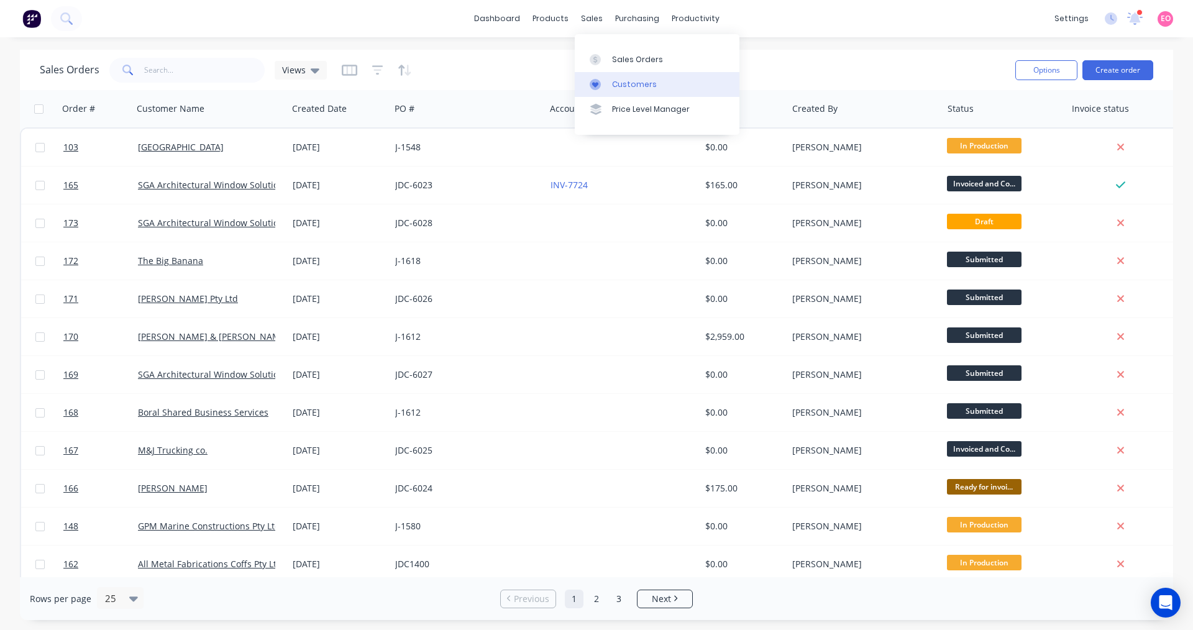
click at [616, 91] on link "Customers" at bounding box center [657, 84] width 165 height 25
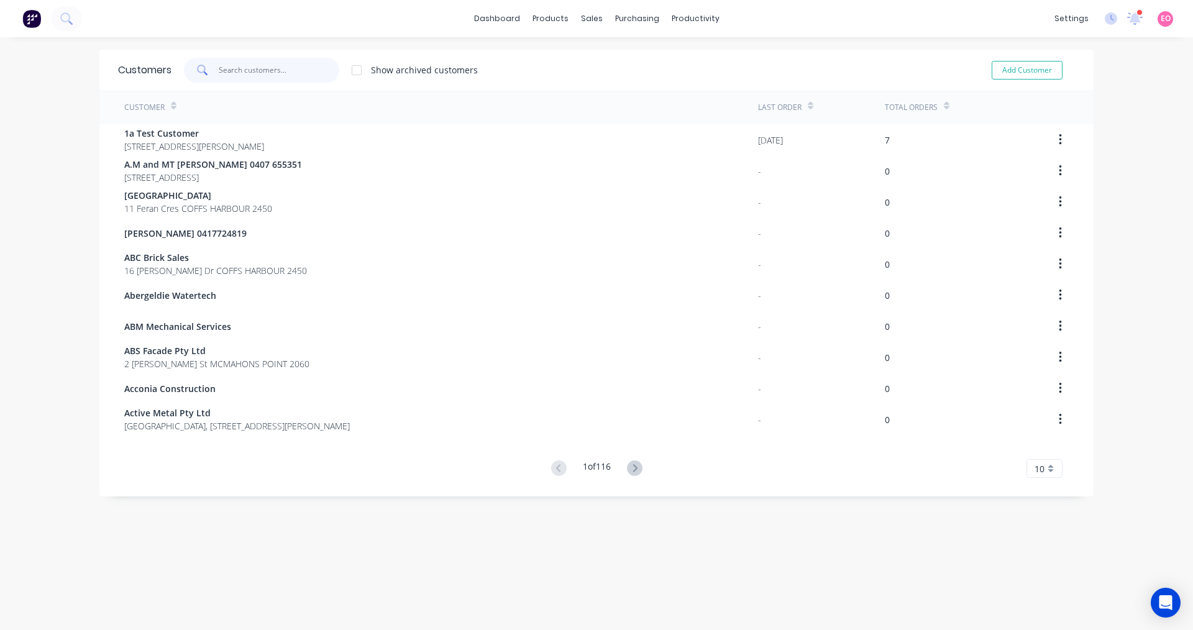
click at [253, 70] on input "text" at bounding box center [279, 70] width 121 height 25
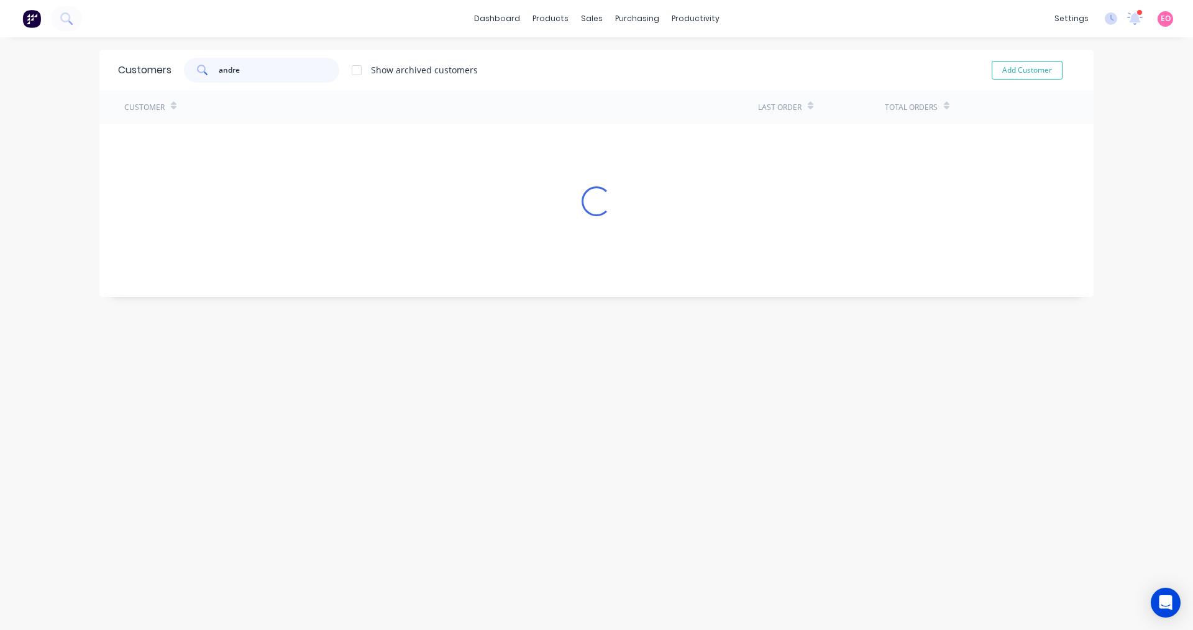
type input "[PERSON_NAME]"
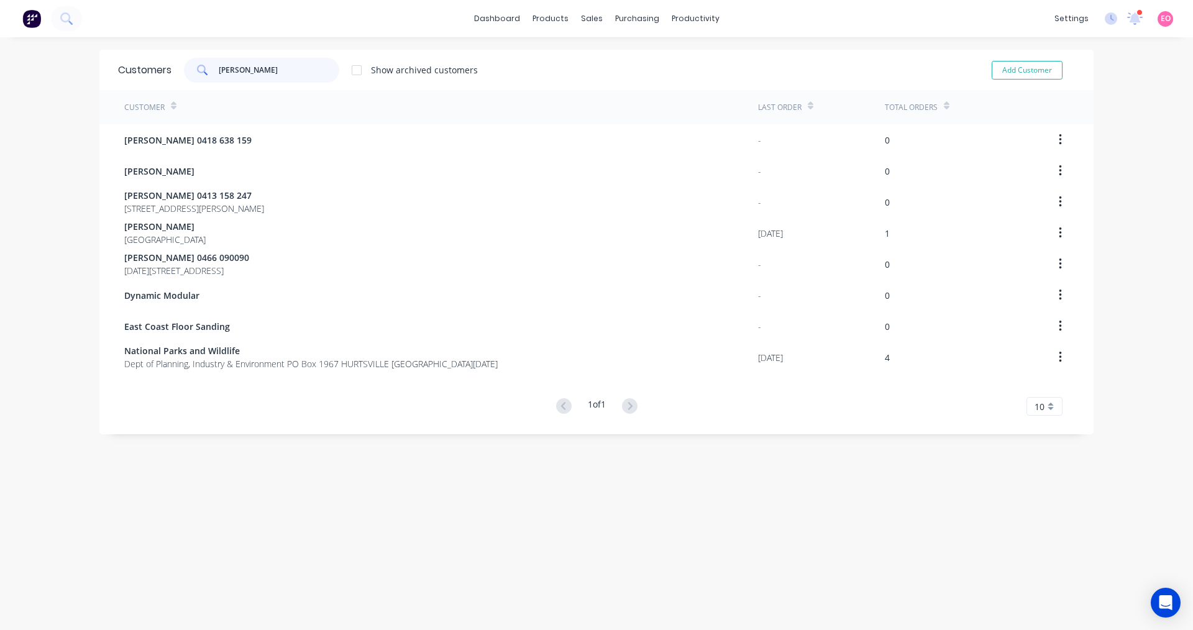
drag, startPoint x: 258, startPoint y: 72, endPoint x: 164, endPoint y: 73, distance: 93.8
click at [165, 73] on div "Customers [PERSON_NAME] Show archived customers Add Customer" at bounding box center [596, 70] width 994 height 40
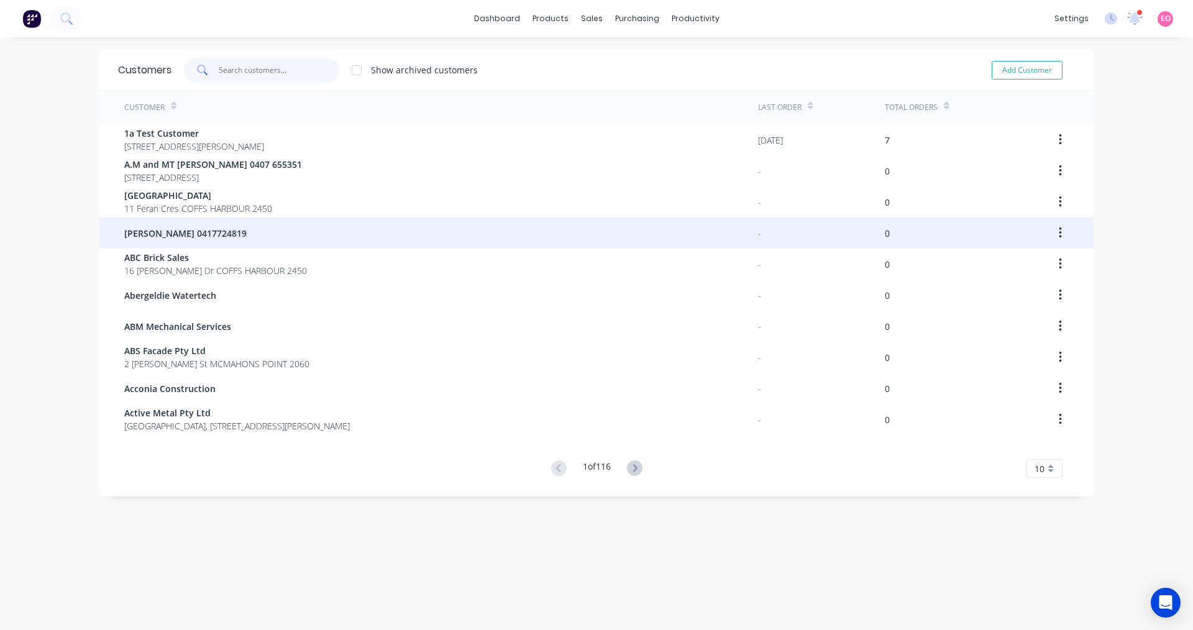
scroll to position [25, 0]
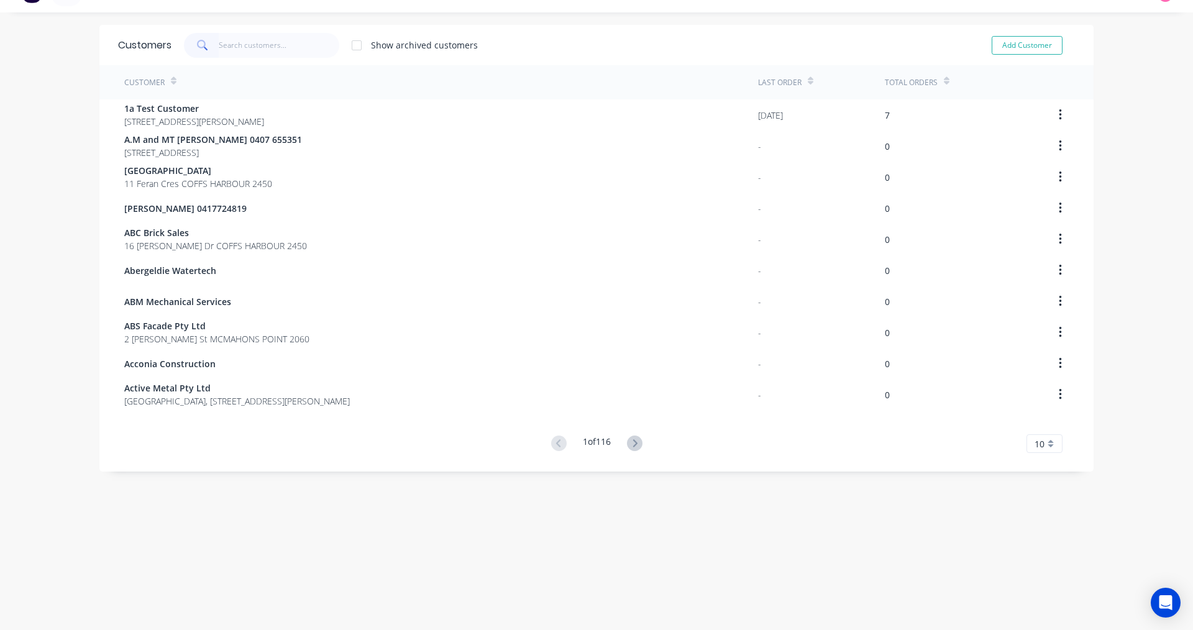
click at [1047, 449] on div "10" at bounding box center [1044, 443] width 36 height 19
click at [941, 431] on div "Customer Last Order Total Orders 1a Test Customer [STREET_ADDRESS][PERSON_NAME]…" at bounding box center [596, 259] width 994 height 388
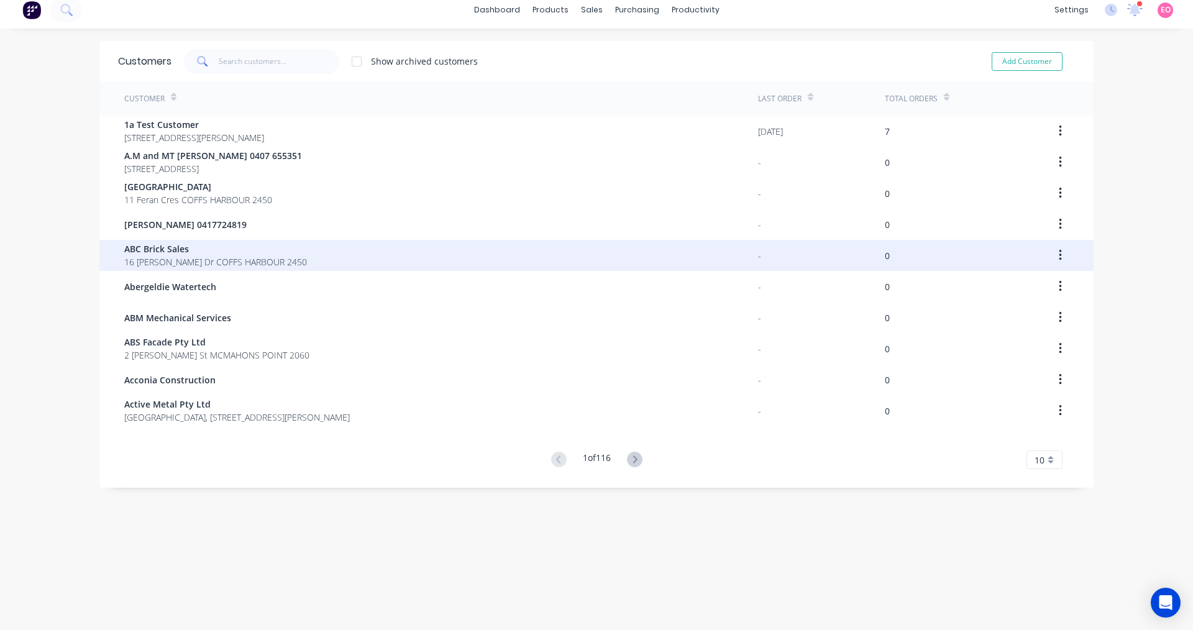
scroll to position [0, 0]
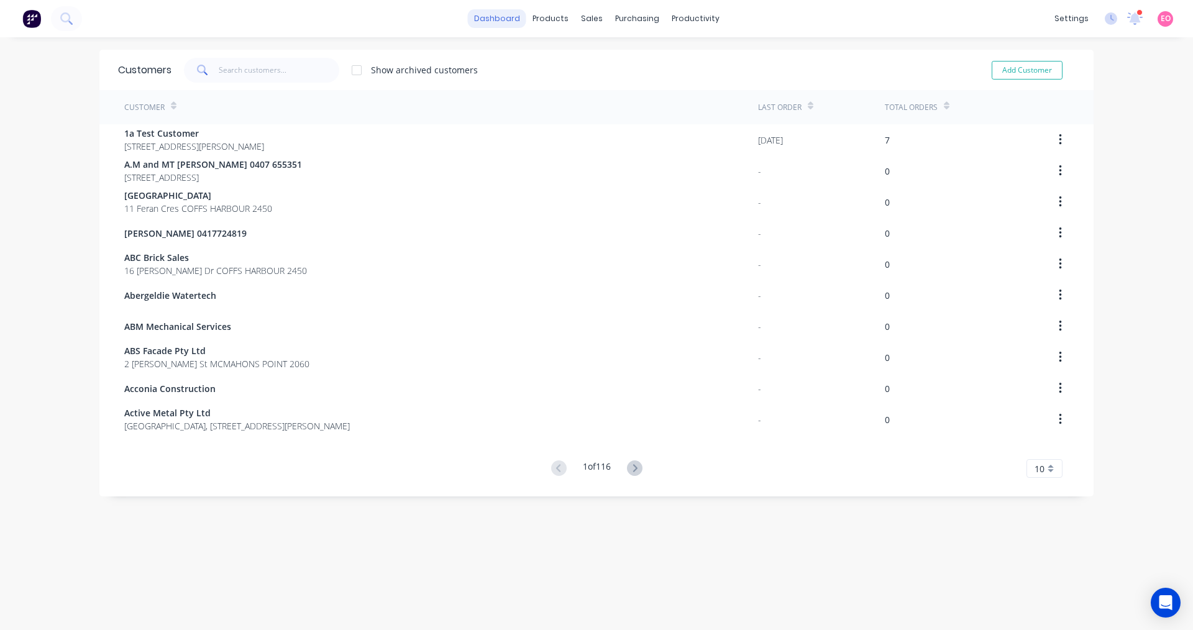
click at [485, 17] on link "dashboard" at bounding box center [497, 18] width 58 height 19
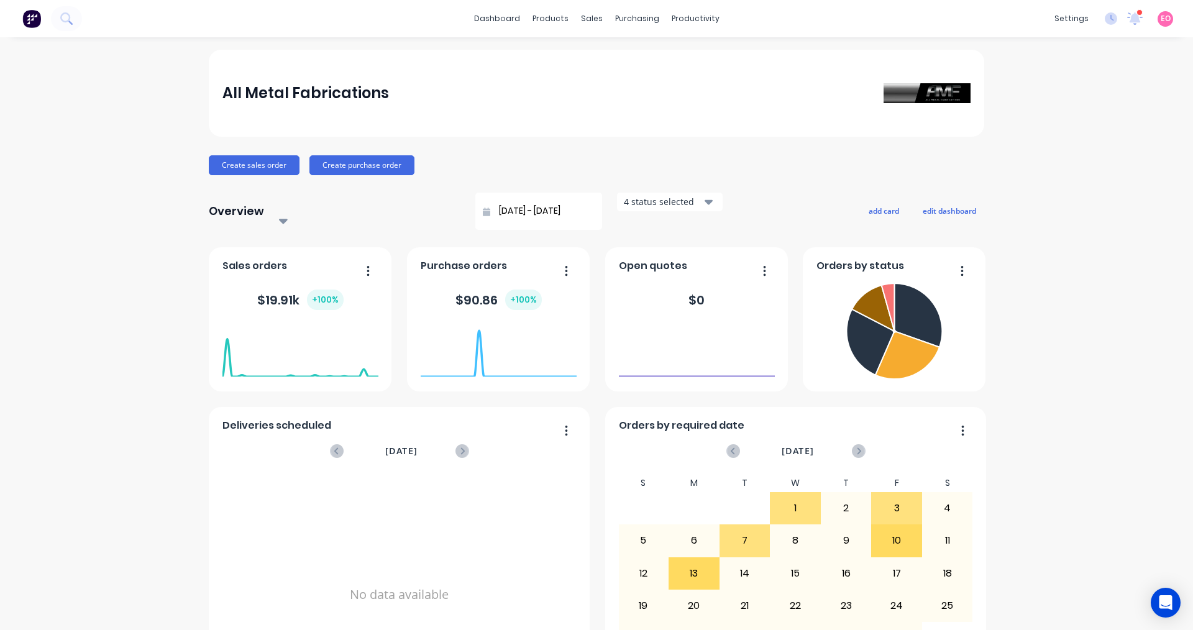
click at [388, 97] on div "All Metal Fabrications" at bounding box center [596, 93] width 749 height 25
